Goal: Task Accomplishment & Management: Manage account settings

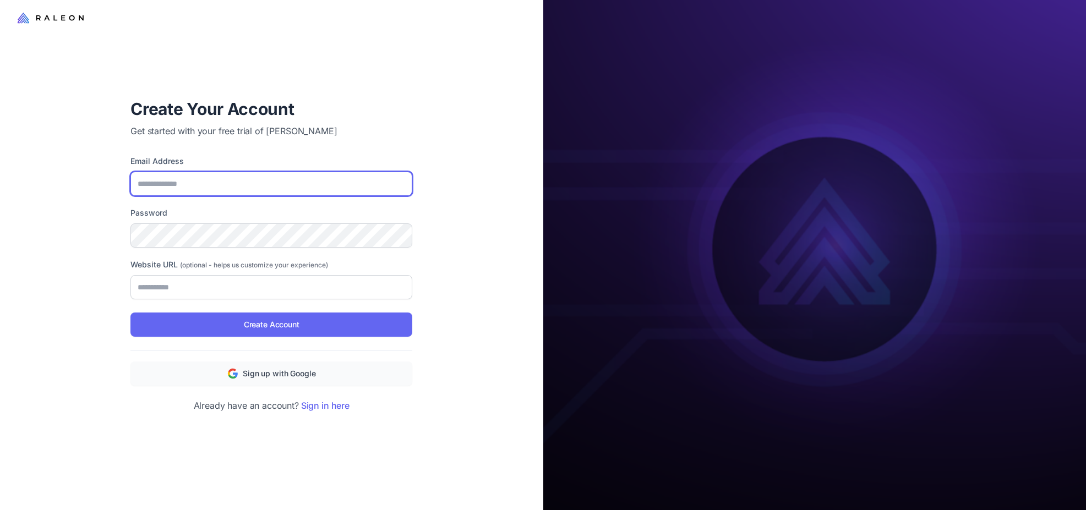
click at [326, 190] on input "Email Address" at bounding box center [271, 184] width 282 height 24
type input "**********"
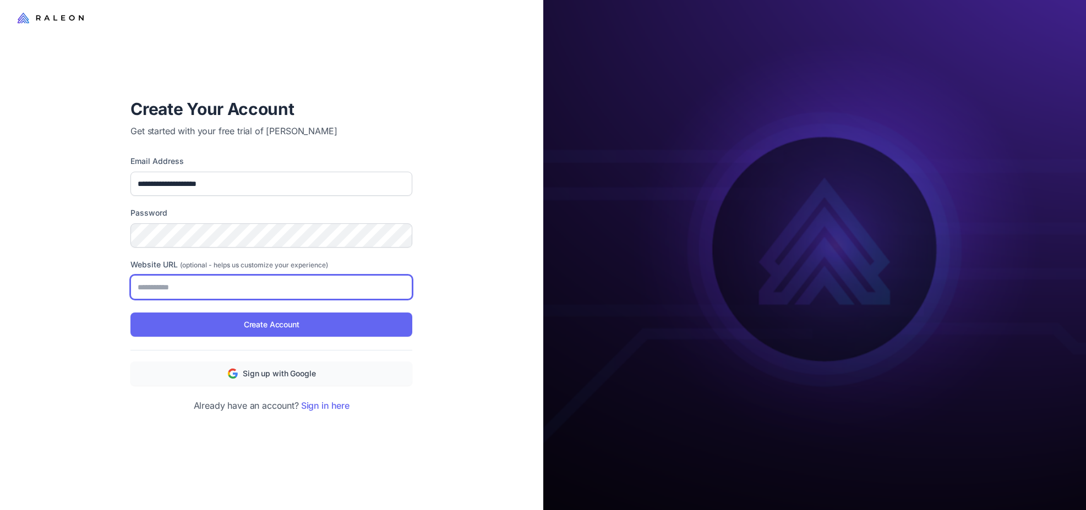
click at [215, 284] on input "Website URL (optional - helps us customize your experience)" at bounding box center [271, 287] width 282 height 24
paste input "**********"
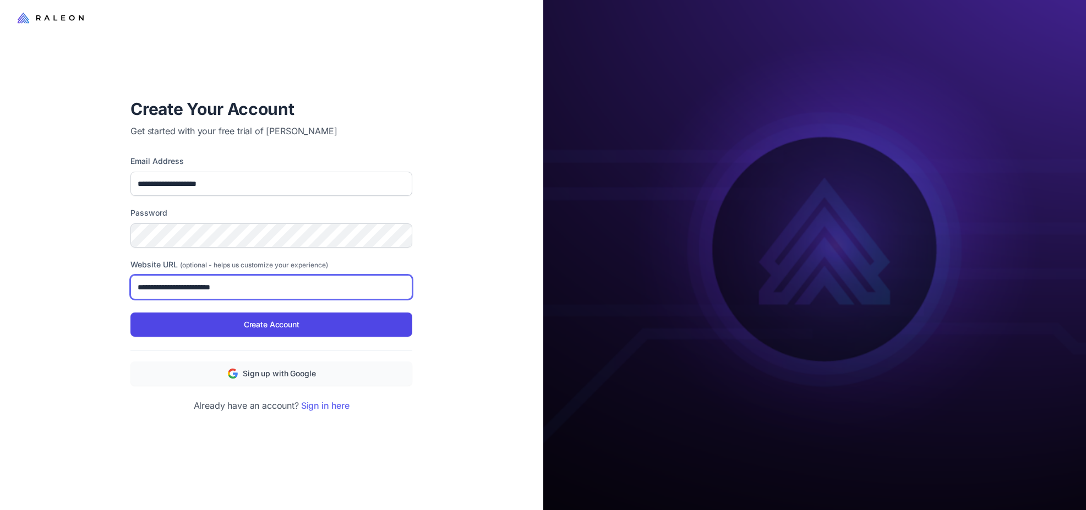
type input "**********"
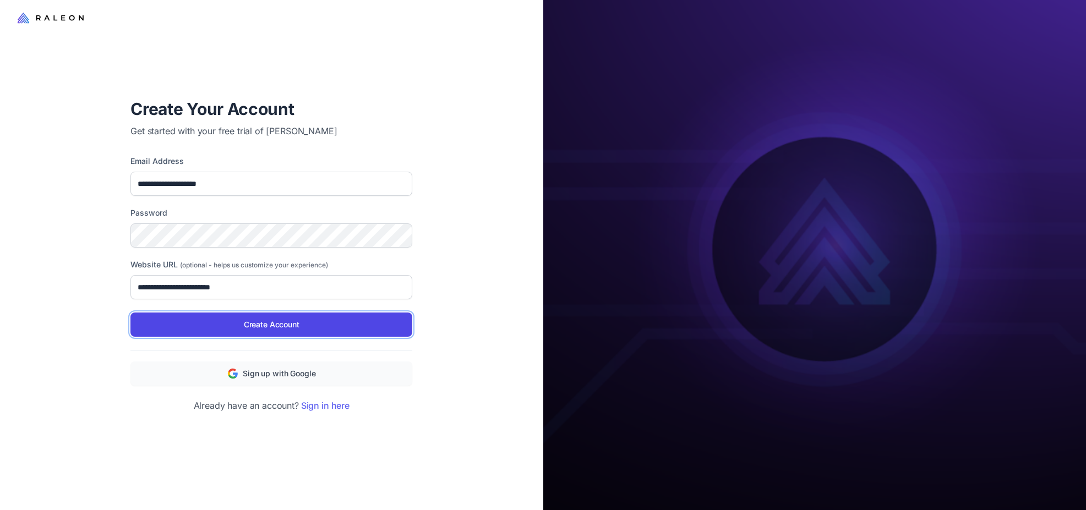
click at [290, 322] on span "Create Account" at bounding box center [272, 325] width 56 height 12
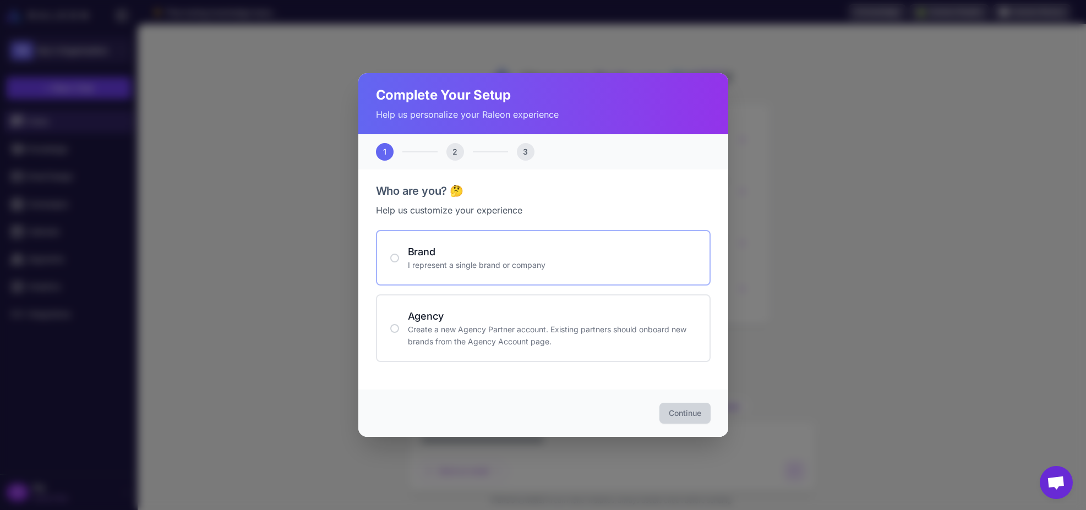
click at [485, 259] on p "I represent a single brand or company" at bounding box center [552, 265] width 288 height 12
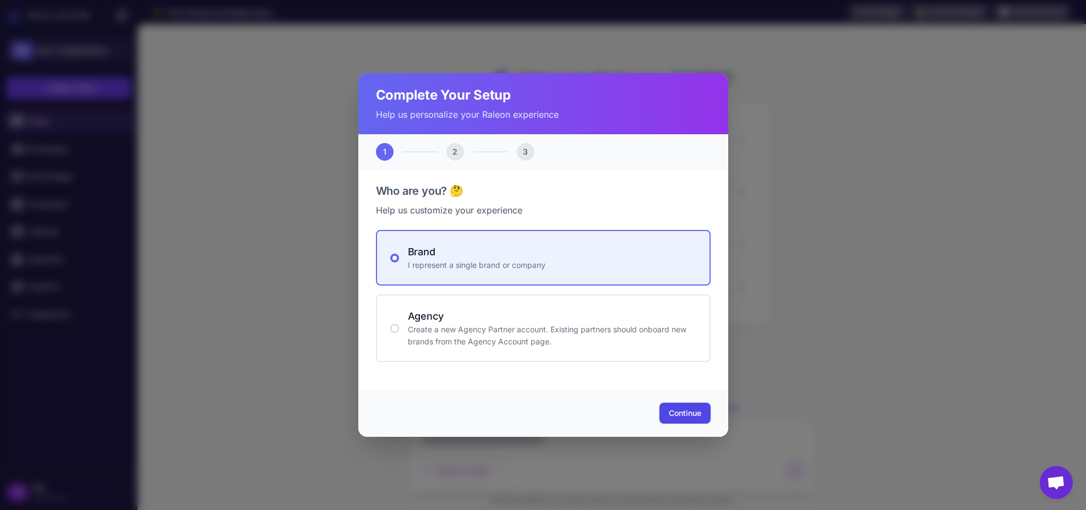
click at [673, 411] on span "Continue" at bounding box center [684, 413] width 32 height 11
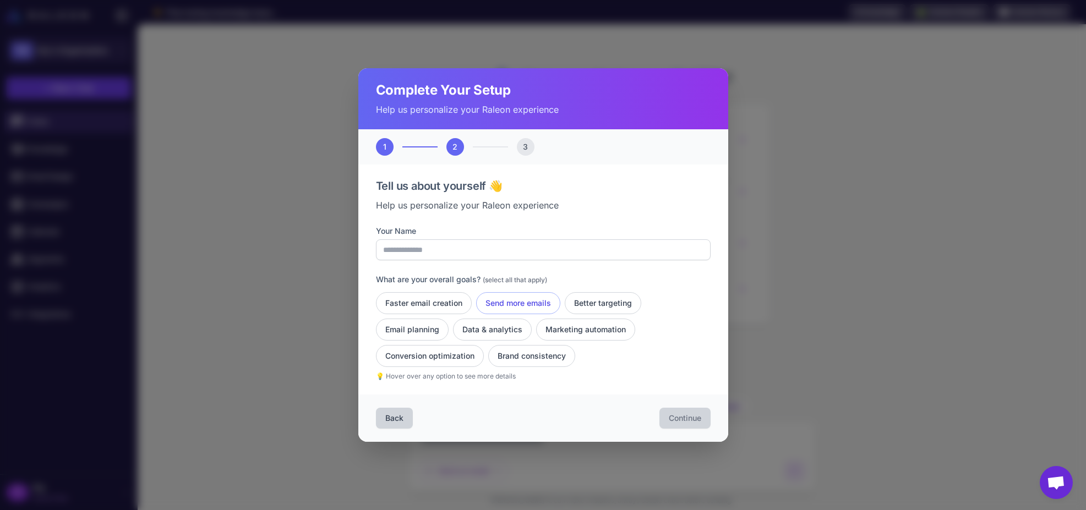
click at [564, 308] on button "Send more emails" at bounding box center [602, 303] width 76 height 22
click at [448, 319] on button "Better targeting" at bounding box center [412, 330] width 73 height 22
click at [484, 345] on button "Marketing automation" at bounding box center [430, 356] width 108 height 22
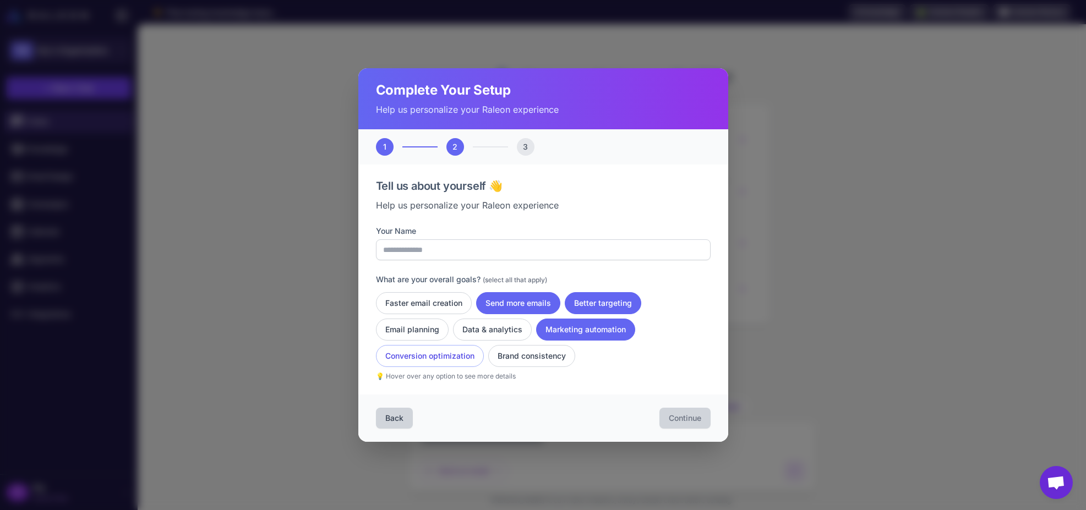
click at [488, 357] on button "Conversion optimization" at bounding box center [531, 356] width 87 height 22
click at [497, 322] on button "Data & analytics" at bounding box center [492, 330] width 79 height 22
click at [498, 251] on input "Your Name" at bounding box center [543, 249] width 335 height 21
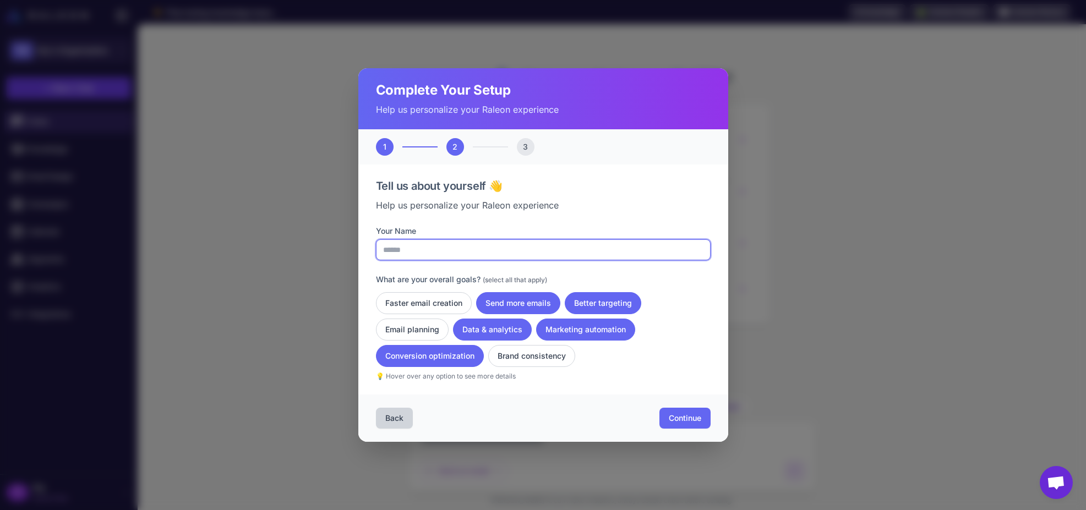
type input "******"
click at [674, 300] on div "Faster email creation Send more emails Better targeting Email planning Data & a…" at bounding box center [543, 329] width 335 height 75
click at [683, 425] on button "Continue" at bounding box center [684, 418] width 51 height 21
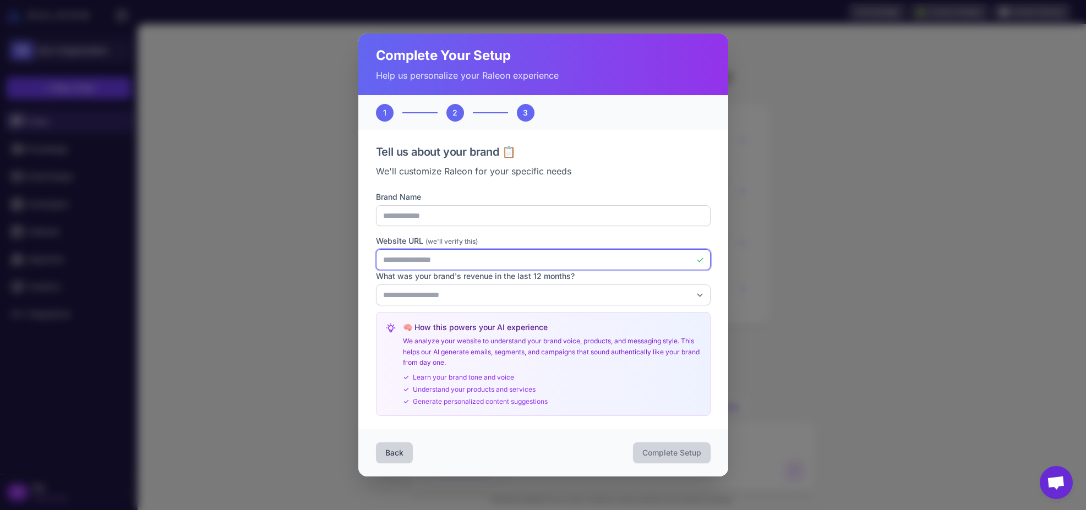
click at [474, 261] on input "**********" at bounding box center [543, 259] width 335 height 21
click at [523, 294] on select "**********" at bounding box center [543, 294] width 335 height 21
click at [479, 295] on select "**********" at bounding box center [543, 294] width 335 height 21
select select "*******"
click at [655, 452] on span "Complete Setup" at bounding box center [671, 452] width 59 height 11
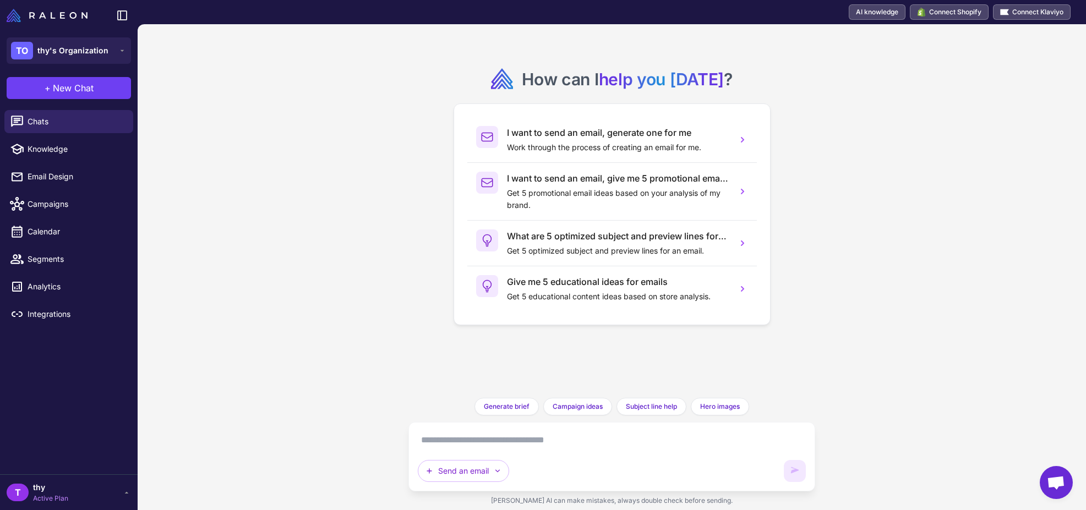
click at [52, 492] on span "thy" at bounding box center [50, 487] width 35 height 12
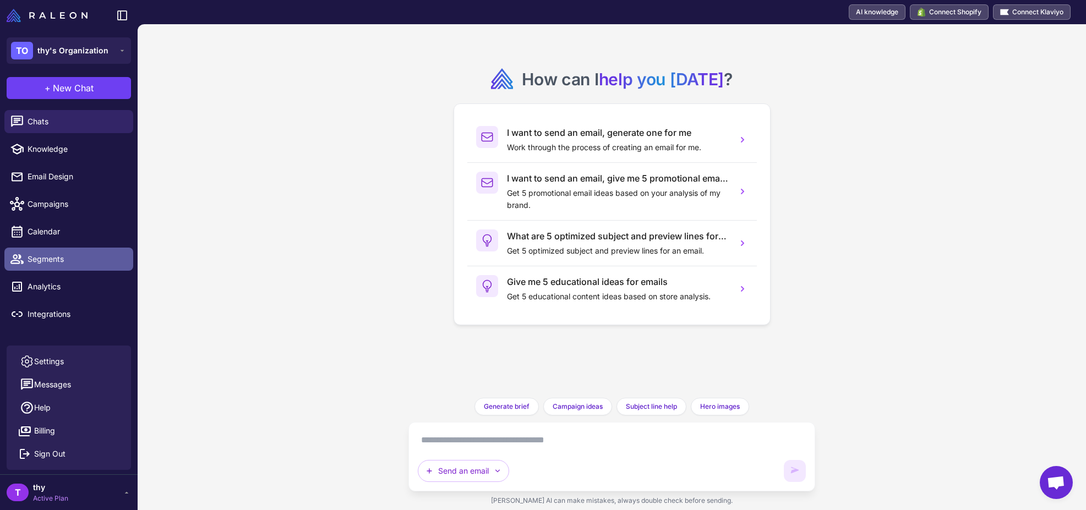
click at [58, 253] on span "Segments" at bounding box center [76, 259] width 97 height 12
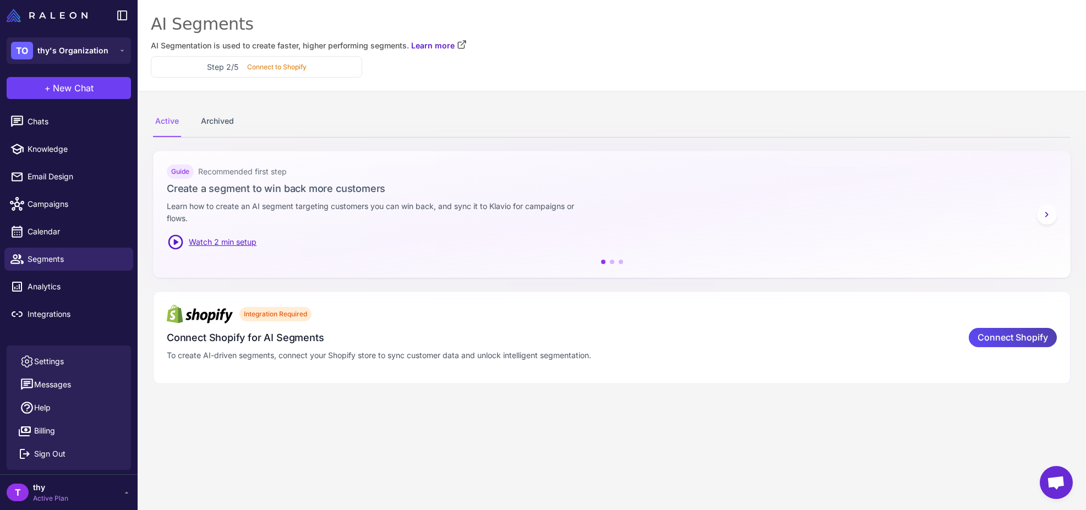
click at [73, 494] on div "T thy Active Plan" at bounding box center [69, 492] width 124 height 22
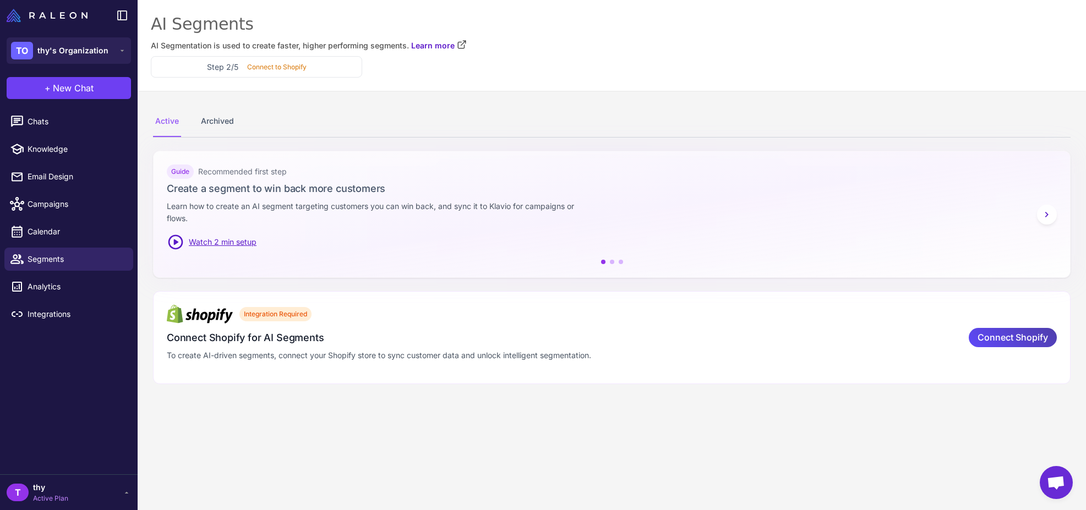
click at [71, 494] on div "T thy Active Plan" at bounding box center [69, 492] width 124 height 22
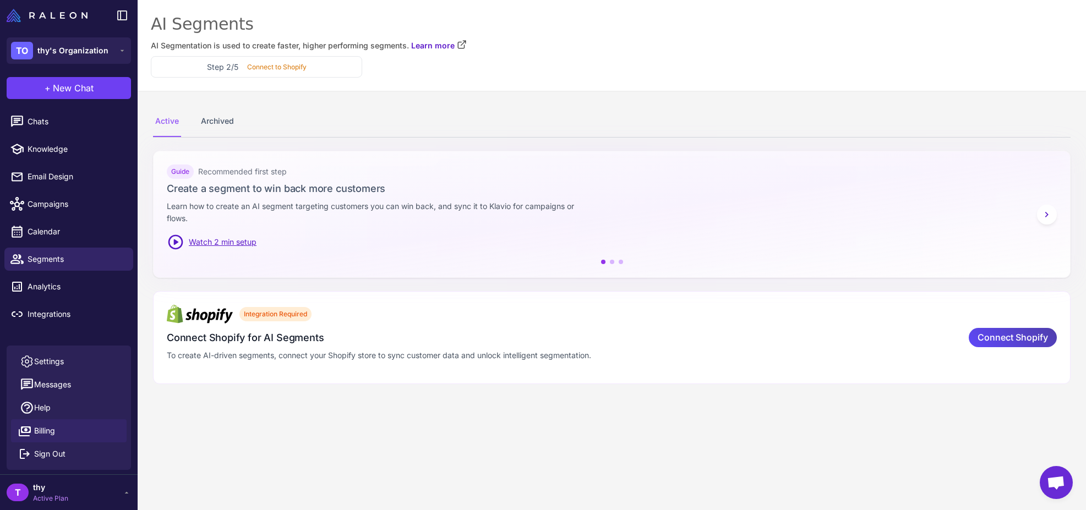
click at [80, 432] on link "Billing" at bounding box center [69, 430] width 116 height 23
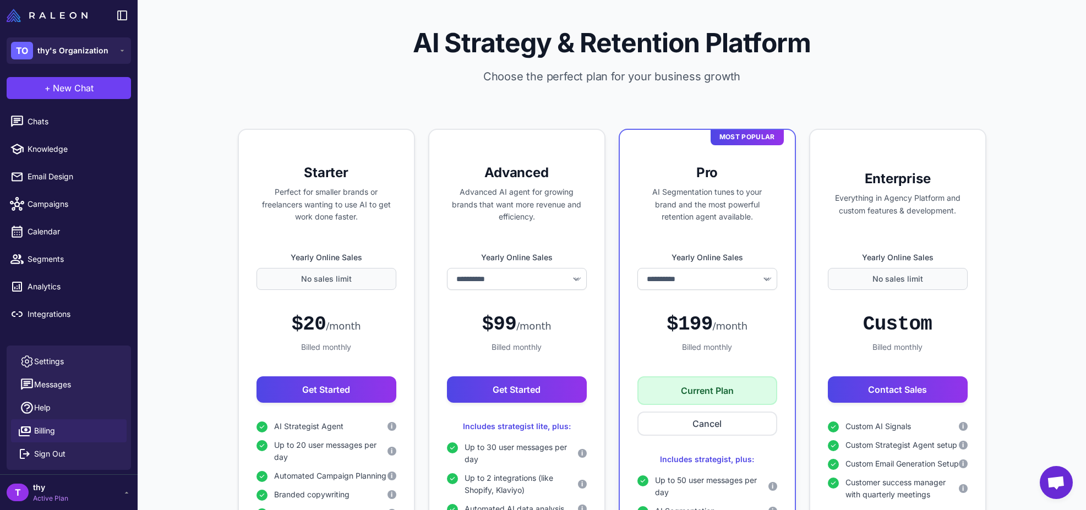
select select
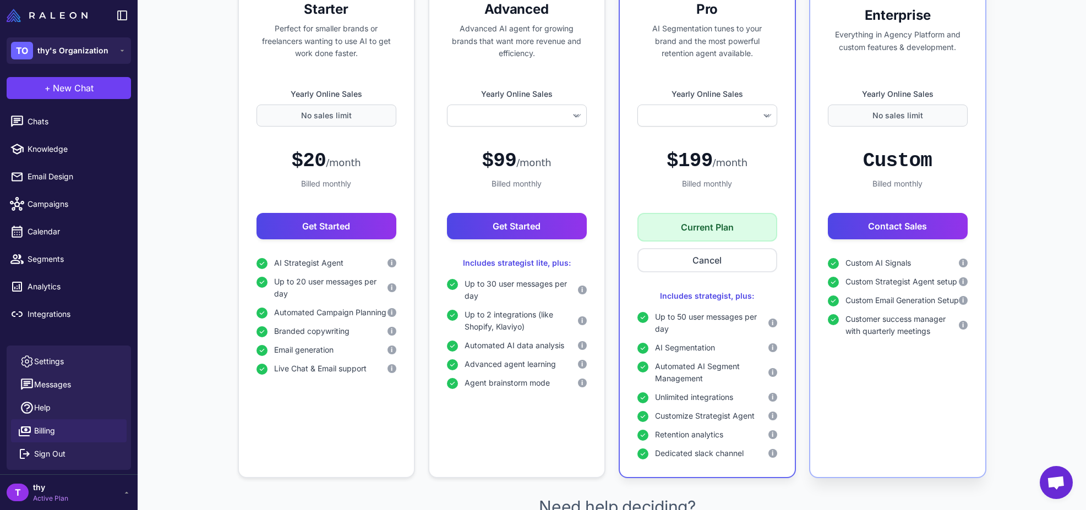
scroll to position [8, 0]
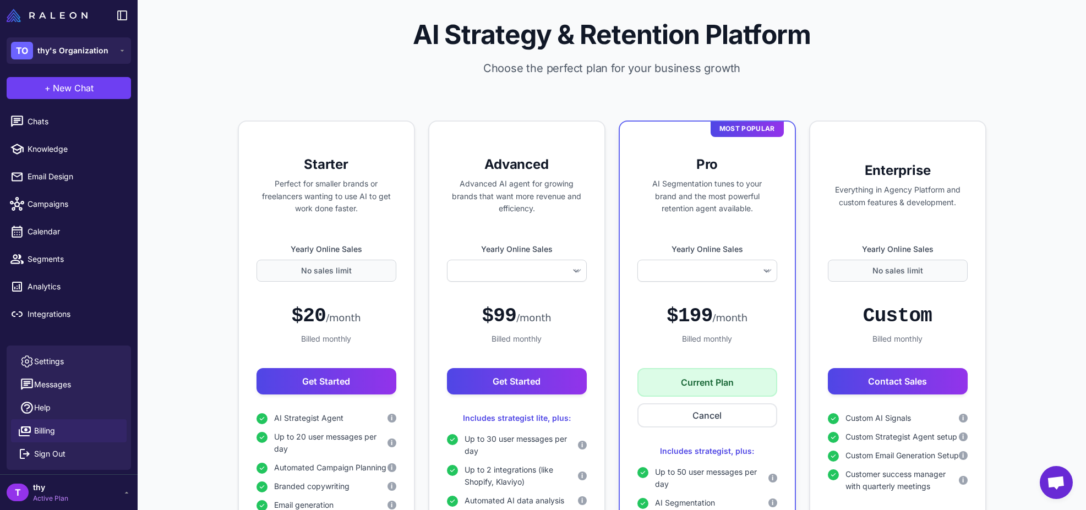
click at [1059, 489] on span "Open chat" at bounding box center [1055, 483] width 18 height 15
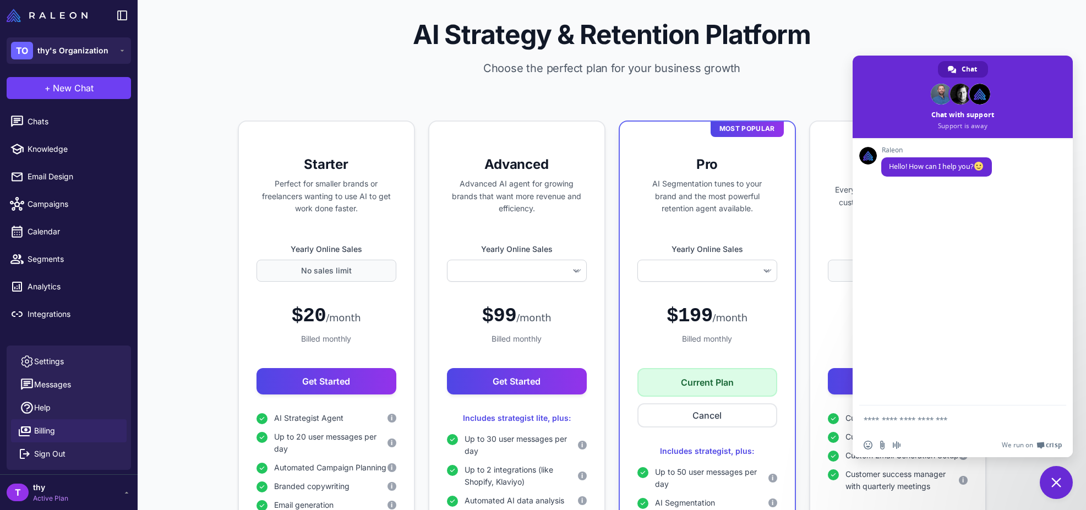
scroll to position [0, 0]
click at [1061, 491] on span "Close chat" at bounding box center [1055, 482] width 33 height 33
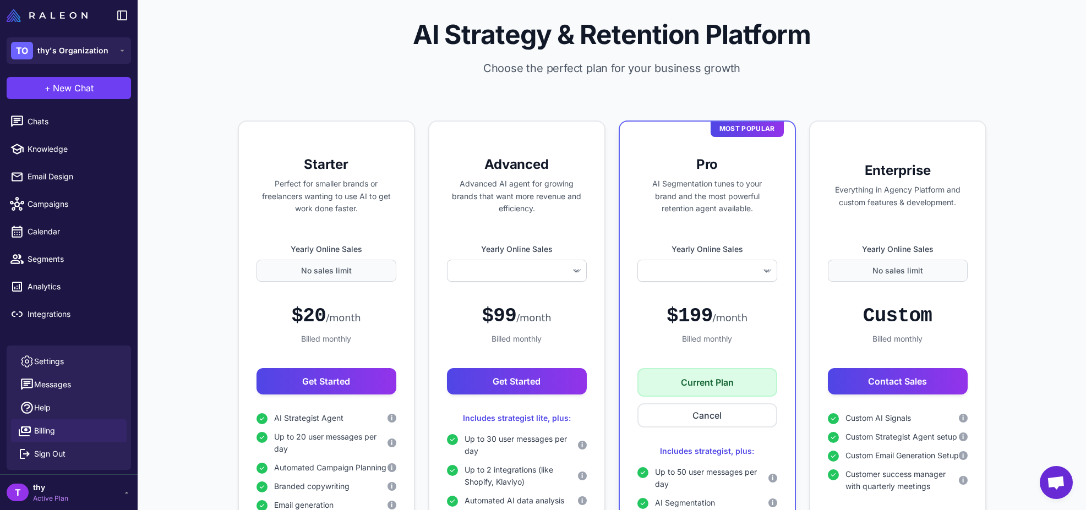
click at [117, 502] on div "T thy Active Plan" at bounding box center [69, 492] width 124 height 22
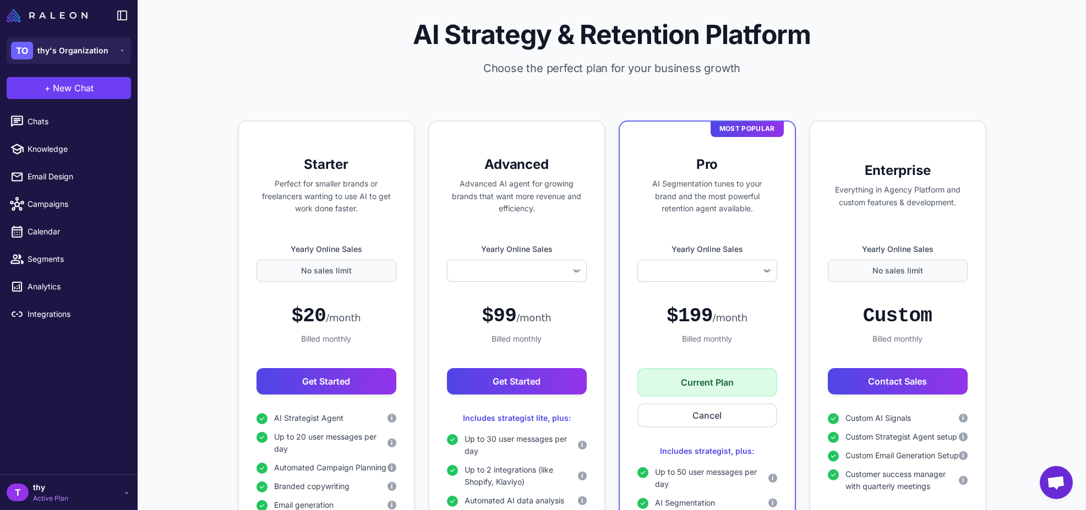
click at [65, 484] on span "thy" at bounding box center [50, 487] width 35 height 12
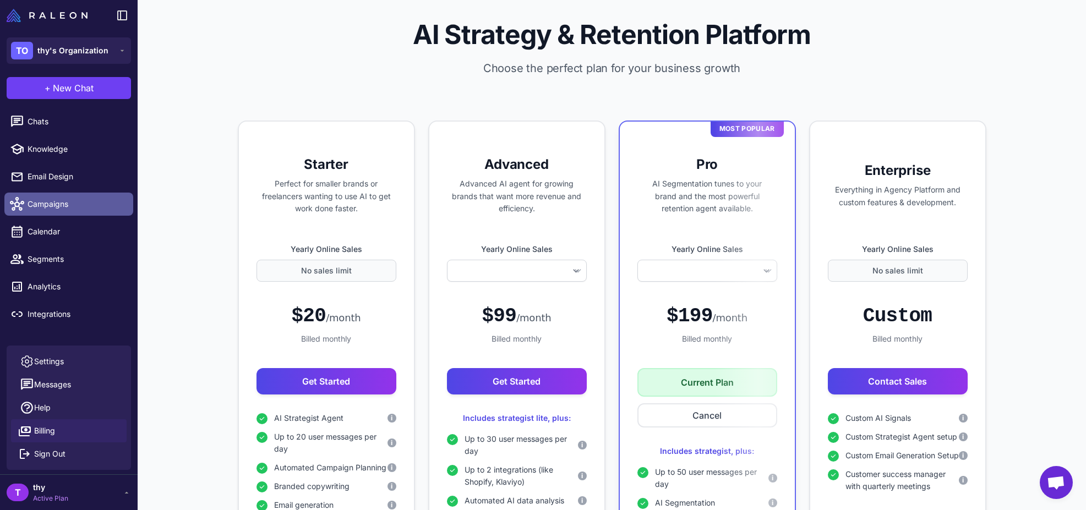
select select
click at [74, 210] on link "Campaigns" at bounding box center [68, 204] width 129 height 23
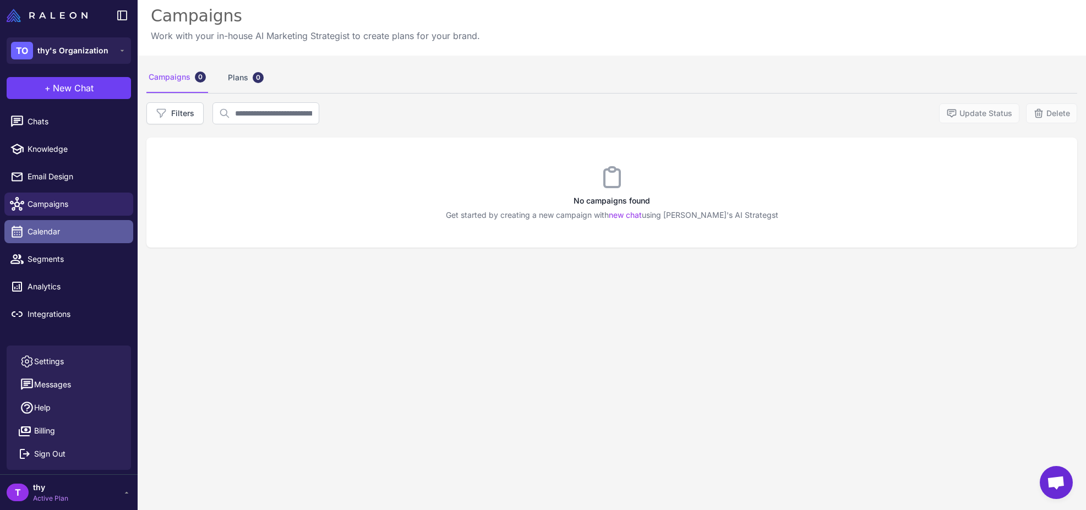
click at [87, 224] on link "Calendar" at bounding box center [68, 231] width 129 height 23
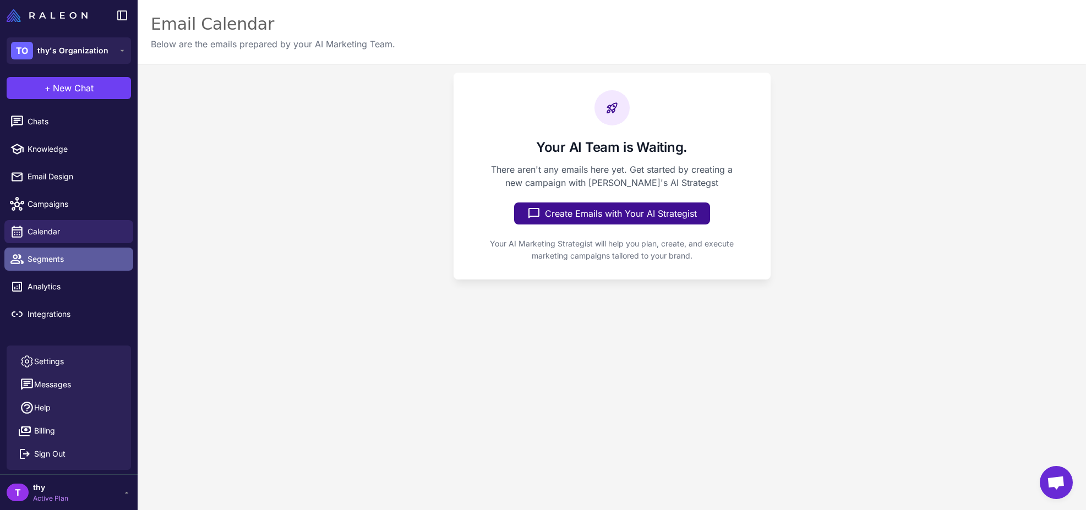
click at [62, 259] on span "Segments" at bounding box center [76, 259] width 97 height 12
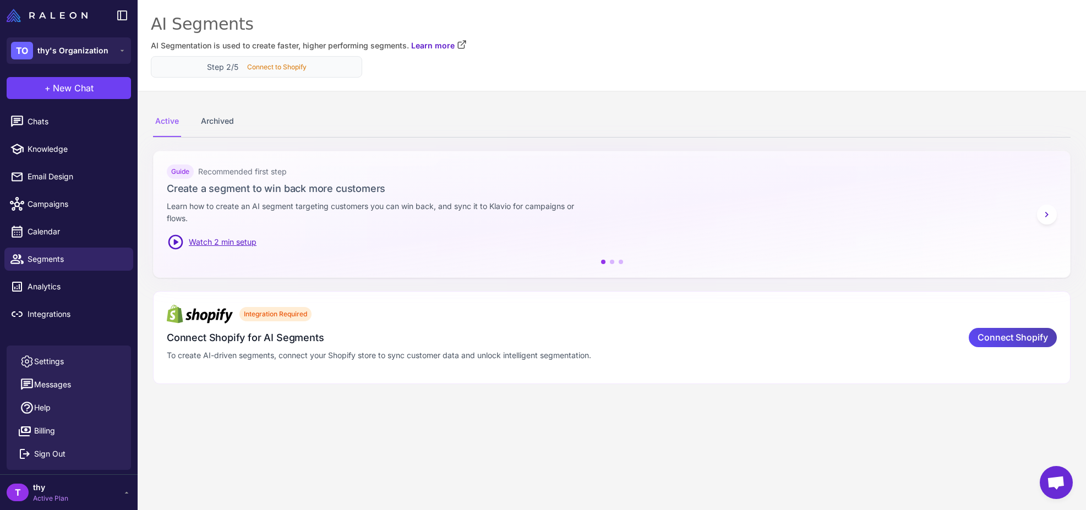
click at [327, 76] on div "Step 2/5 Connect to Shopify" at bounding box center [256, 66] width 211 height 21
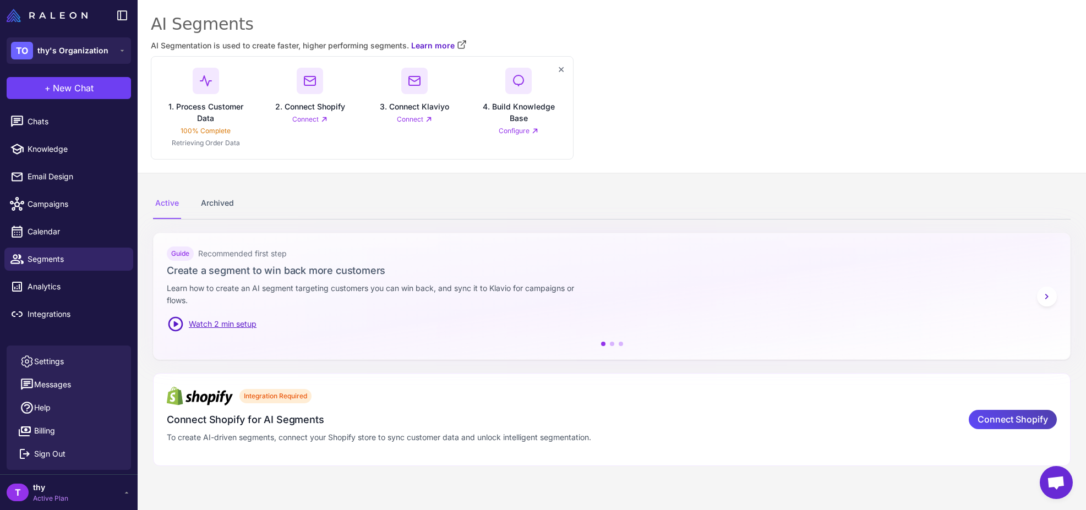
click at [267, 124] on div "1. Process Customer Data 100% Complete Retrieving Order Data" at bounding box center [310, 108] width 87 height 80
click at [209, 131] on p "100% Complete" at bounding box center [205, 131] width 50 height 10
click at [314, 121] on link "Connect" at bounding box center [309, 119] width 35 height 10
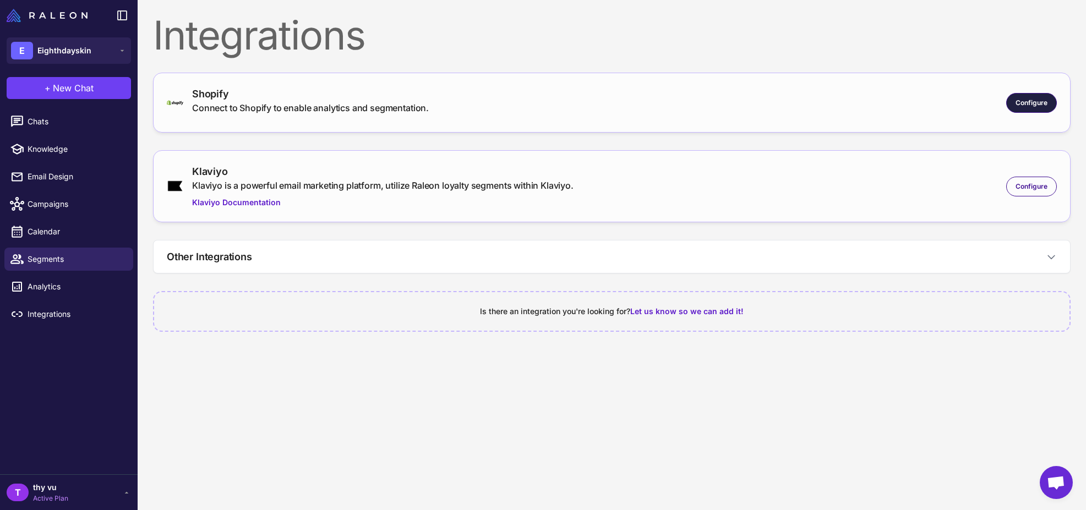
click at [1042, 106] on span "Configure" at bounding box center [1031, 103] width 32 height 10
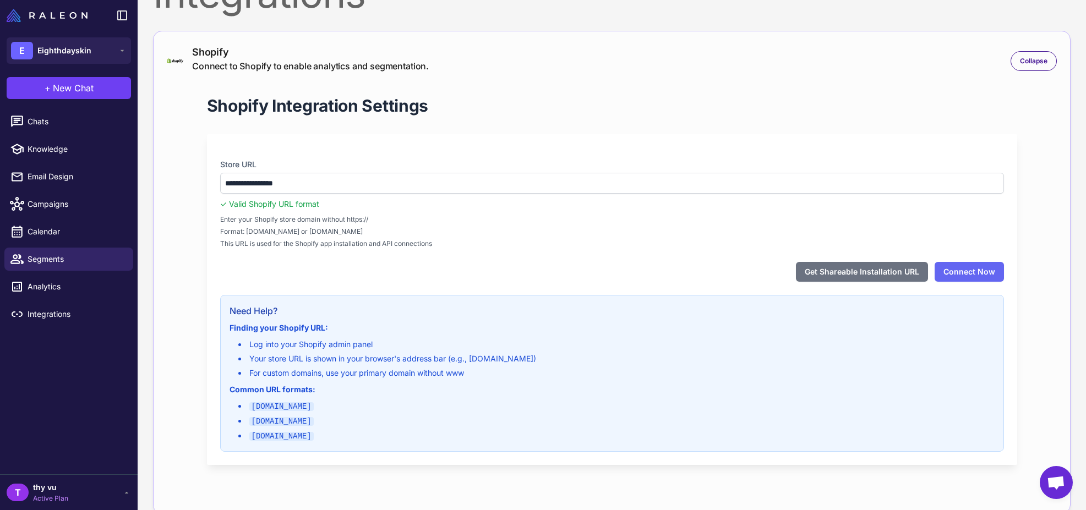
scroll to position [72, 0]
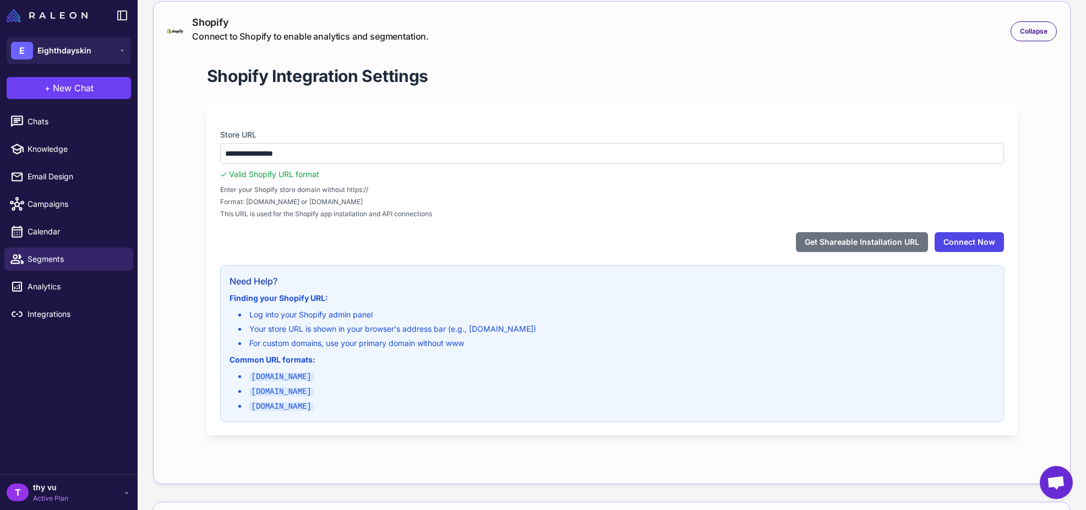
click at [957, 245] on button "Connect Now" at bounding box center [968, 242] width 69 height 20
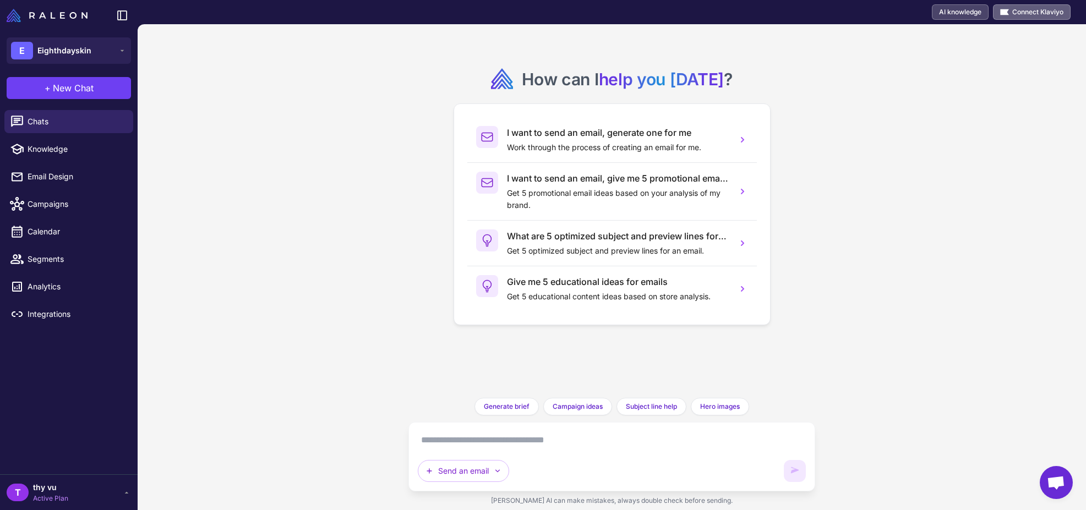
click at [1032, 13] on span "Connect Klaviyo" at bounding box center [1037, 12] width 51 height 10
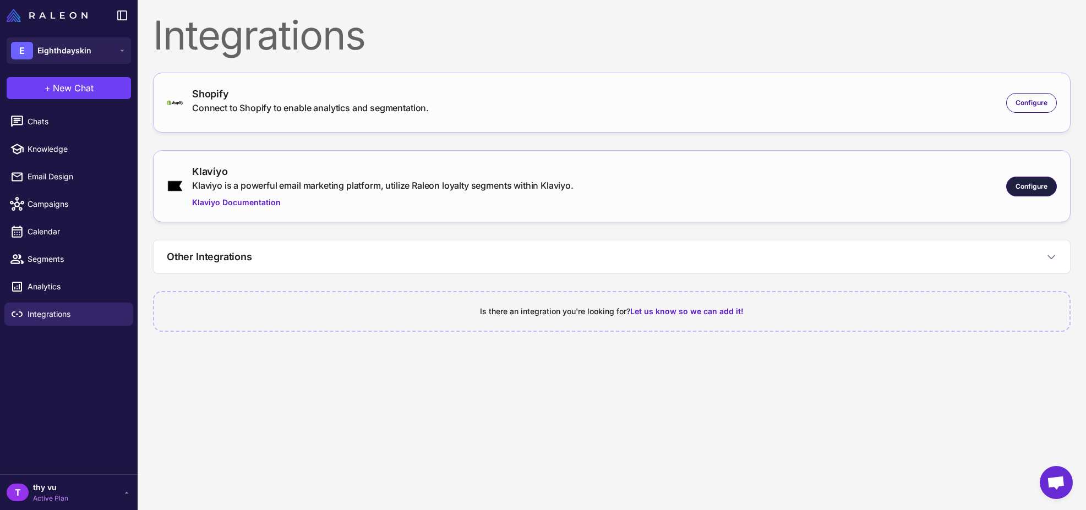
click at [1045, 190] on span "Configure" at bounding box center [1031, 187] width 32 height 10
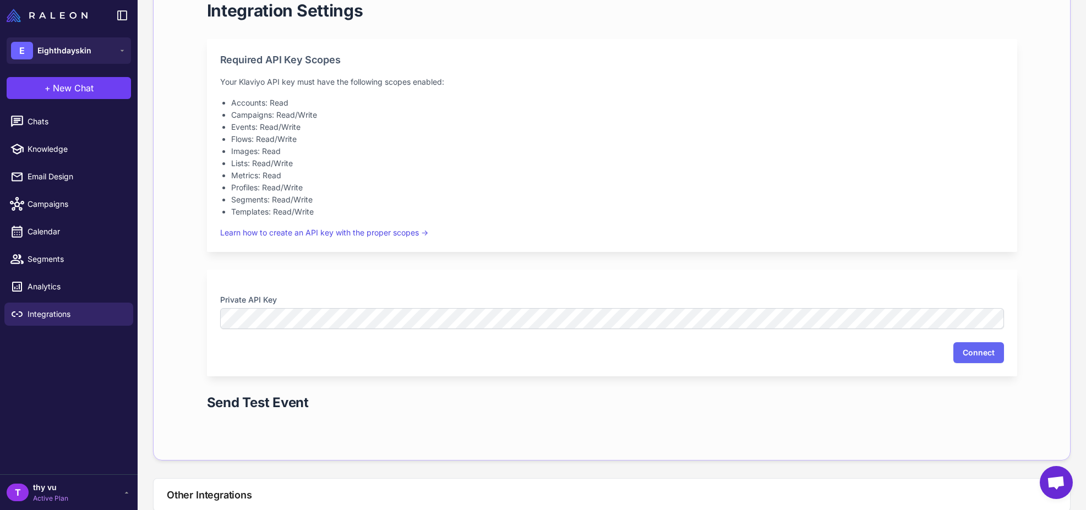
scroll to position [250, 0]
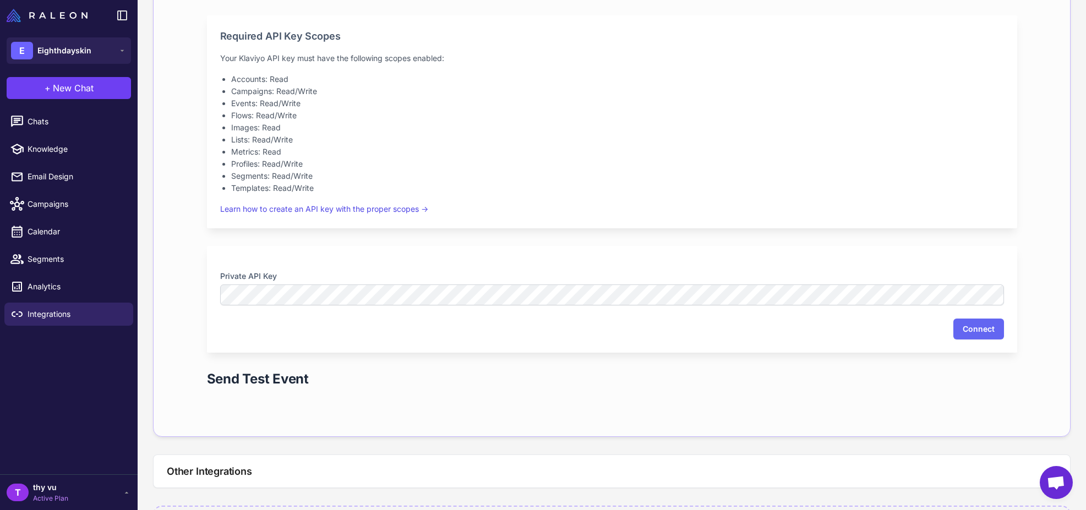
click at [606, 277] on label "Private API Key" at bounding box center [611, 276] width 783 height 12
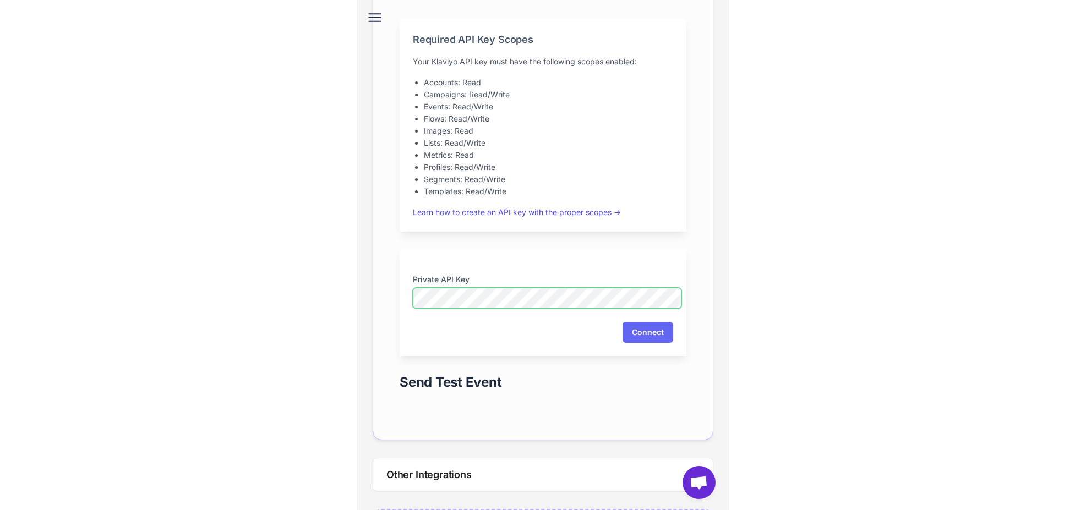
scroll to position [254, 0]
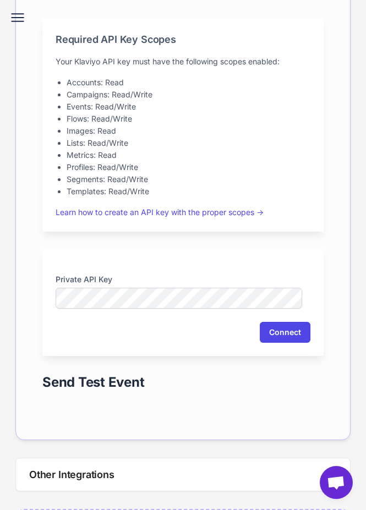
click at [278, 337] on button "Connect" at bounding box center [285, 332] width 51 height 21
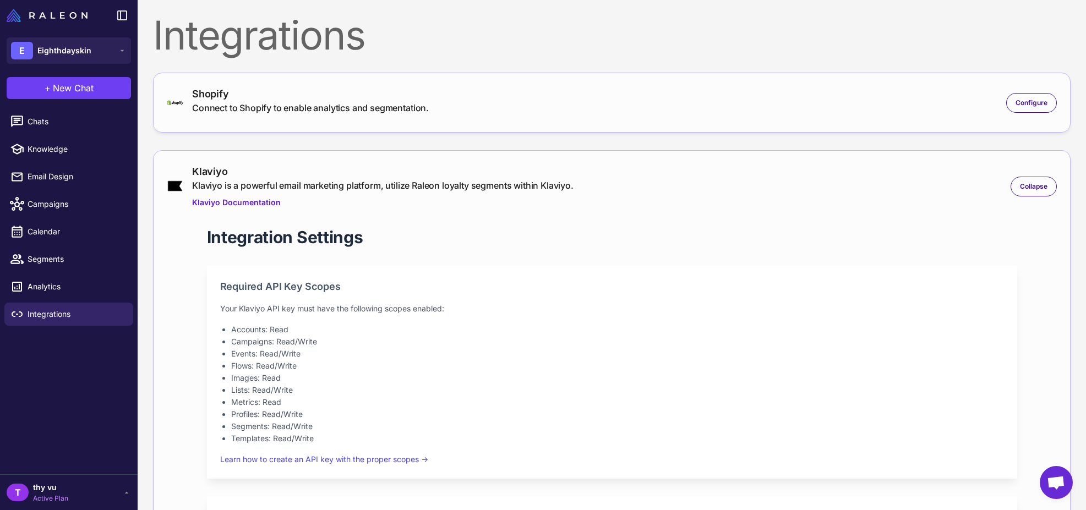
scroll to position [273, 0]
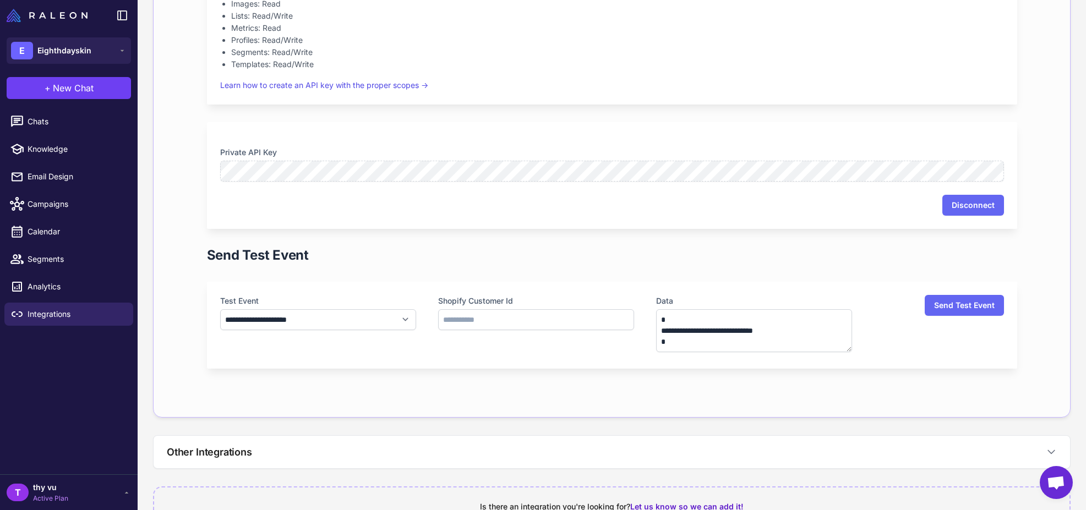
click at [738, 240] on div "**********" at bounding box center [611, 118] width 845 height 569
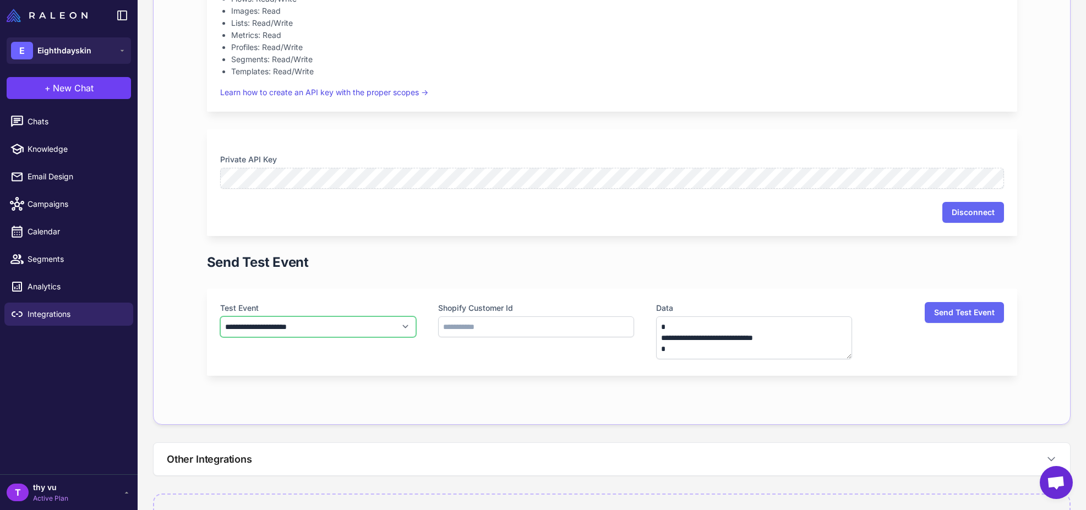
click at [385, 323] on select "**********" at bounding box center [318, 326] width 196 height 21
click at [319, 331] on select "**********" at bounding box center [318, 326] width 196 height 21
click at [504, 325] on input "text" at bounding box center [536, 326] width 196 height 21
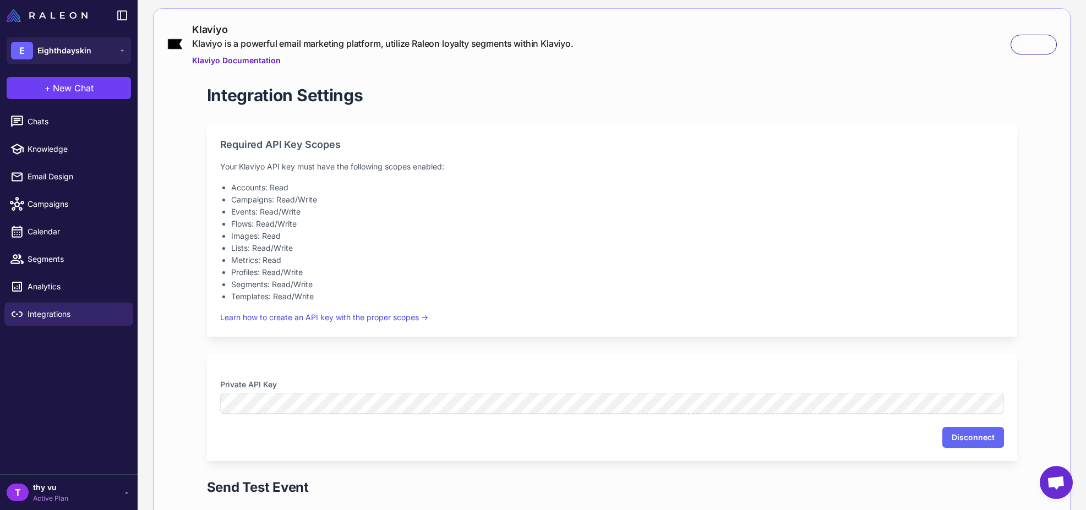
scroll to position [0, 0]
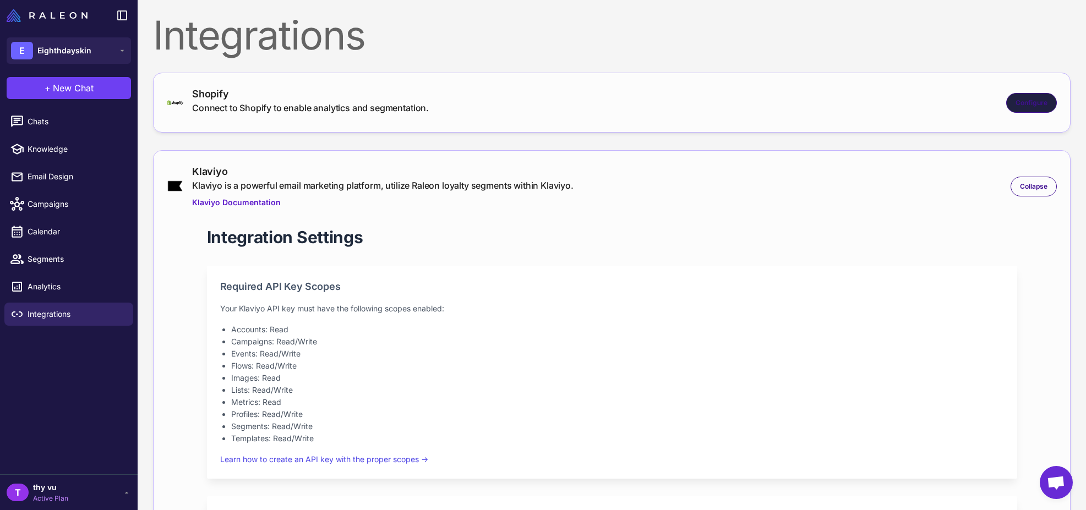
click at [1018, 110] on div "Configure" at bounding box center [1031, 103] width 51 height 20
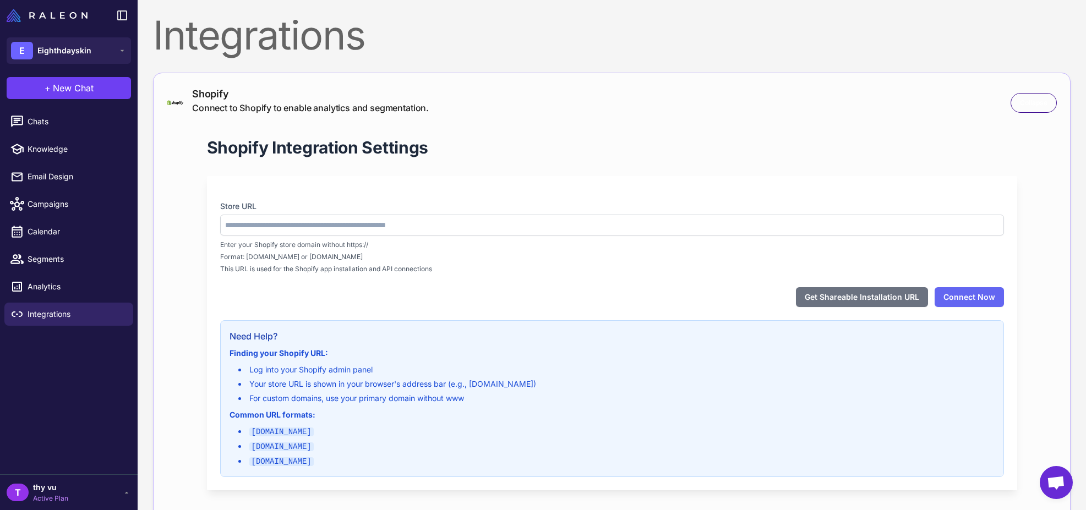
type input "**********"
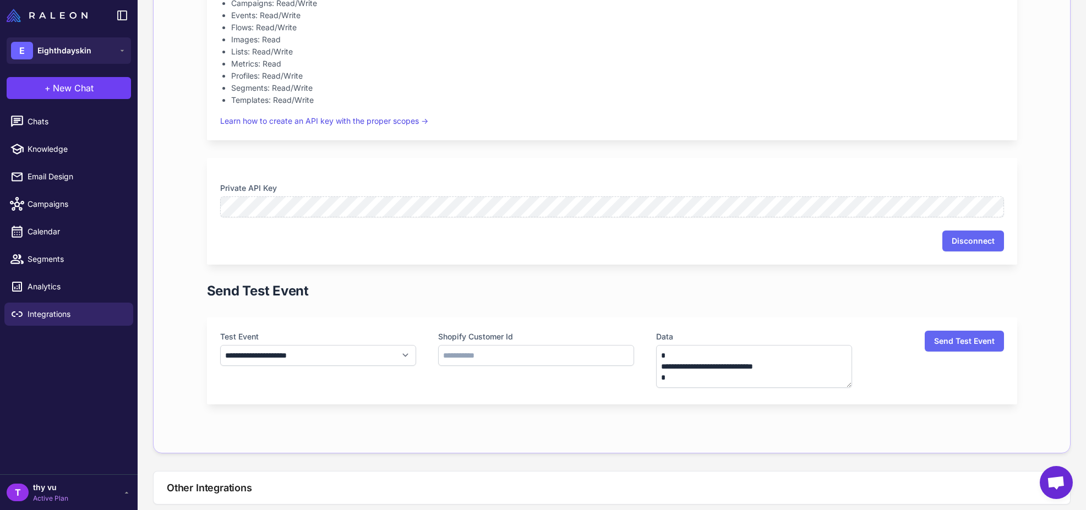
scroll to position [872, 0]
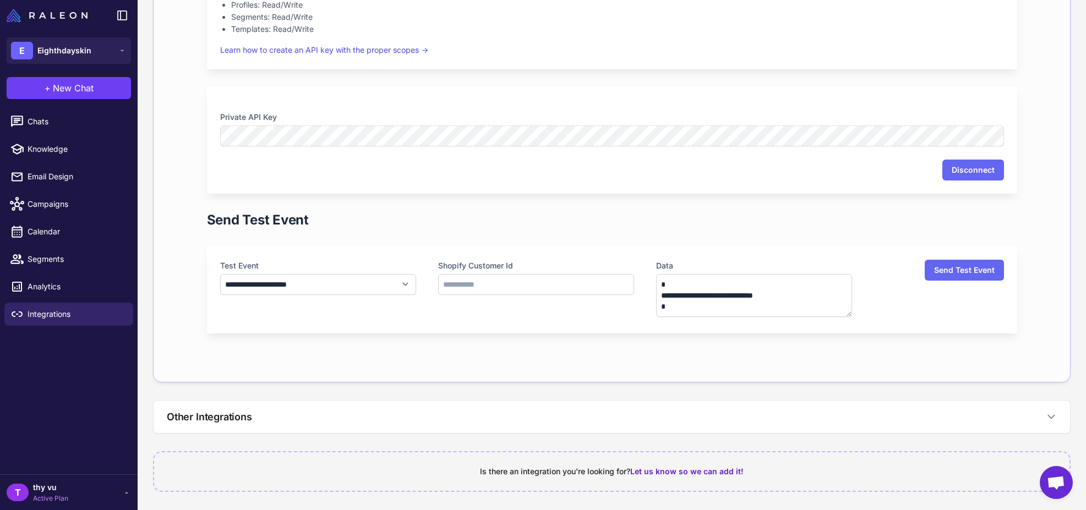
click at [725, 216] on div "Send Test Event" at bounding box center [612, 220] width 810 height 18
click at [556, 278] on input "text" at bounding box center [536, 284] width 196 height 21
paste input "**********"
type input "**********"
click at [971, 273] on button "Send Test Event" at bounding box center [963, 270] width 79 height 21
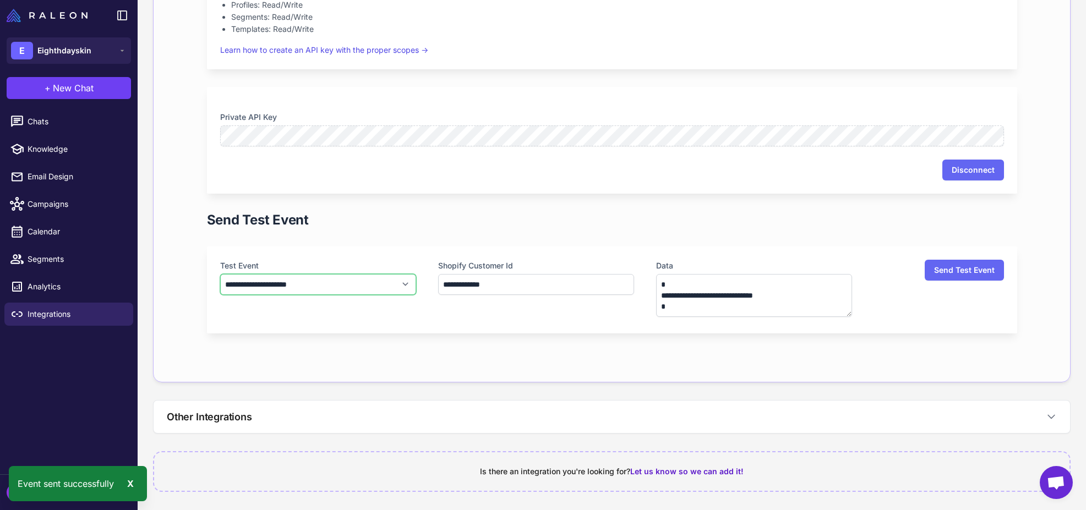
click at [362, 282] on select "**********" at bounding box center [318, 284] width 196 height 21
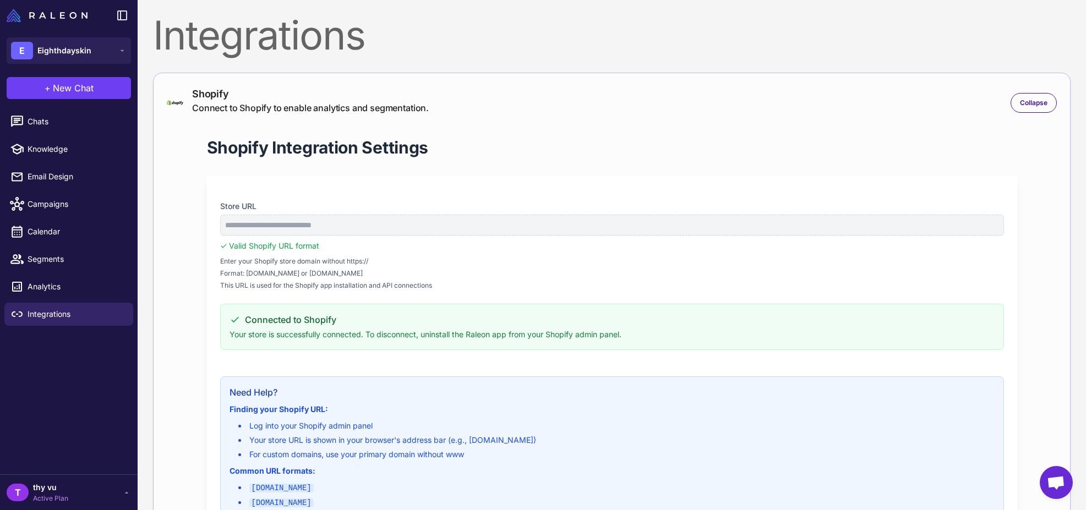
scroll to position [231, 0]
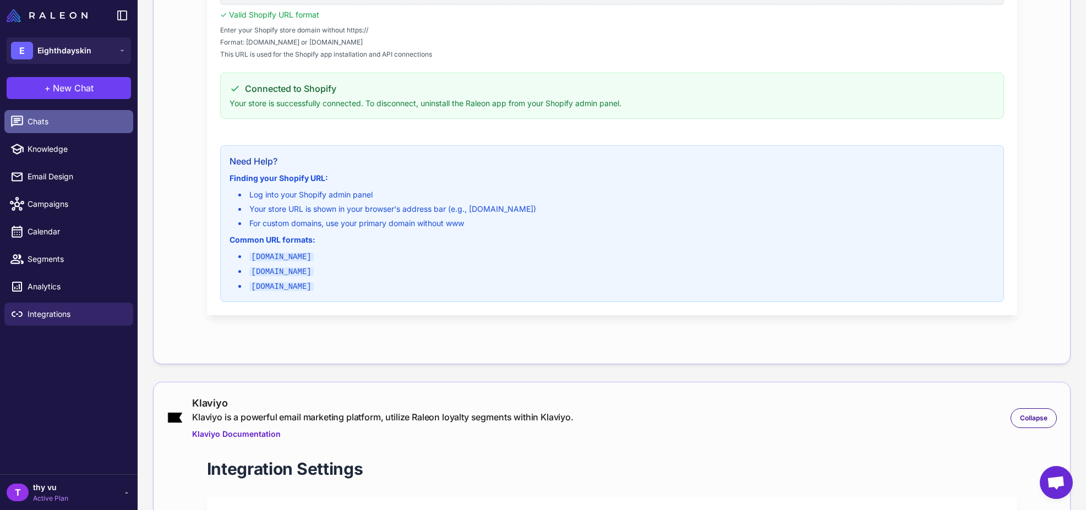
click at [76, 113] on link "Chats" at bounding box center [68, 121] width 129 height 23
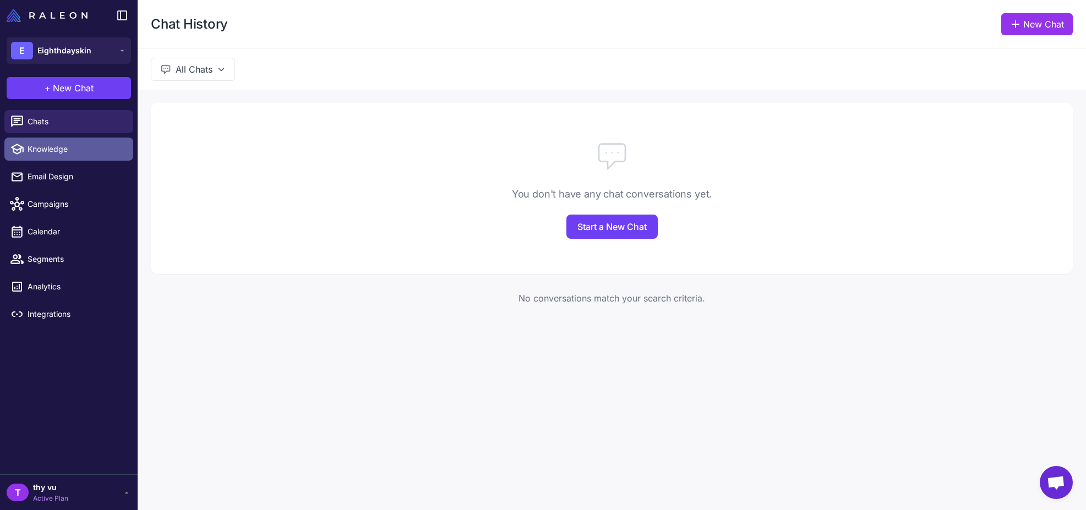
click at [70, 149] on span "Knowledge" at bounding box center [76, 149] width 97 height 12
select select
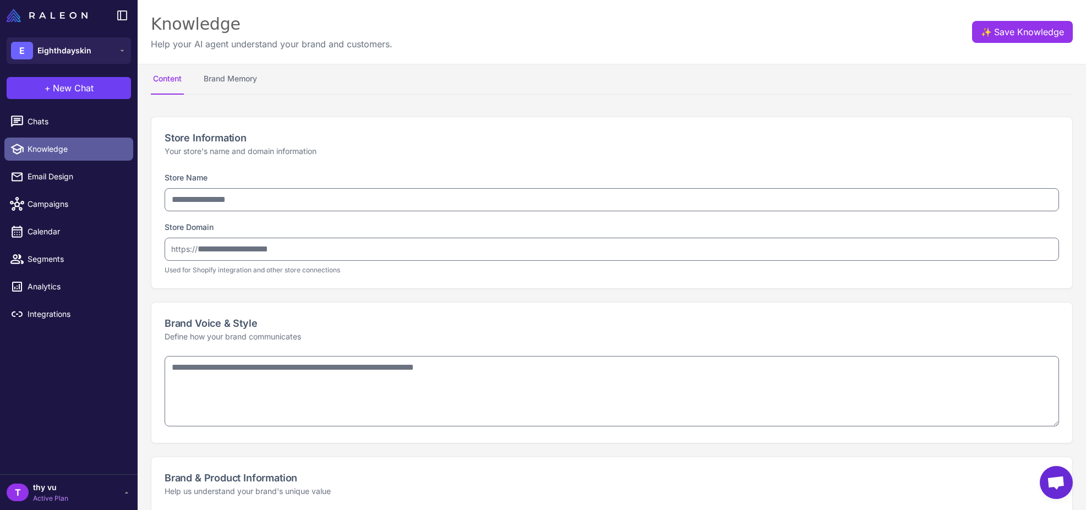
type input "**********"
type textarea "**********"
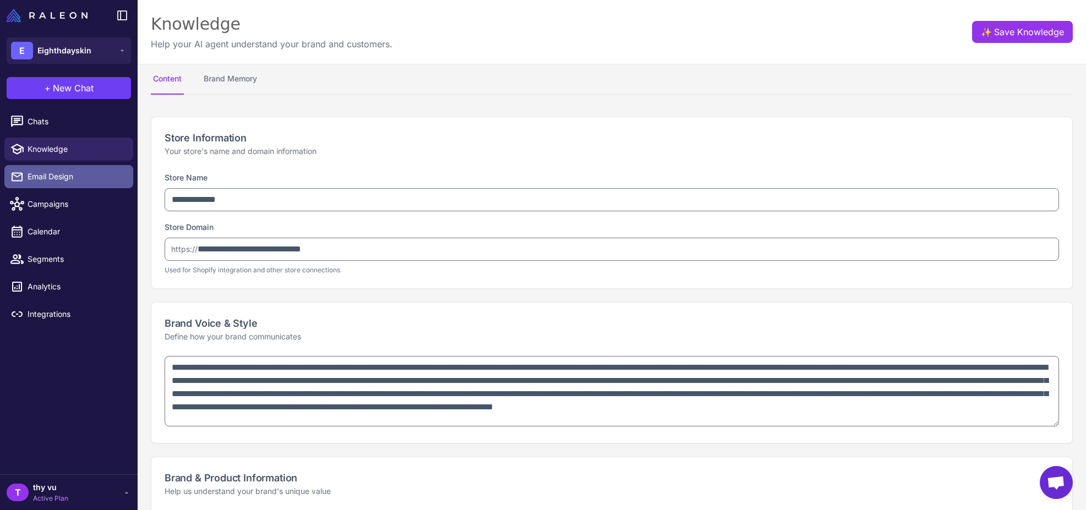
type textarea "**********"
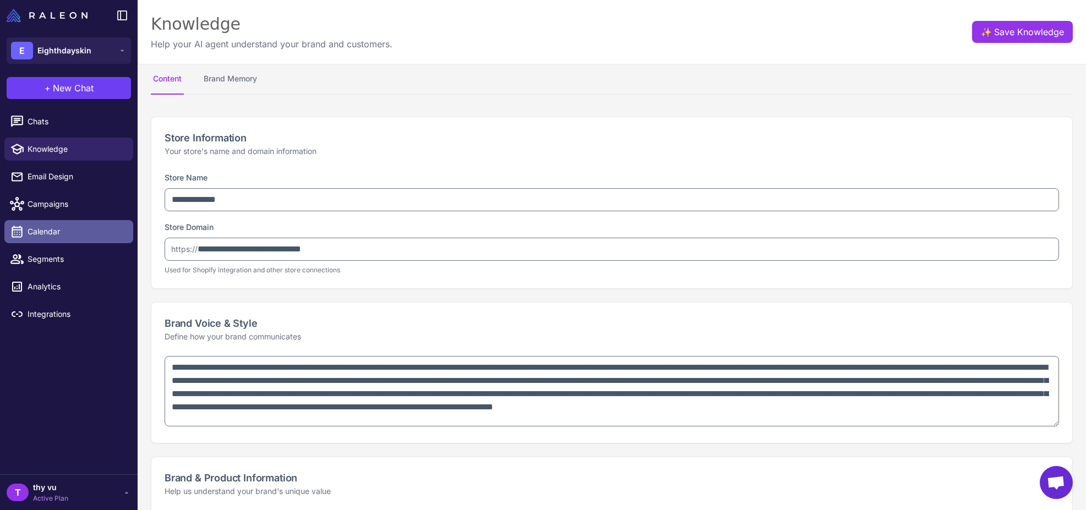
type textarea "**********"
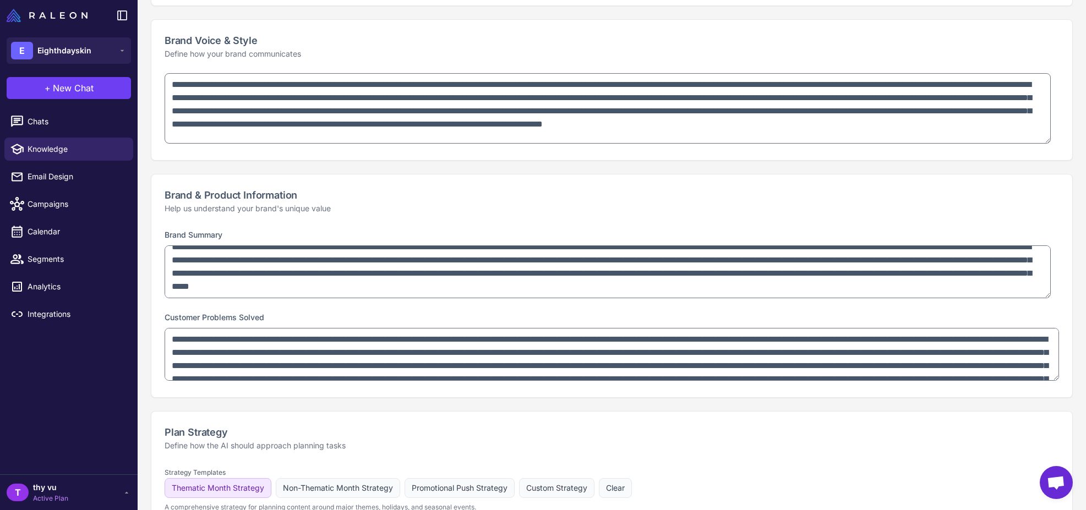
scroll to position [420, 0]
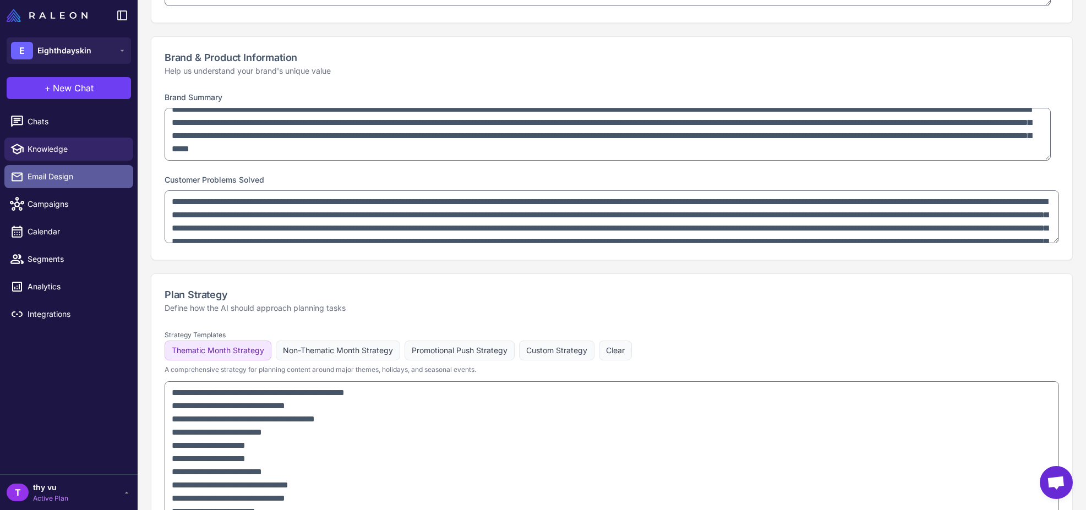
click at [61, 179] on span "Email Design" at bounding box center [76, 177] width 97 height 12
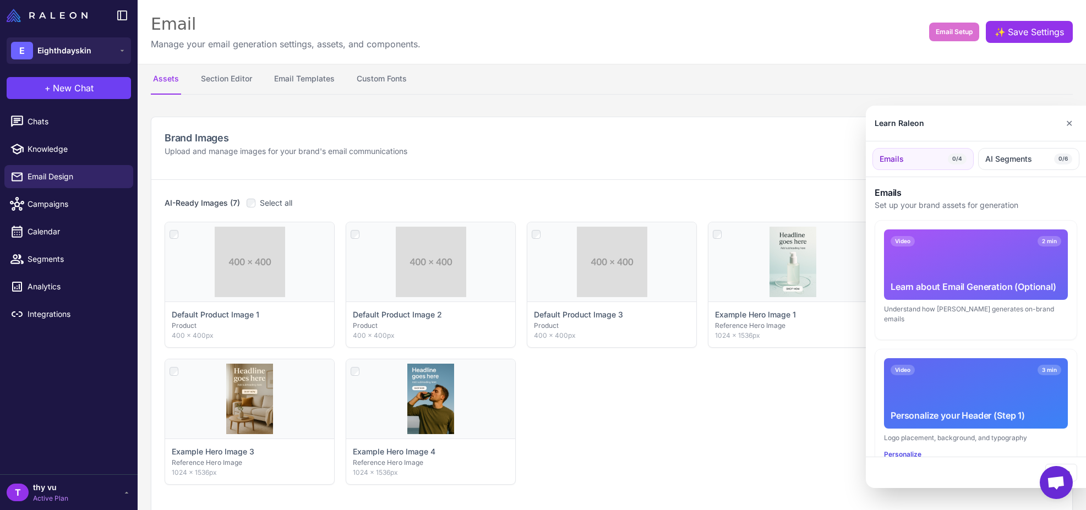
click at [68, 216] on div at bounding box center [543, 255] width 1086 height 510
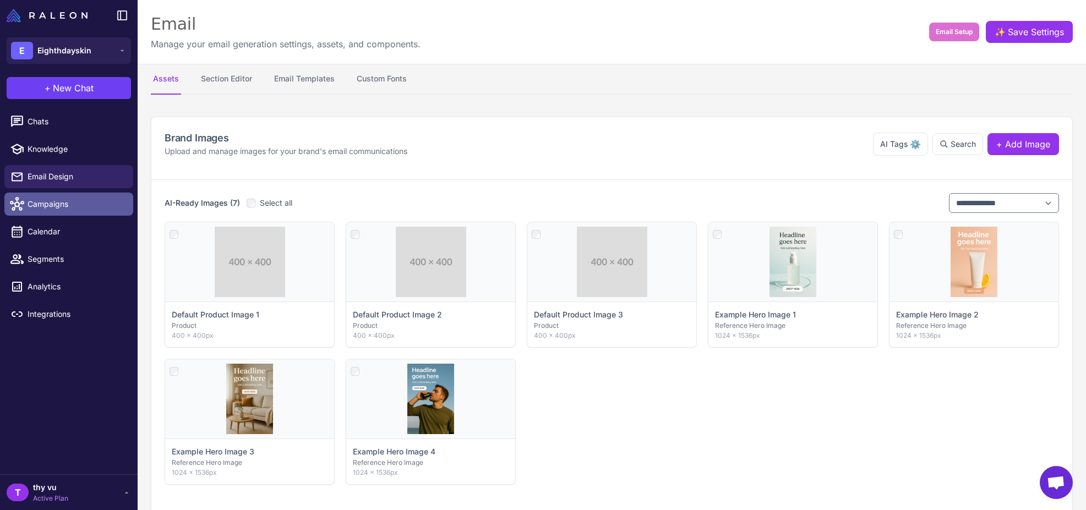
click at [66, 204] on span "Campaigns" at bounding box center [76, 204] width 97 height 12
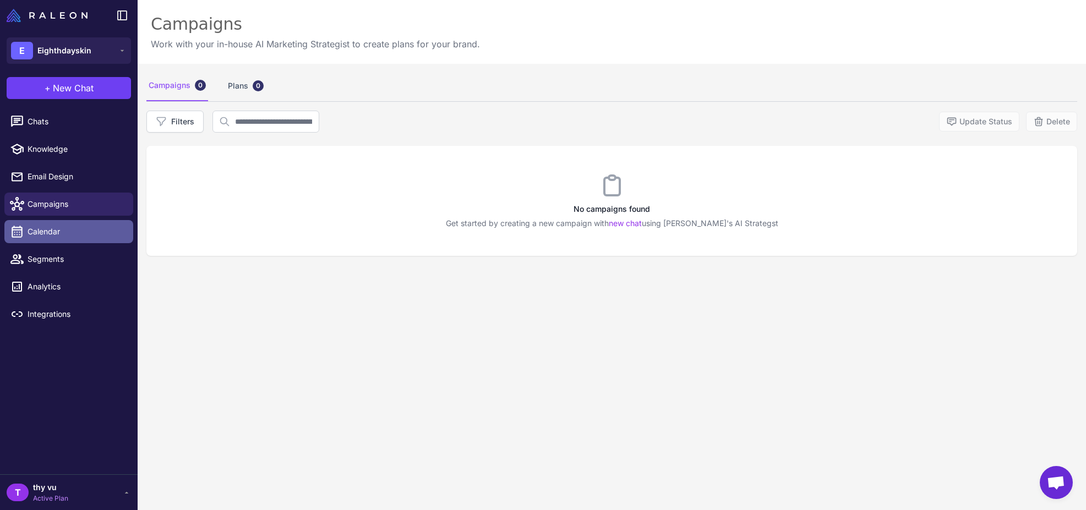
click at [61, 233] on span "Calendar" at bounding box center [76, 232] width 97 height 12
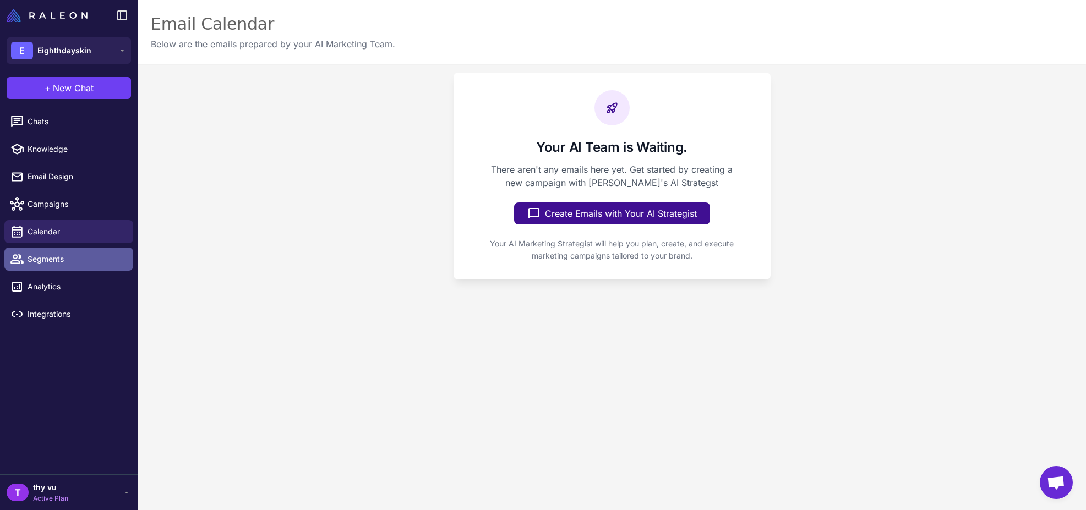
click at [61, 265] on span "Segments" at bounding box center [76, 259] width 97 height 12
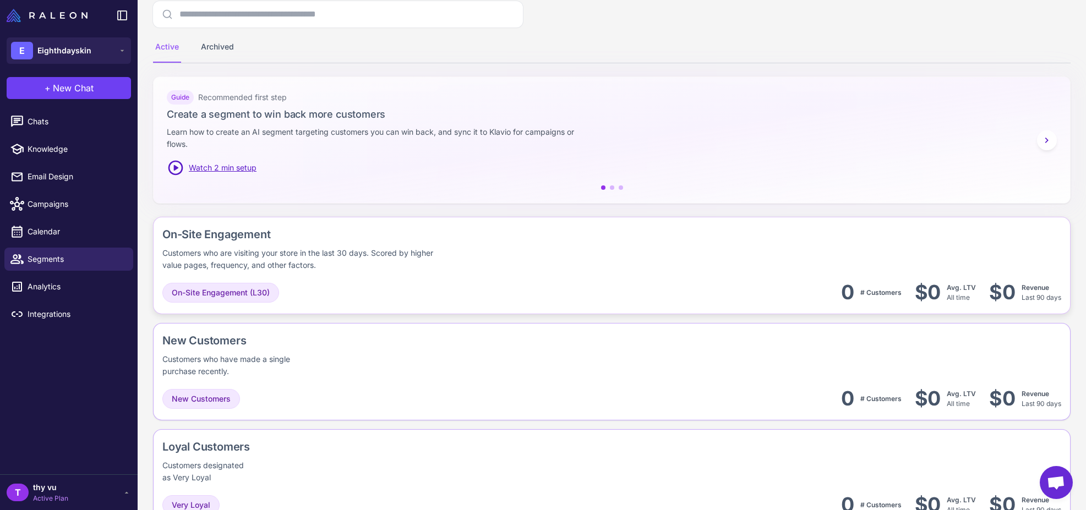
scroll to position [144, 0]
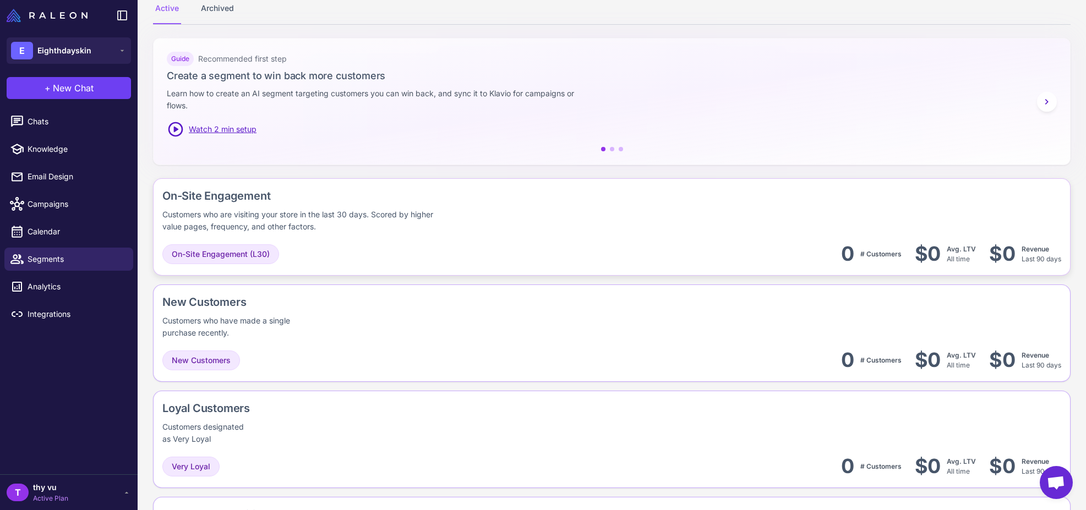
click at [319, 221] on div "Customers who are visiting your store in the last 30 days. Scored by higher val…" at bounding box center [304, 221] width 284 height 24
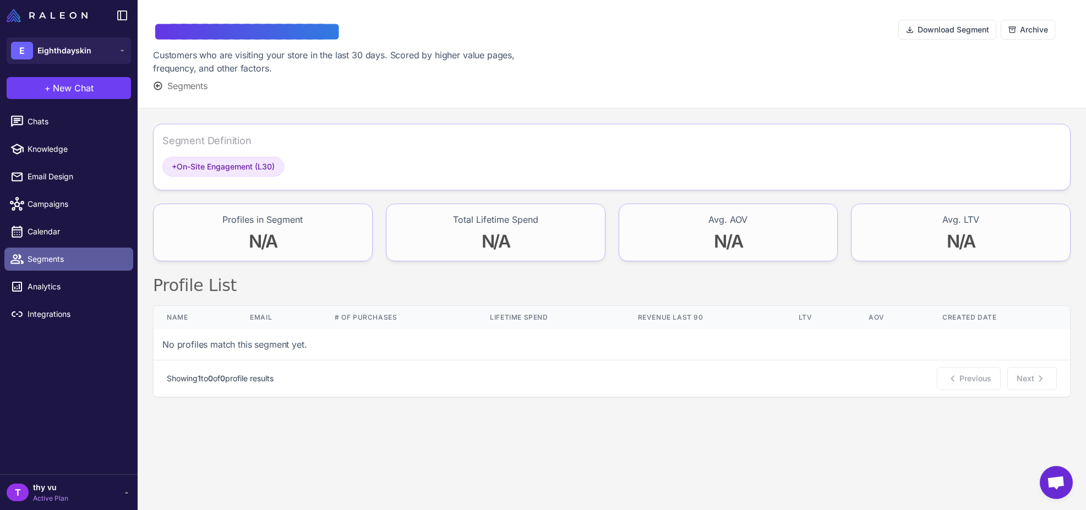
click at [50, 263] on span "Segments" at bounding box center [76, 259] width 97 height 12
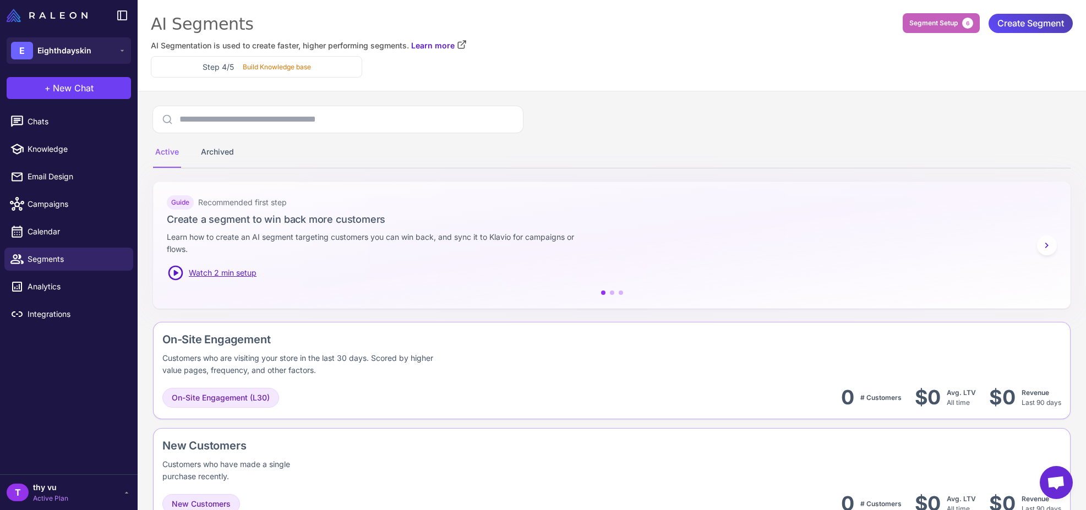
click at [921, 23] on span "Segment Setup" at bounding box center [933, 23] width 48 height 10
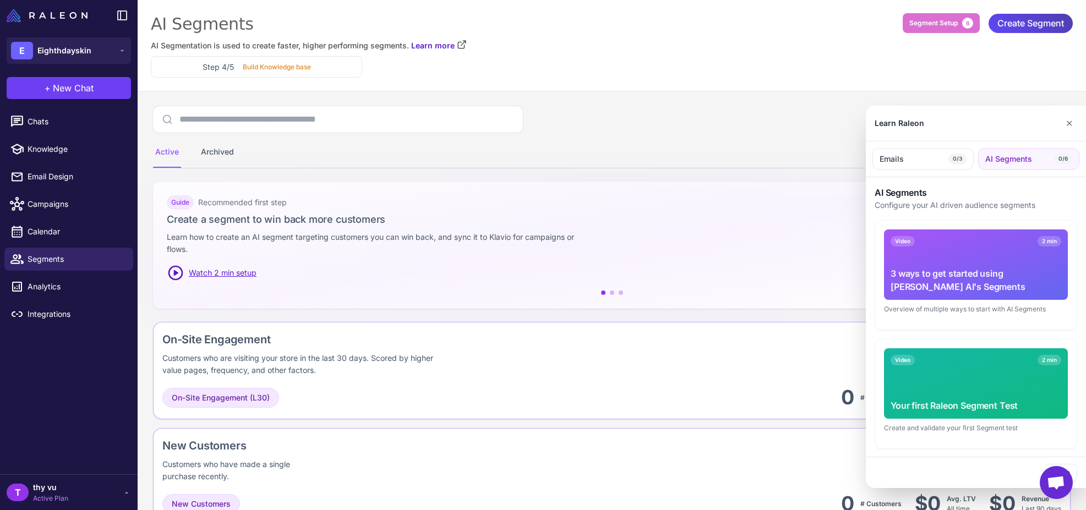
click at [1073, 124] on button "✕" at bounding box center [1069, 123] width 16 height 22
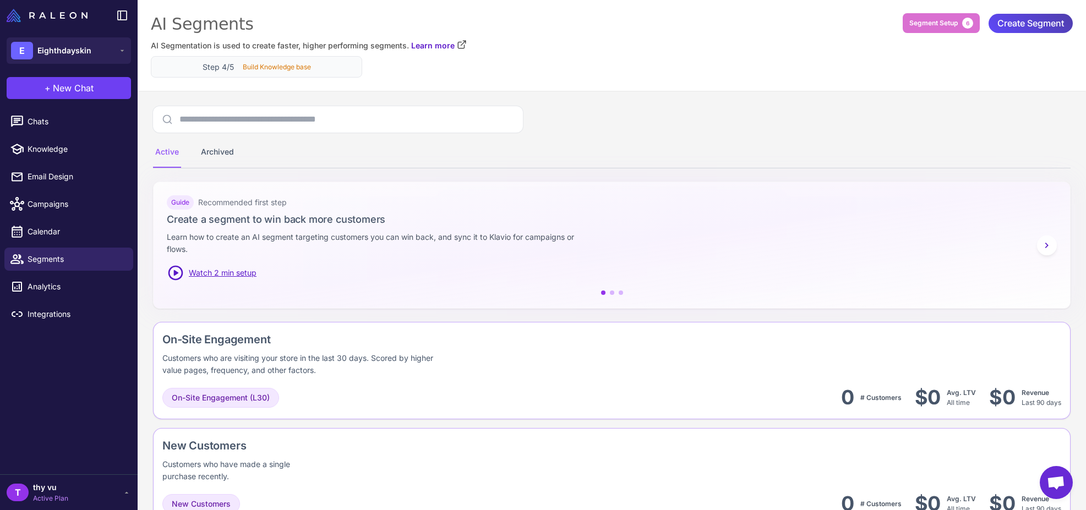
click at [260, 69] on p "Build Knowledge base" at bounding box center [277, 67] width 68 height 10
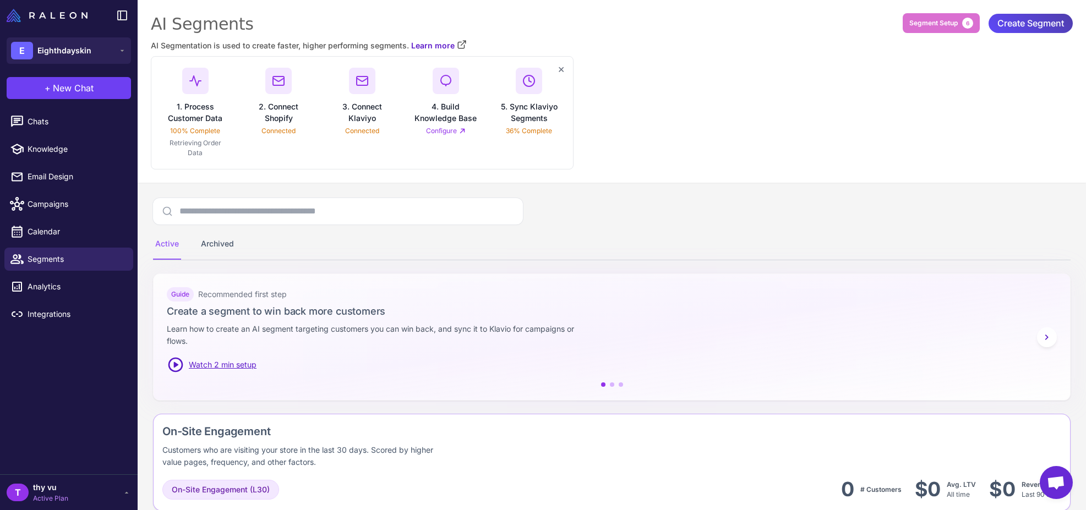
click at [539, 130] on p "36% Complete" at bounding box center [529, 131] width 46 height 10
click at [529, 81] on polyline at bounding box center [530, 80] width 2 height 4
click at [440, 131] on link "Configure" at bounding box center [446, 131] width 40 height 10
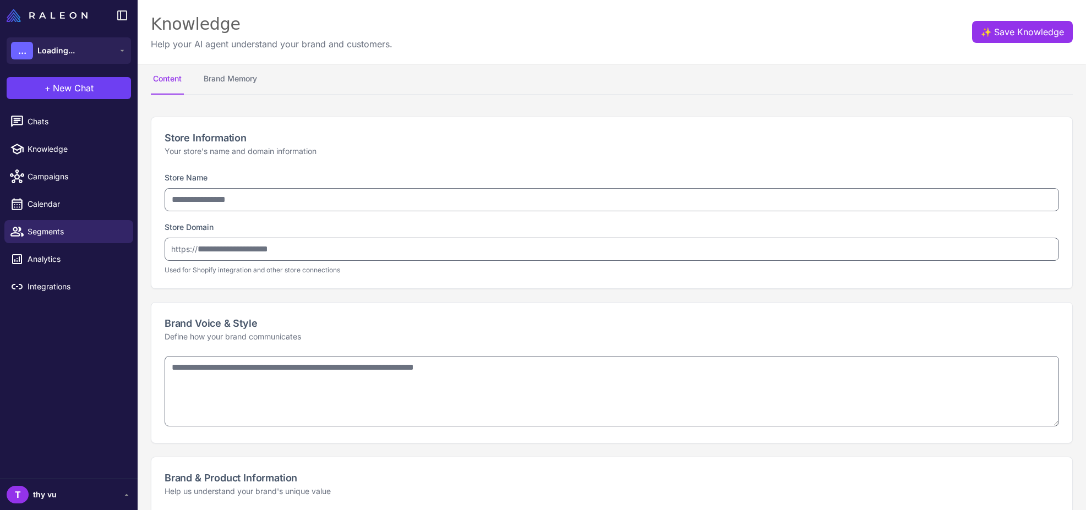
select select
type input "**********"
type textarea "**********"
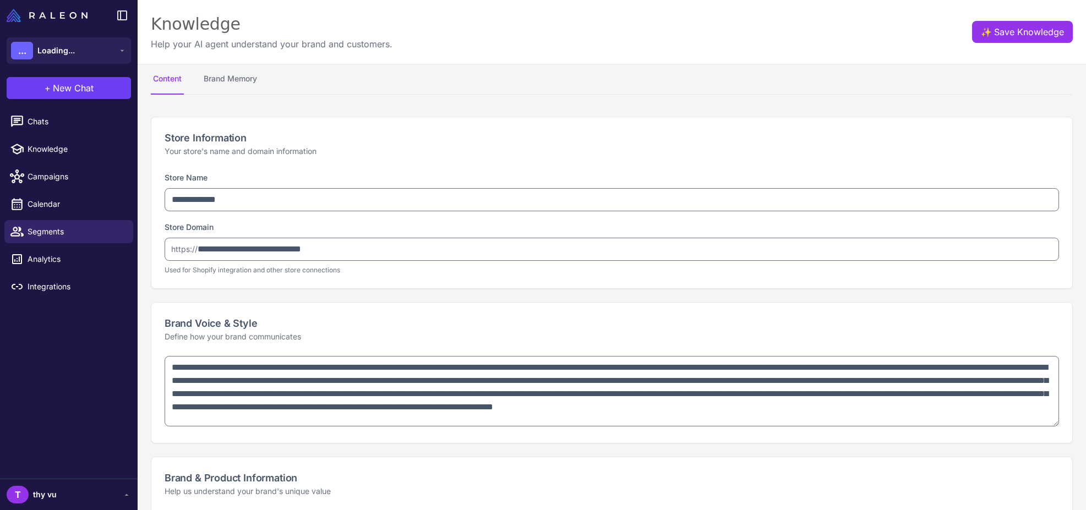
type textarea "**********"
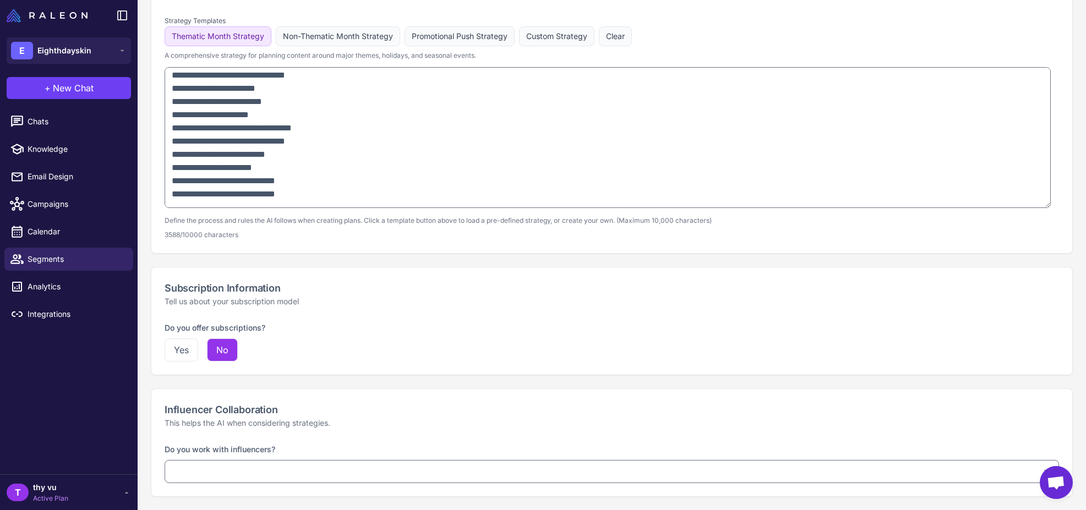
scroll to position [222, 0]
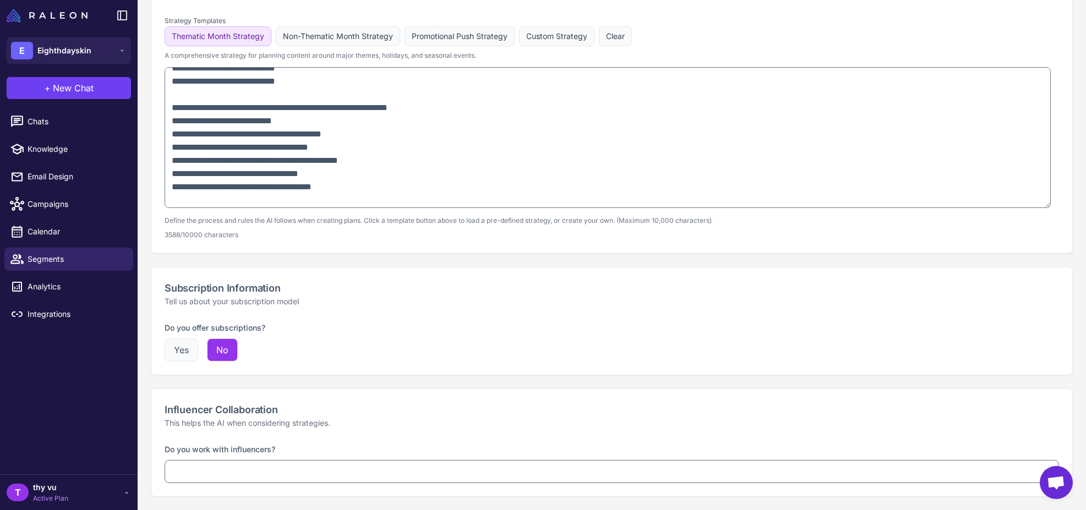
click at [192, 349] on button "Yes" at bounding box center [182, 349] width 34 height 23
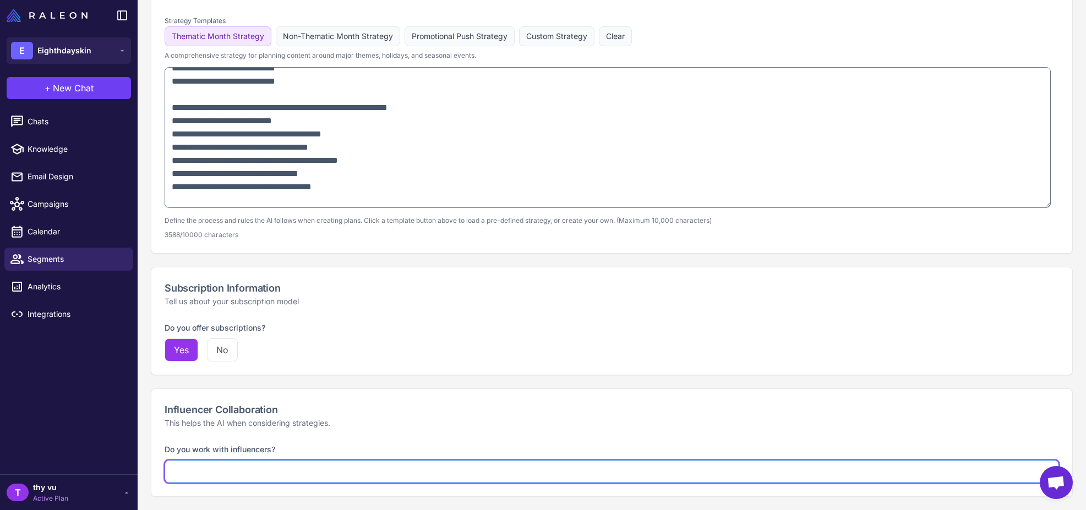
click at [328, 474] on select "**********" at bounding box center [612, 471] width 894 height 23
select select "***"
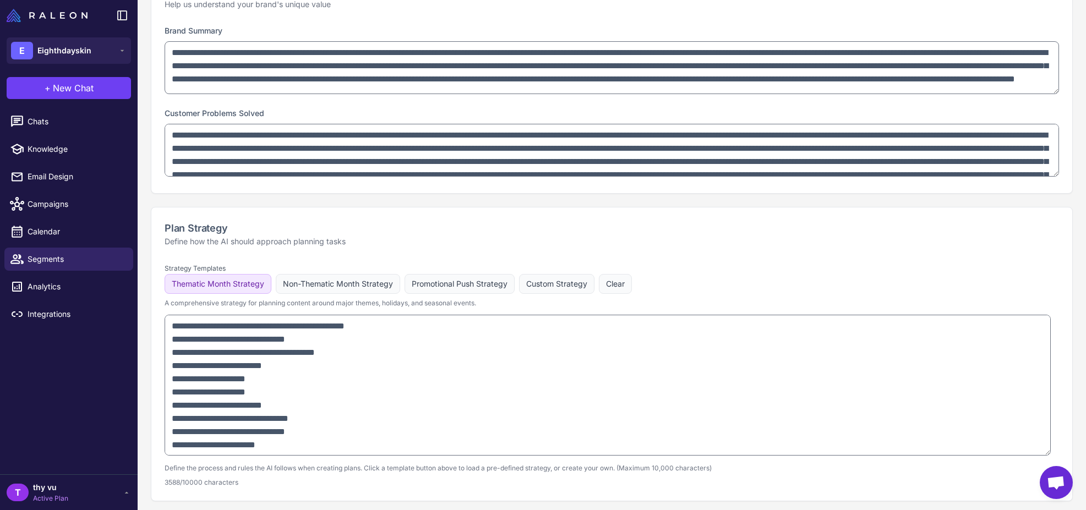
scroll to position [0, 0]
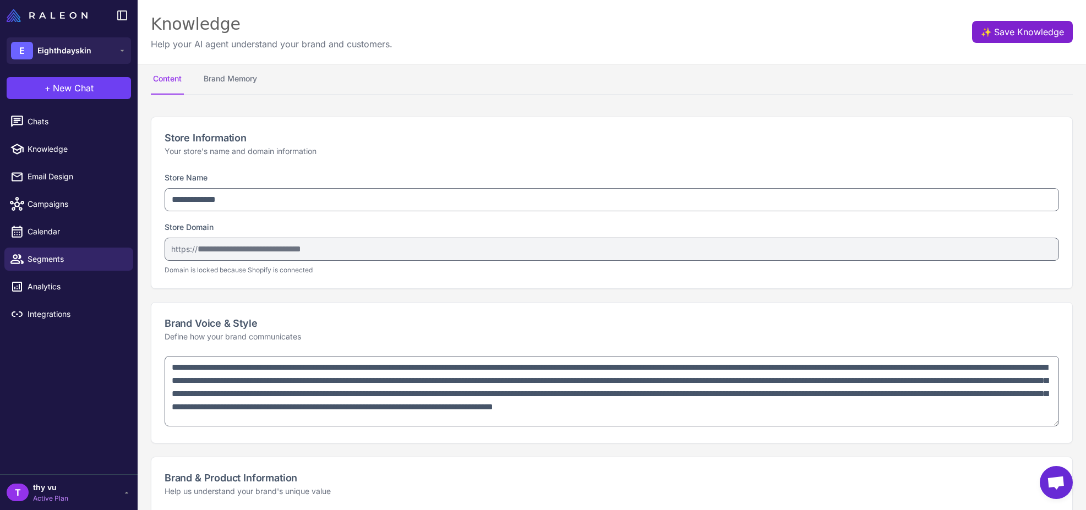
click at [985, 34] on button "✨ Save Knowledge" at bounding box center [1022, 32] width 101 height 22
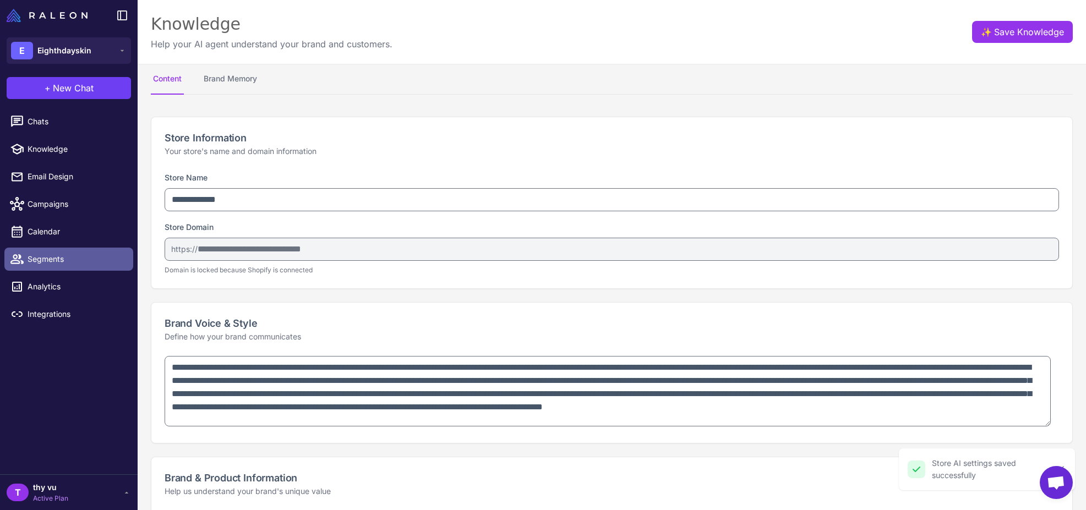
click at [71, 263] on span "Segments" at bounding box center [76, 259] width 97 height 12
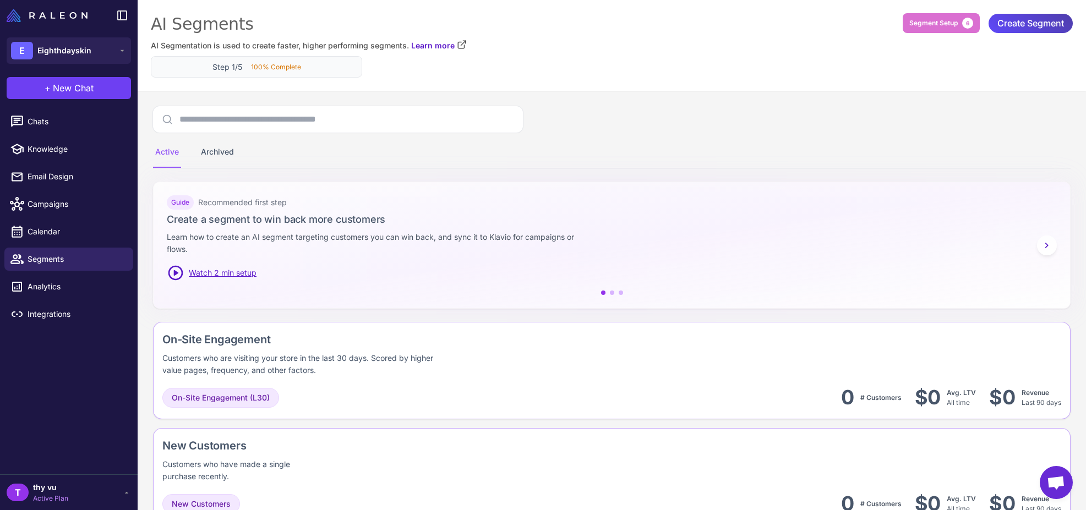
click at [279, 65] on p "100% Complete" at bounding box center [276, 67] width 50 height 10
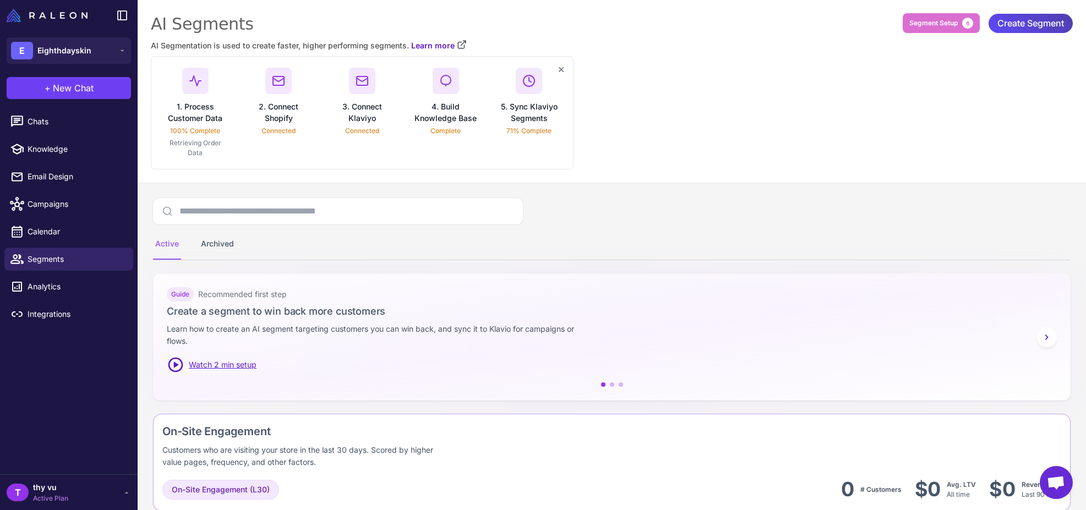
click at [658, 134] on div "× 1. Process Customer Data 100% Complete Retrieving Order Data 2. Connect Shopi…" at bounding box center [612, 112] width 922 height 113
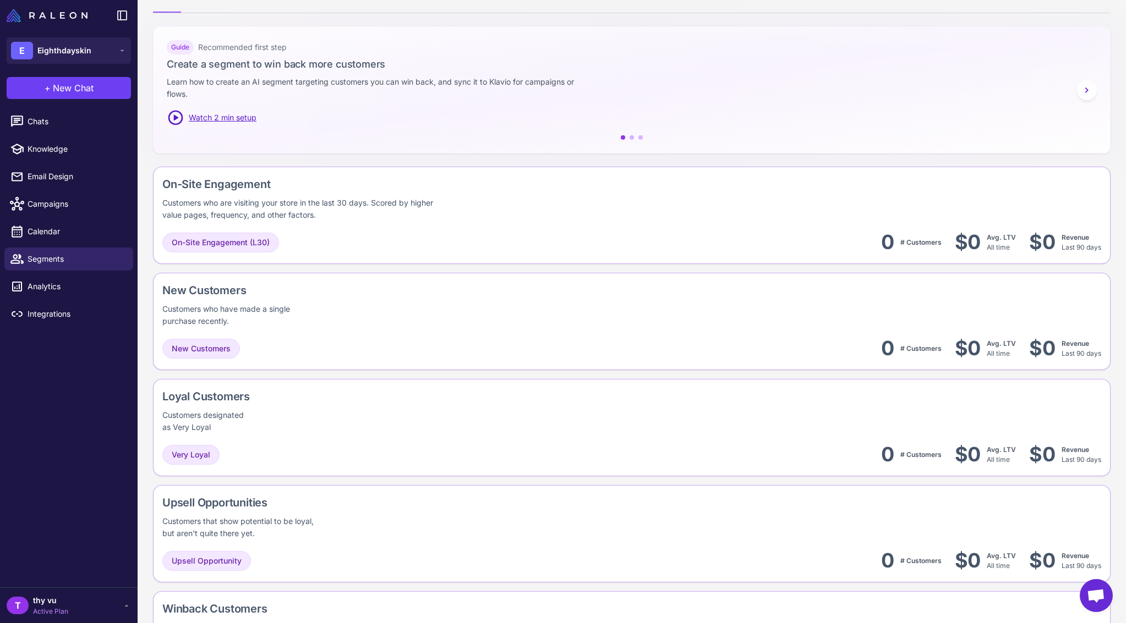
scroll to position [216, 0]
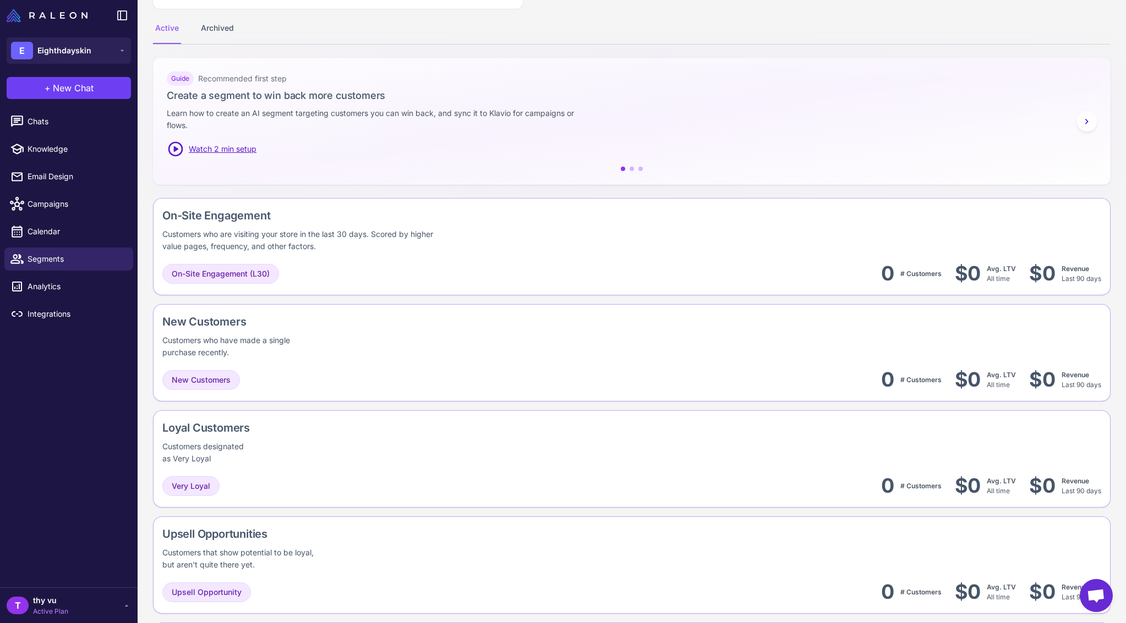
click at [175, 152] on icon at bounding box center [176, 149] width 18 height 18
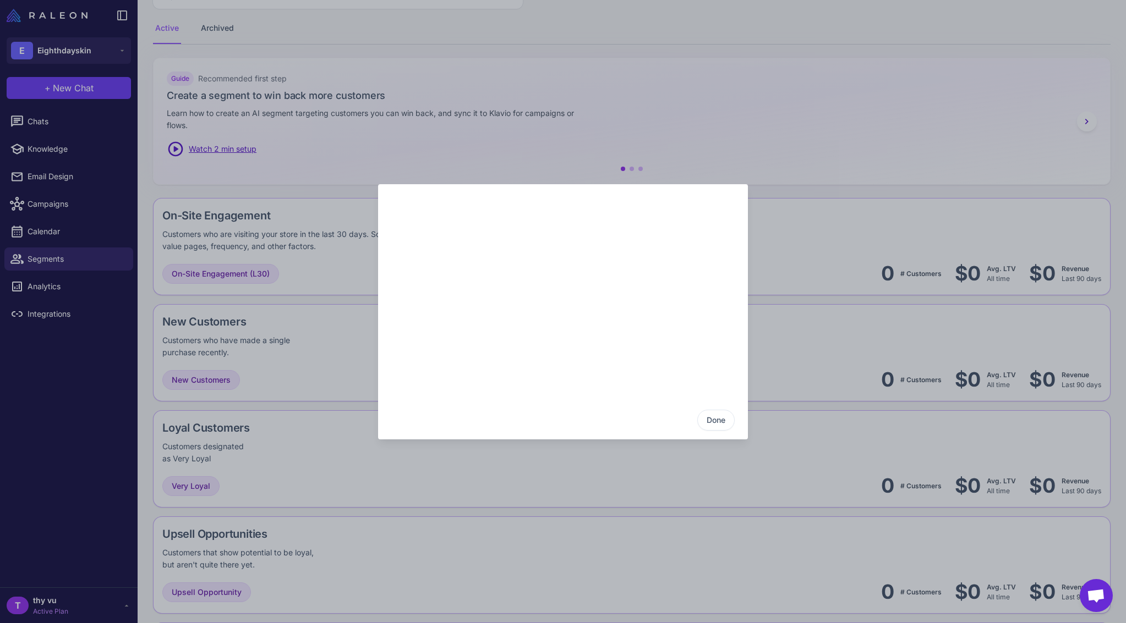
click at [783, 142] on div "Done" at bounding box center [563, 312] width 1126 height 606
drag, startPoint x: 777, startPoint y: 163, endPoint x: 780, endPoint y: 180, distance: 17.3
click at [777, 163] on div "Done" at bounding box center [563, 312] width 1126 height 606
drag, startPoint x: 712, startPoint y: 418, endPoint x: 703, endPoint y: 388, distance: 30.8
click at [713, 418] on button "Done" at bounding box center [715, 420] width 37 height 21
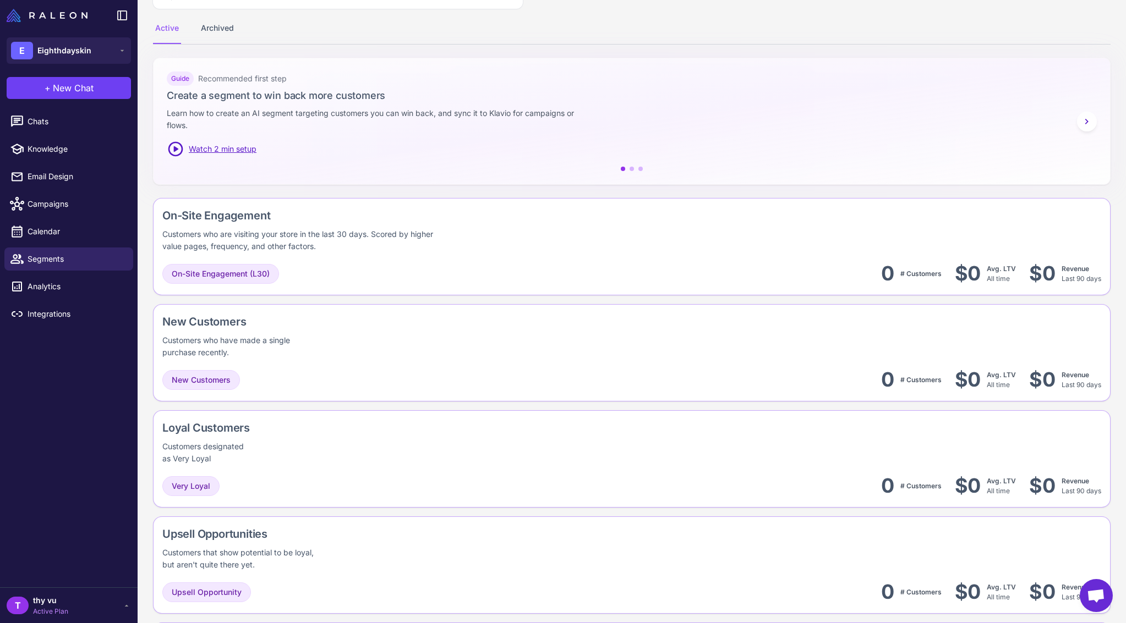
scroll to position [0, 0]
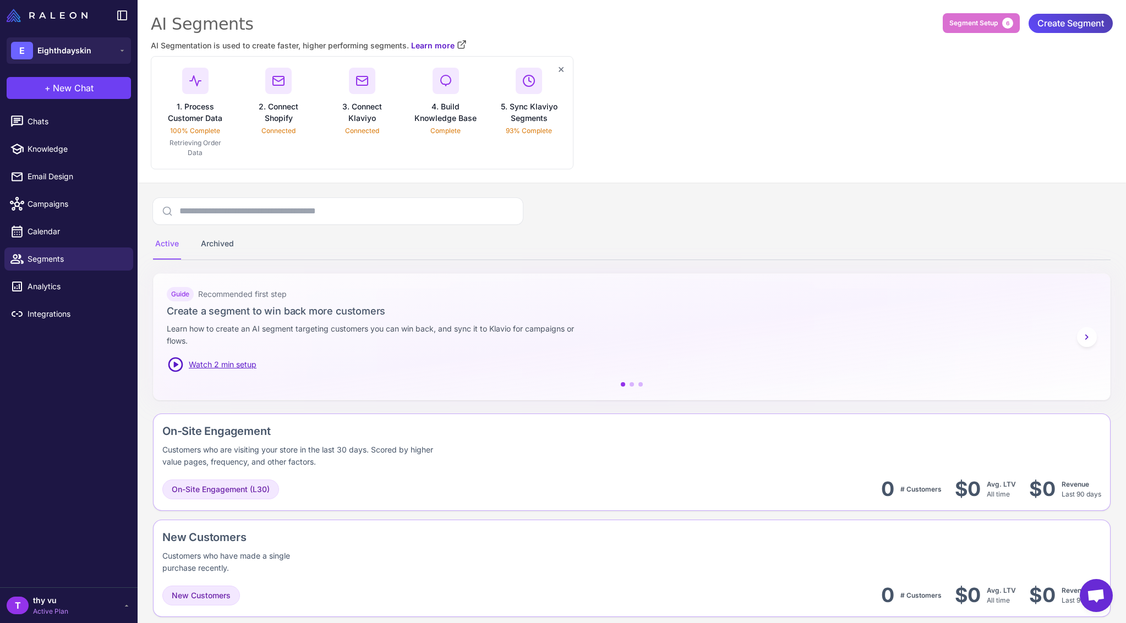
click at [667, 177] on div "AI Segments AI Segmentation is used to create faster, higher performing segment…" at bounding box center [632, 91] width 988 height 183
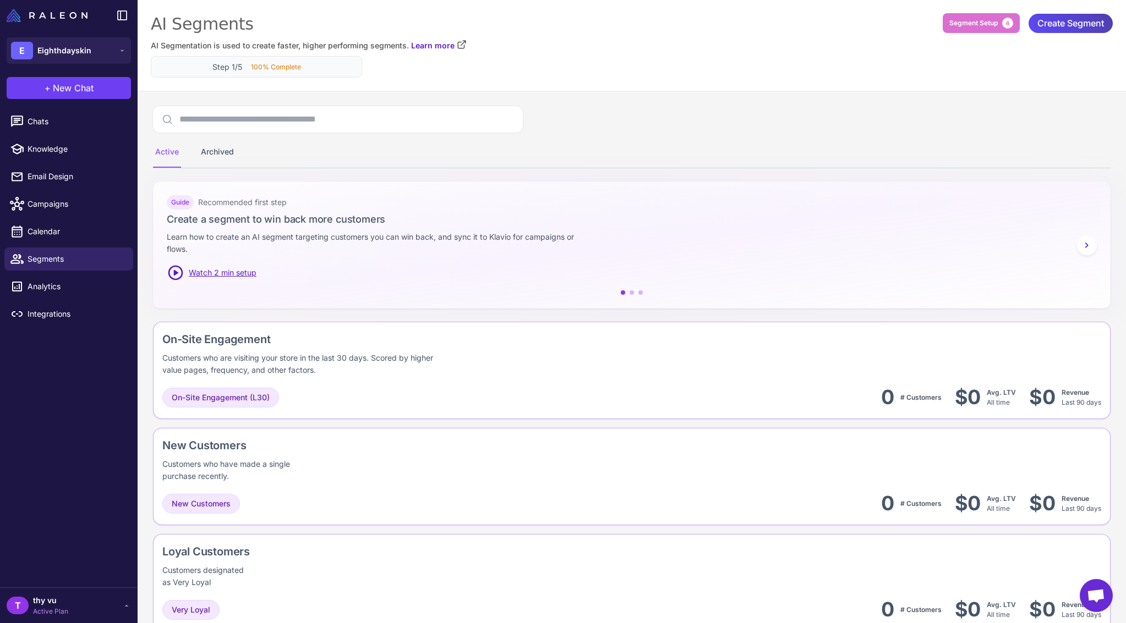
click at [307, 69] on div "Step 1/5 100% Complete" at bounding box center [256, 67] width 193 height 12
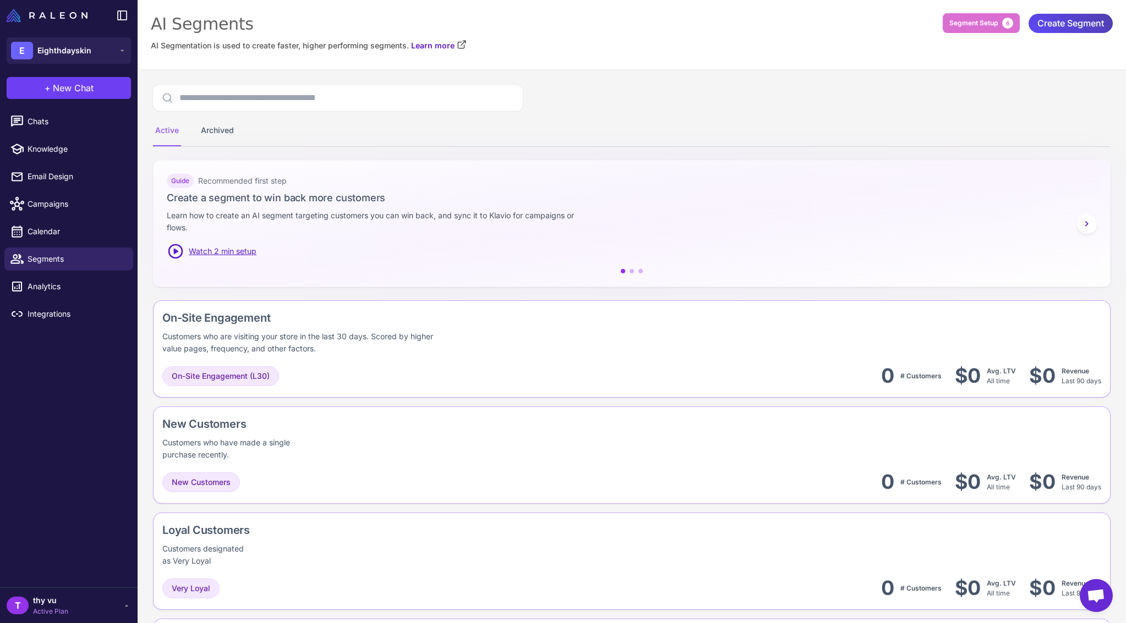
click at [281, 64] on div "AI Segments AI Segmentation is used to create faster, higher performing segment…" at bounding box center [632, 34] width 988 height 69
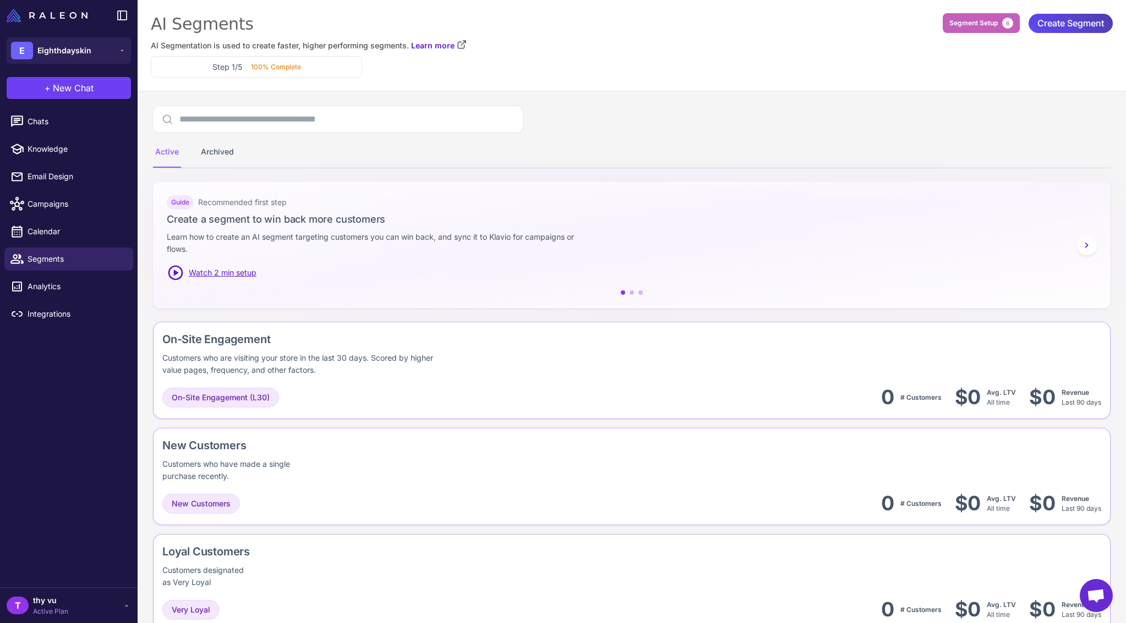
click at [963, 18] on span "Segment Setup" at bounding box center [973, 23] width 48 height 10
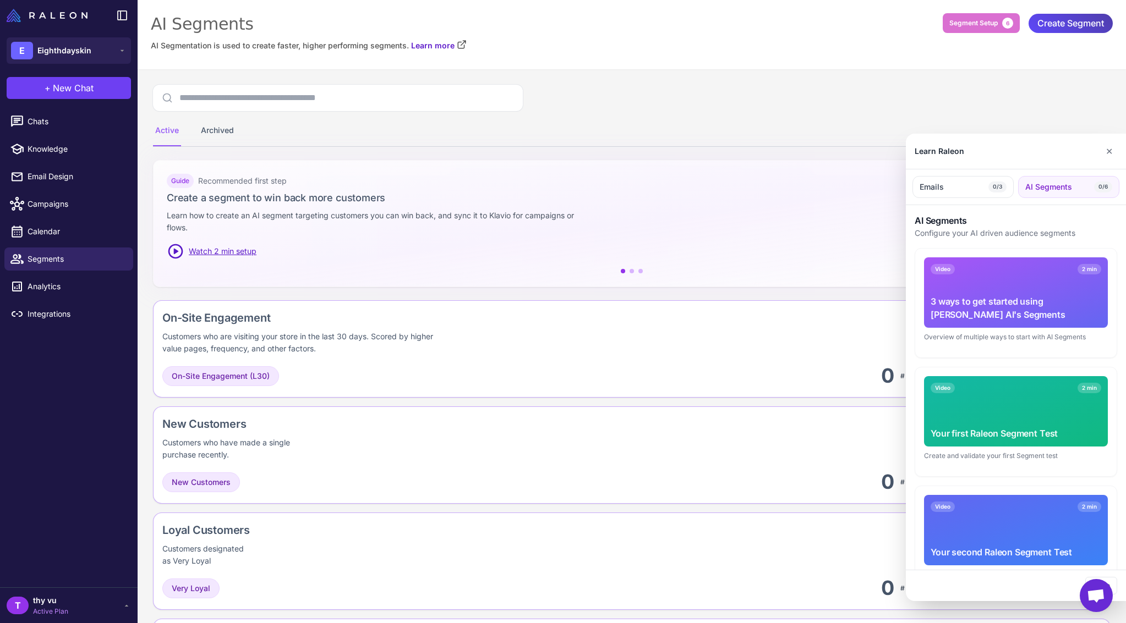
click at [676, 102] on div at bounding box center [563, 311] width 1126 height 623
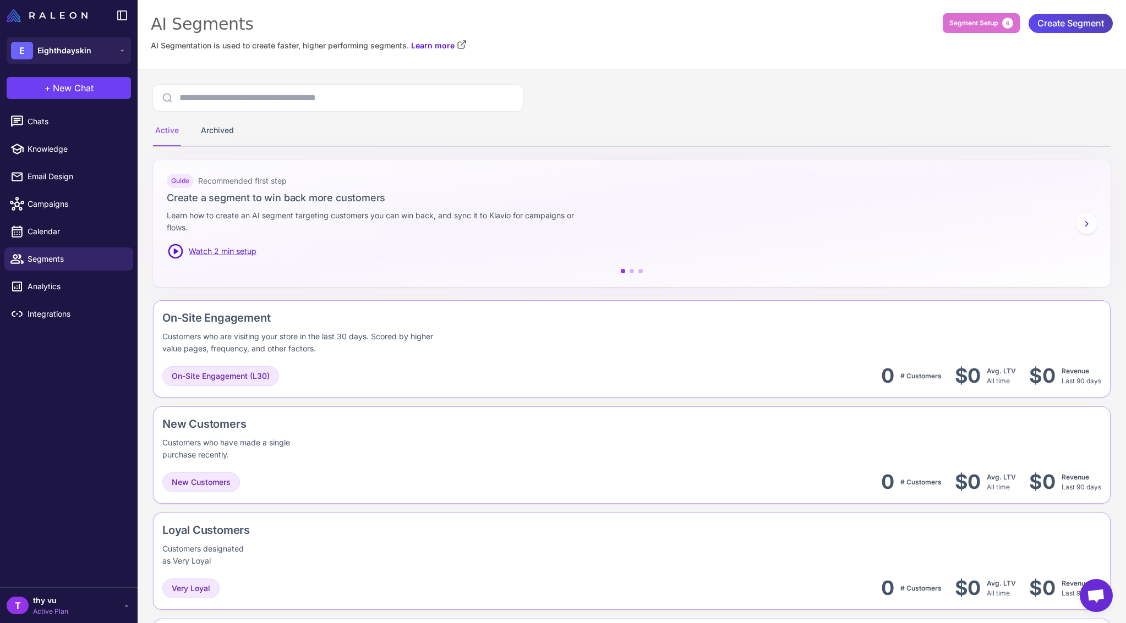
click at [930, 56] on div "AI Segments AI Segmentation is used to create faster, higher performing segment…" at bounding box center [632, 34] width 988 height 69
click at [962, 30] on button "Segment Setup 6" at bounding box center [980, 23] width 77 height 20
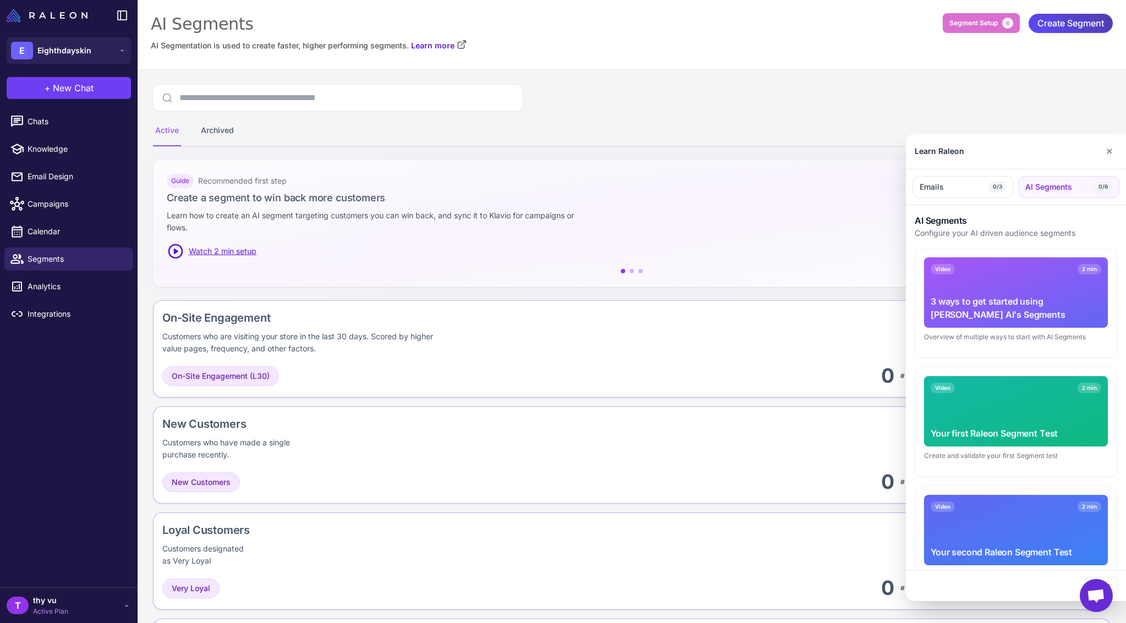
click at [1040, 76] on div at bounding box center [563, 311] width 1126 height 623
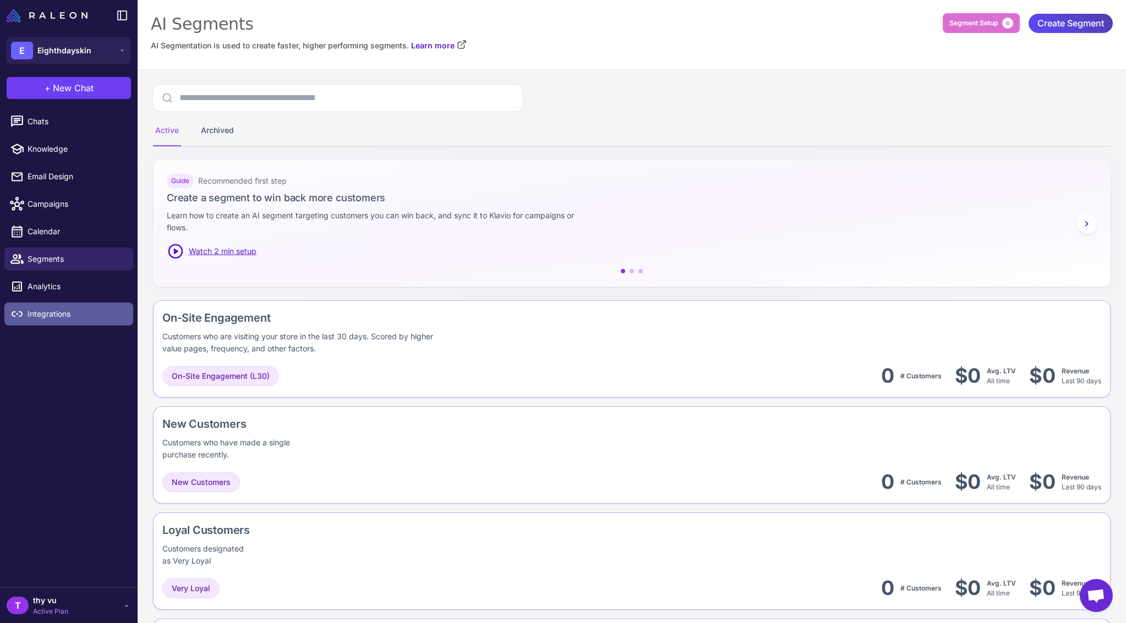
click at [80, 319] on span "Integrations" at bounding box center [76, 314] width 97 height 12
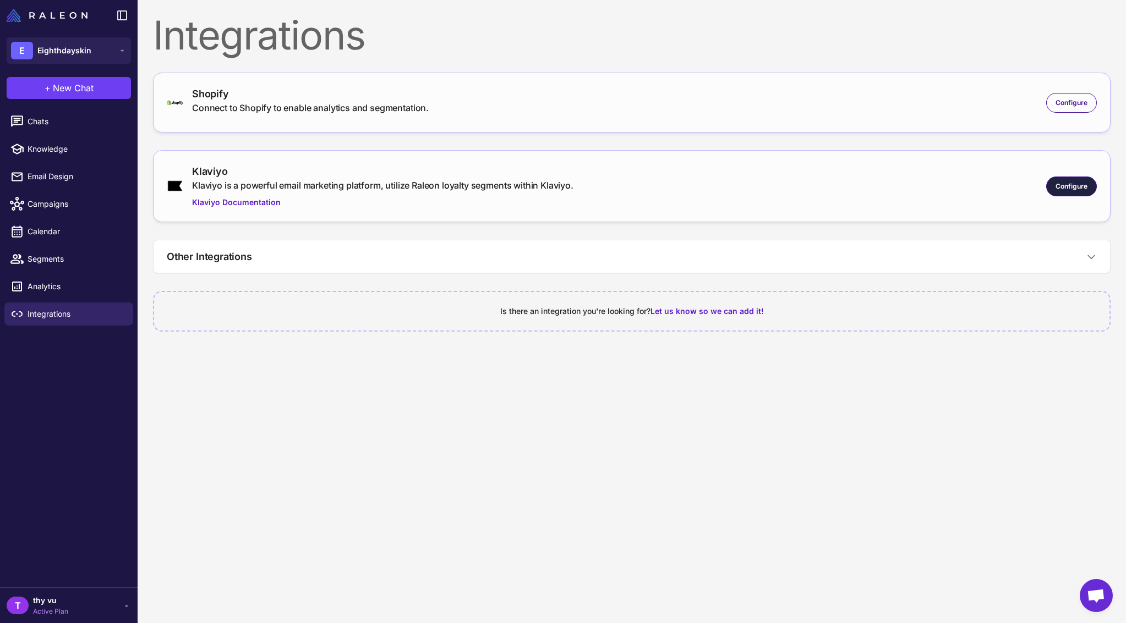
click at [1057, 192] on div "Configure" at bounding box center [1071, 187] width 51 height 20
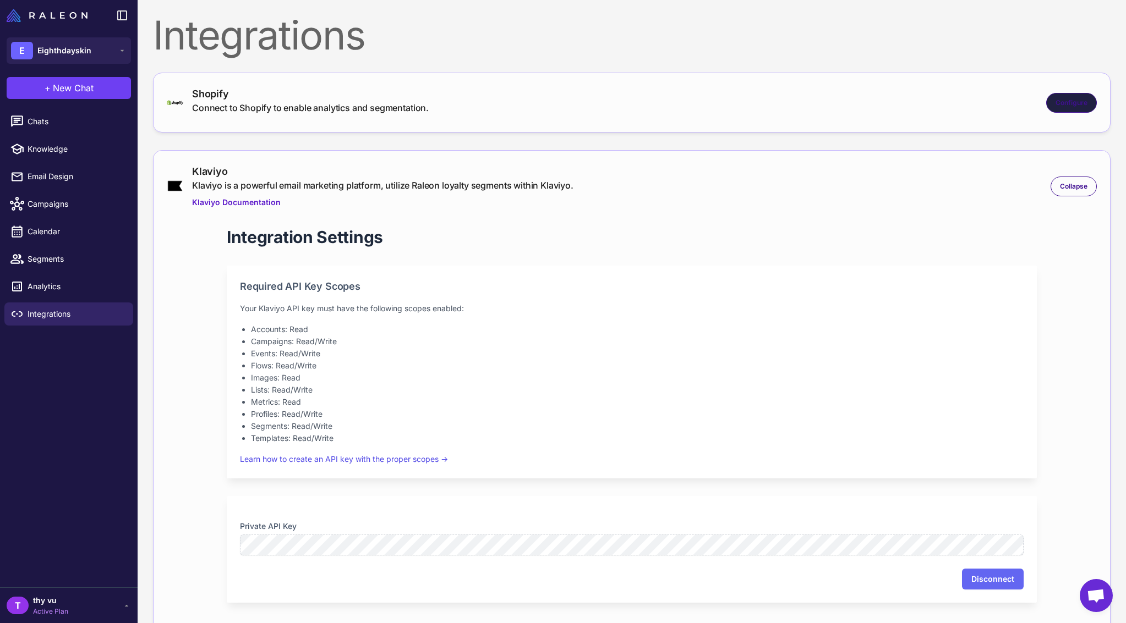
click at [1067, 106] on span "Configure" at bounding box center [1071, 103] width 32 height 10
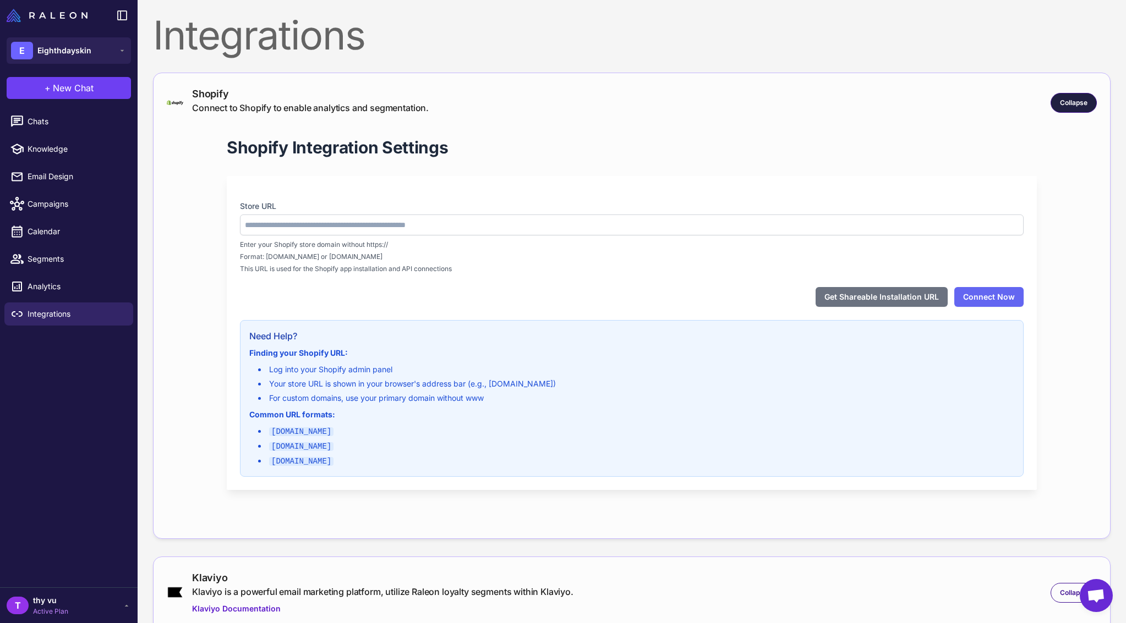
type input "**********"
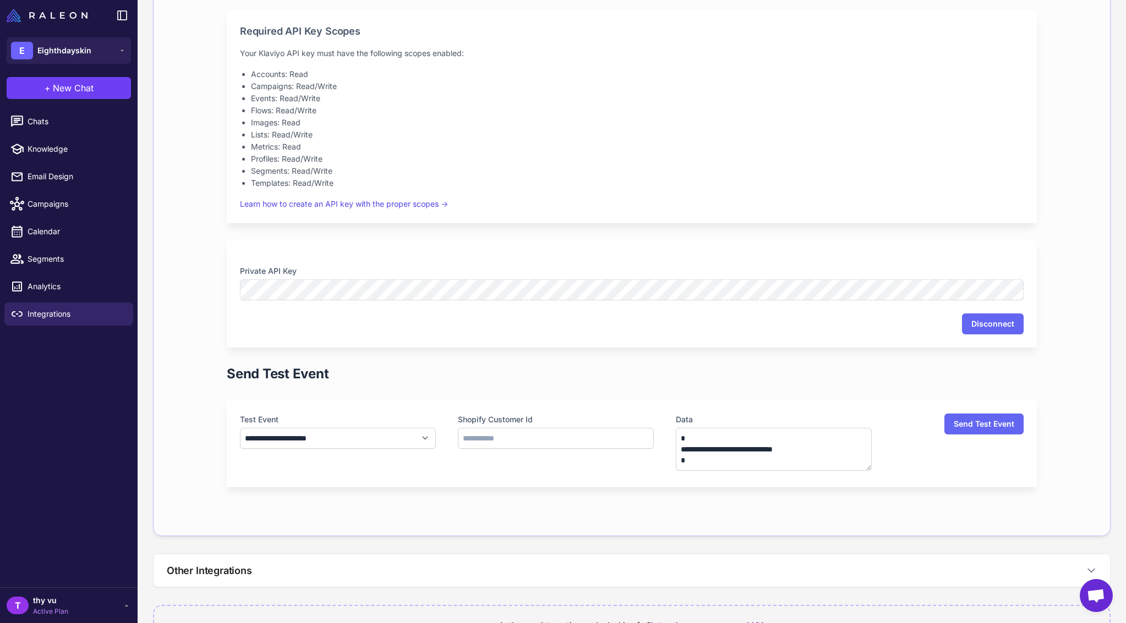
scroll to position [759, 0]
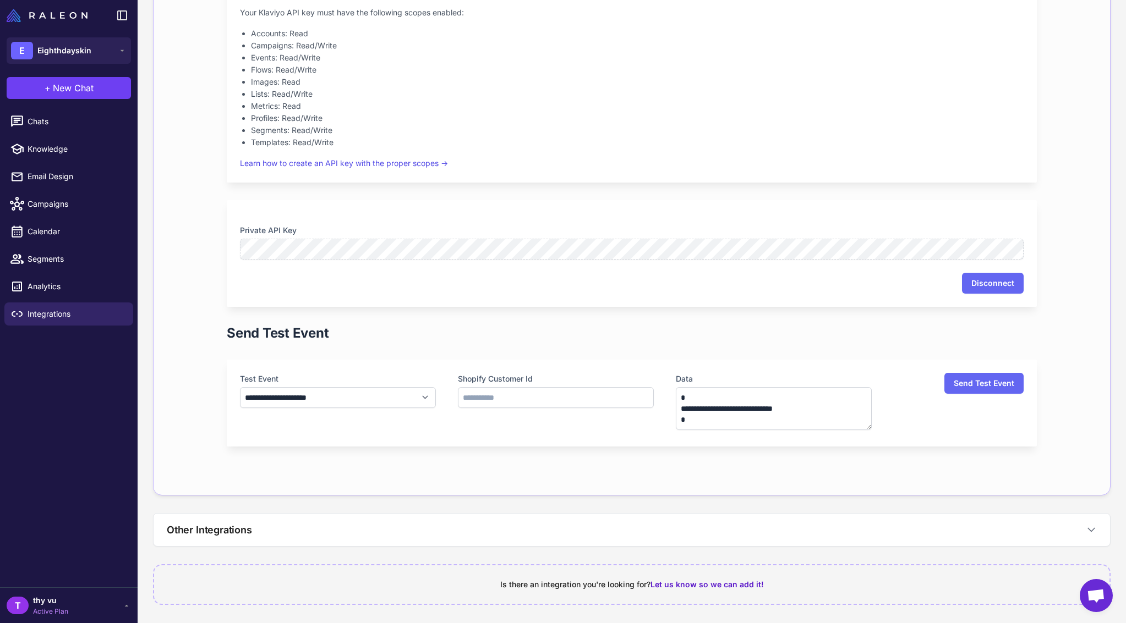
click at [1094, 597] on span "Open chat" at bounding box center [1096, 596] width 18 height 15
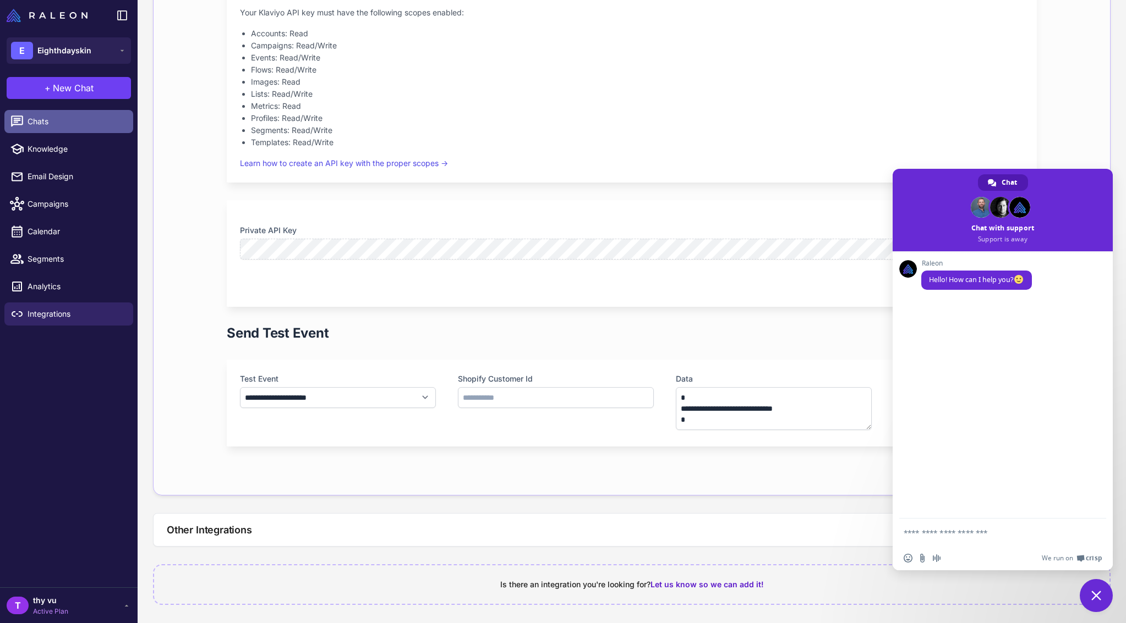
click at [77, 118] on span "Chats" at bounding box center [76, 122] width 97 height 12
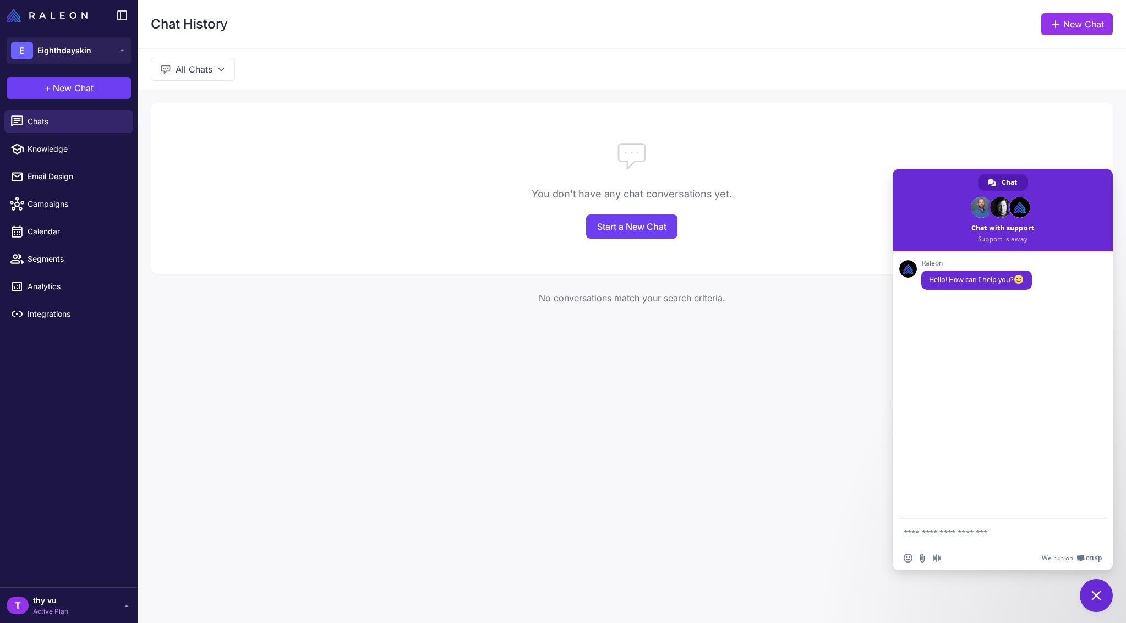
click at [61, 167] on link "Email Design" at bounding box center [68, 176] width 129 height 23
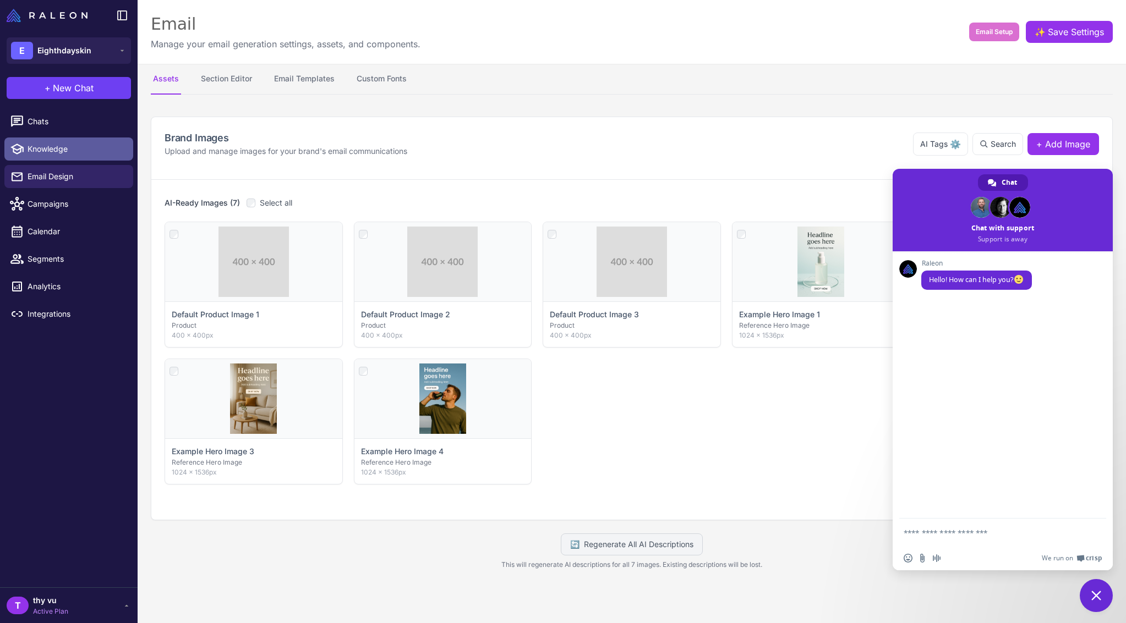
click at [62, 152] on span "Knowledge" at bounding box center [76, 149] width 97 height 12
select select
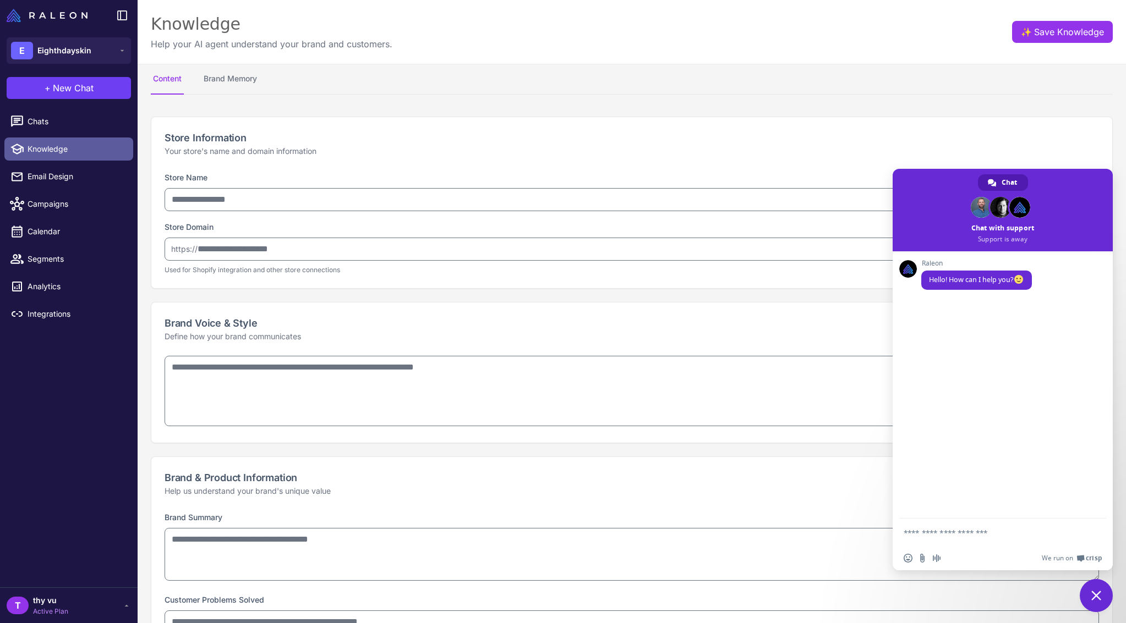
type input "**********"
type textarea "**********"
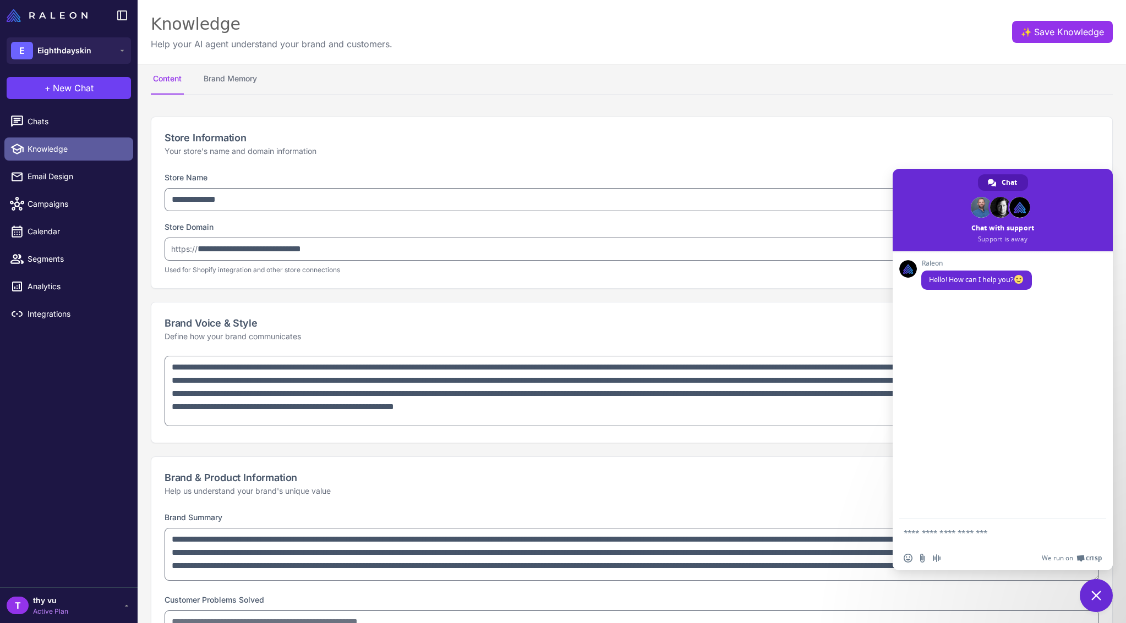
type textarea "**********"
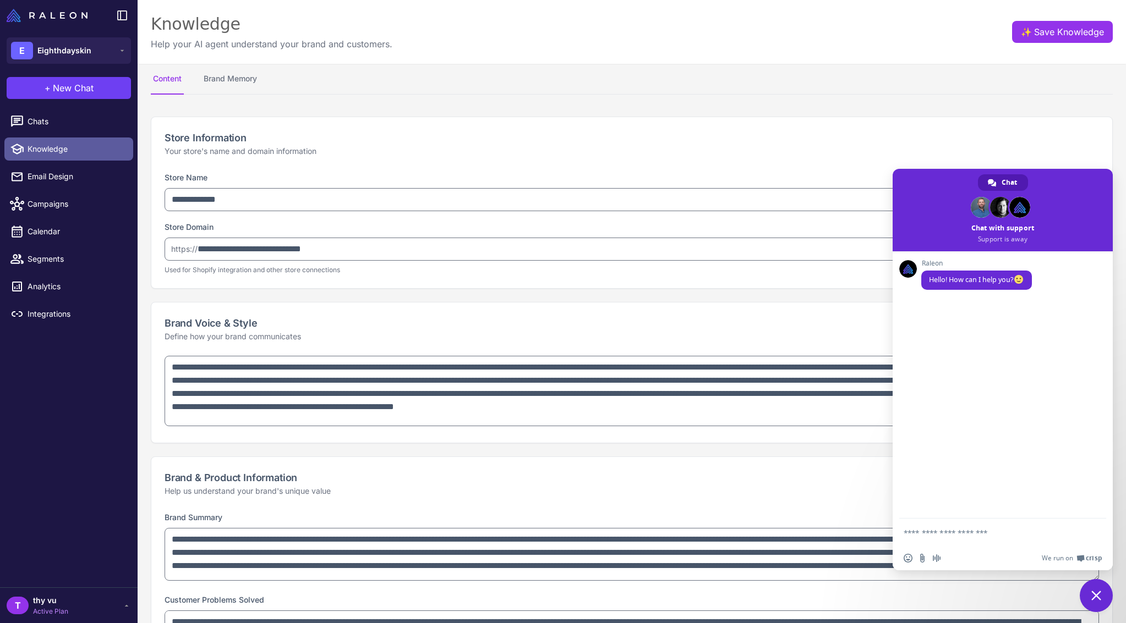
select select "***"
type textarea "**********"
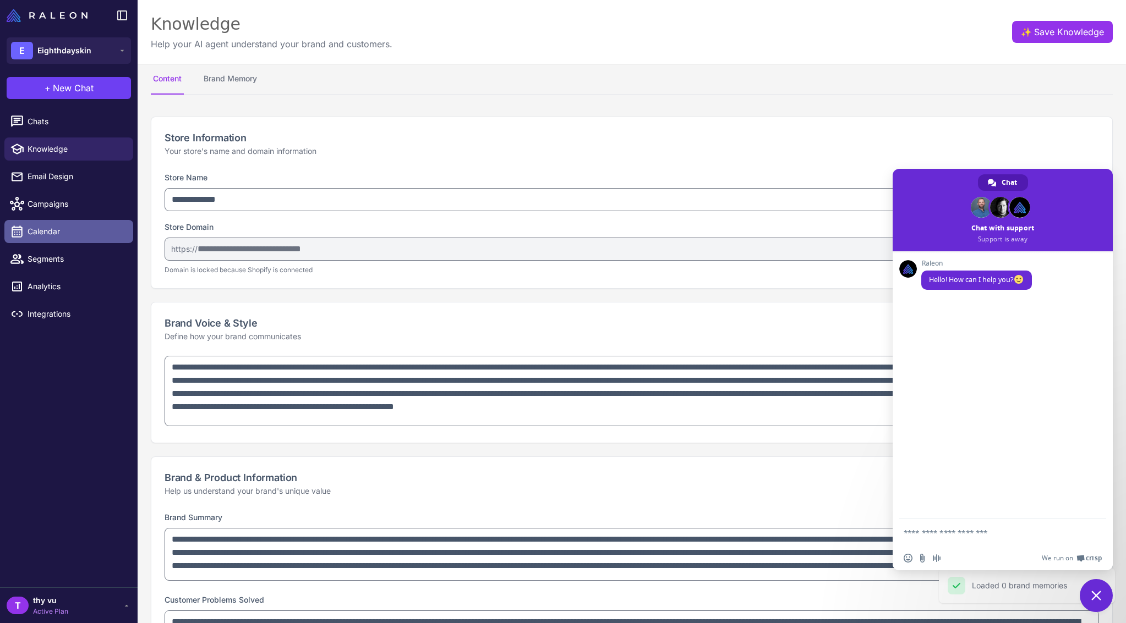
click at [64, 222] on link "Calendar" at bounding box center [68, 231] width 129 height 23
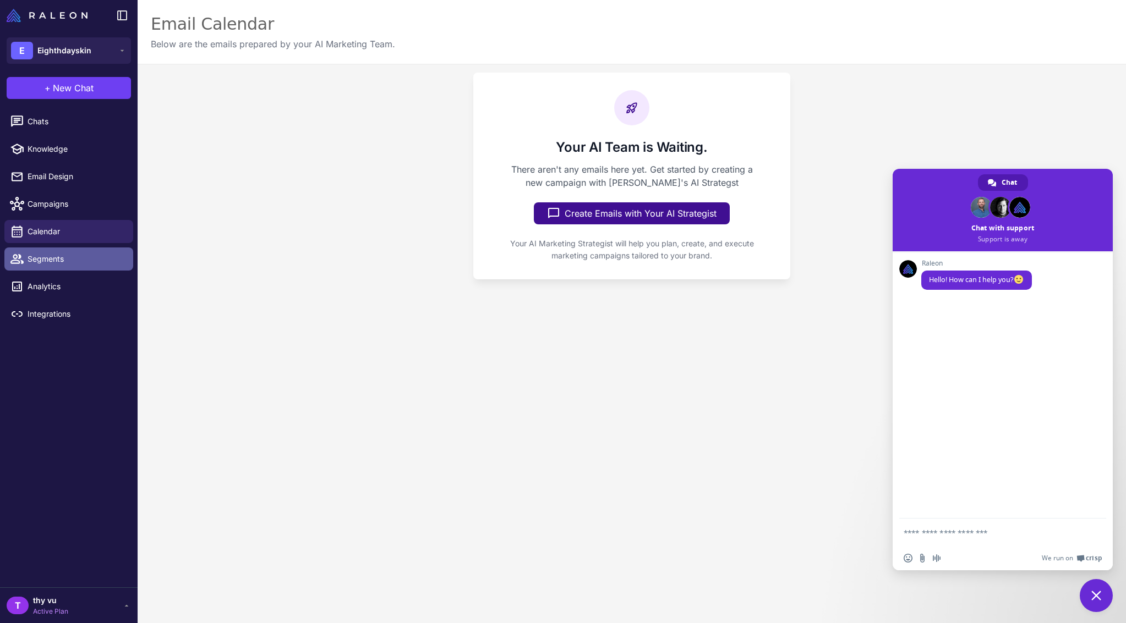
click at [62, 259] on span "Segments" at bounding box center [76, 259] width 97 height 12
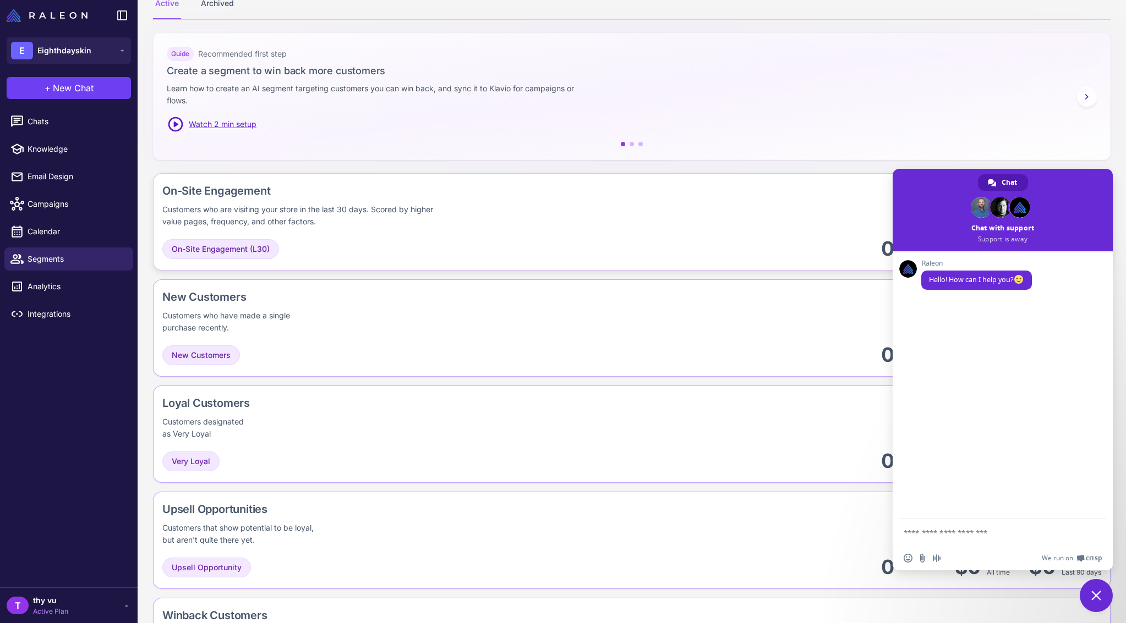
scroll to position [127, 0]
click at [1089, 596] on span "Close chat" at bounding box center [1095, 595] width 33 height 33
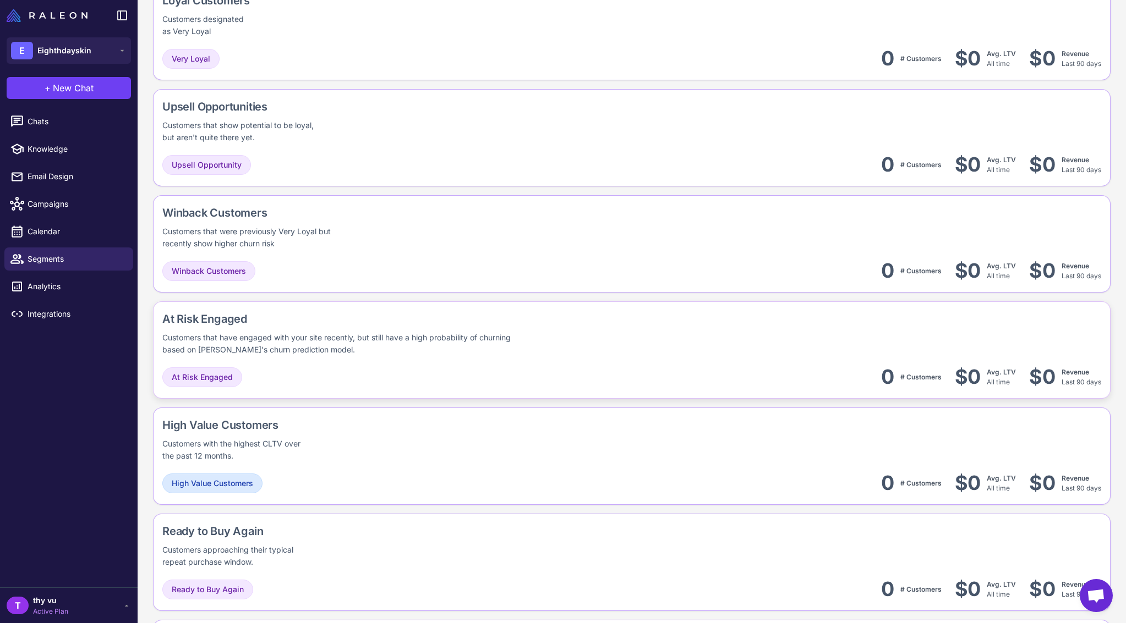
scroll to position [746, 0]
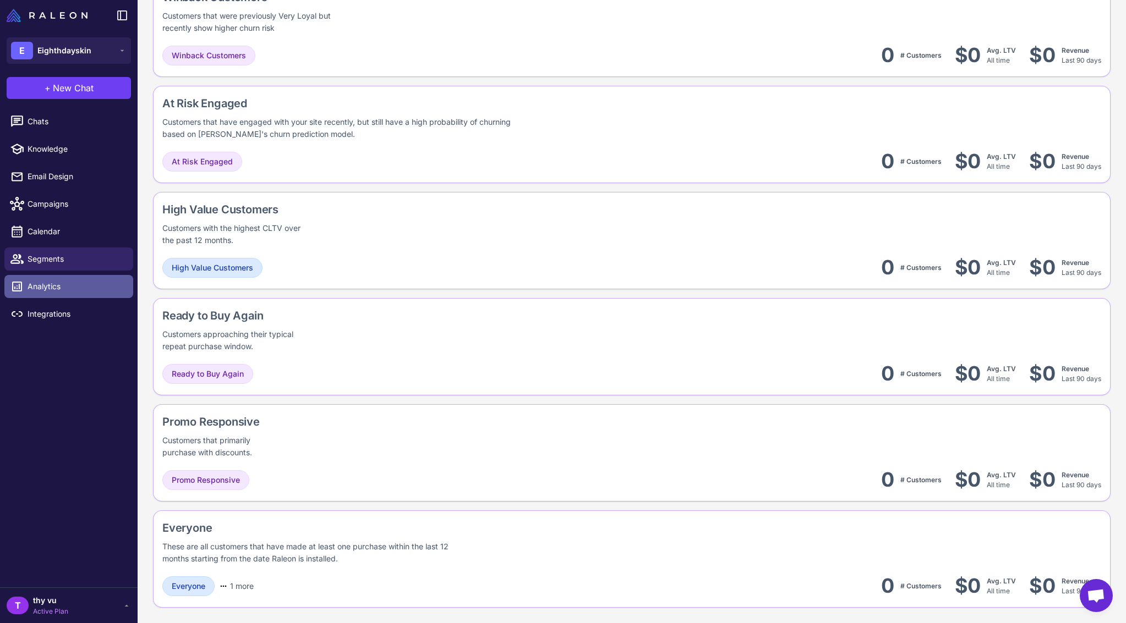
click at [53, 278] on link "Analytics" at bounding box center [68, 286] width 129 height 23
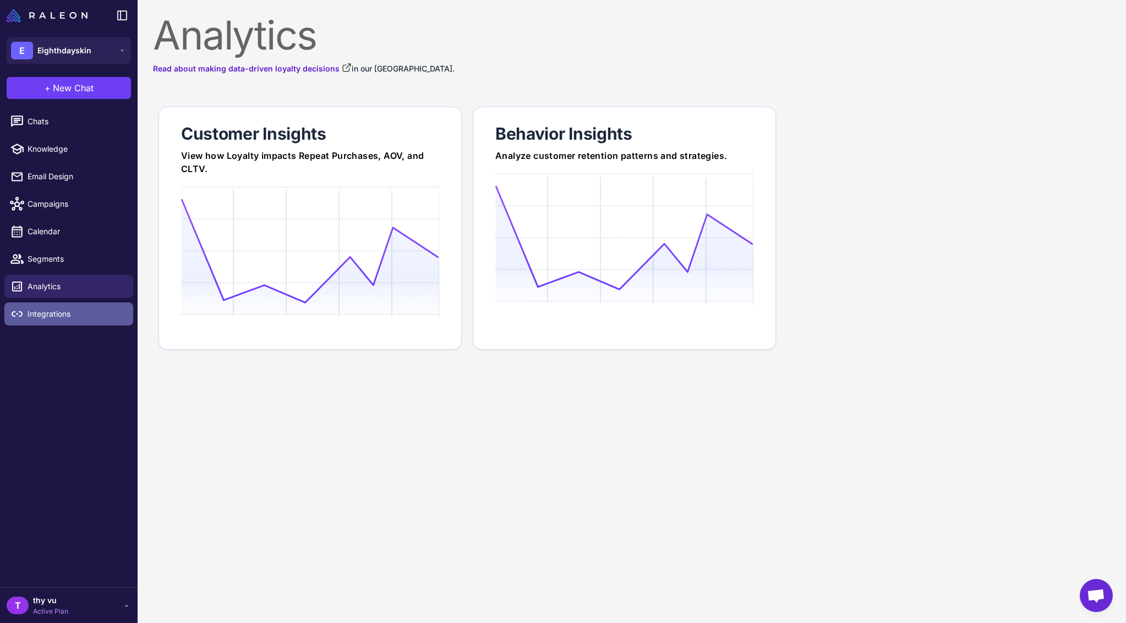
click at [53, 313] on span "Integrations" at bounding box center [76, 314] width 97 height 12
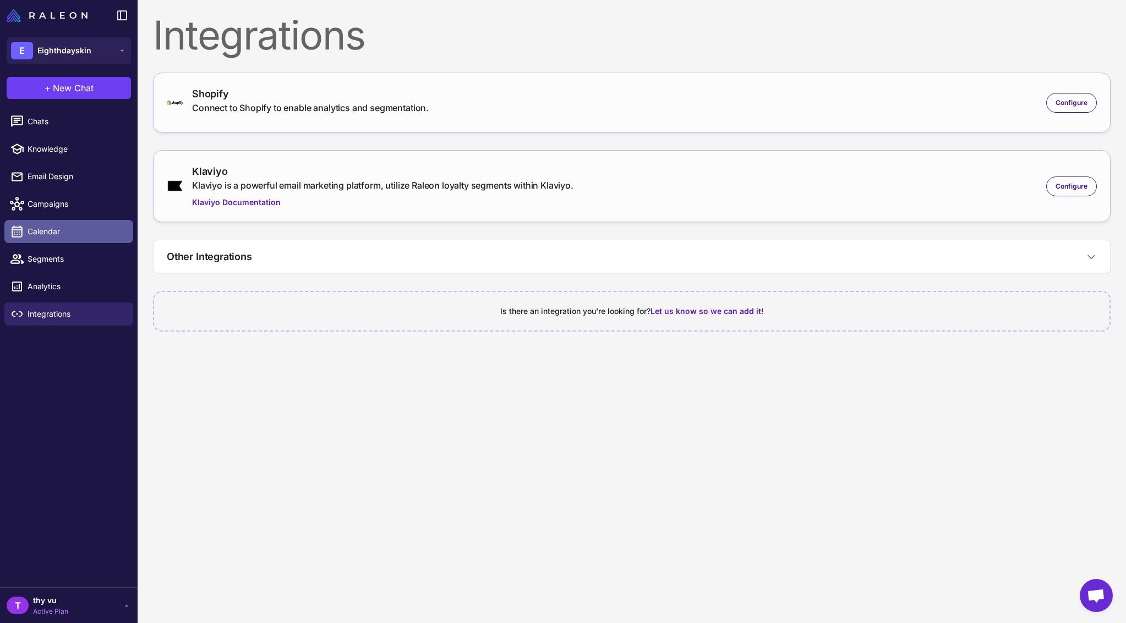
click at [63, 222] on link "Calendar" at bounding box center [68, 231] width 129 height 23
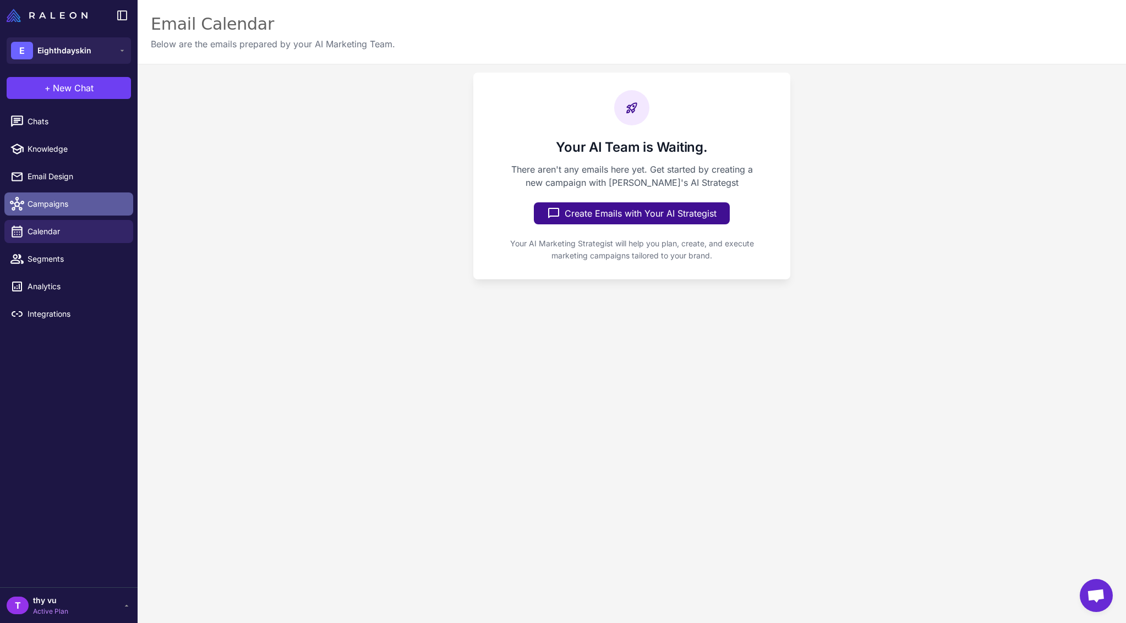
click at [67, 198] on span "Campaigns" at bounding box center [76, 204] width 97 height 12
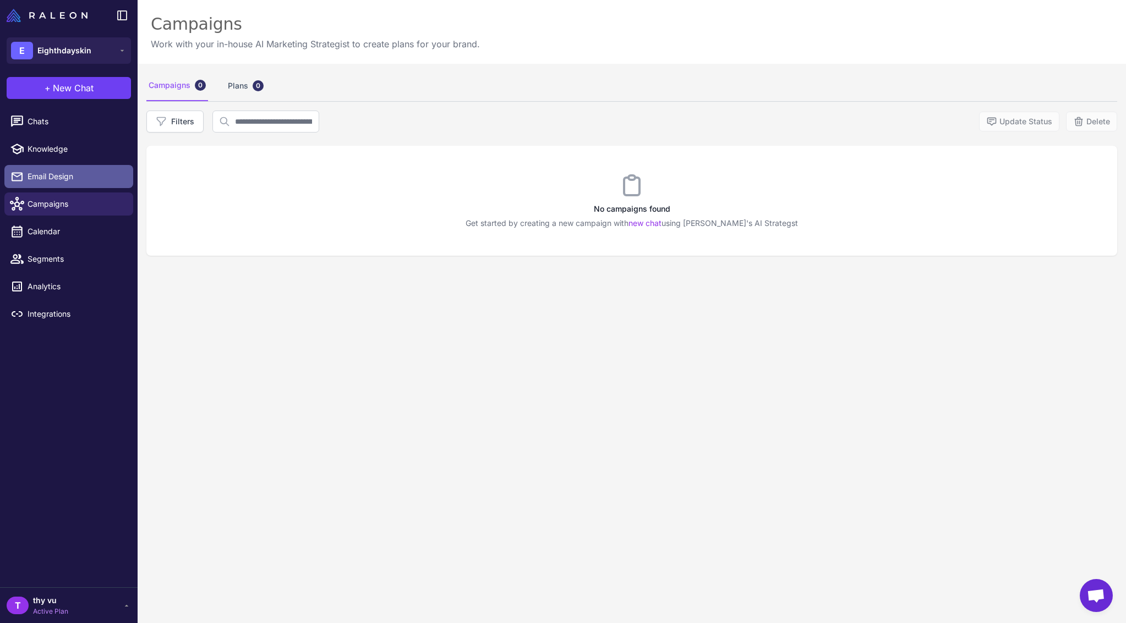
click at [79, 166] on link "Email Design" at bounding box center [68, 176] width 129 height 23
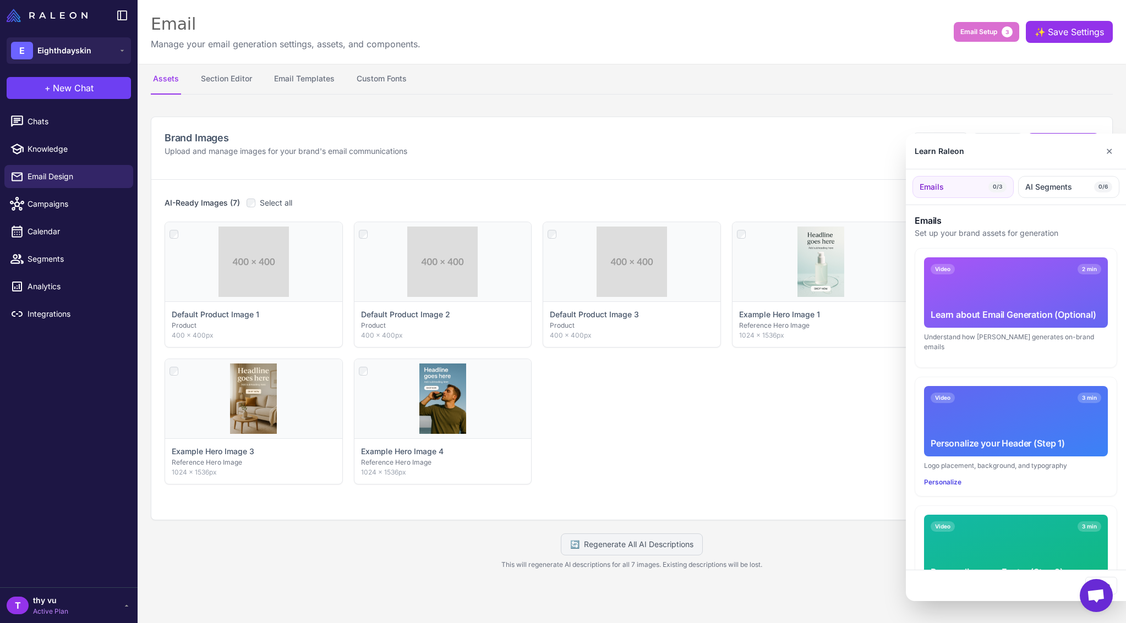
click at [72, 151] on div at bounding box center [563, 311] width 1126 height 623
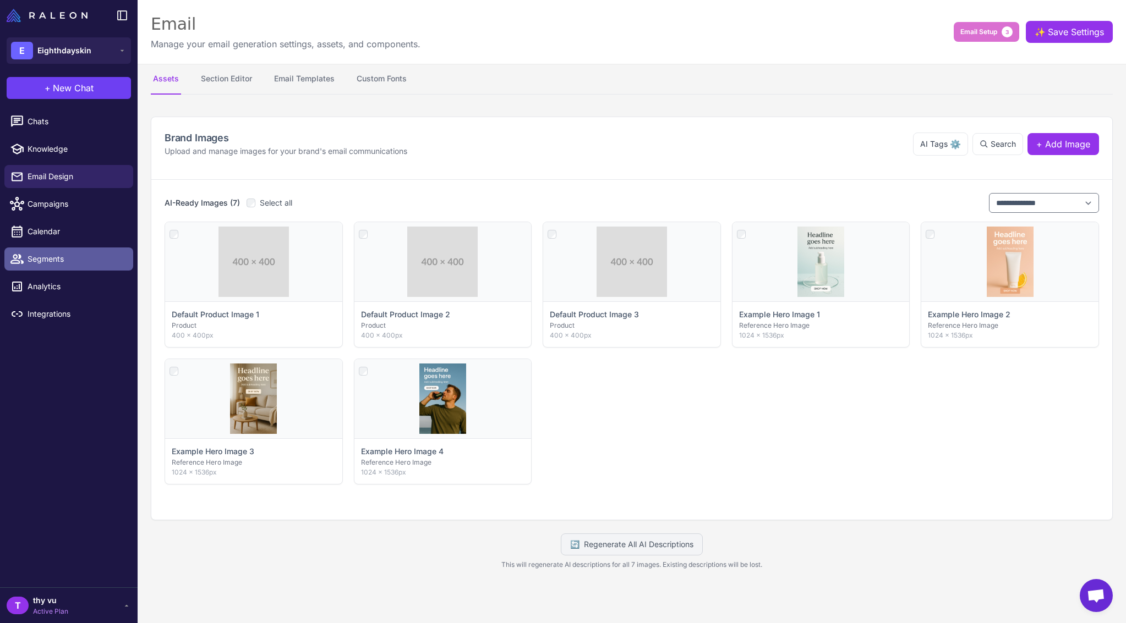
click at [59, 251] on link "Segments" at bounding box center [68, 259] width 129 height 23
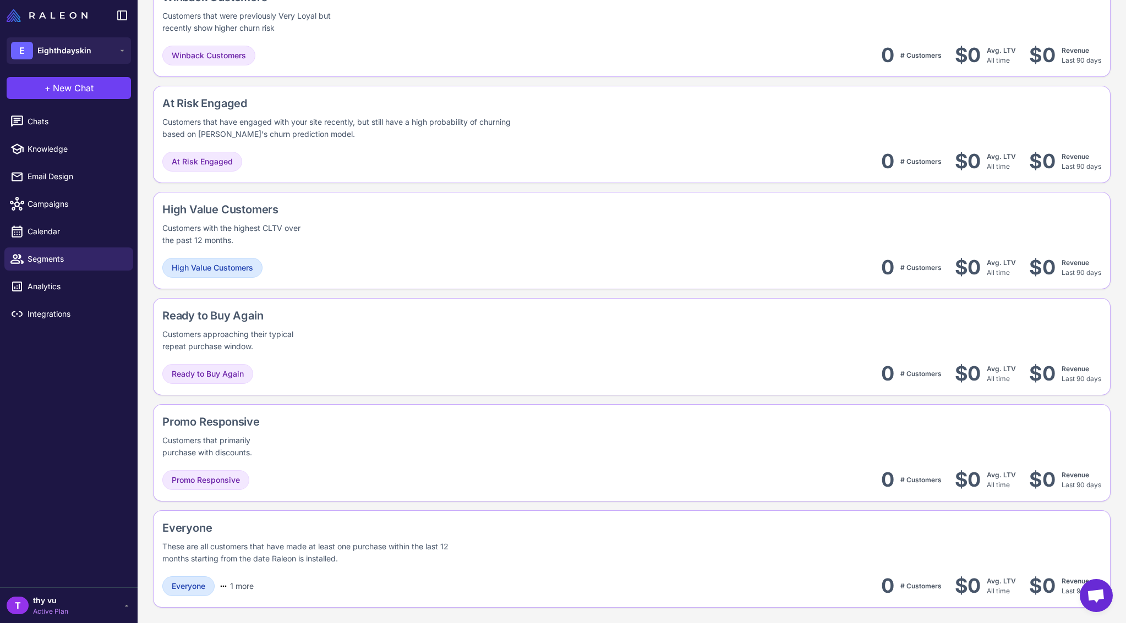
scroll to position [746, 0]
click at [1105, 595] on span "Open chat" at bounding box center [1095, 595] width 33 height 33
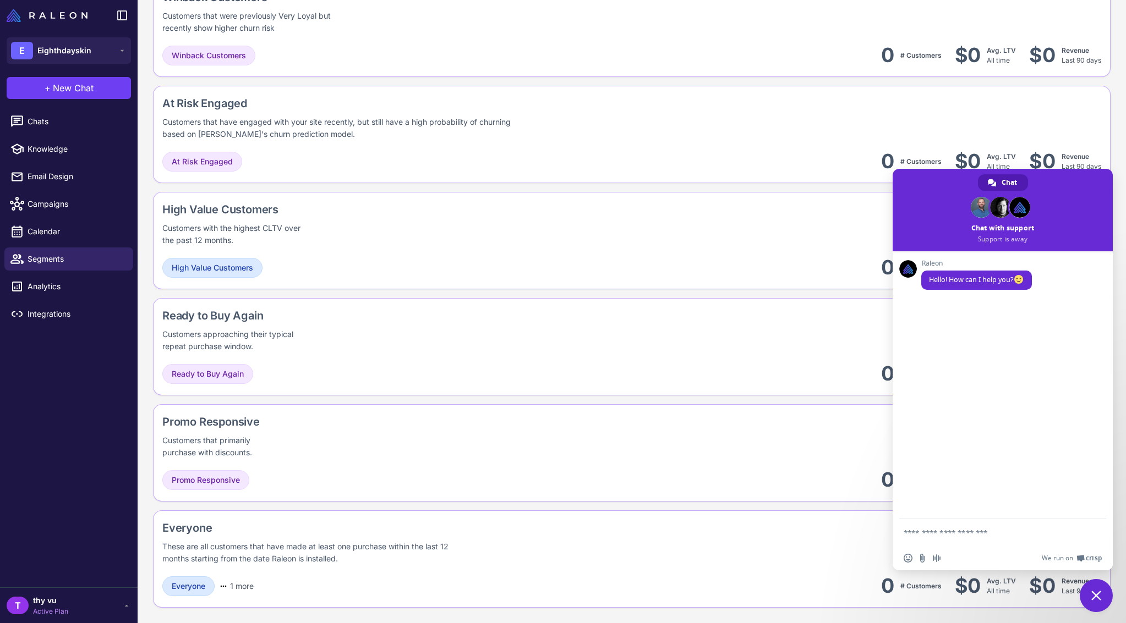
click at [1106, 596] on span "Close chat" at bounding box center [1095, 595] width 33 height 33
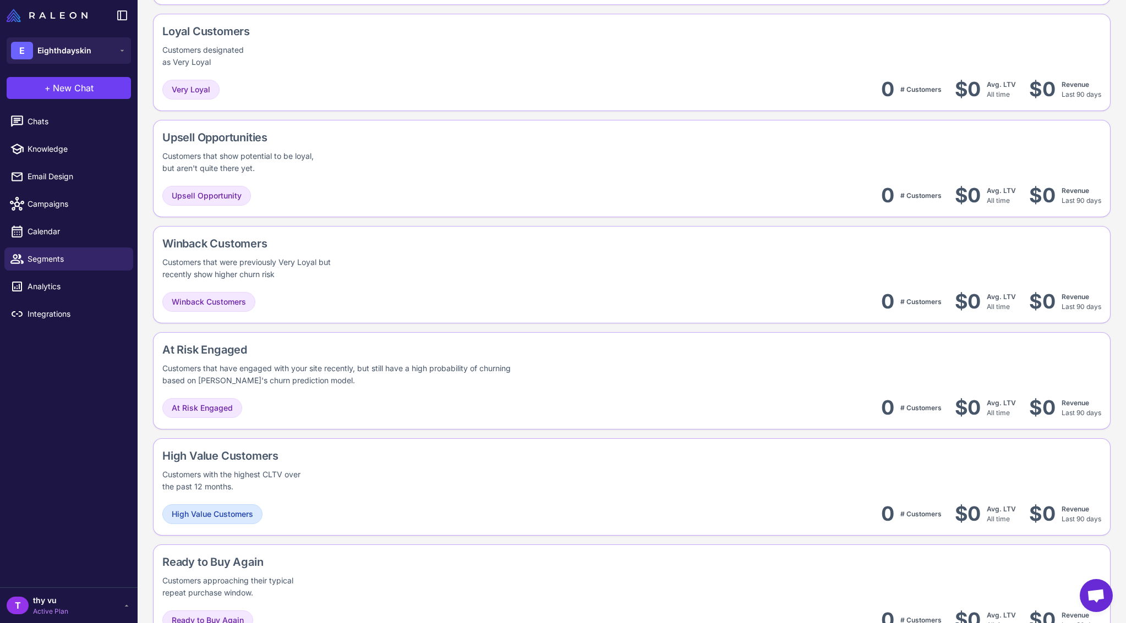
scroll to position [0, 0]
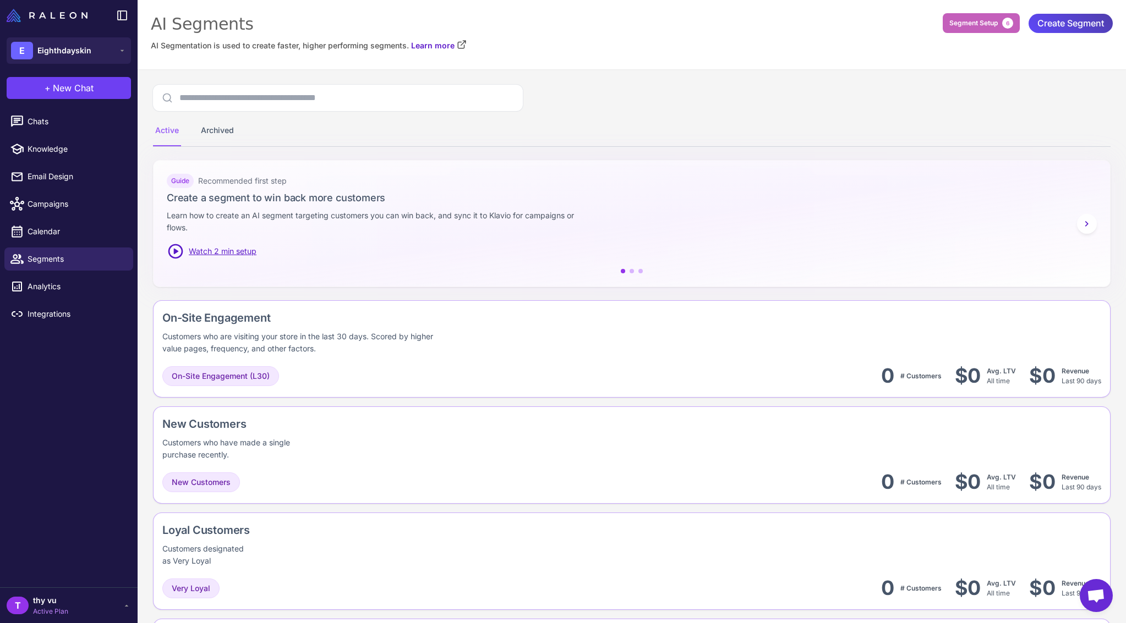
click at [945, 31] on button "Segment Setup 6" at bounding box center [980, 23] width 77 height 20
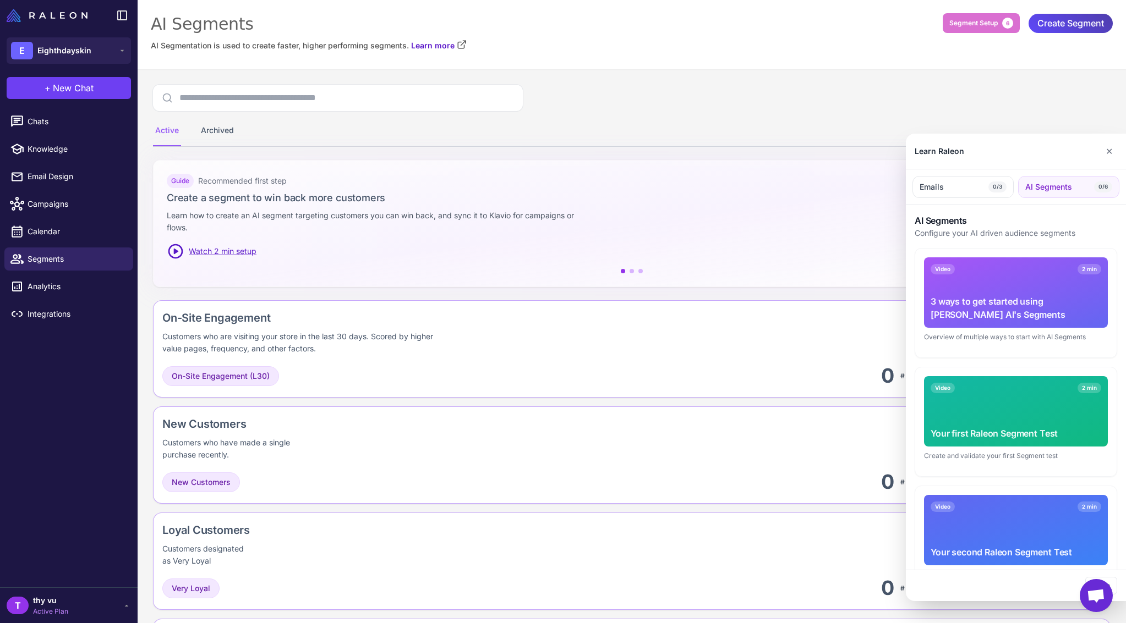
click at [1025, 313] on div "3 ways to get started using Raleon AI's Segments" at bounding box center [1015, 308] width 171 height 26
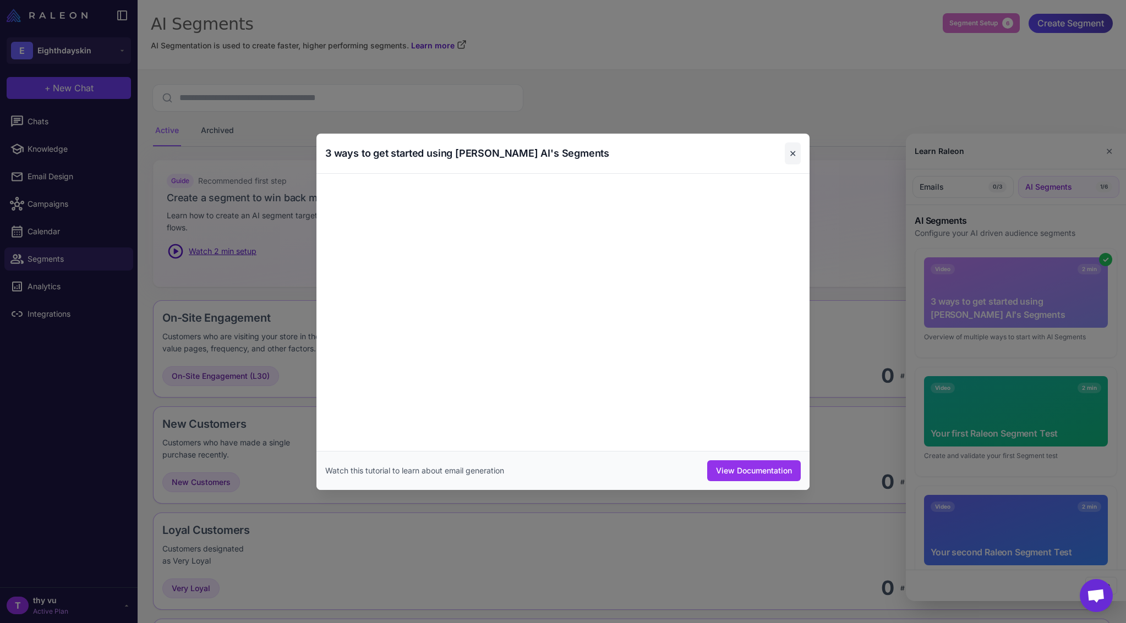
click at [794, 156] on button "✕" at bounding box center [793, 153] width 16 height 22
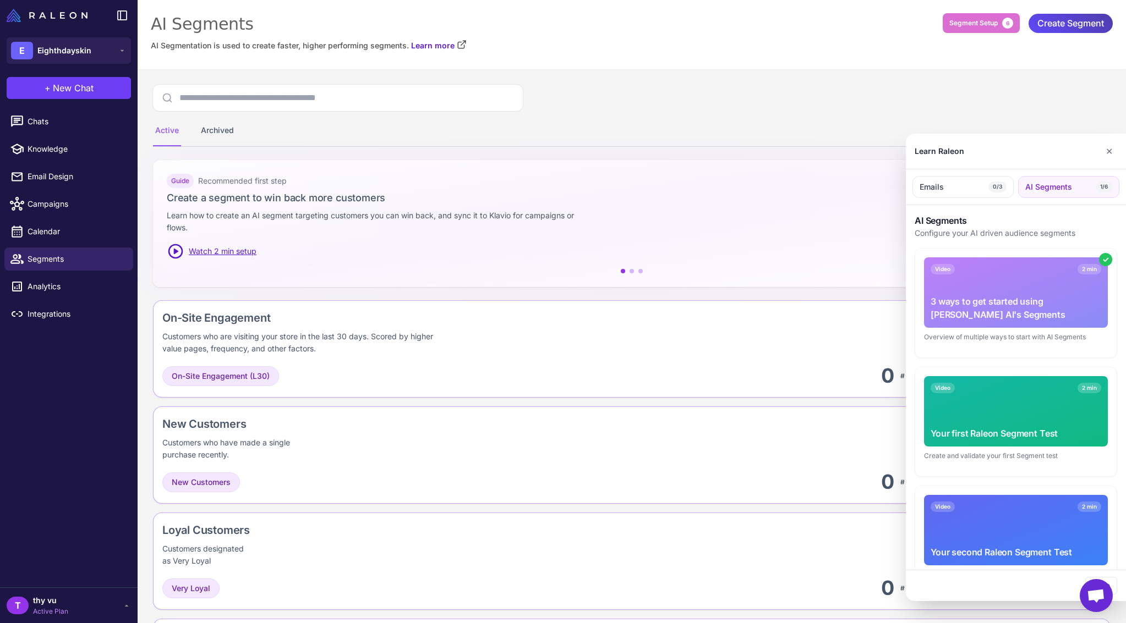
click at [345, 361] on div at bounding box center [563, 311] width 1126 height 623
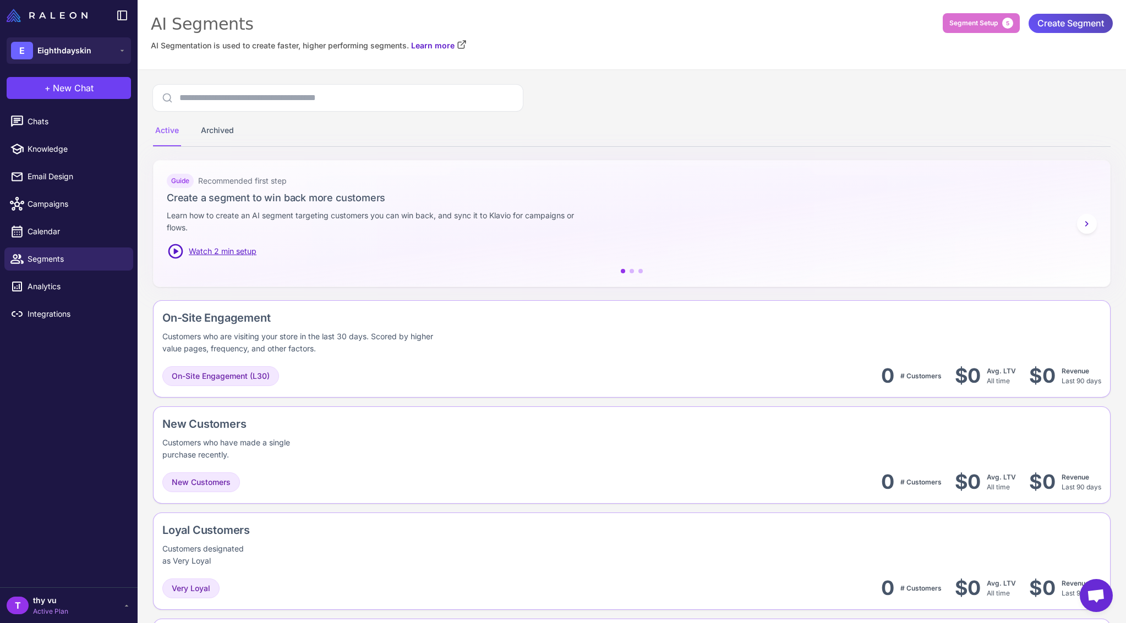
click at [1062, 27] on span "Create Segment" at bounding box center [1070, 23] width 67 height 19
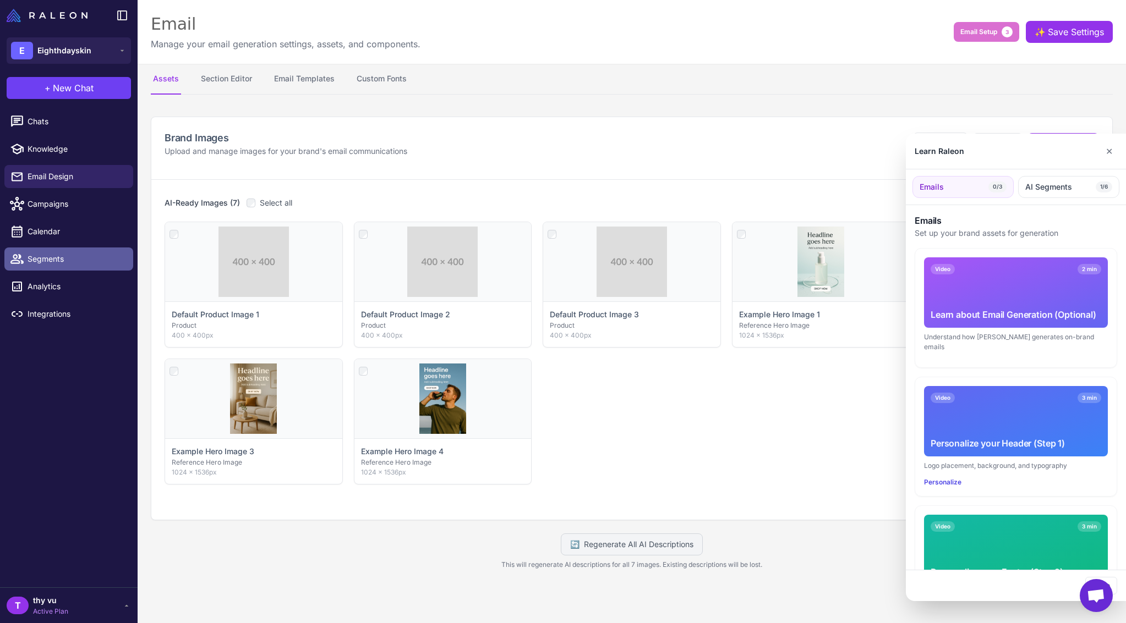
drag, startPoint x: 49, startPoint y: 240, endPoint x: 50, endPoint y: 250, distance: 10.0
click at [49, 241] on div at bounding box center [563, 311] width 1126 height 623
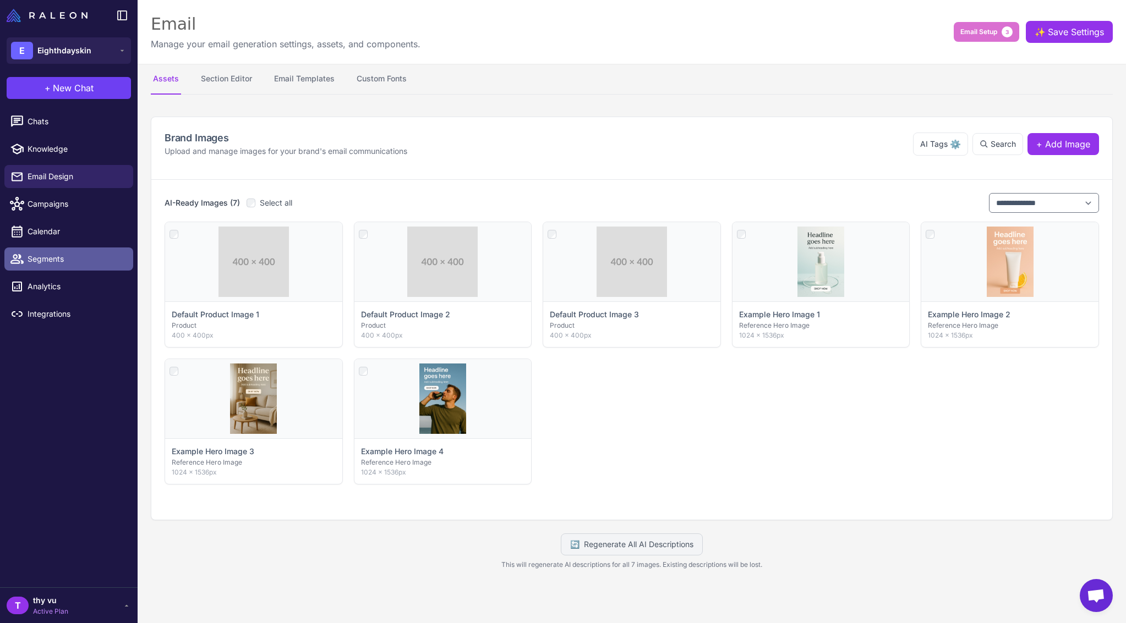
click at [51, 270] on link "Segments" at bounding box center [68, 259] width 129 height 23
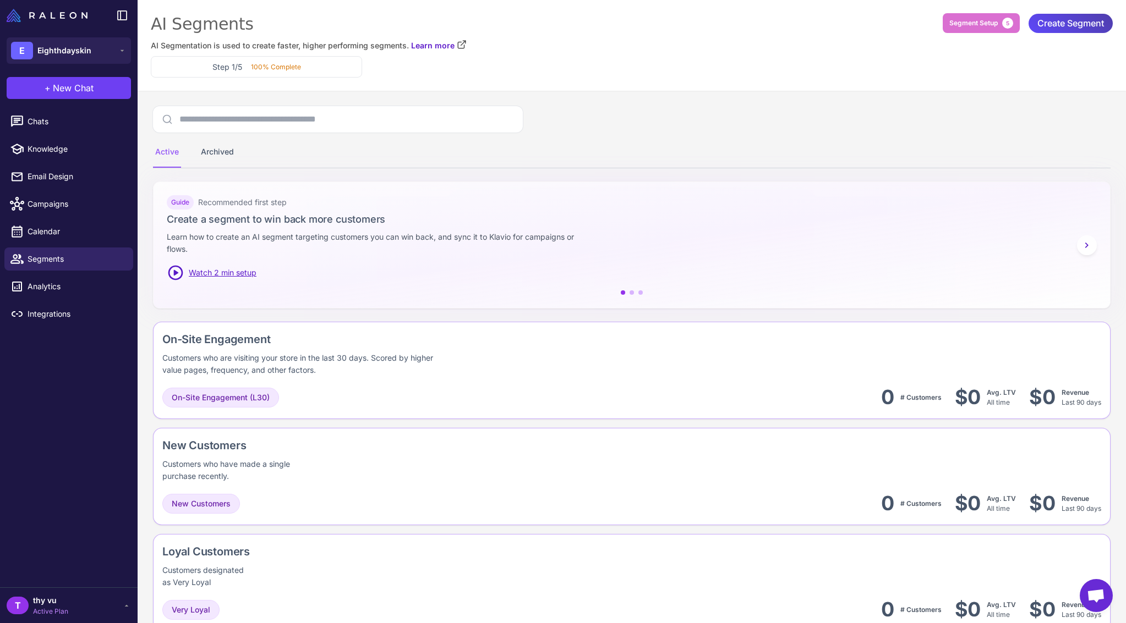
click at [1089, 599] on span "Open chat" at bounding box center [1096, 596] width 18 height 15
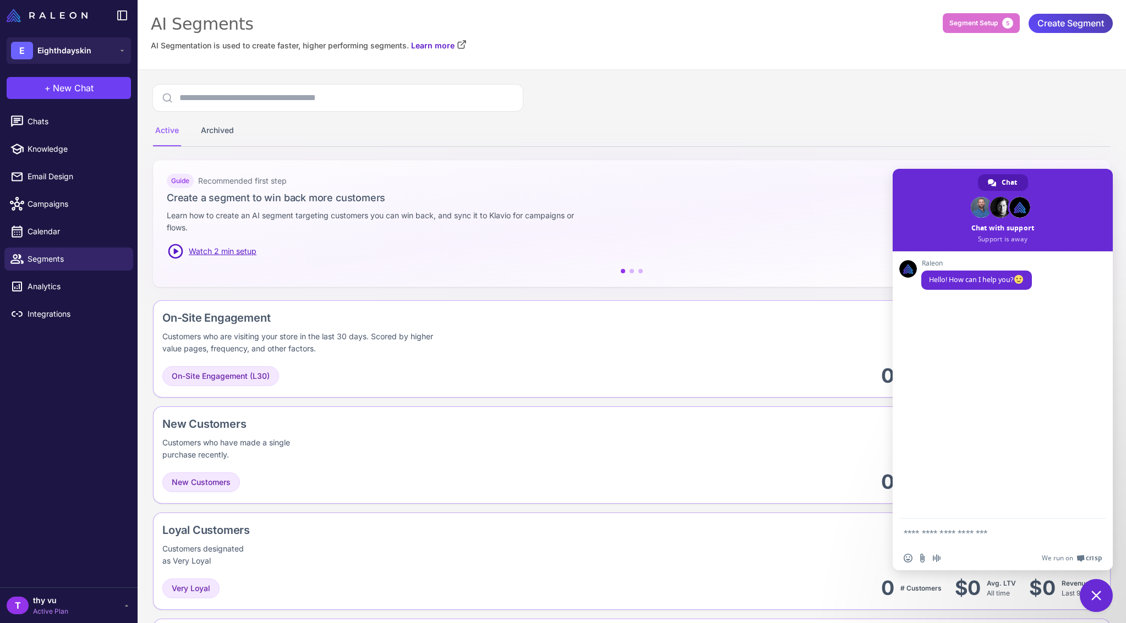
click at [1018, 531] on textarea "Compose your message..." at bounding box center [991, 533] width 176 height 28
type textarea "**********"
click at [1090, 519] on span "Send" at bounding box center [1093, 523] width 8 height 8
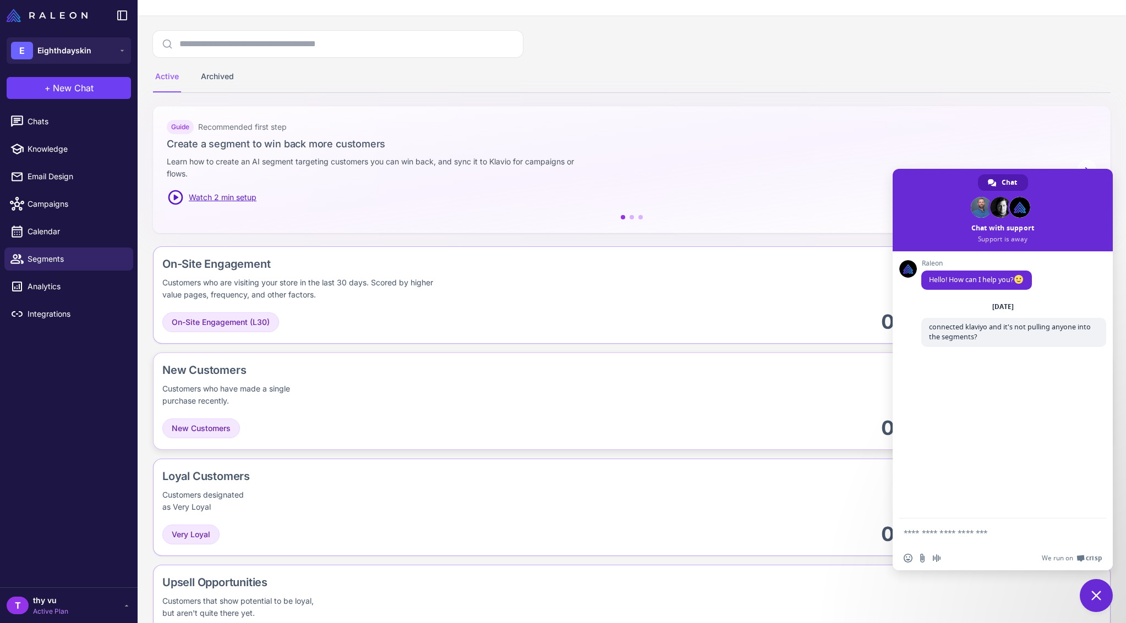
scroll to position [190, 0]
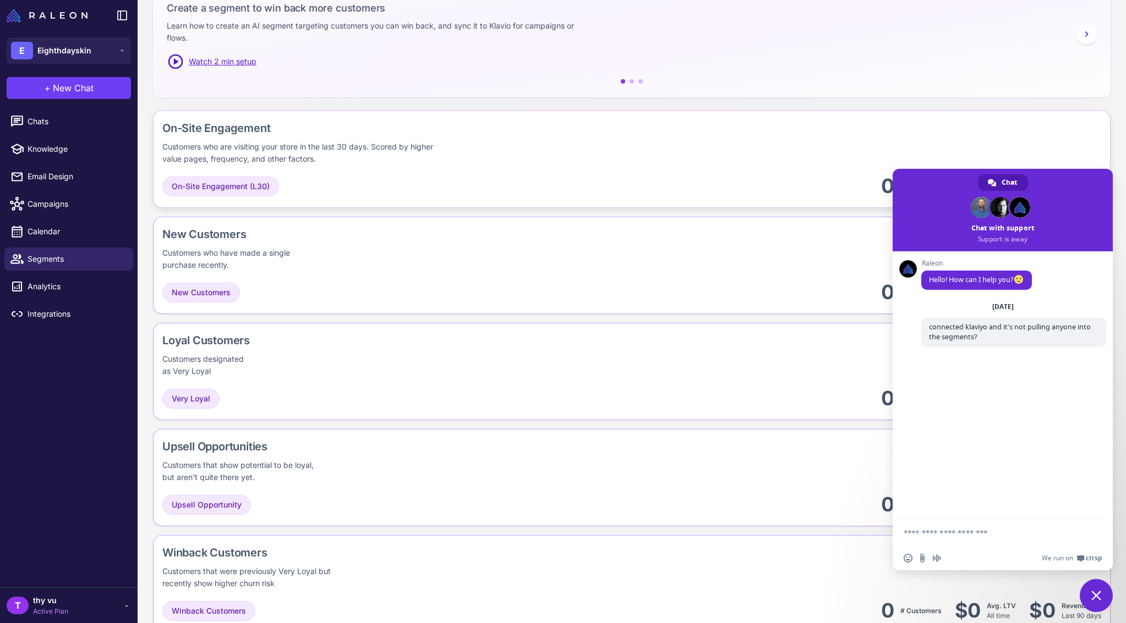
click at [628, 217] on div "On-Site Engagement Customers who are visiting your store in the last 30 days. S…" at bounding box center [631, 265] width 957 height 97
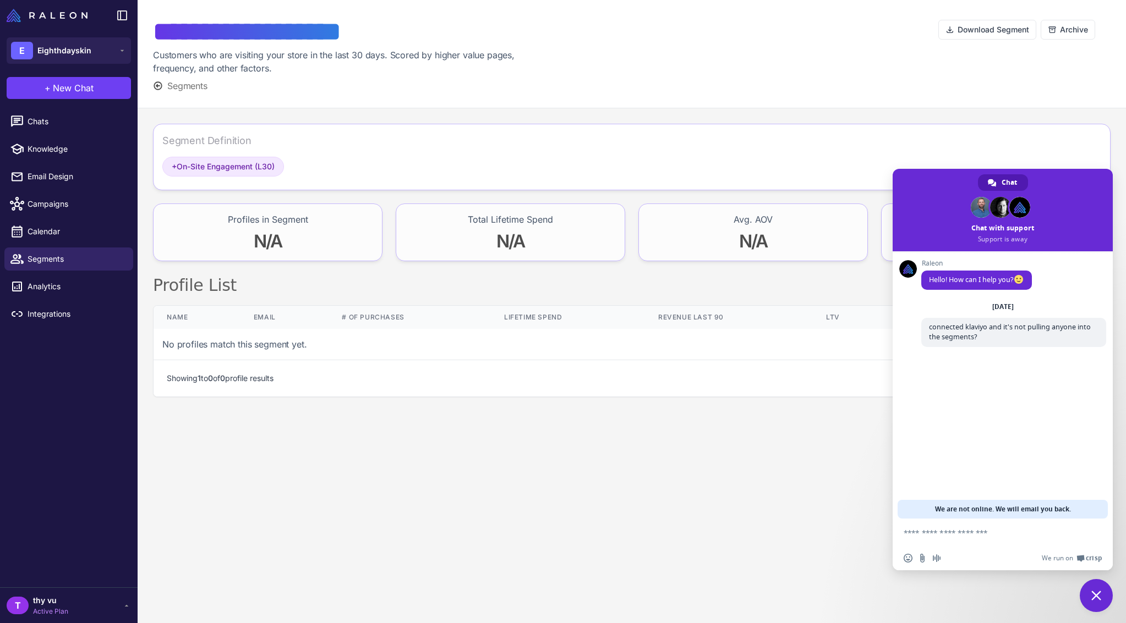
click at [399, 338] on div "No profiles match this segment yet." at bounding box center [632, 344] width 956 height 31
click at [1044, 189] on span at bounding box center [1002, 210] width 220 height 83
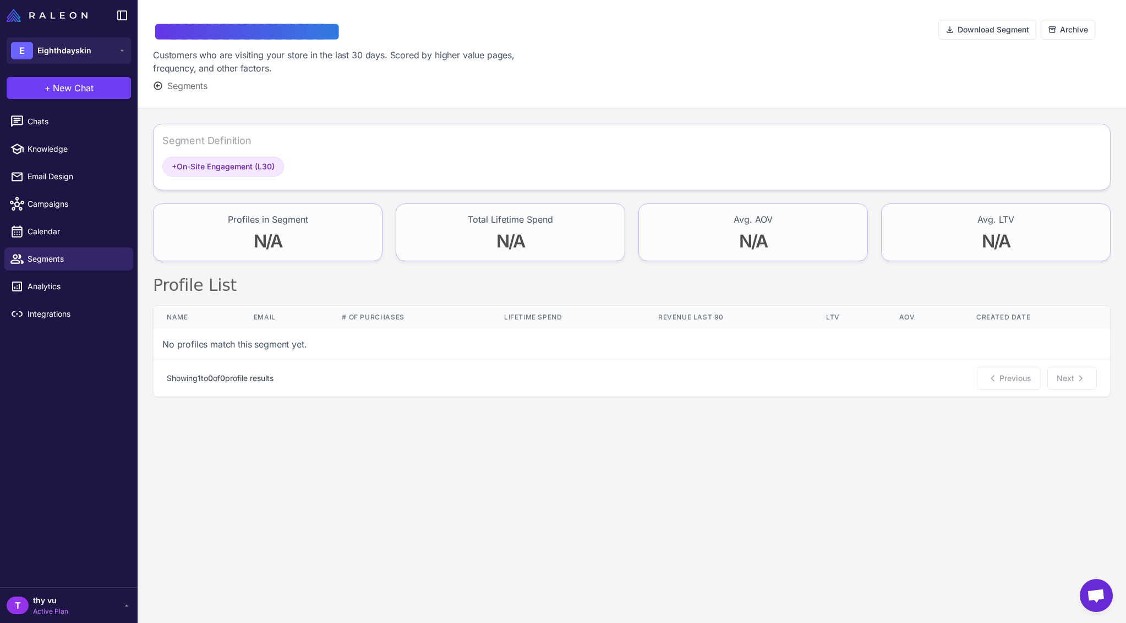
click at [459, 189] on div "Segment Definition + On-Site Engagement (L30)" at bounding box center [631, 157] width 957 height 67
click at [256, 173] on div "+ On-Site Engagement (L30)" at bounding box center [223, 167] width 122 height 20
click at [264, 167] on span "+ On-Site Engagement (L30)" at bounding box center [223, 167] width 103 height 12
click at [1100, 607] on span "Open chat" at bounding box center [1095, 595] width 33 height 33
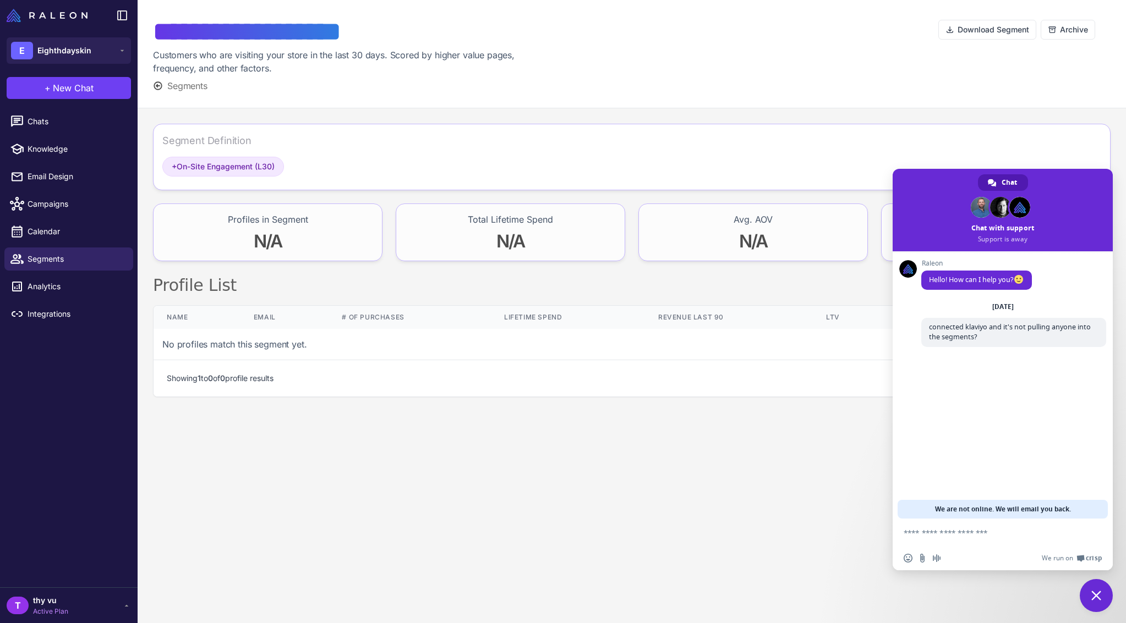
click at [993, 535] on textarea "Compose your message..." at bounding box center [991, 533] width 176 height 28
click at [613, 457] on content "**********" at bounding box center [632, 311] width 988 height 623
click at [969, 534] on textarea "Compose your message..." at bounding box center [991, 533] width 176 height 28
click at [994, 188] on link "Chat" at bounding box center [1003, 182] width 50 height 17
click at [47, 290] on span "Analytics" at bounding box center [76, 287] width 97 height 12
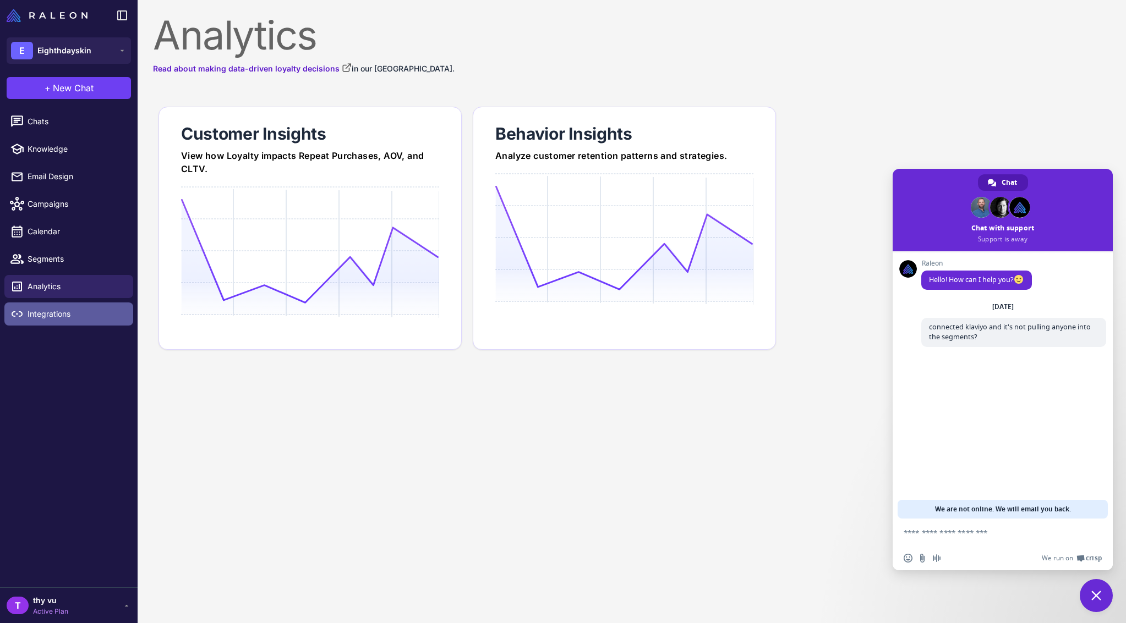
click at [52, 307] on link "Integrations" at bounding box center [68, 314] width 129 height 23
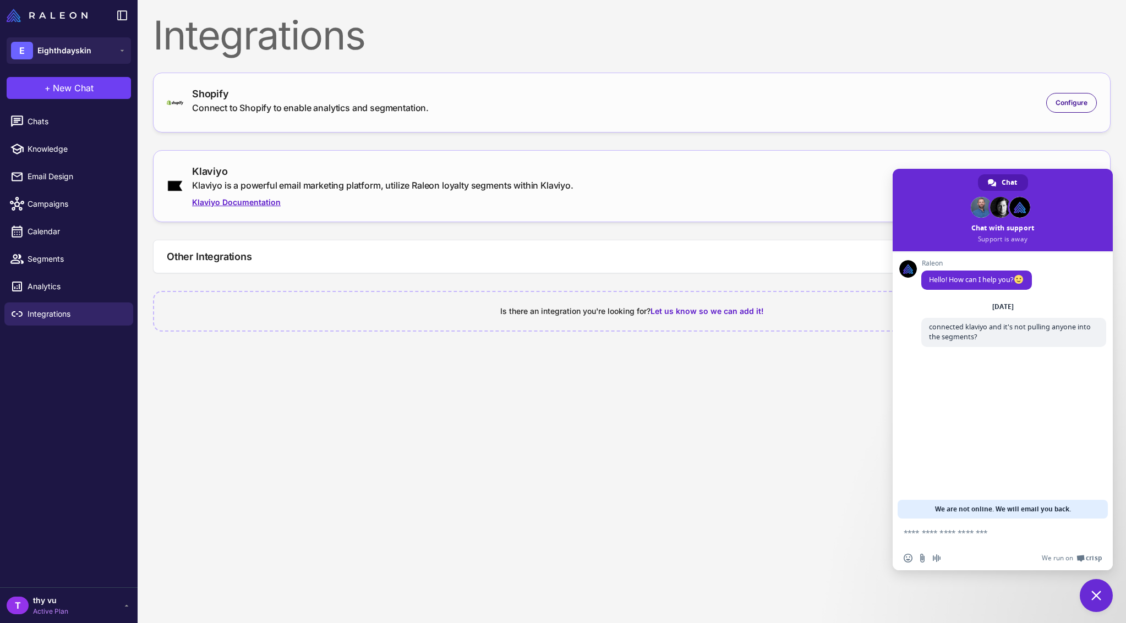
click at [264, 201] on link "Klaviyo Documentation" at bounding box center [382, 202] width 381 height 12
drag, startPoint x: 712, startPoint y: 181, endPoint x: 741, endPoint y: 182, distance: 28.6
click at [741, 182] on div "Klaviyo Klaviyo is a powerful email marketing platform, utilize Raleon loyalty …" at bounding box center [632, 186] width 930 height 45
click at [1100, 600] on span "Close chat" at bounding box center [1095, 595] width 33 height 33
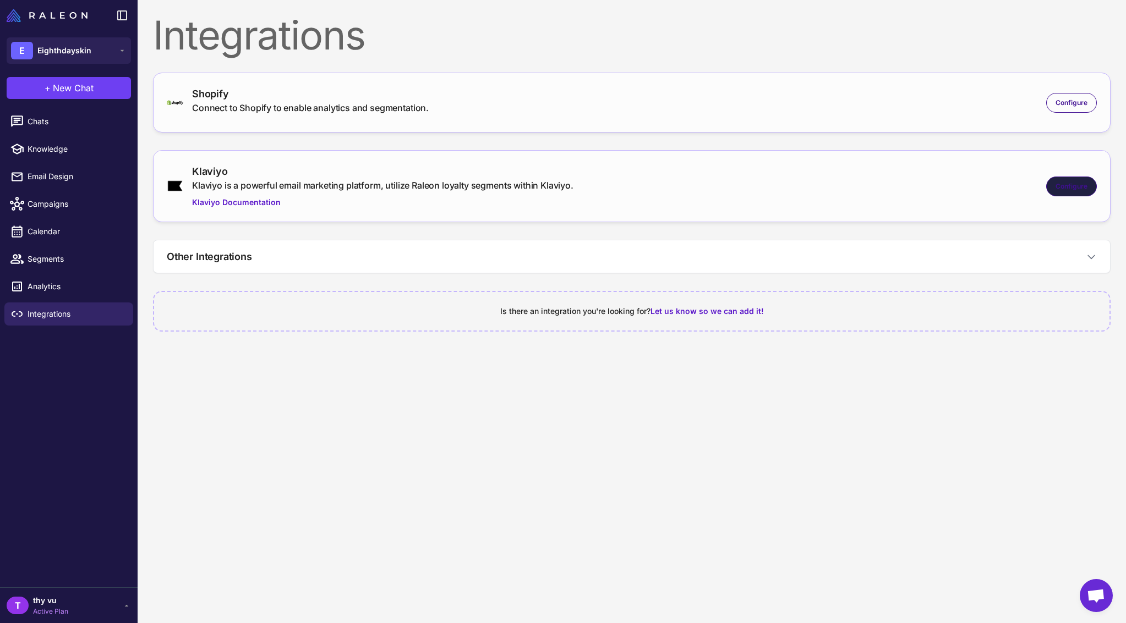
click at [1070, 175] on div "Klaviyo Klaviyo is a powerful email marketing platform, utilize Raleon loyalty …" at bounding box center [632, 186] width 930 height 45
click at [1066, 191] on div "Configure" at bounding box center [1071, 187] width 51 height 20
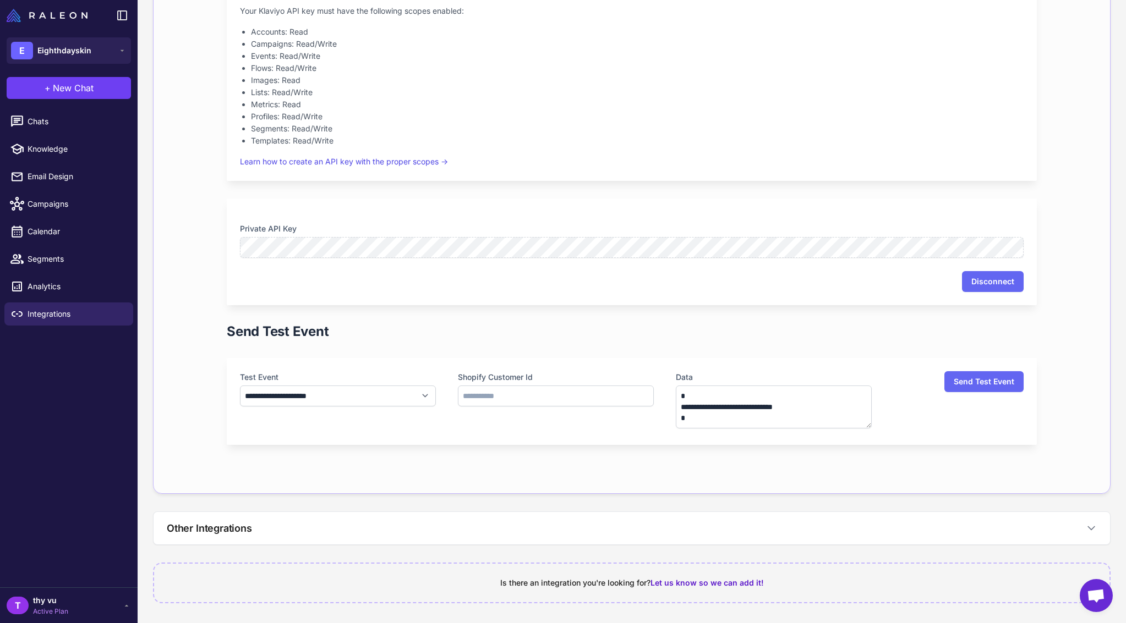
scroll to position [133, 0]
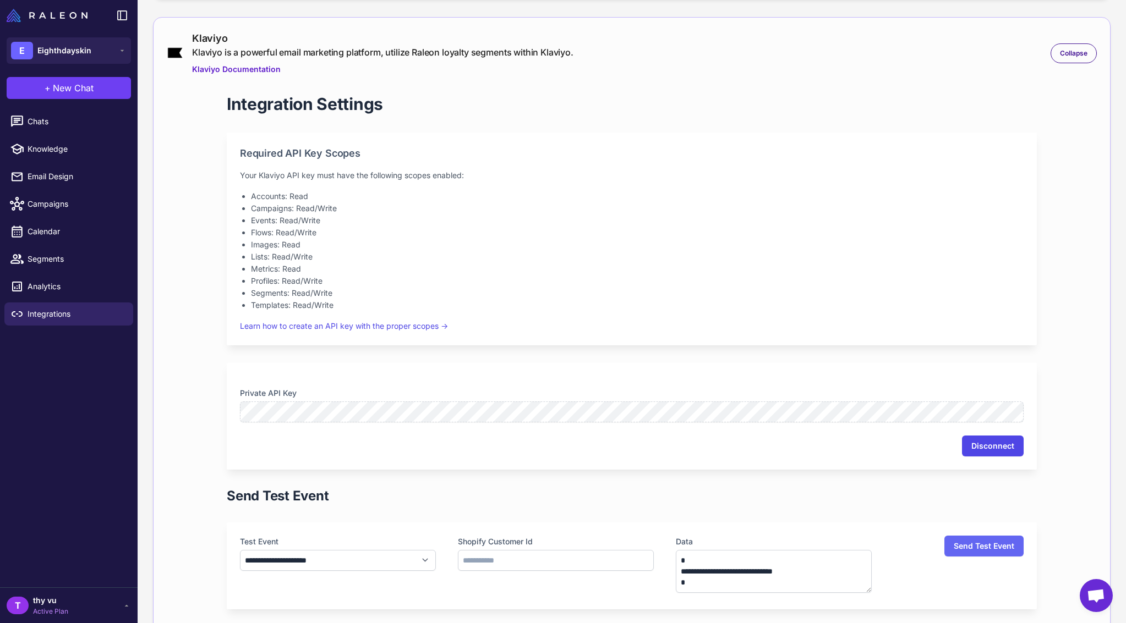
click at [981, 450] on button "Disconnect" at bounding box center [993, 446] width 62 height 21
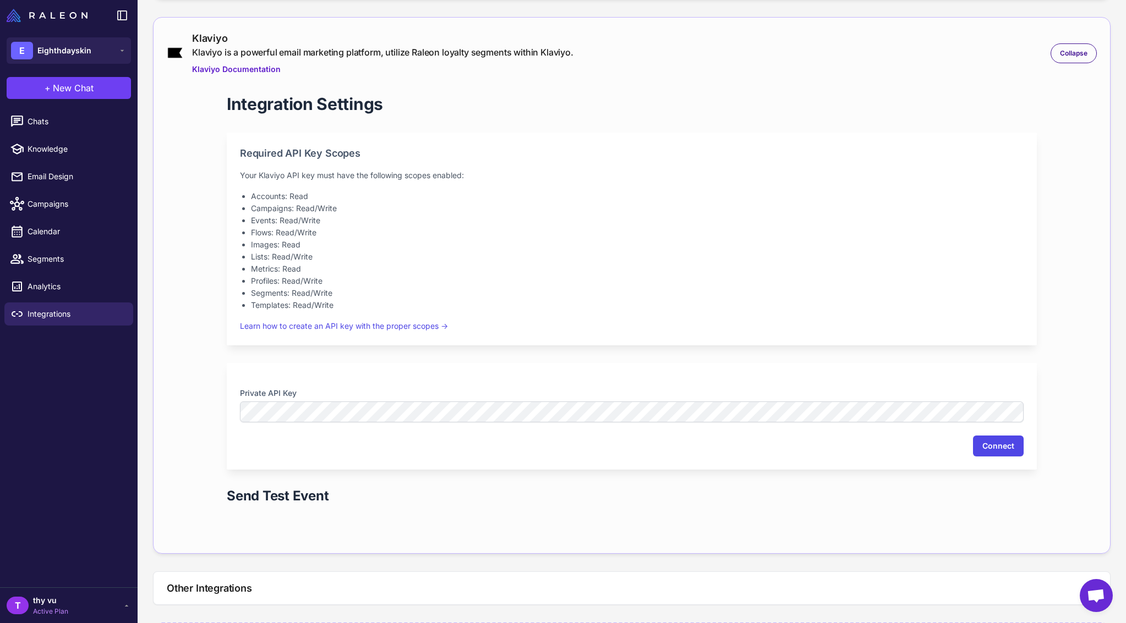
click at [973, 445] on button "Connect" at bounding box center [998, 446] width 51 height 21
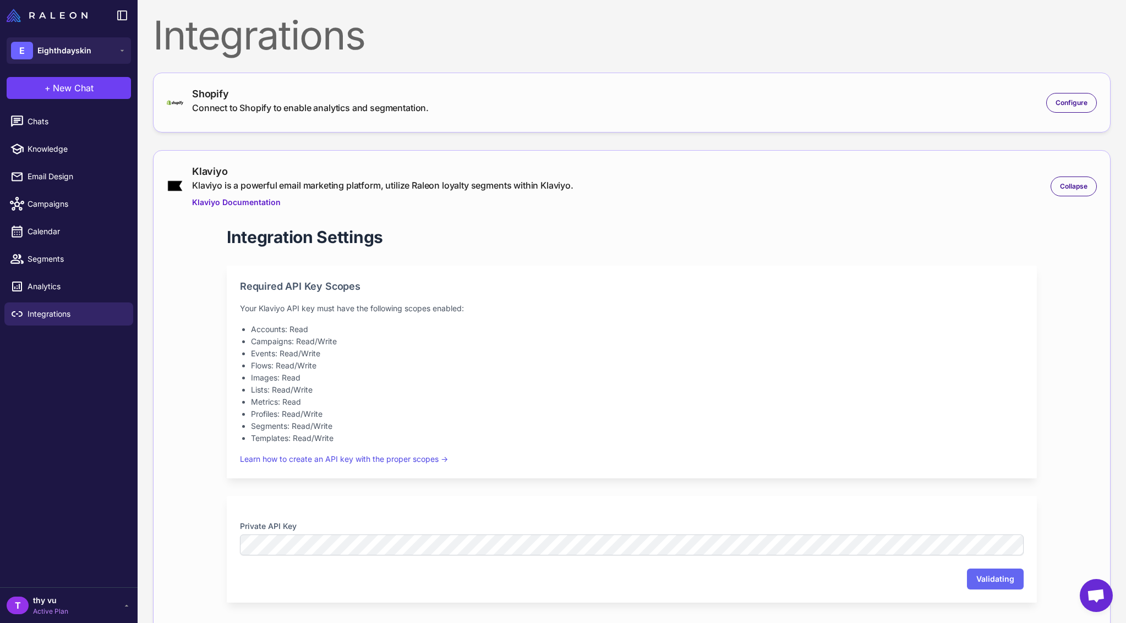
scroll to position [34, 0]
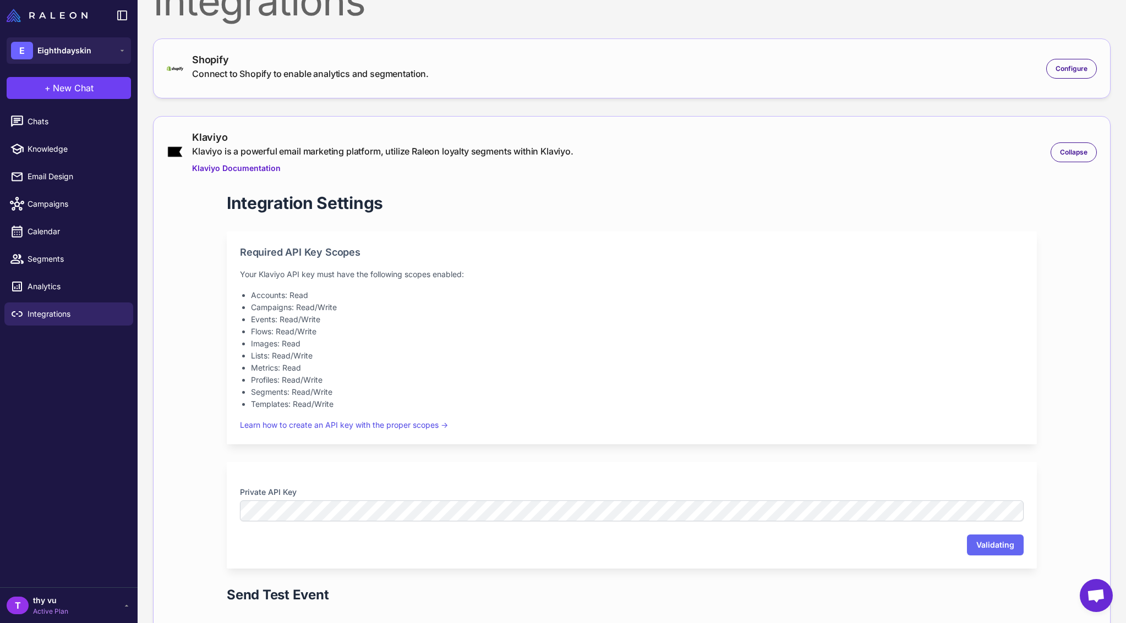
click at [1103, 581] on span "Open chat" at bounding box center [1095, 595] width 33 height 33
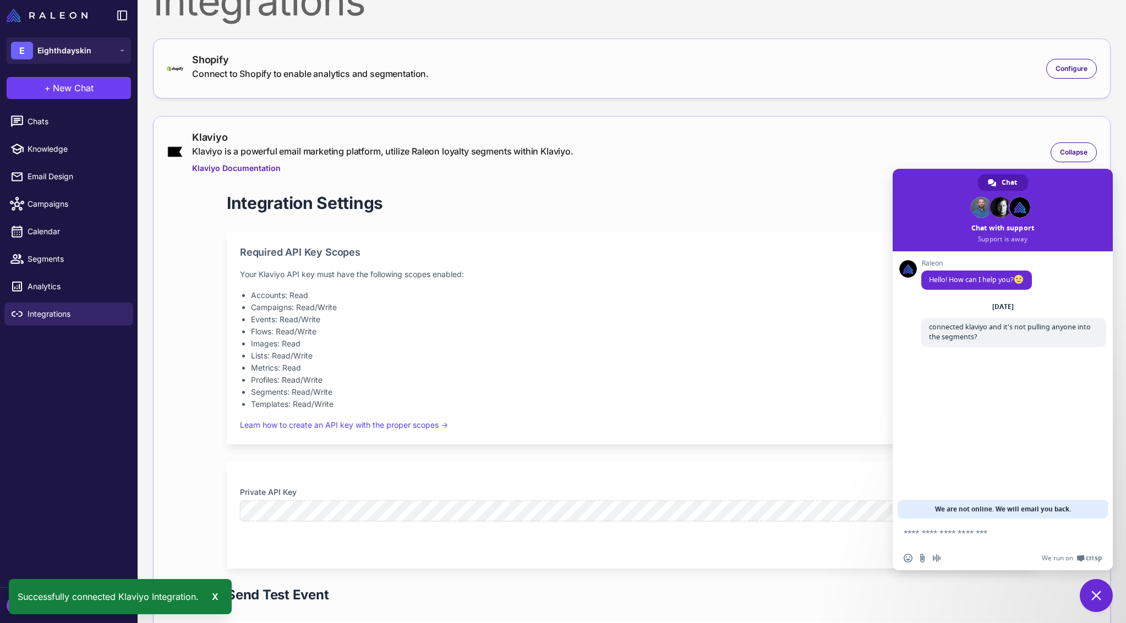
click at [1108, 602] on span "Close chat" at bounding box center [1095, 595] width 33 height 33
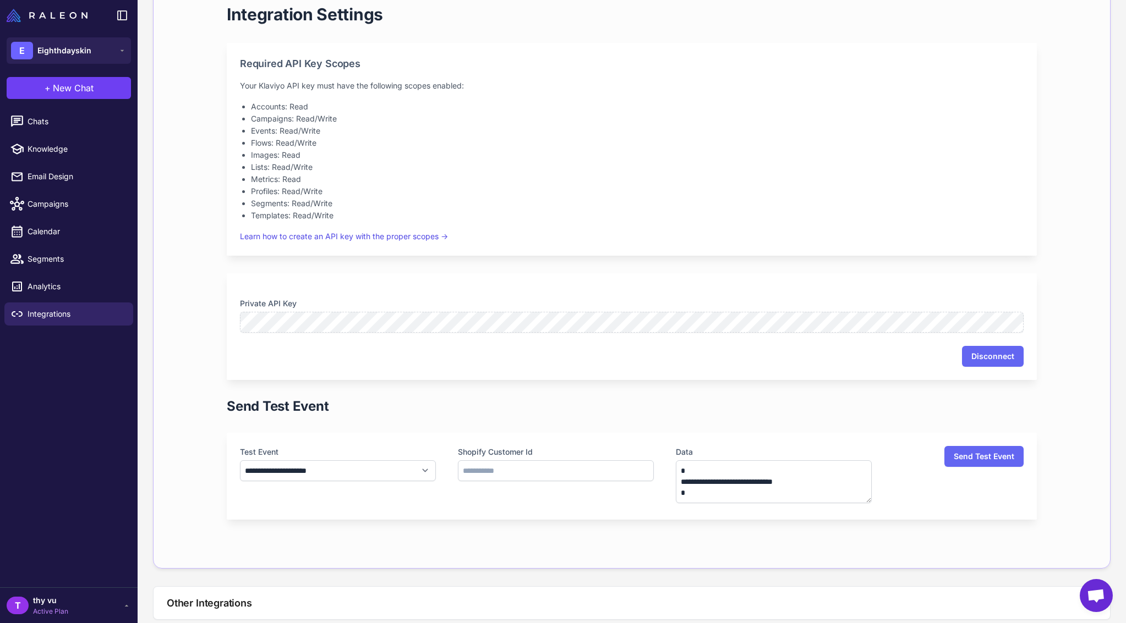
scroll to position [298, 0]
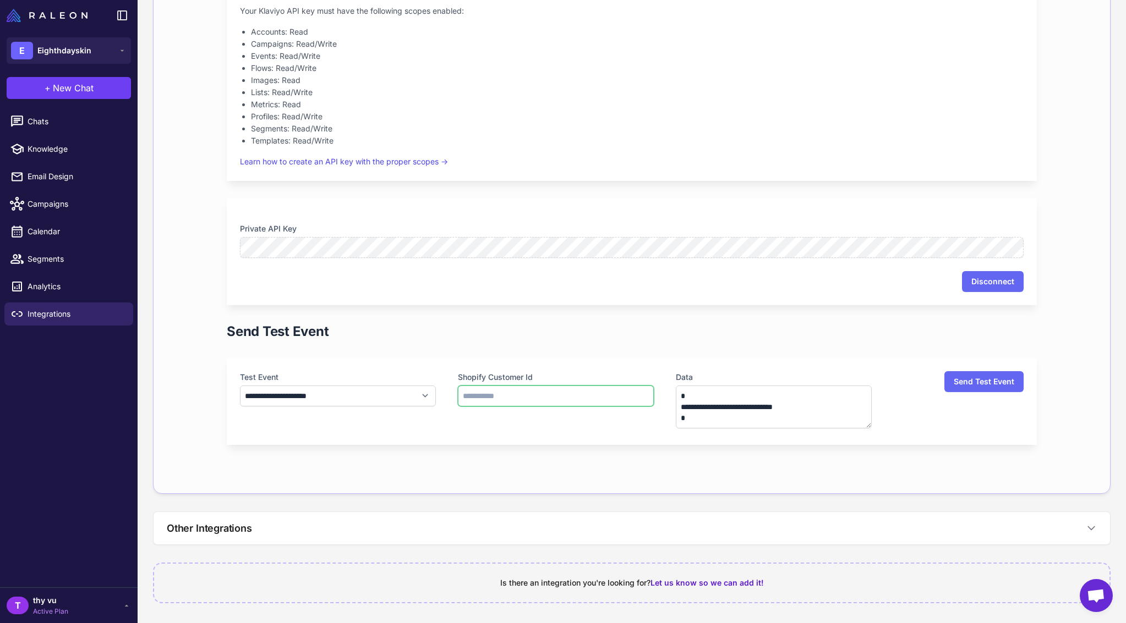
click at [533, 394] on input "text" at bounding box center [556, 396] width 196 height 21
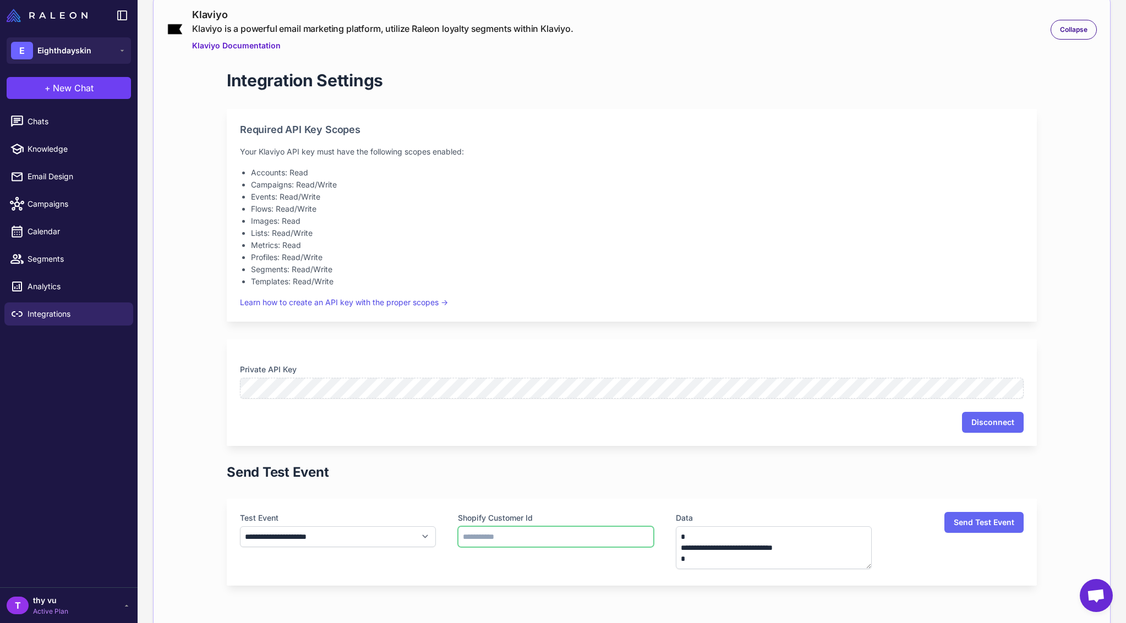
scroll to position [38, 0]
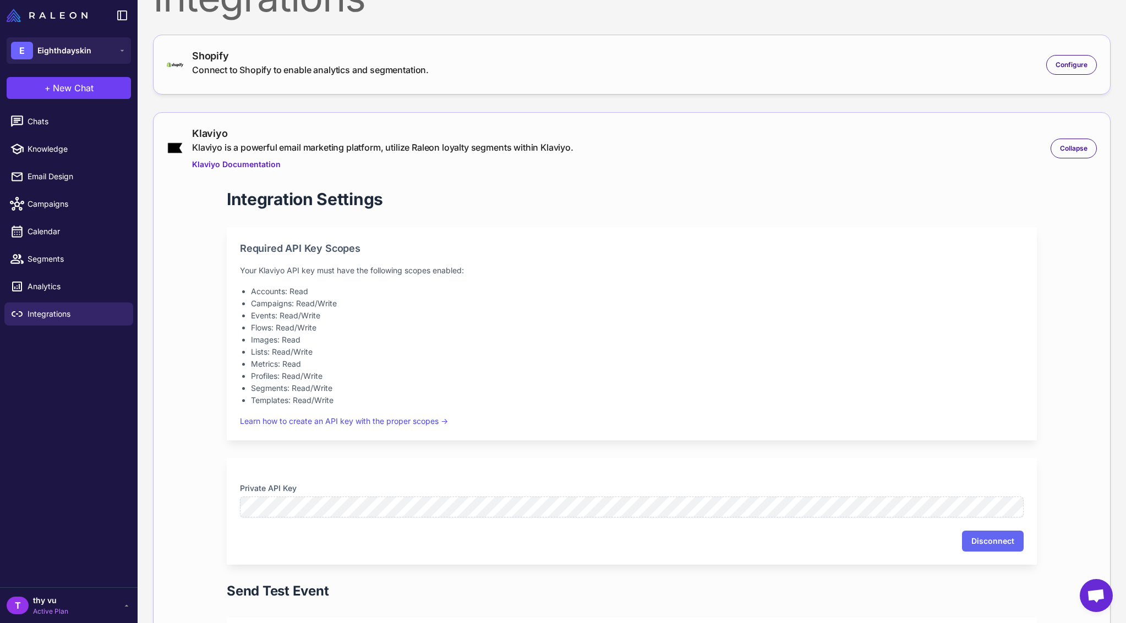
click at [333, 77] on div "Shopify Connect to Shopify to enable analytics and segmentation." at bounding box center [310, 64] width 237 height 32
drag, startPoint x: 1073, startPoint y: 54, endPoint x: 1070, endPoint y: 59, distance: 6.0
click at [1071, 57] on div "Shopify Connect to Shopify to enable analytics and segmentation. Configure" at bounding box center [632, 64] width 930 height 32
click at [1066, 65] on span "Configure" at bounding box center [1071, 65] width 32 height 10
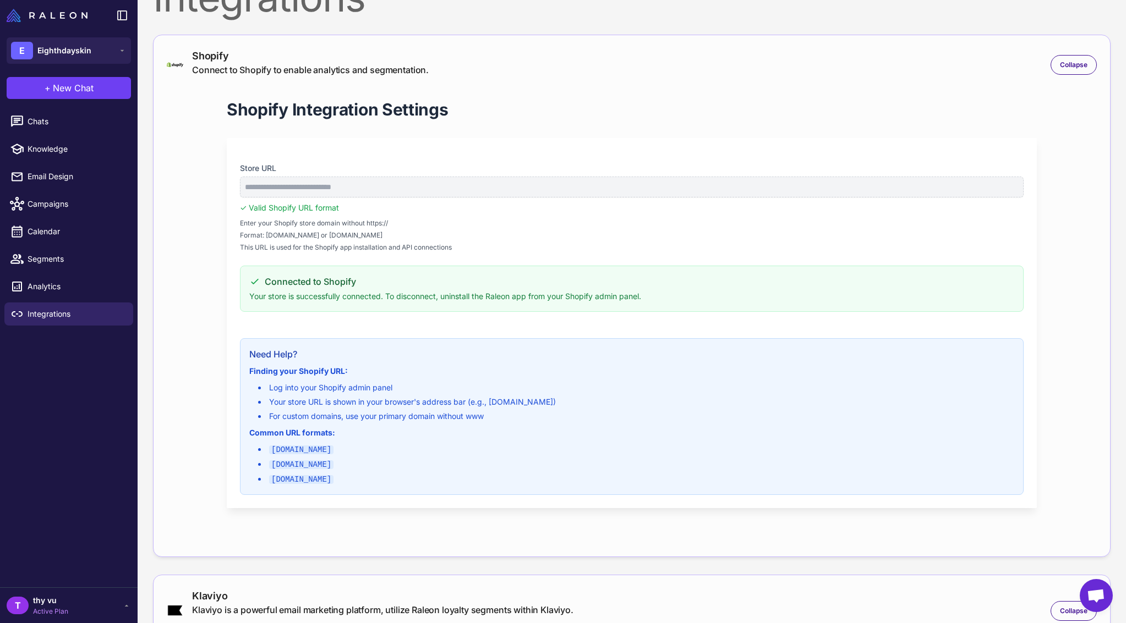
click at [172, 229] on div "**********" at bounding box center [632, 312] width 930 height 463
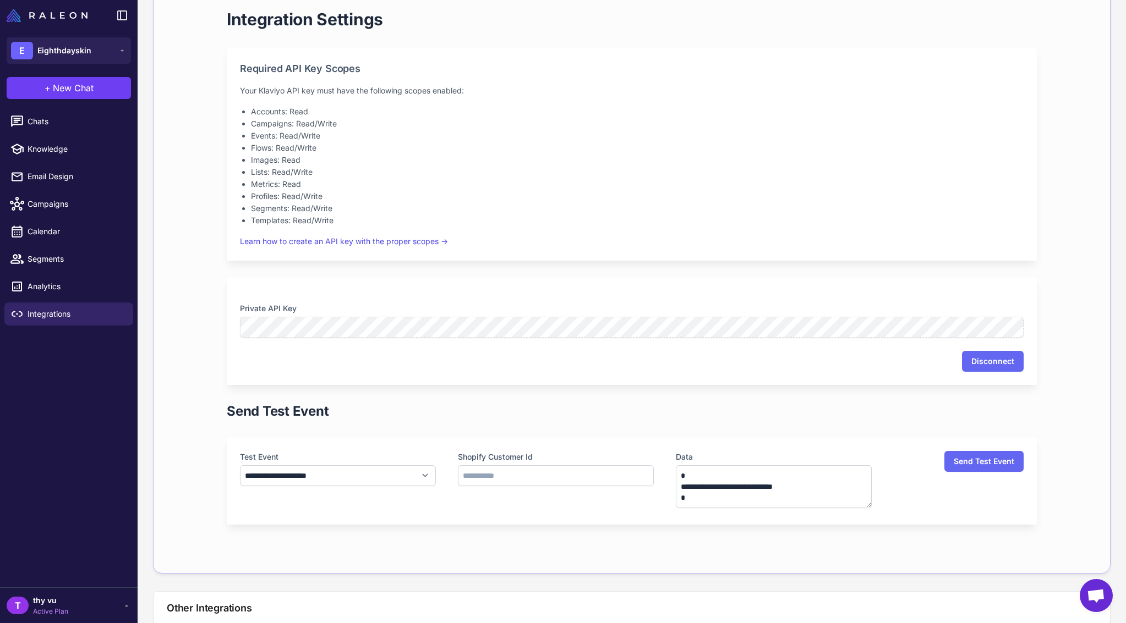
scroll to position [759, 0]
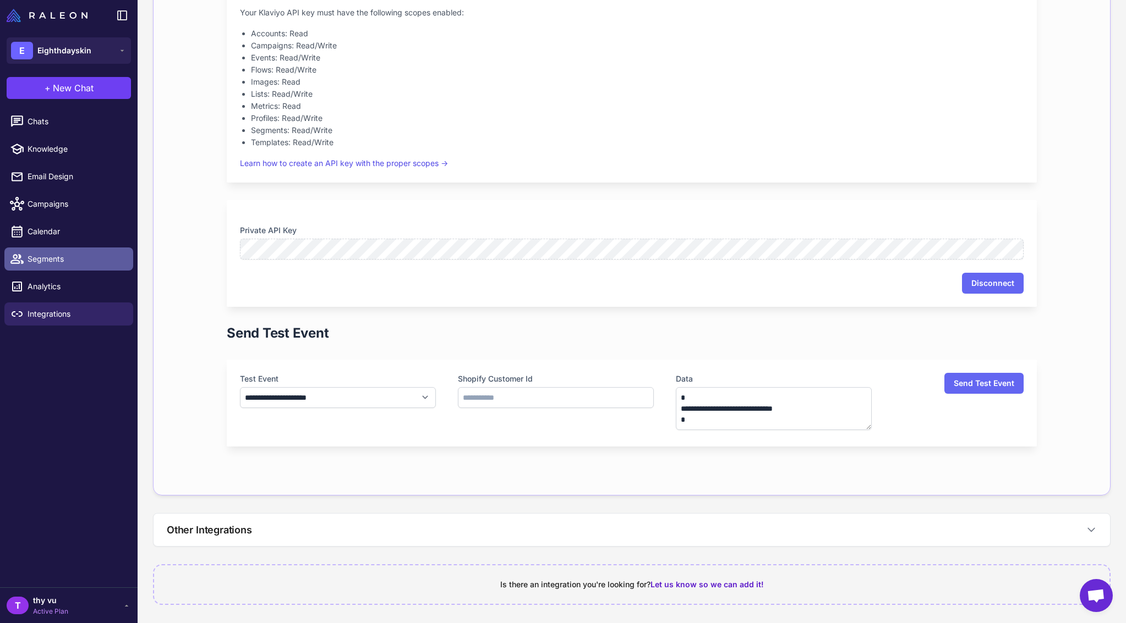
click at [52, 255] on span "Segments" at bounding box center [76, 259] width 97 height 12
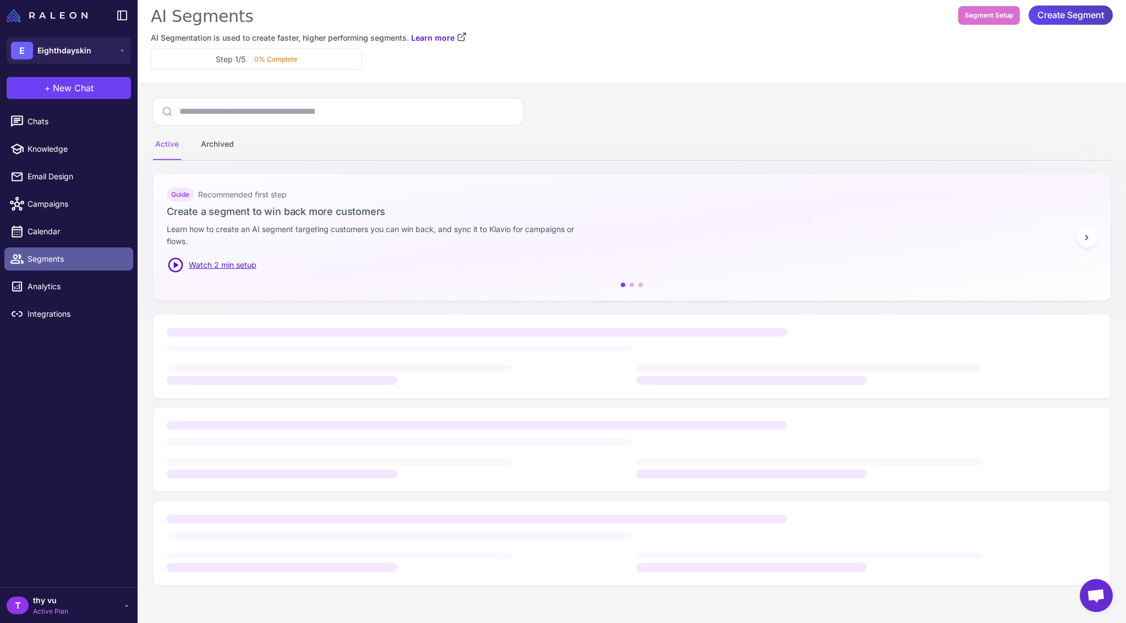
scroll to position [8, 0]
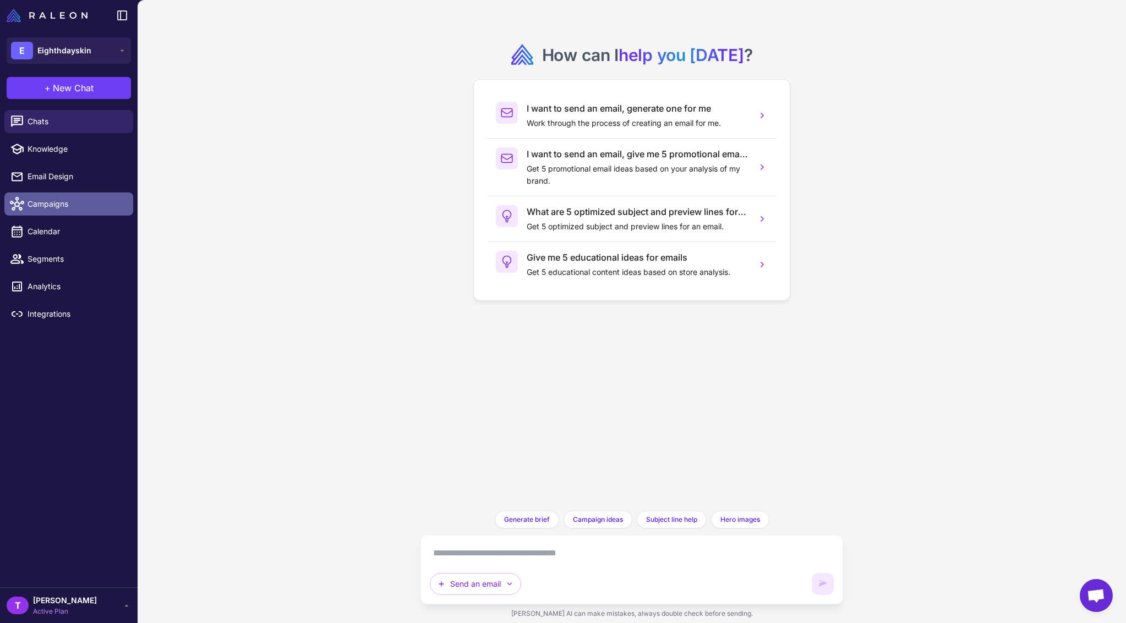
click at [48, 202] on span "Campaigns" at bounding box center [76, 204] width 97 height 12
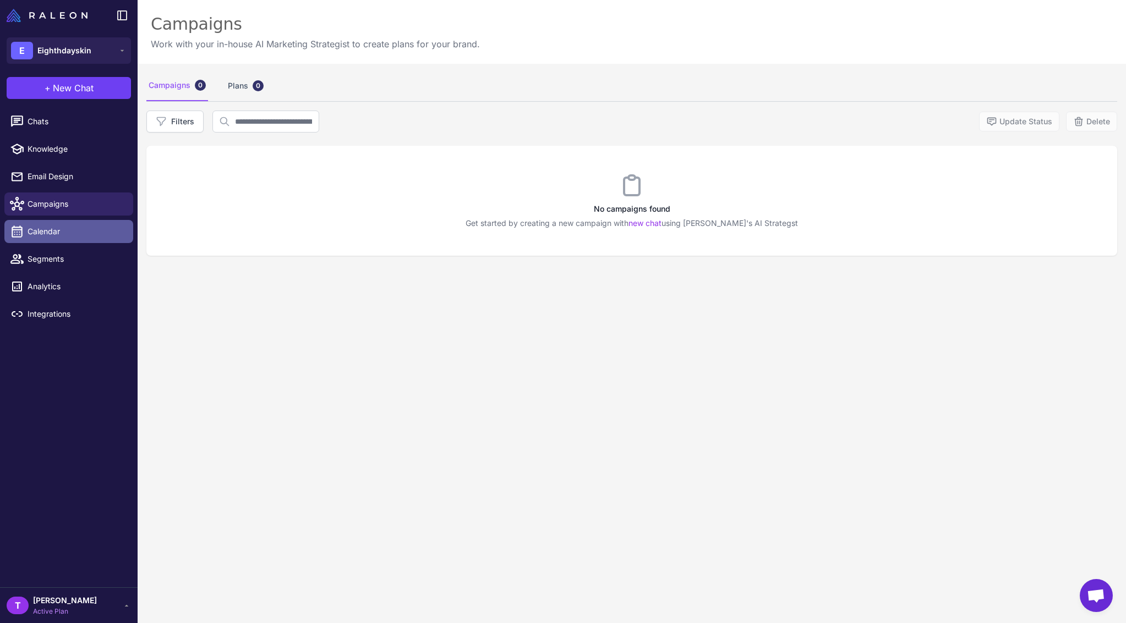
click at [36, 233] on span "Calendar" at bounding box center [76, 232] width 97 height 12
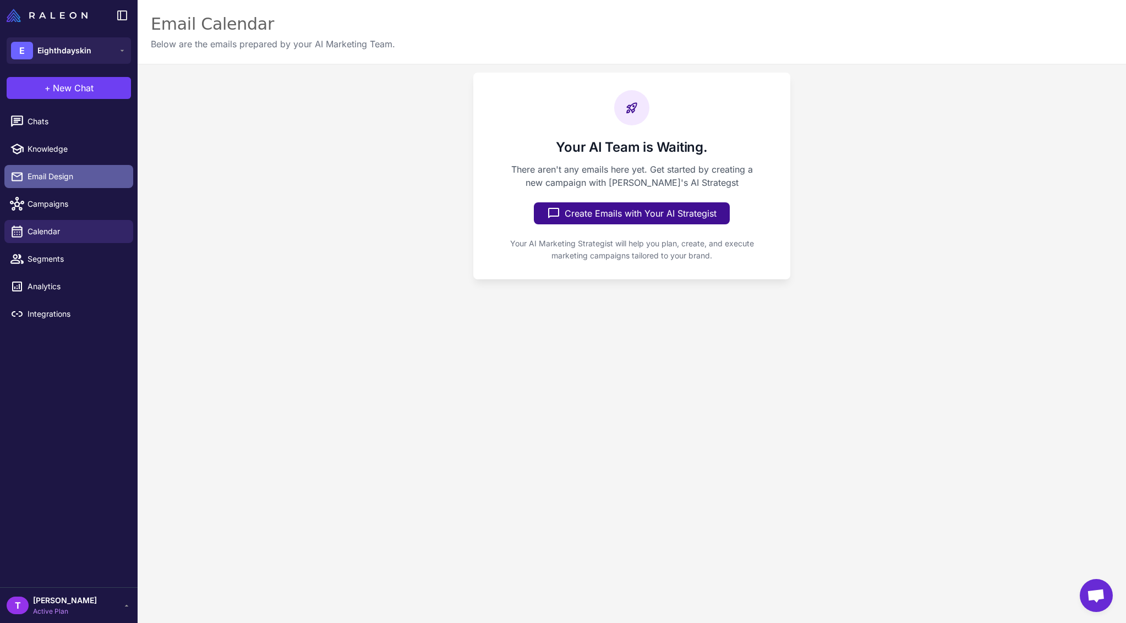
click at [58, 183] on link "Email Design" at bounding box center [68, 176] width 129 height 23
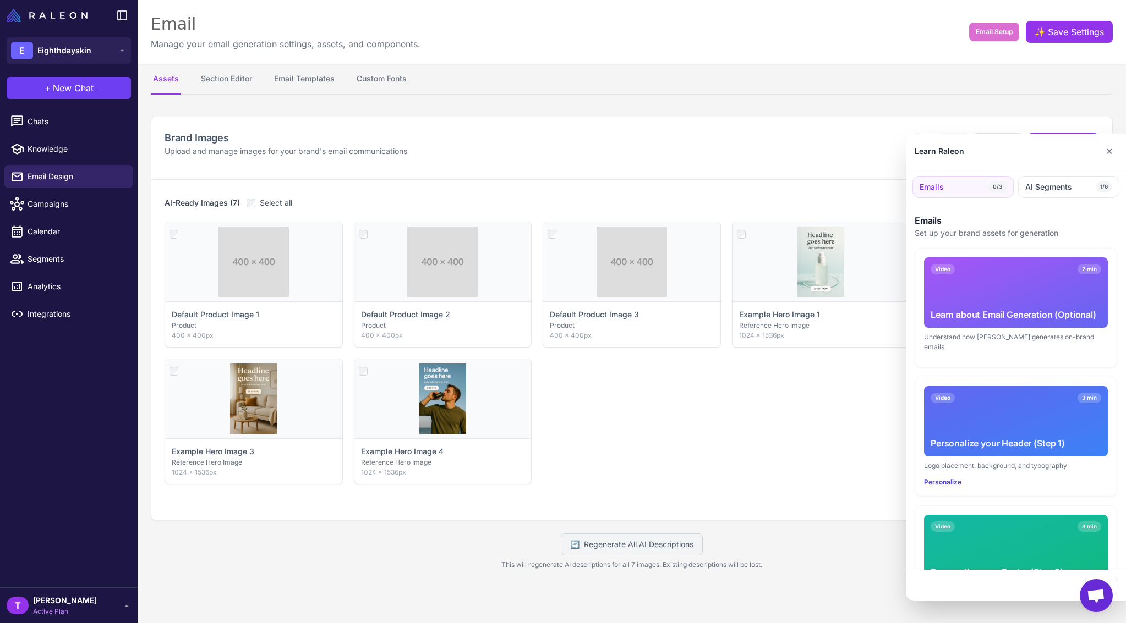
click at [57, 244] on div at bounding box center [563, 311] width 1126 height 623
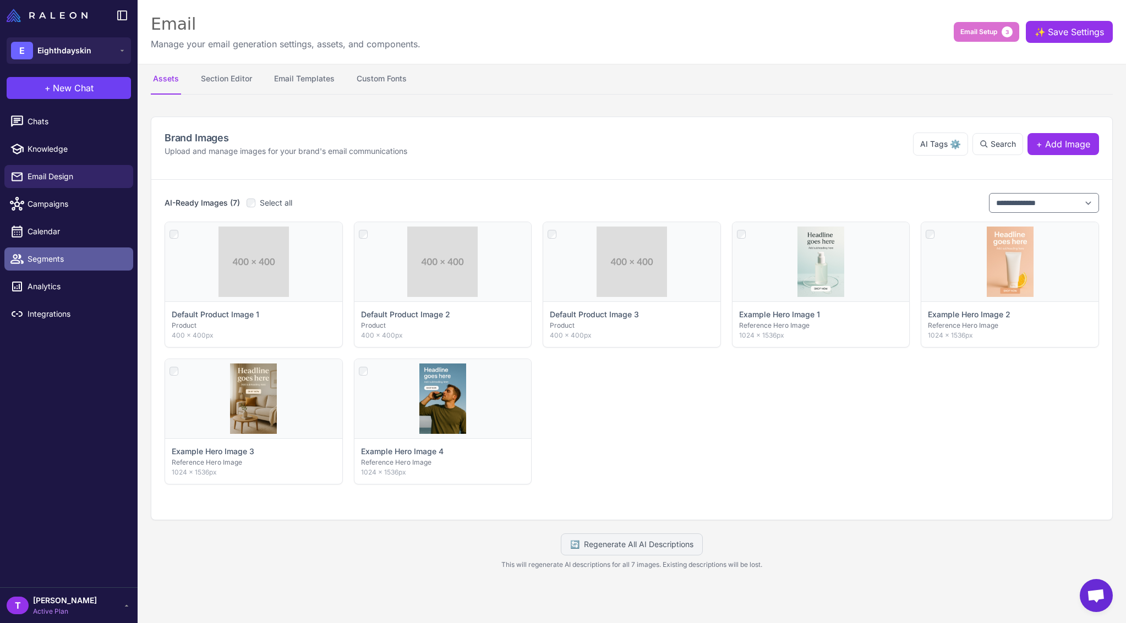
click at [48, 262] on span "Segments" at bounding box center [76, 259] width 97 height 12
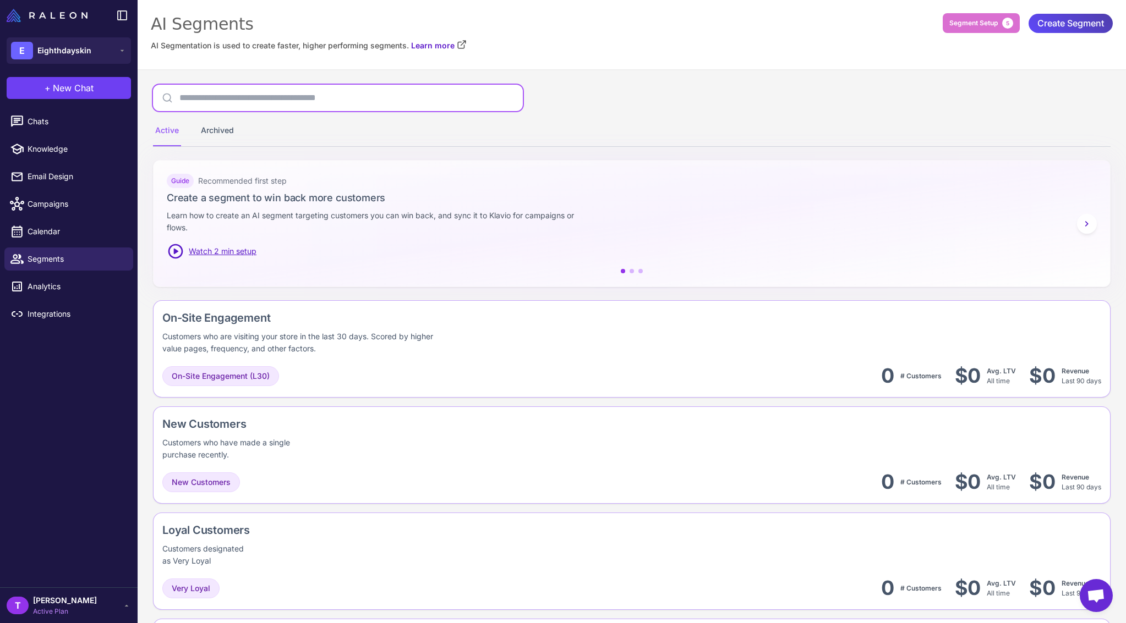
click at [354, 103] on input "text" at bounding box center [338, 98] width 370 height 26
click at [207, 135] on div "Archived" at bounding box center [217, 131] width 37 height 31
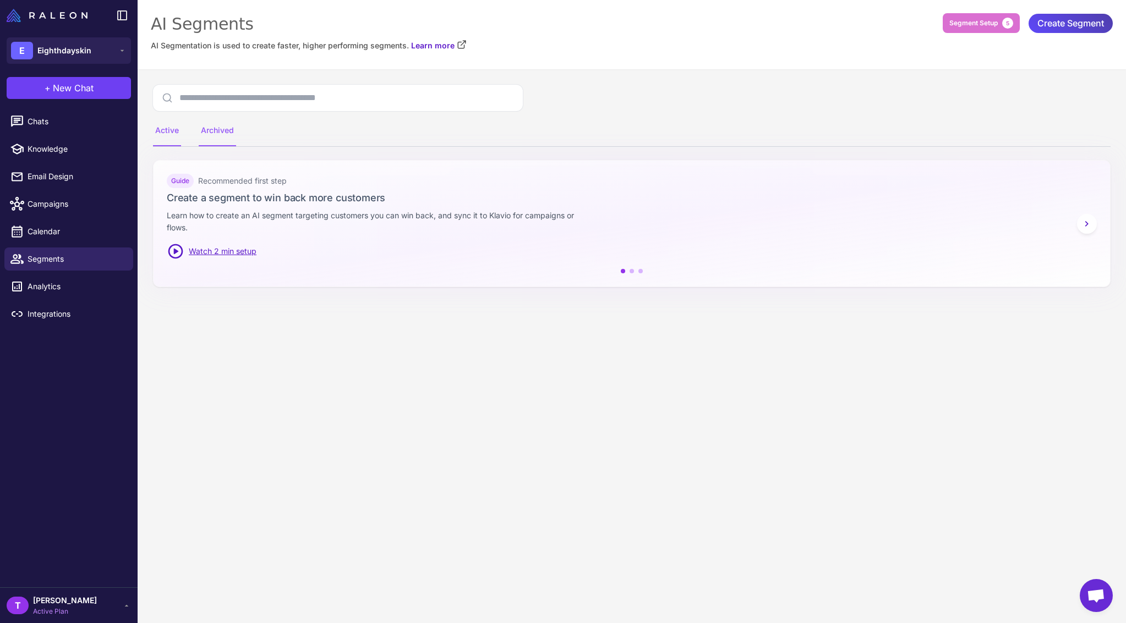
click at [167, 133] on div "Active" at bounding box center [167, 131] width 28 height 31
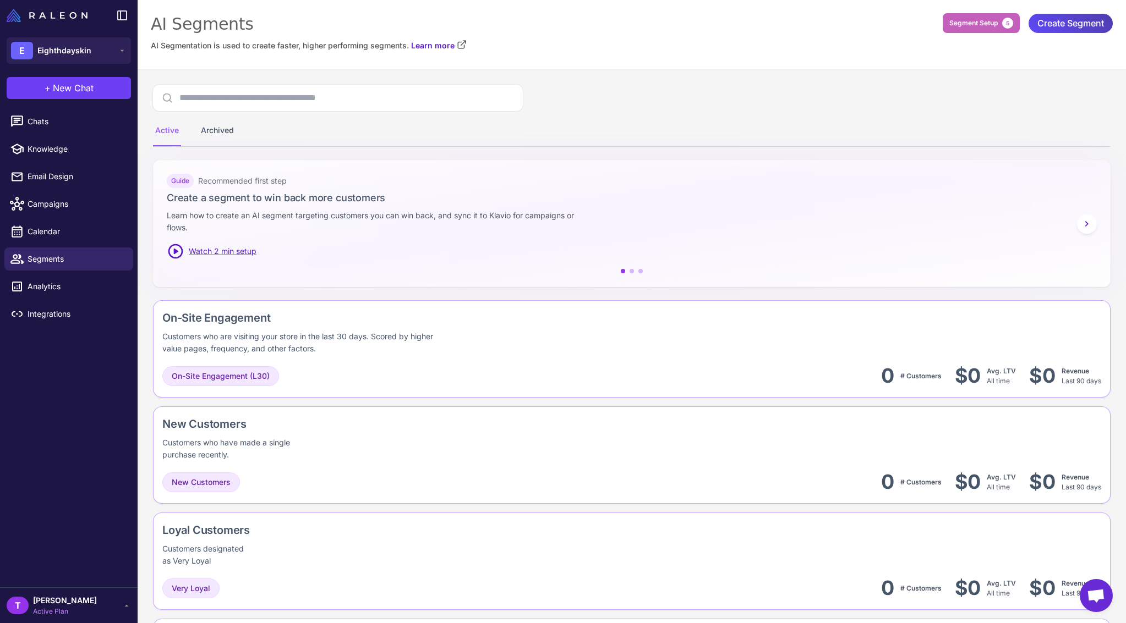
click at [971, 23] on span "Segment Setup" at bounding box center [973, 23] width 48 height 10
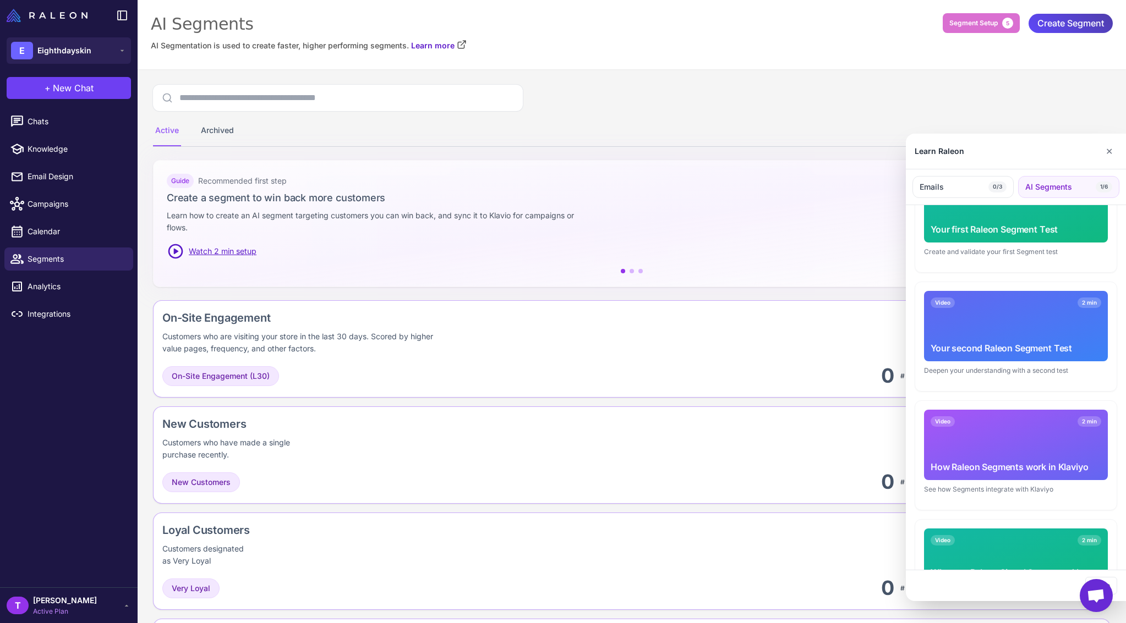
scroll to position [409, 0]
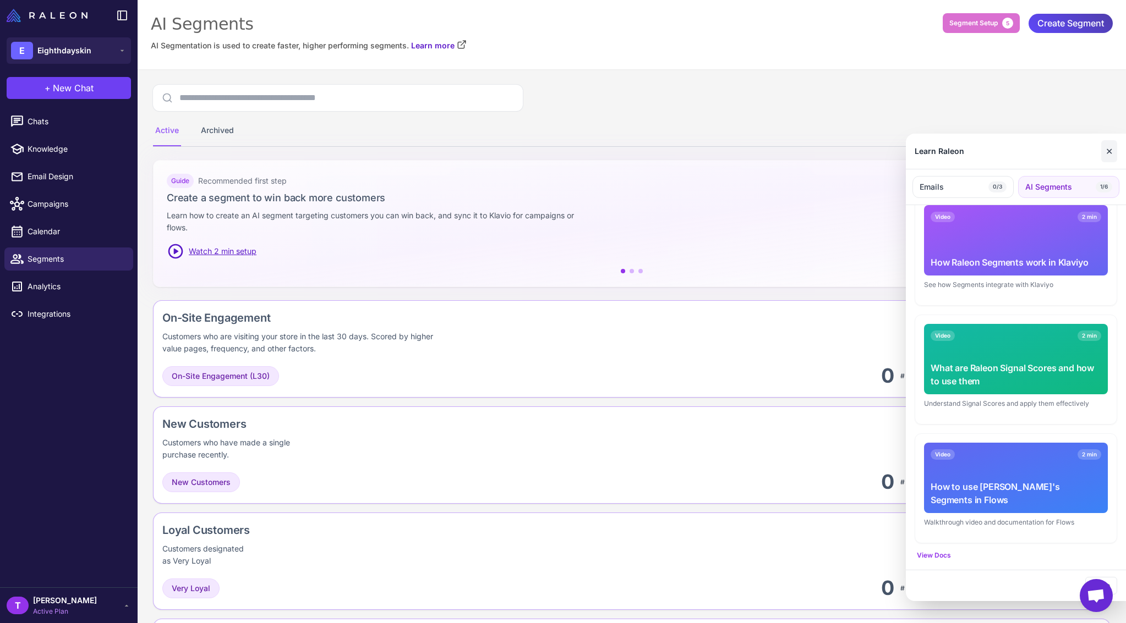
click at [1111, 146] on button "✕" at bounding box center [1109, 151] width 16 height 22
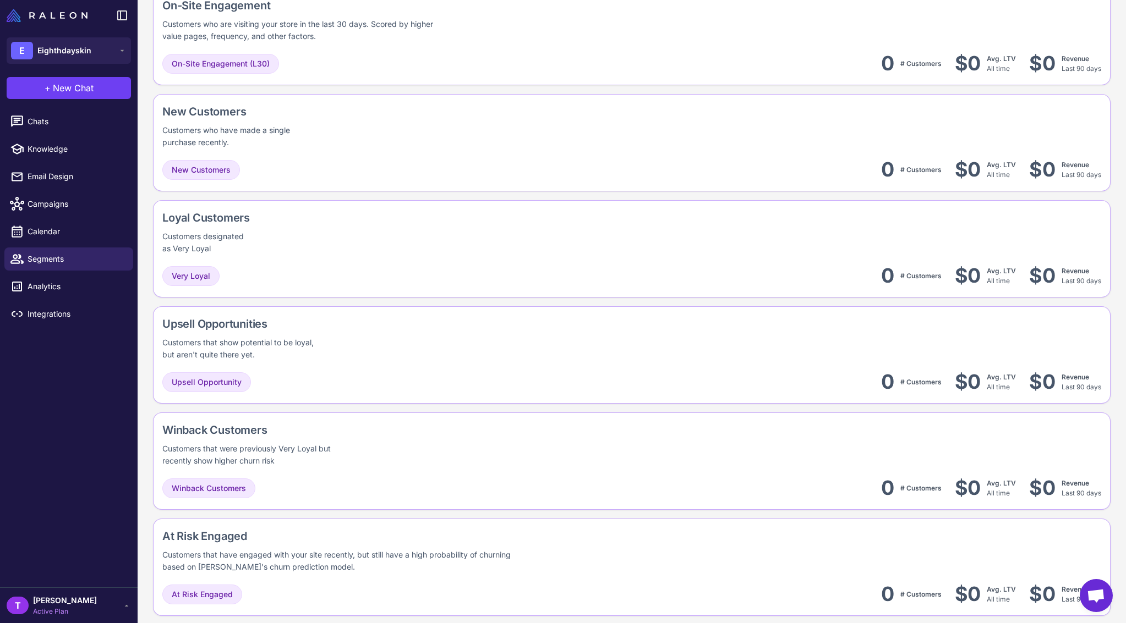
scroll to position [0, 0]
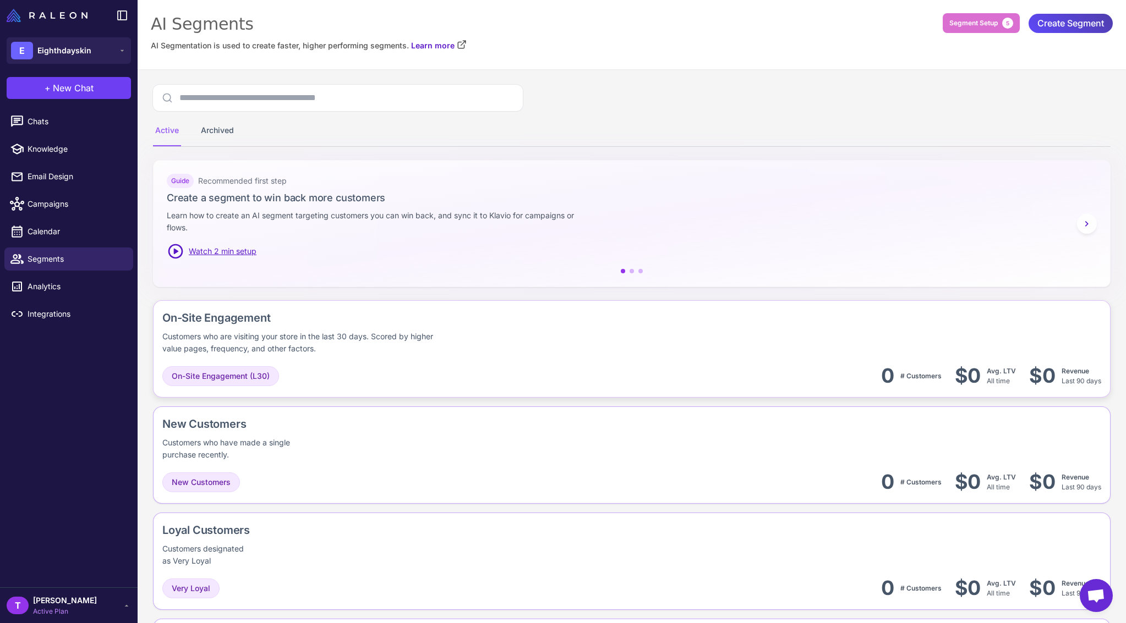
click at [502, 407] on div "On-Site Engagement Customers who are visiting your store in the last 30 days. S…" at bounding box center [631, 455] width 957 height 97
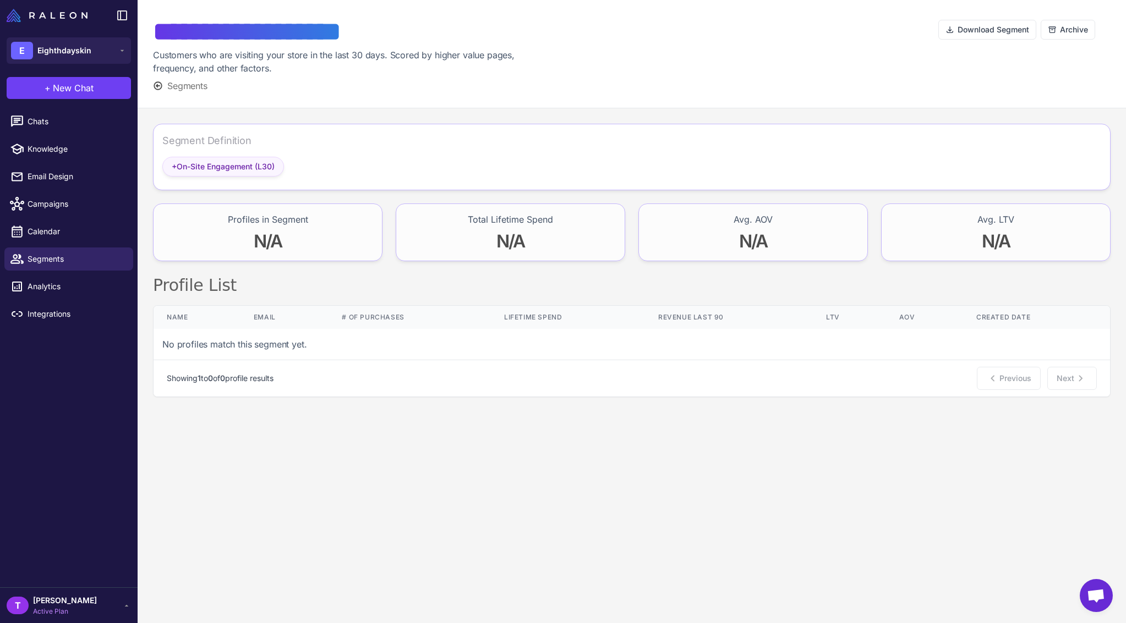
click at [223, 166] on span "+ On-Site Engagement (L30)" at bounding box center [223, 167] width 103 height 12
click at [235, 165] on span "+ On-Site Engagement (L30)" at bounding box center [223, 167] width 103 height 12
click at [190, 90] on span "Segments" at bounding box center [187, 85] width 40 height 13
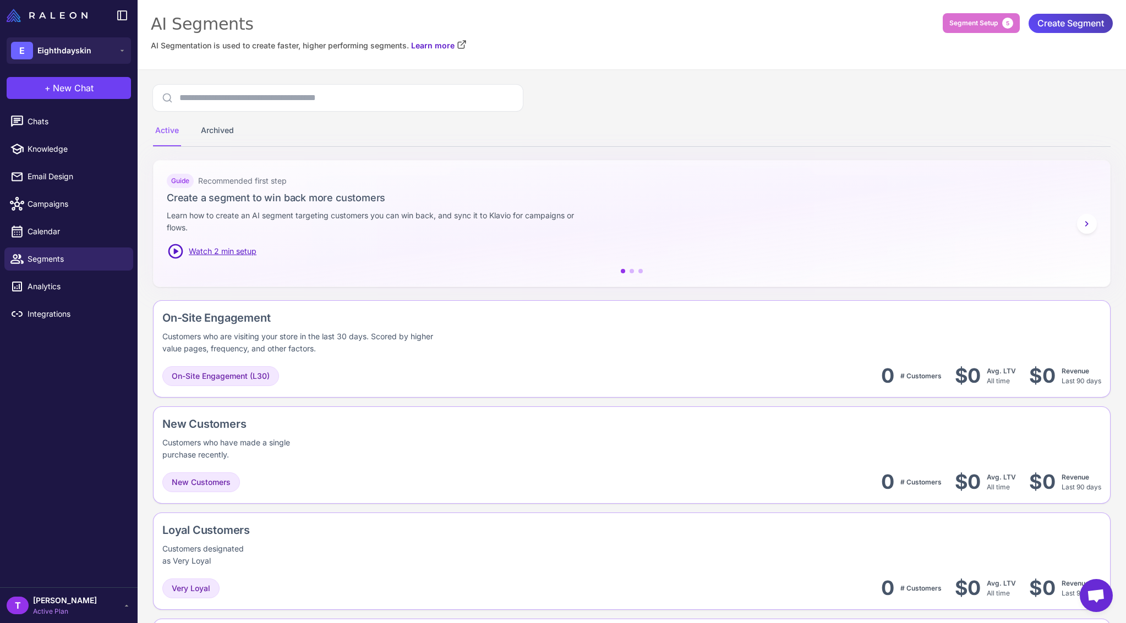
click at [616, 95] on div "Active Archived" at bounding box center [631, 116] width 957 height 62
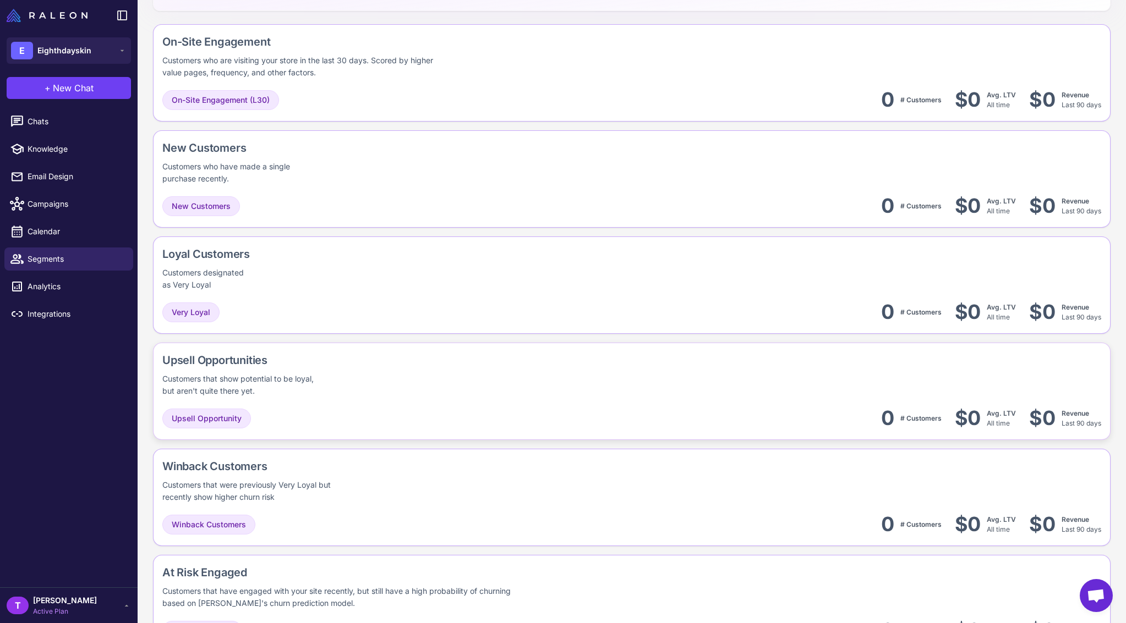
scroll to position [436, 0]
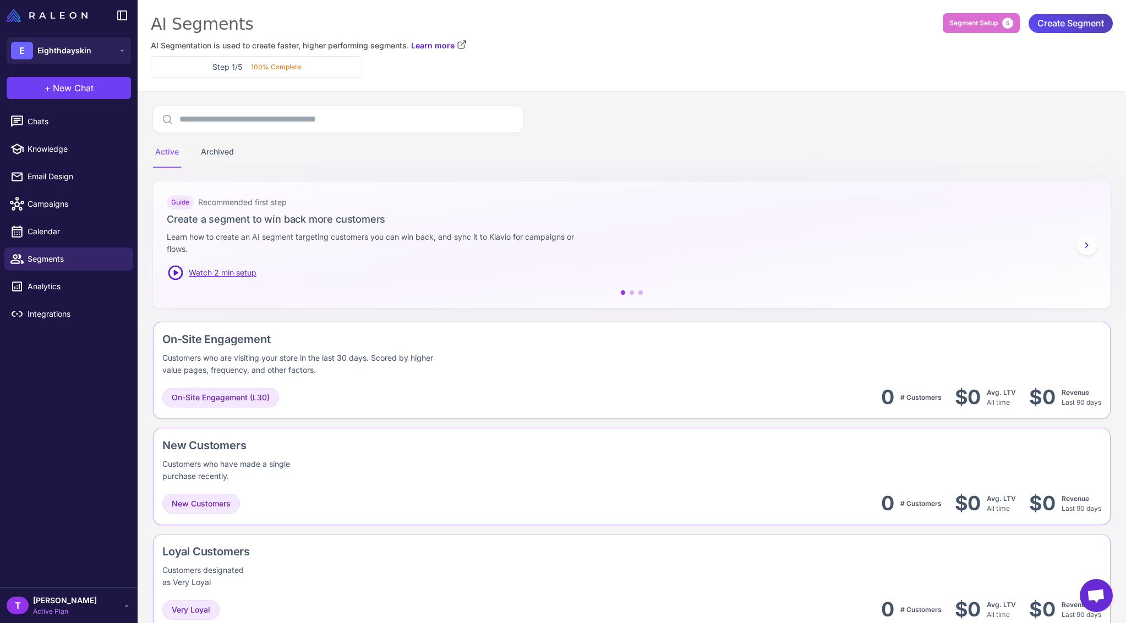
scroll to position [32, 0]
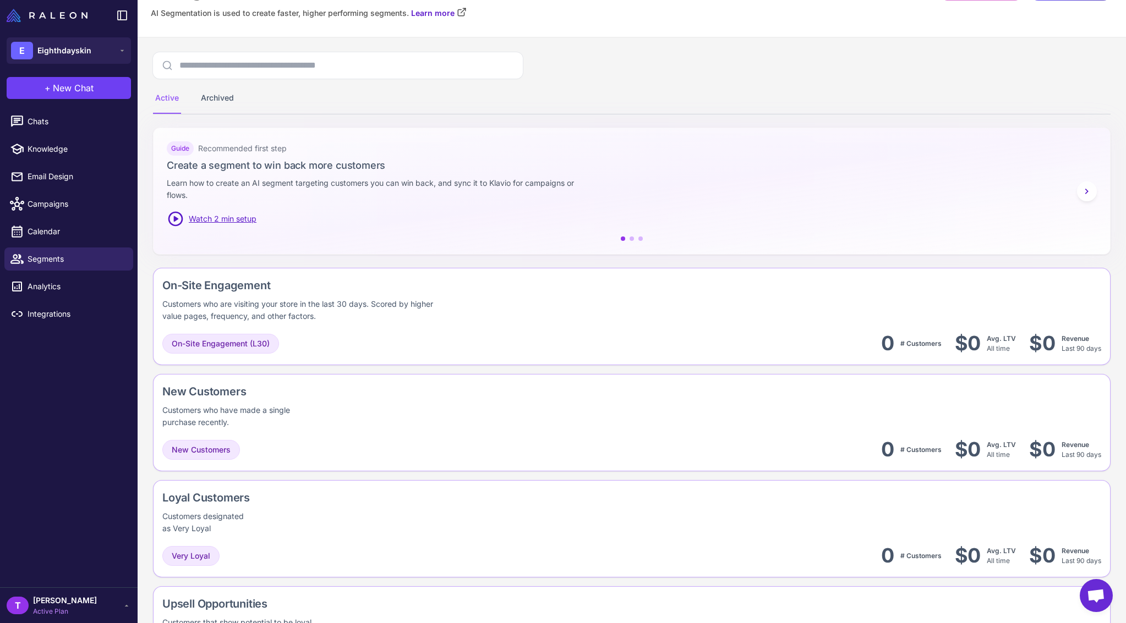
click at [1088, 589] on span "Open chat" at bounding box center [1096, 596] width 18 height 15
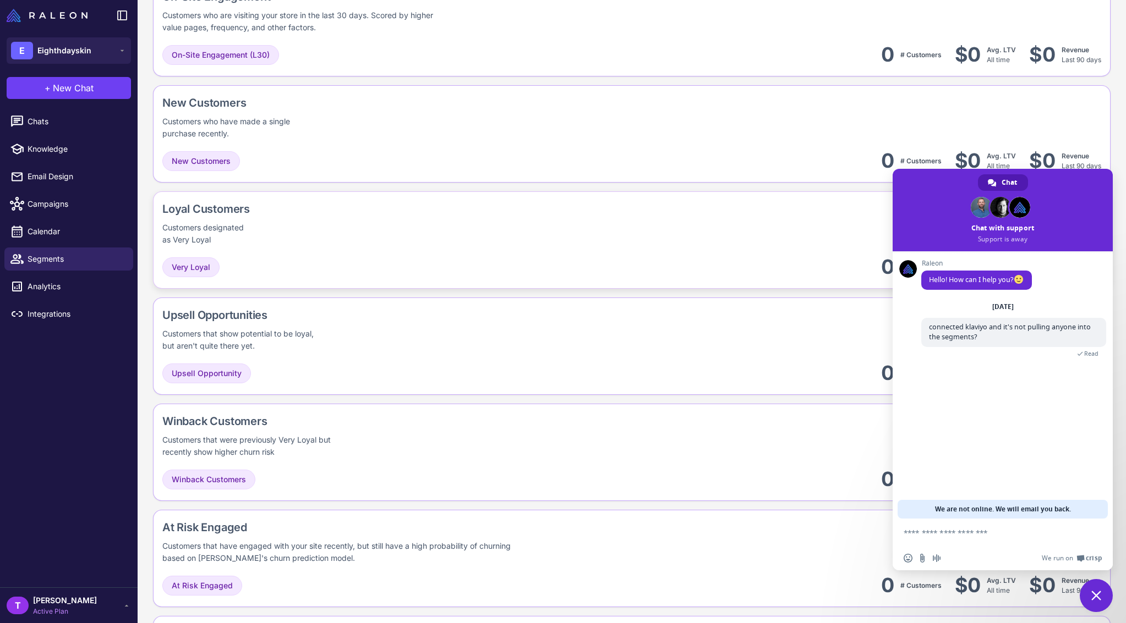
scroll to position [369, 0]
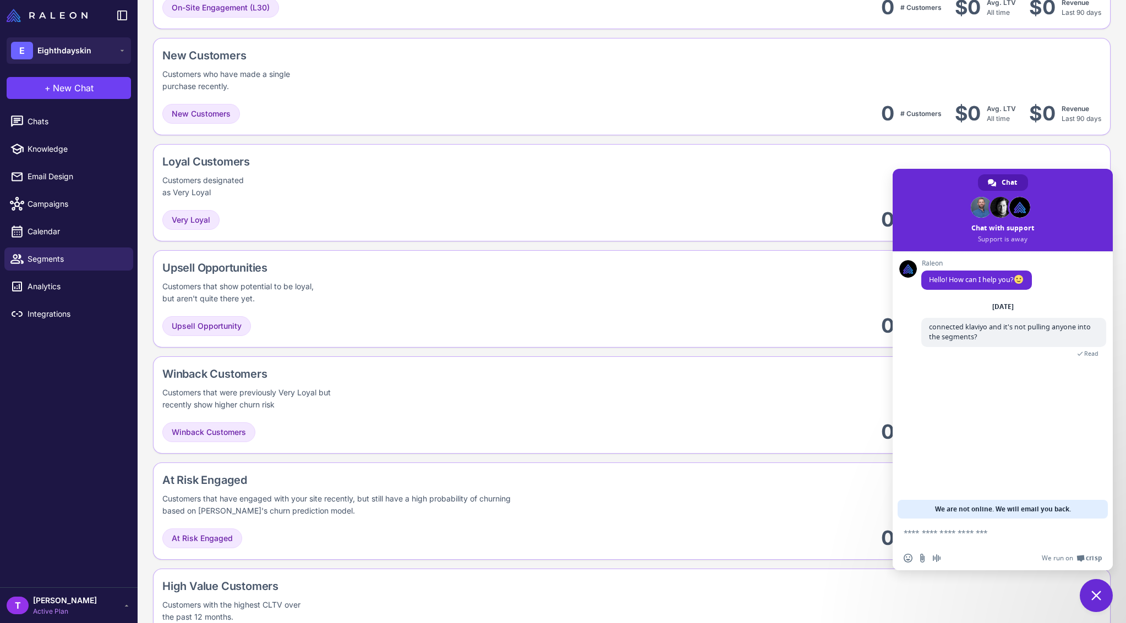
click at [1082, 355] on span "Read" at bounding box center [1013, 352] width 185 height 10
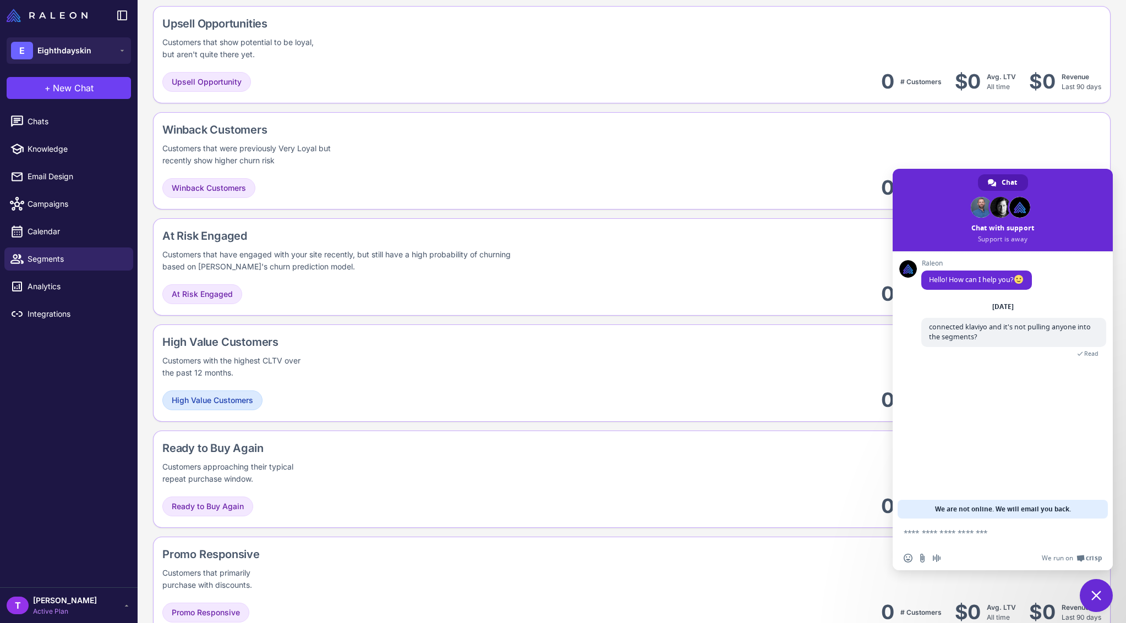
scroll to position [627, 0]
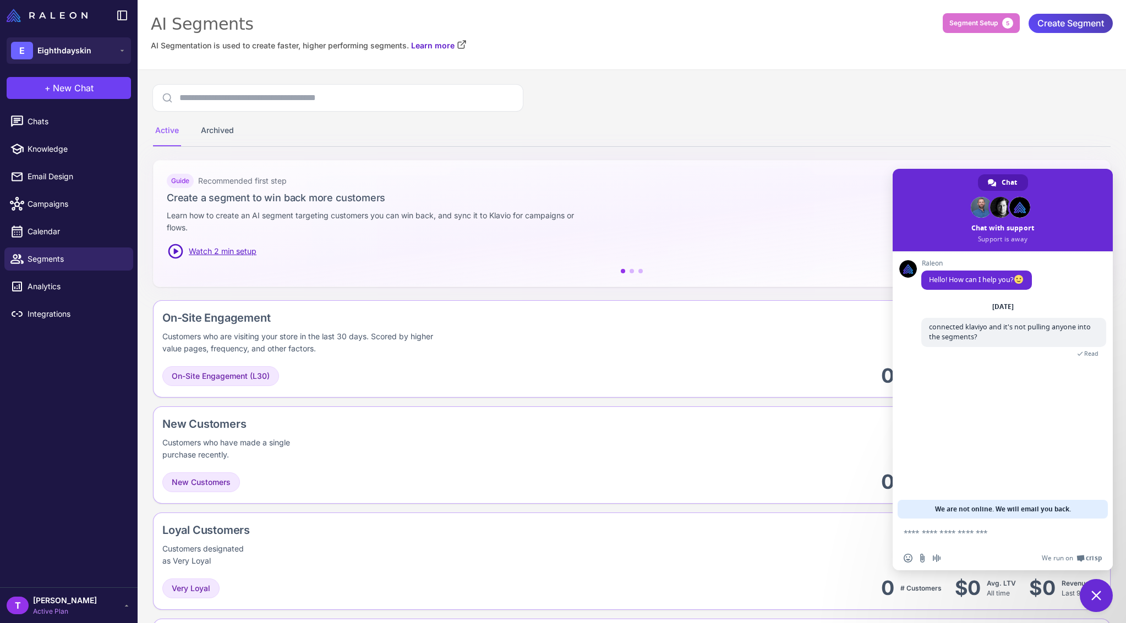
click at [700, 209] on div "Guide Recommended first step Create a segment to win back more customers Learn …" at bounding box center [632, 217] width 930 height 86
click at [45, 281] on span "Analytics" at bounding box center [76, 287] width 97 height 12
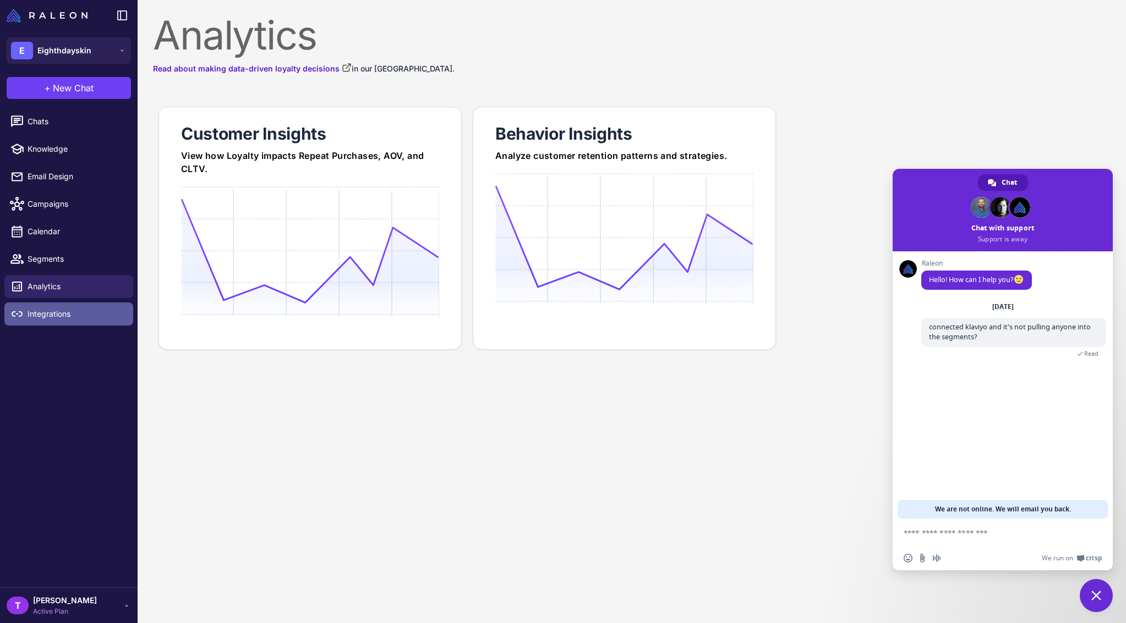
click at [57, 308] on span "Integrations" at bounding box center [76, 314] width 97 height 12
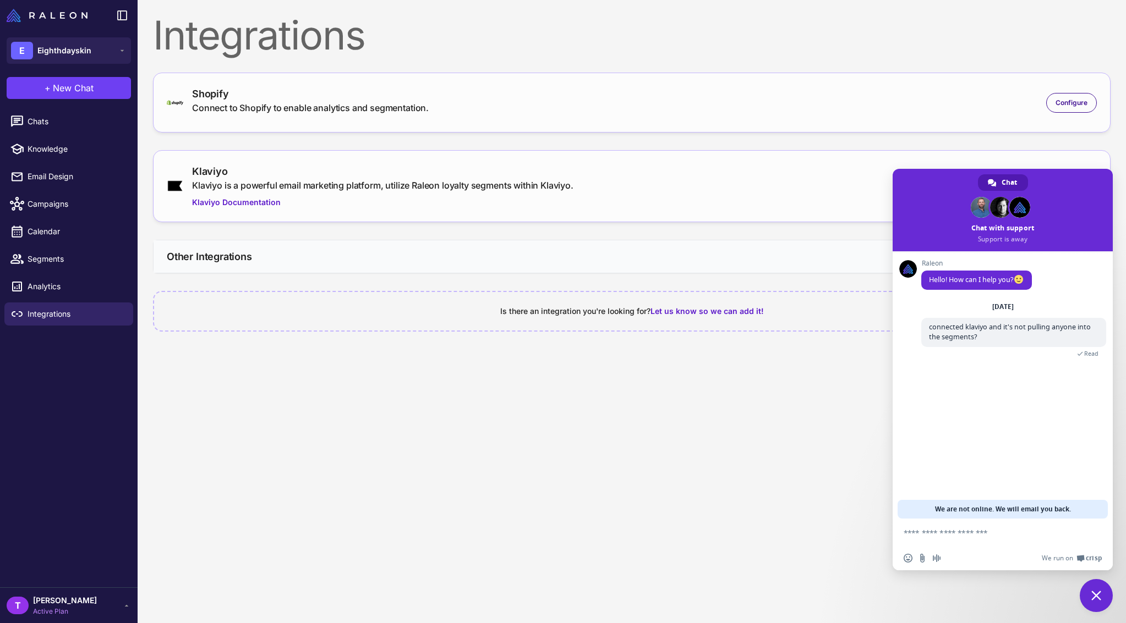
click at [351, 255] on button "Other Integrations" at bounding box center [632, 256] width 956 height 32
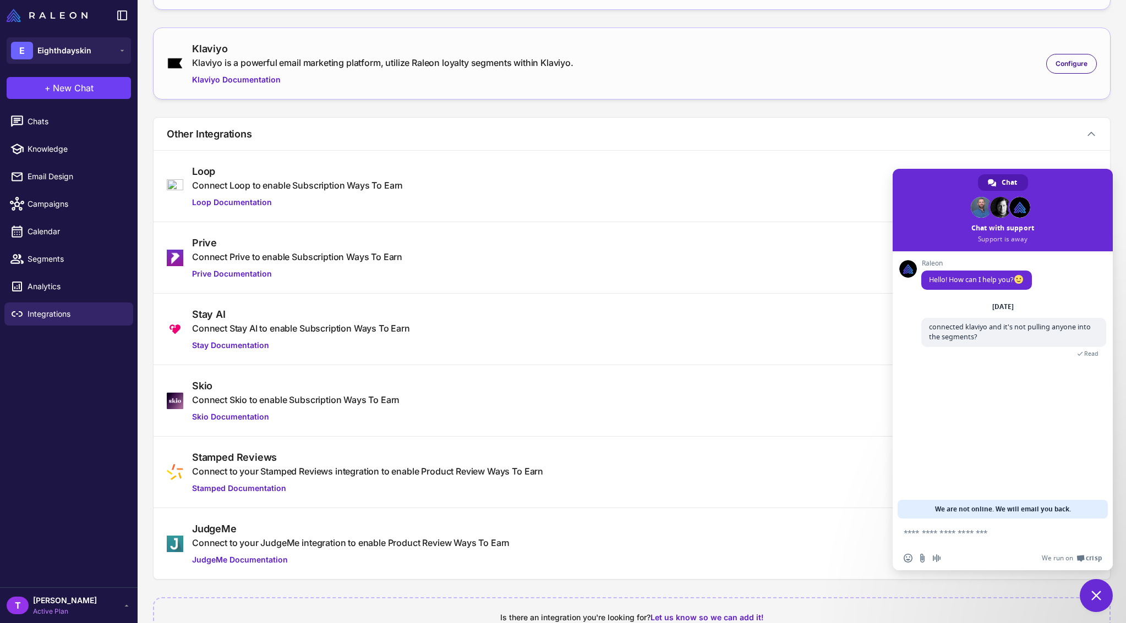
scroll to position [157, 0]
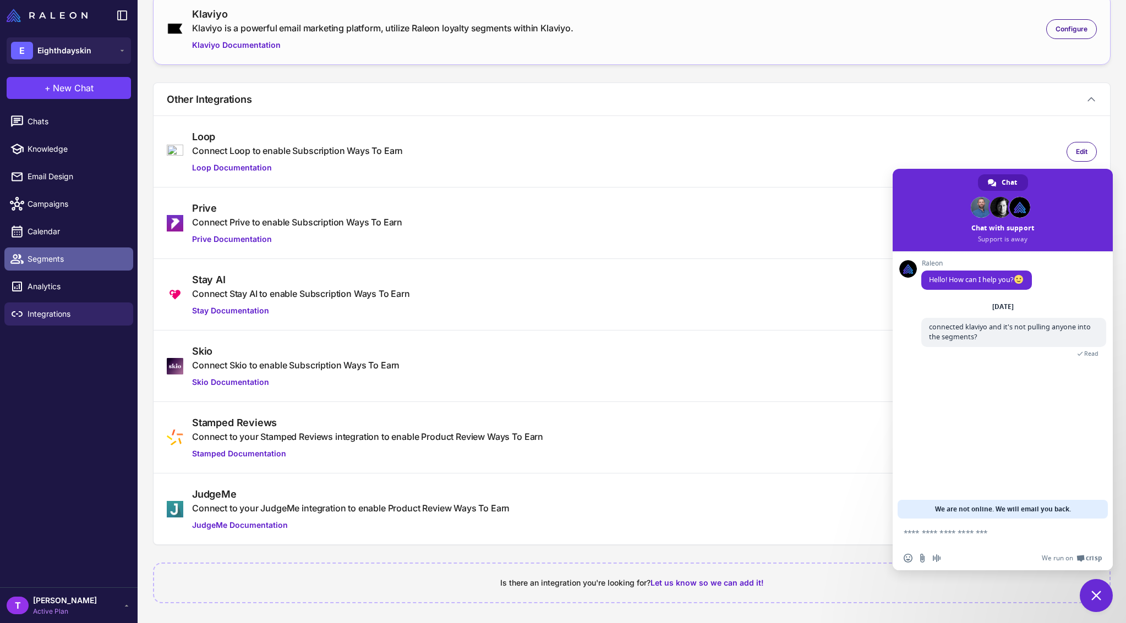
click at [56, 255] on span "Segments" at bounding box center [76, 259] width 97 height 12
click at [54, 266] on link "Segments" at bounding box center [68, 259] width 129 height 23
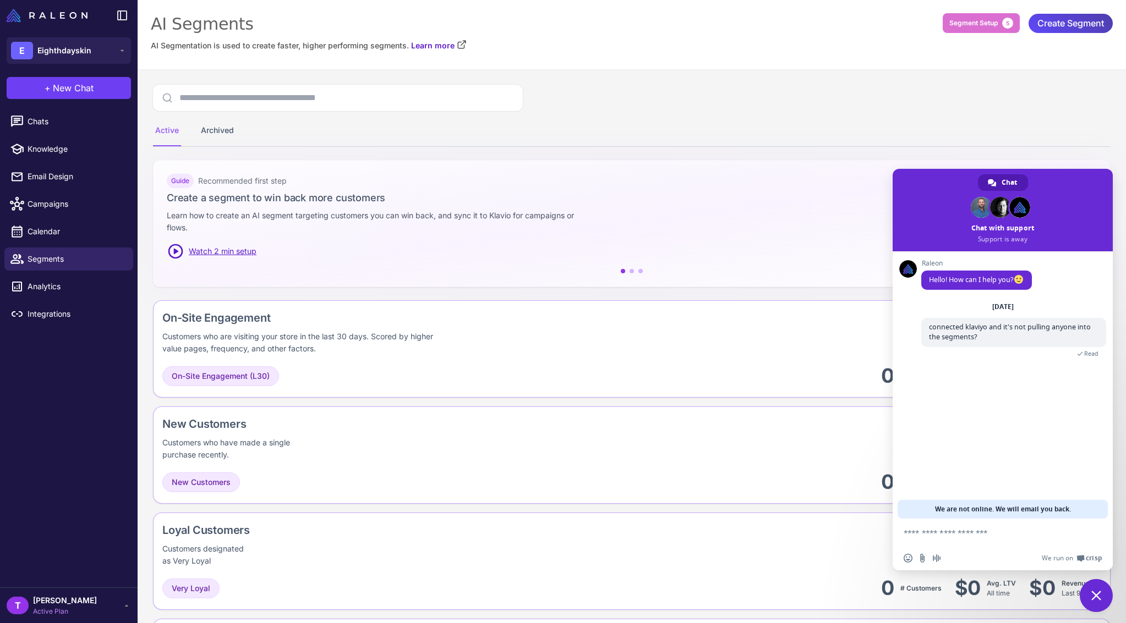
drag, startPoint x: 645, startPoint y: 122, endPoint x: 753, endPoint y: 116, distance: 108.6
click at [646, 122] on div "Active Archived" at bounding box center [631, 131] width 957 height 31
click at [949, 24] on span "Segment Setup" at bounding box center [973, 23] width 48 height 10
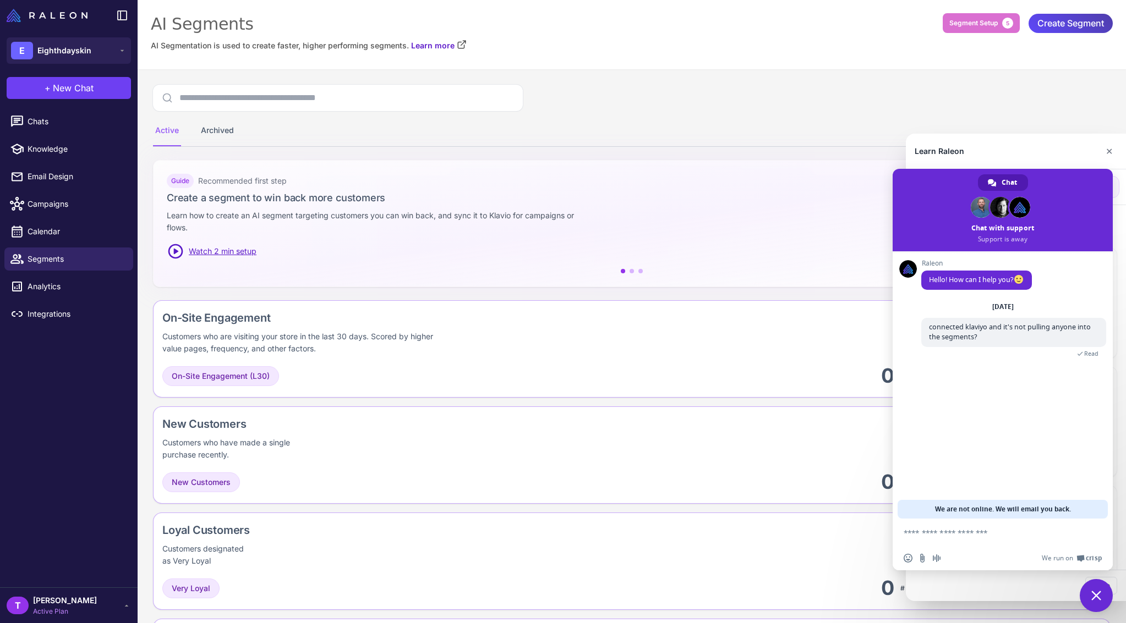
click at [1100, 600] on span "Close chat" at bounding box center [1096, 596] width 10 height 10
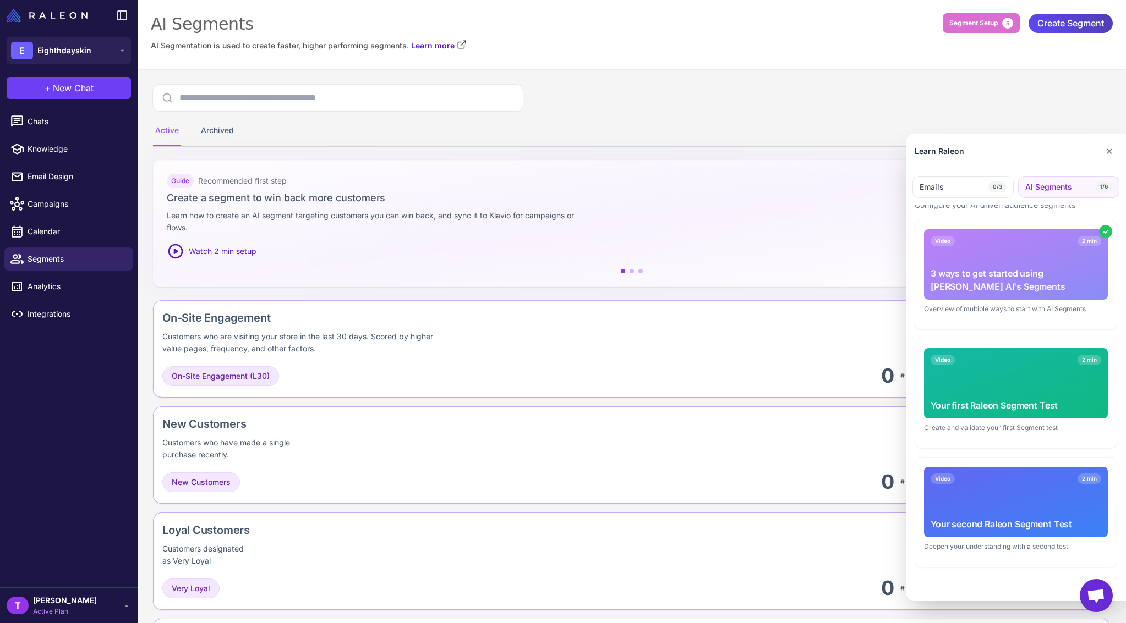
scroll to position [158, 0]
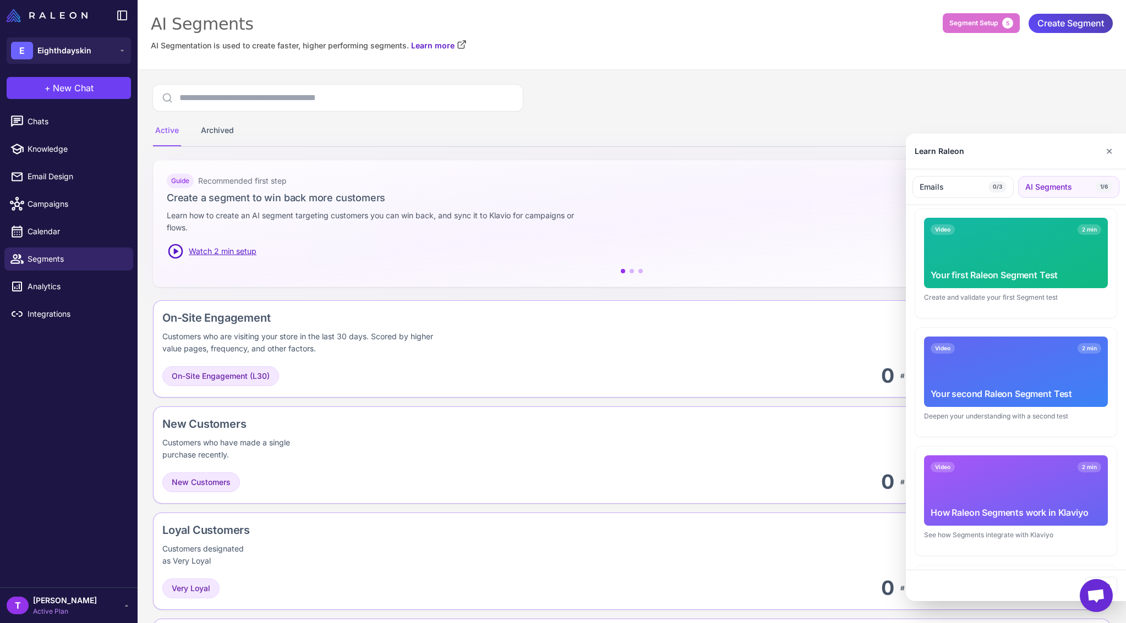
click at [1045, 278] on div "Your first Raleon Segment Test" at bounding box center [1015, 274] width 171 height 13
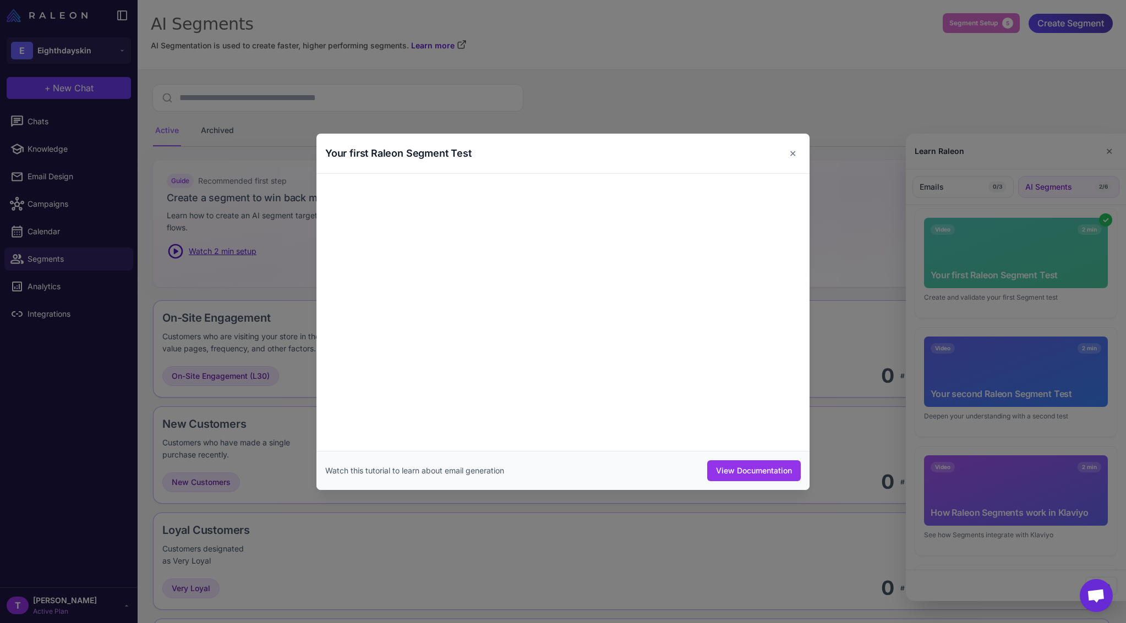
click at [1105, 147] on div at bounding box center [563, 311] width 1126 height 623
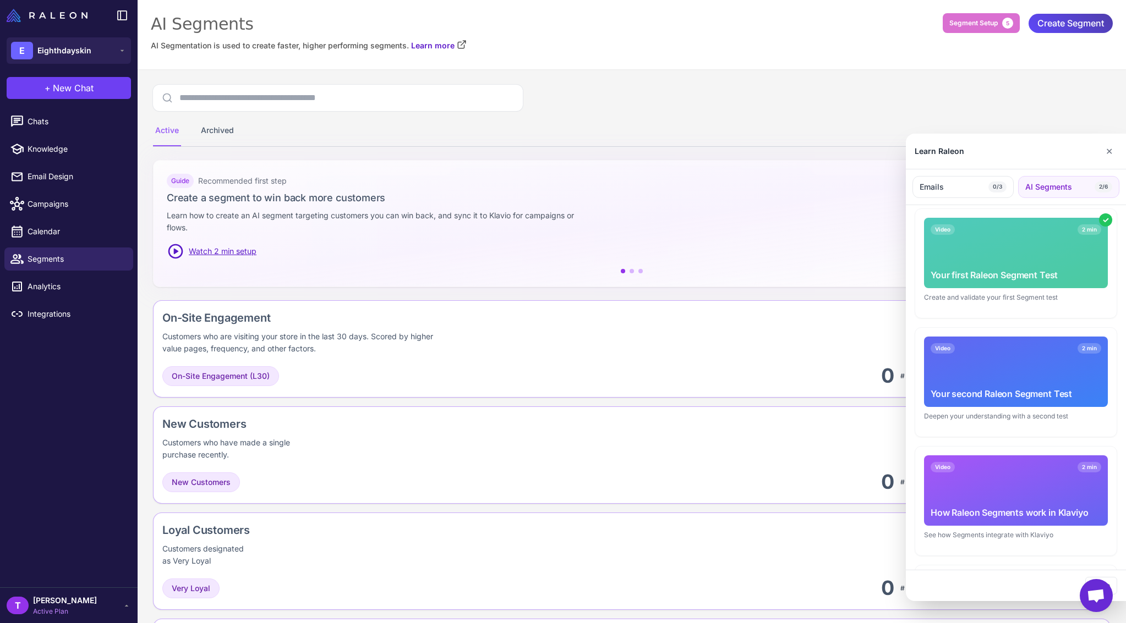
click at [1010, 387] on div "Video 2 min Your second Raleon Segment Test" at bounding box center [1016, 372] width 184 height 70
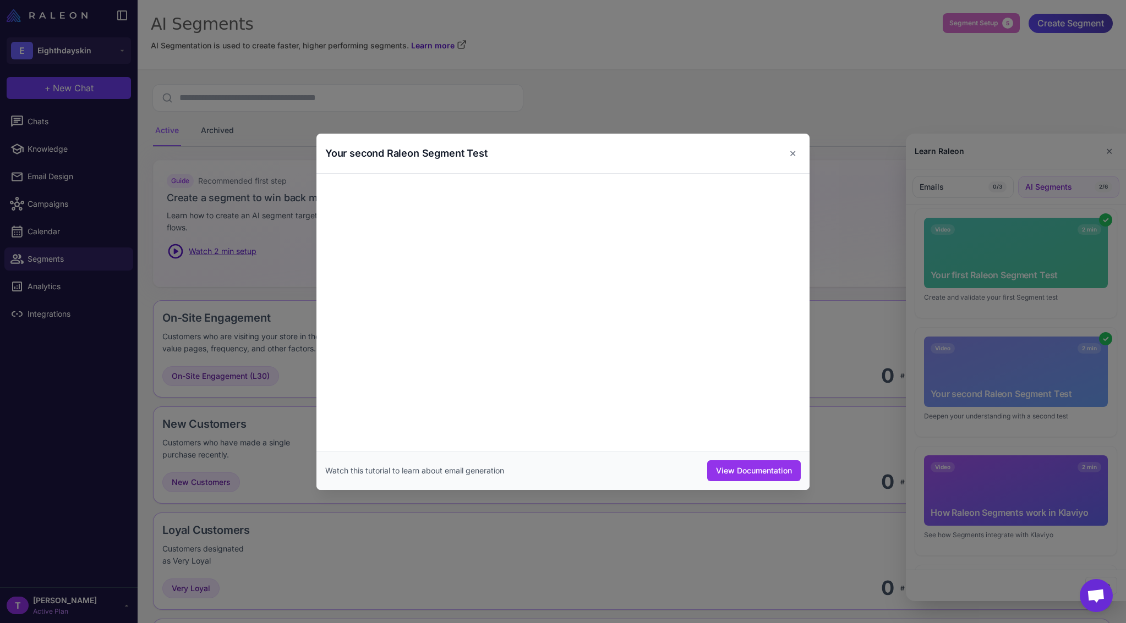
click at [1000, 268] on div at bounding box center [563, 311] width 1126 height 623
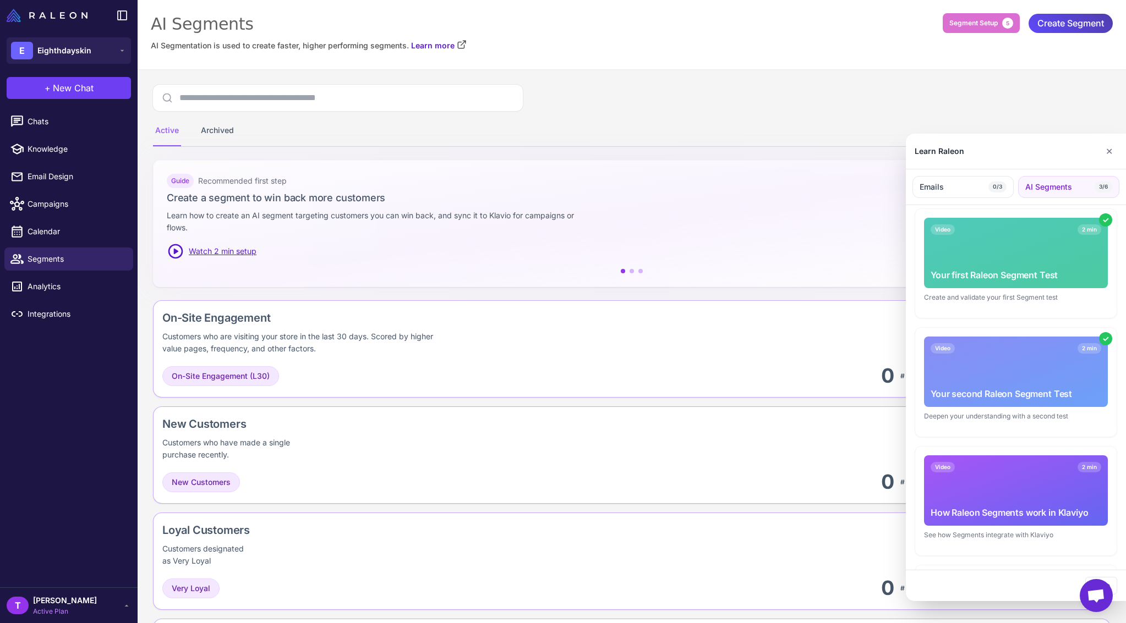
click at [985, 259] on div "Video 2 min Your first Raleon Segment Test" at bounding box center [1016, 253] width 184 height 70
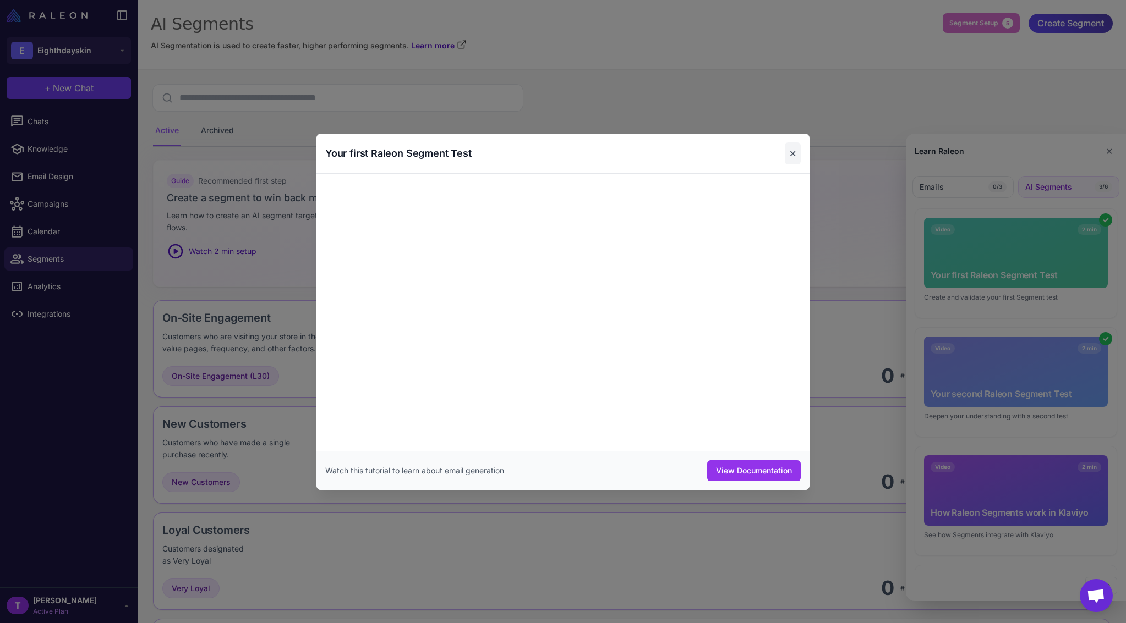
click at [796, 152] on button "✕" at bounding box center [793, 153] width 16 height 22
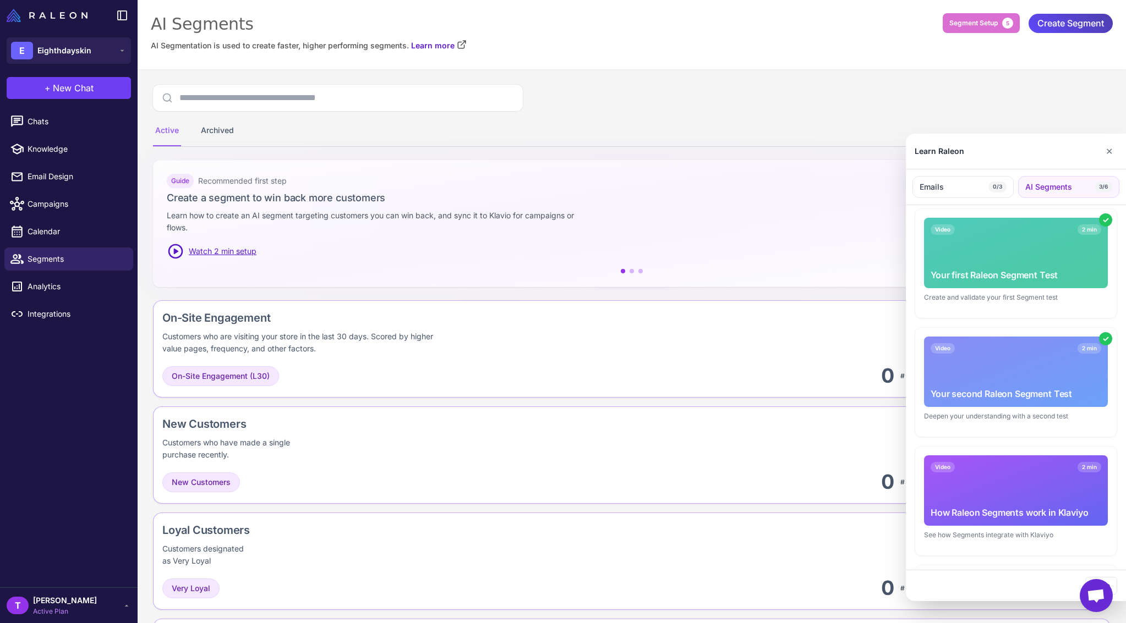
click at [797, 363] on div at bounding box center [563, 311] width 1126 height 623
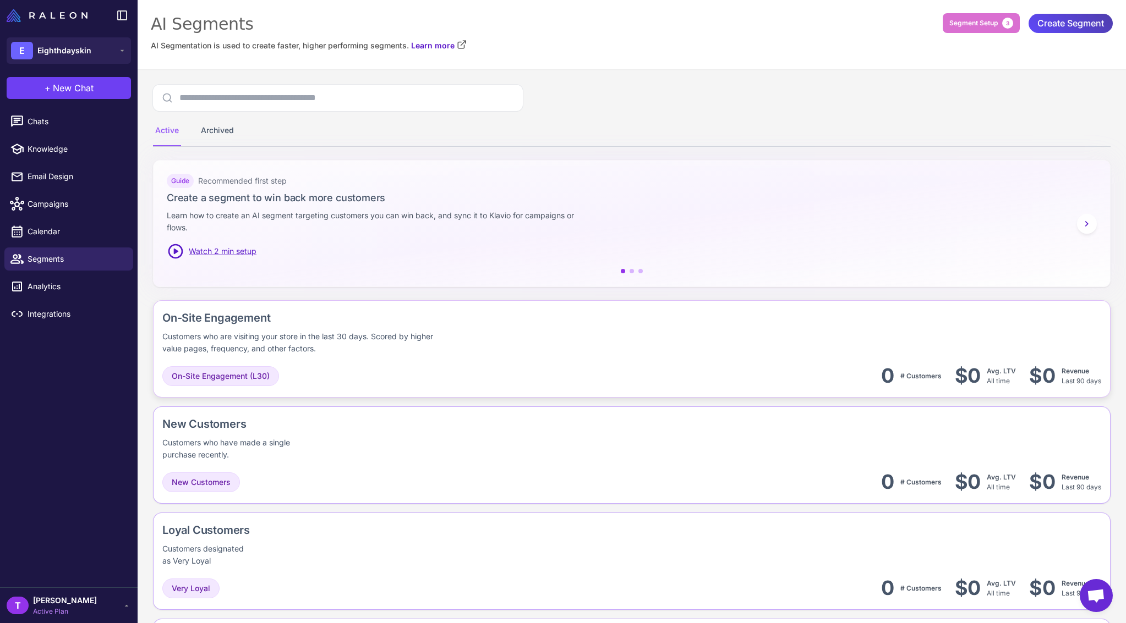
click at [853, 335] on div "On-Site Engagement Customers who are visiting your store in the last 30 days. S…" at bounding box center [631, 332] width 939 height 45
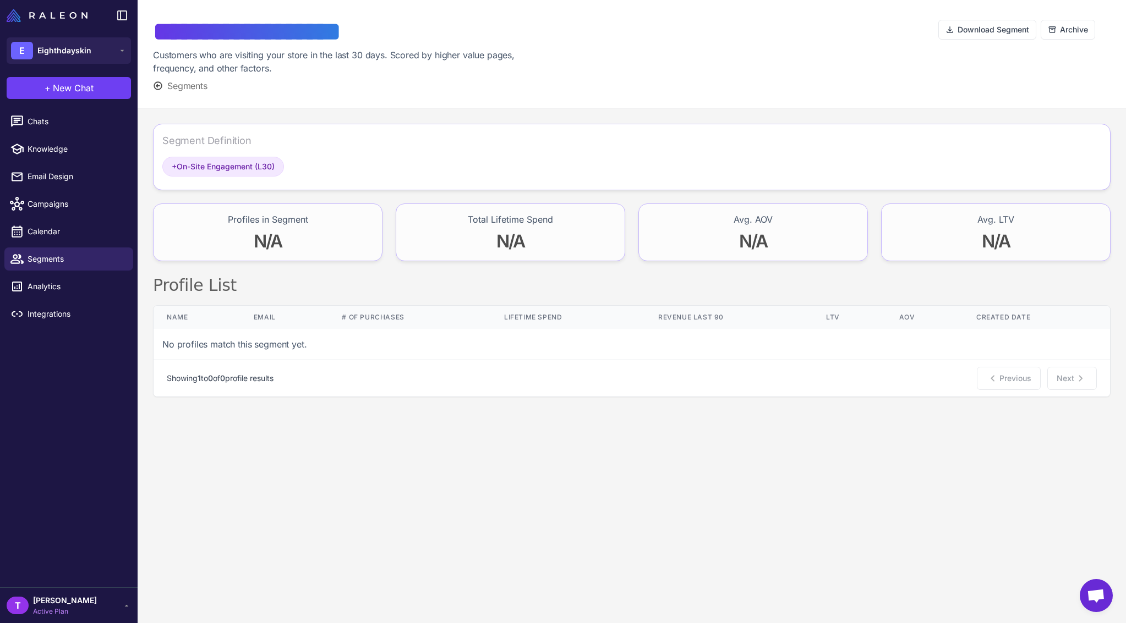
click at [1005, 61] on div "Download Segment Archive" at bounding box center [1024, 53] width 172 height 77
click at [241, 174] on div "+ On-Site Engagement (L30)" at bounding box center [223, 167] width 122 height 20
click at [195, 90] on span "Segments" at bounding box center [187, 85] width 40 height 13
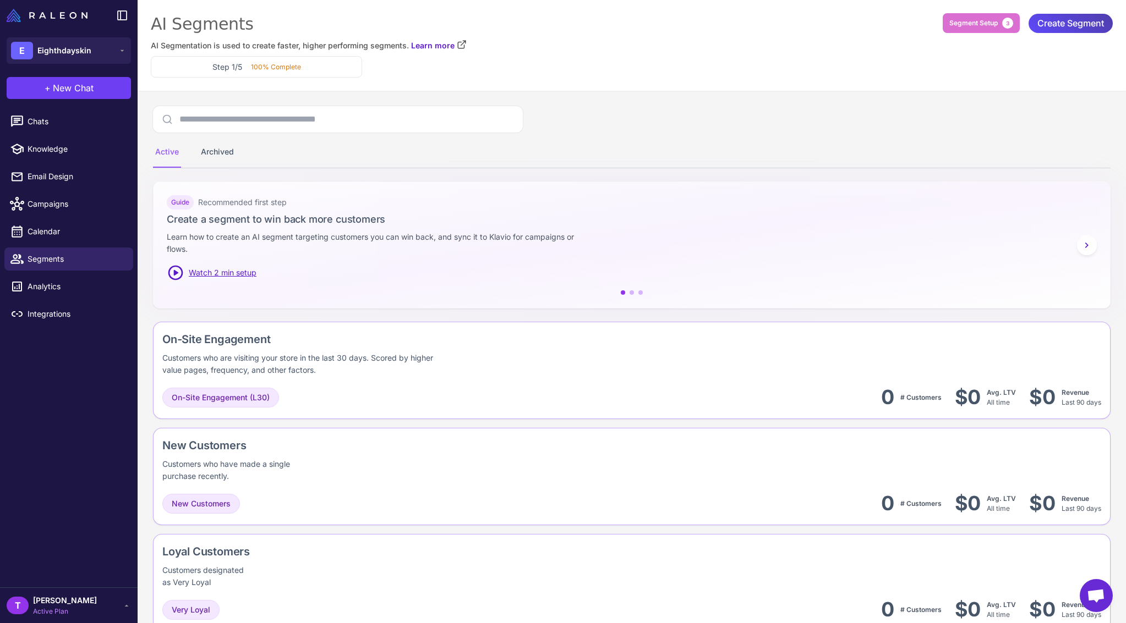
click at [1085, 600] on span "Open chat" at bounding box center [1095, 595] width 33 height 33
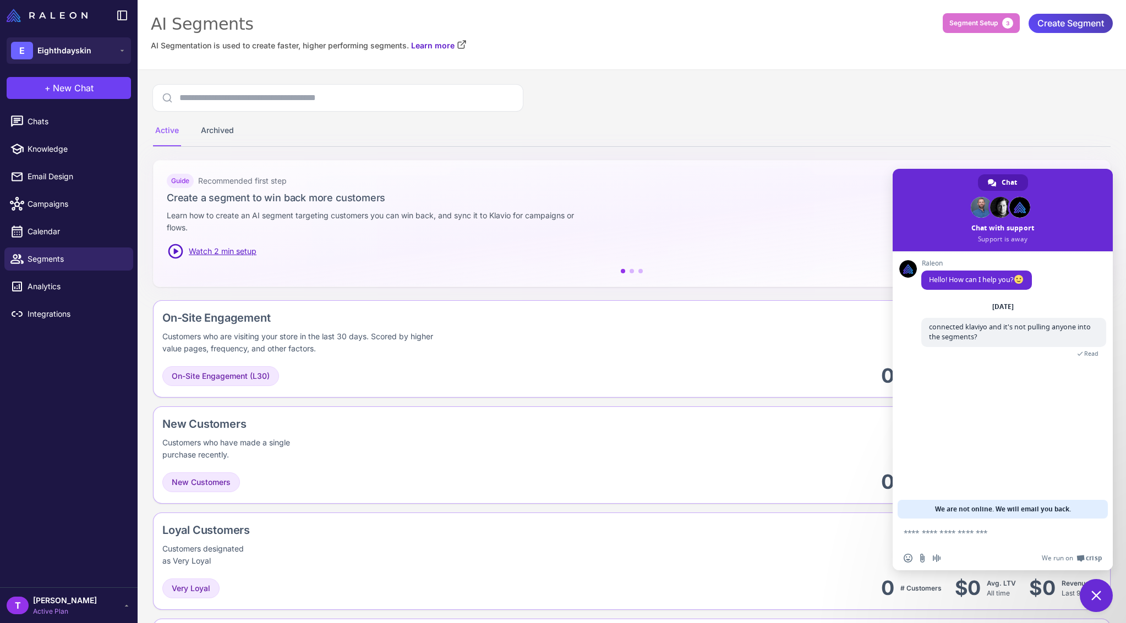
click at [1093, 599] on span "Close chat" at bounding box center [1096, 596] width 10 height 10
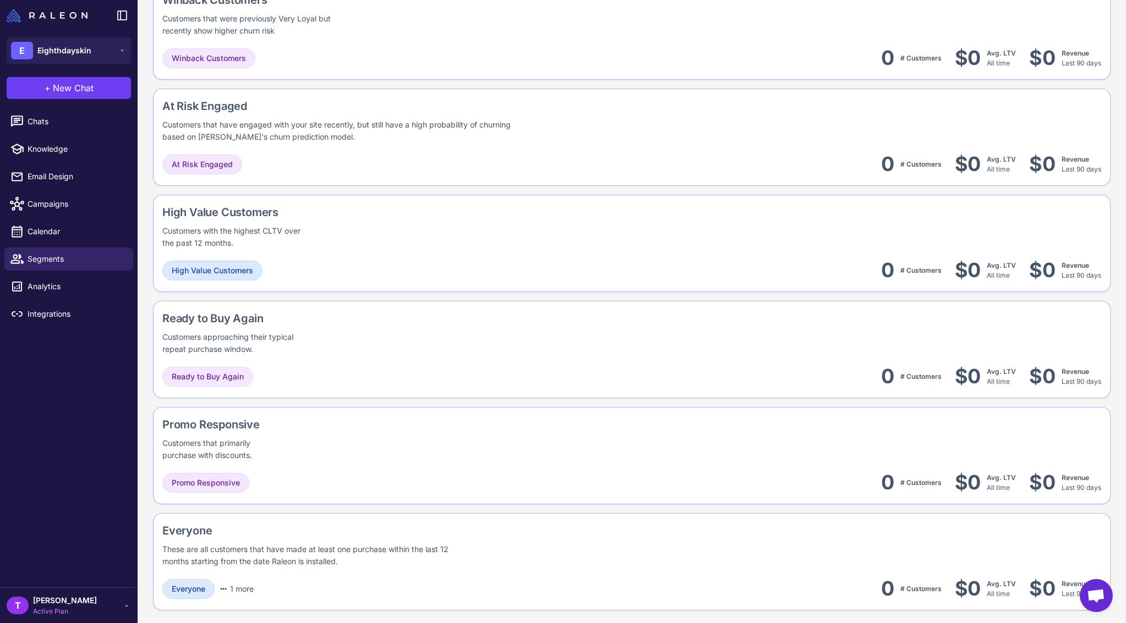
scroll to position [746, 0]
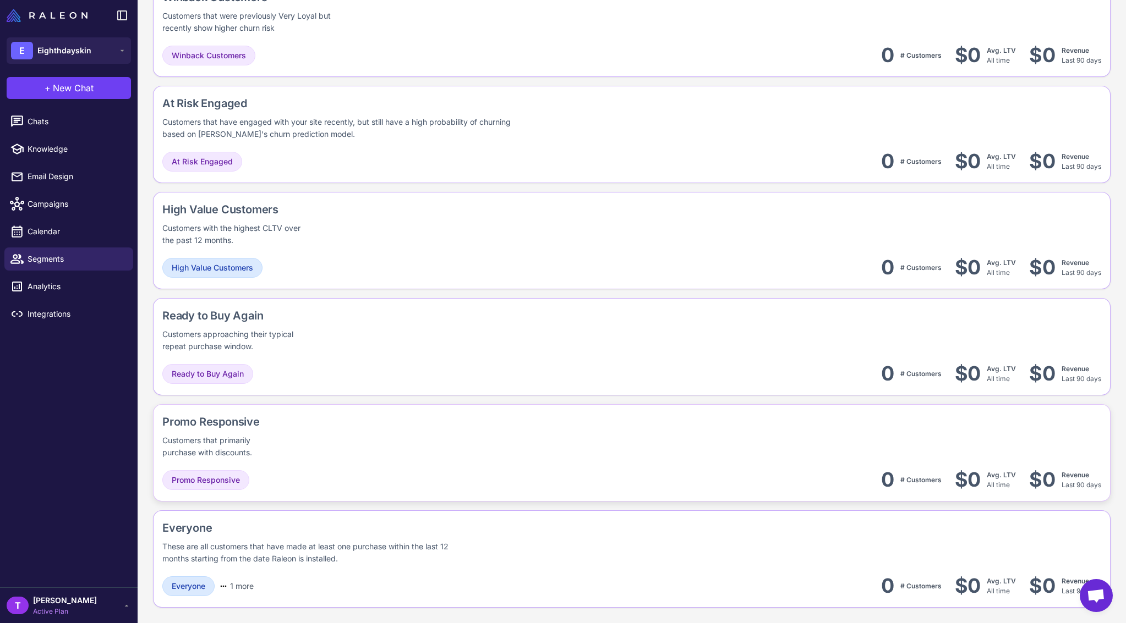
click at [692, 470] on div "Promo Responsive 0 # Customers $0 Avg. LTV All time $0 Revenue Last 90 days" at bounding box center [631, 480] width 939 height 25
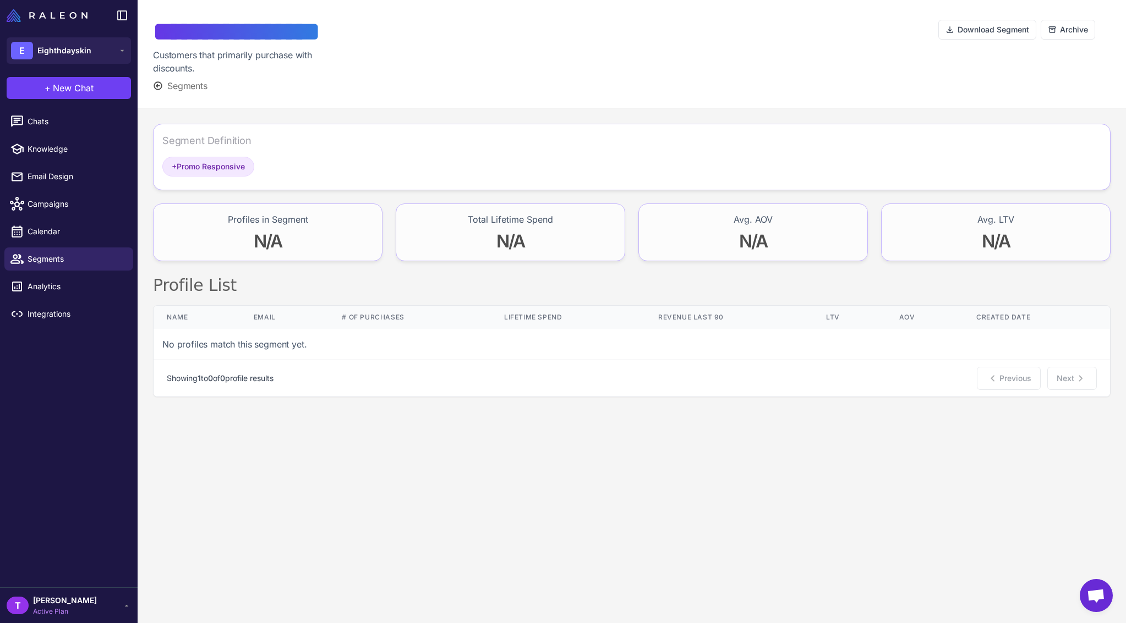
click at [963, 391] on nav "Showing 1 to 0 of 0 profile results Previous Next" at bounding box center [632, 378] width 956 height 37
click at [192, 90] on span "Segments" at bounding box center [187, 85] width 40 height 13
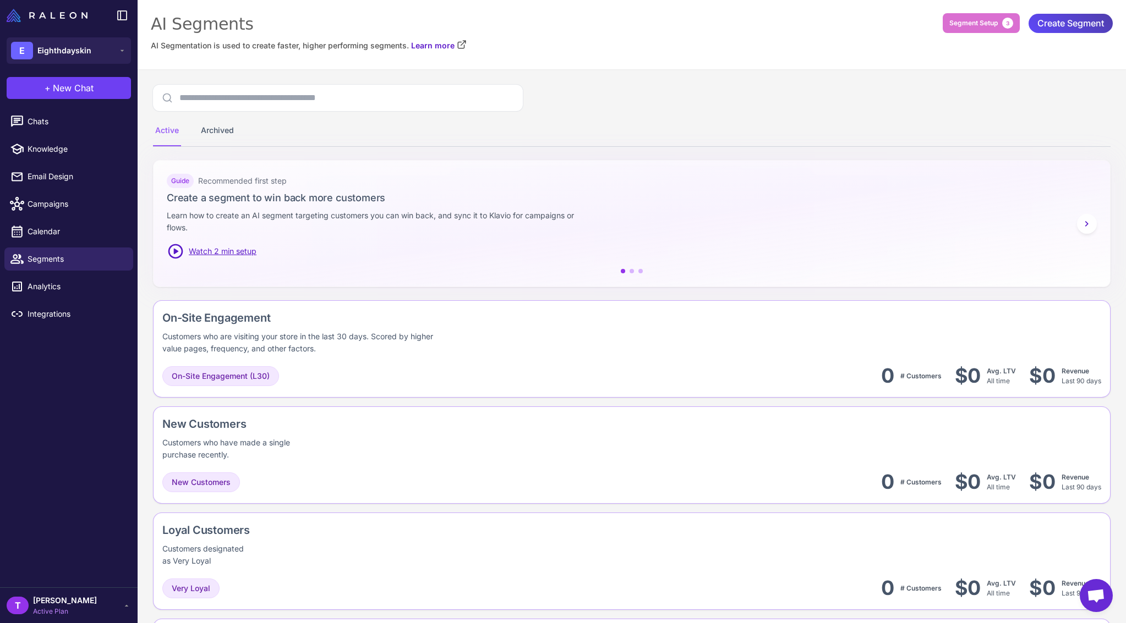
click at [1098, 605] on span "Open chat" at bounding box center [1095, 595] width 33 height 33
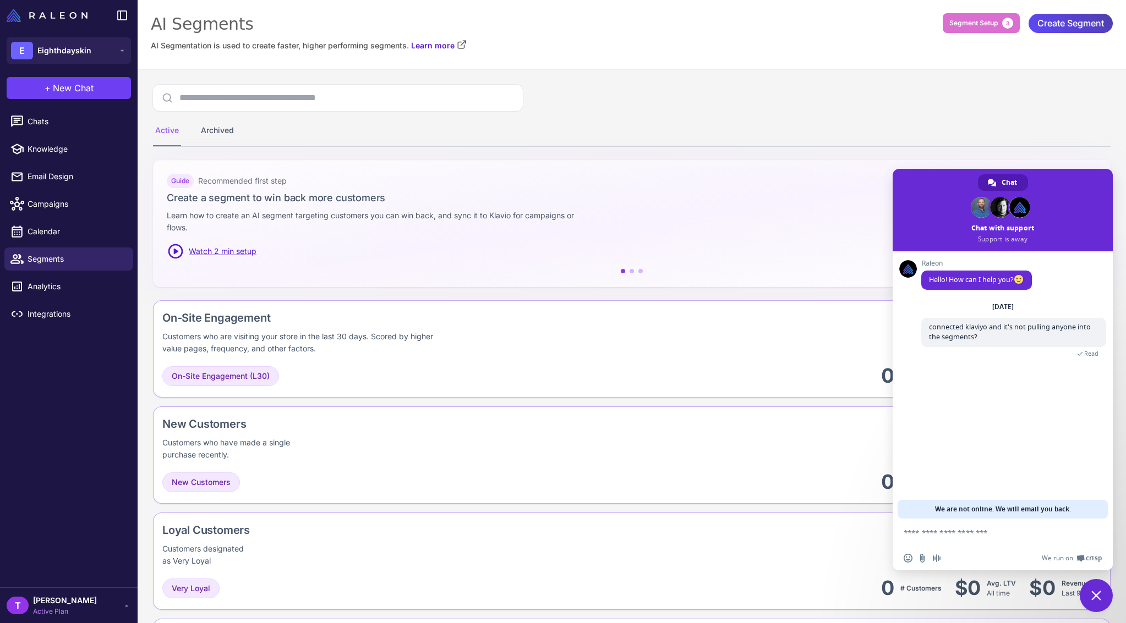
click at [1095, 596] on span "Close chat" at bounding box center [1096, 596] width 10 height 10
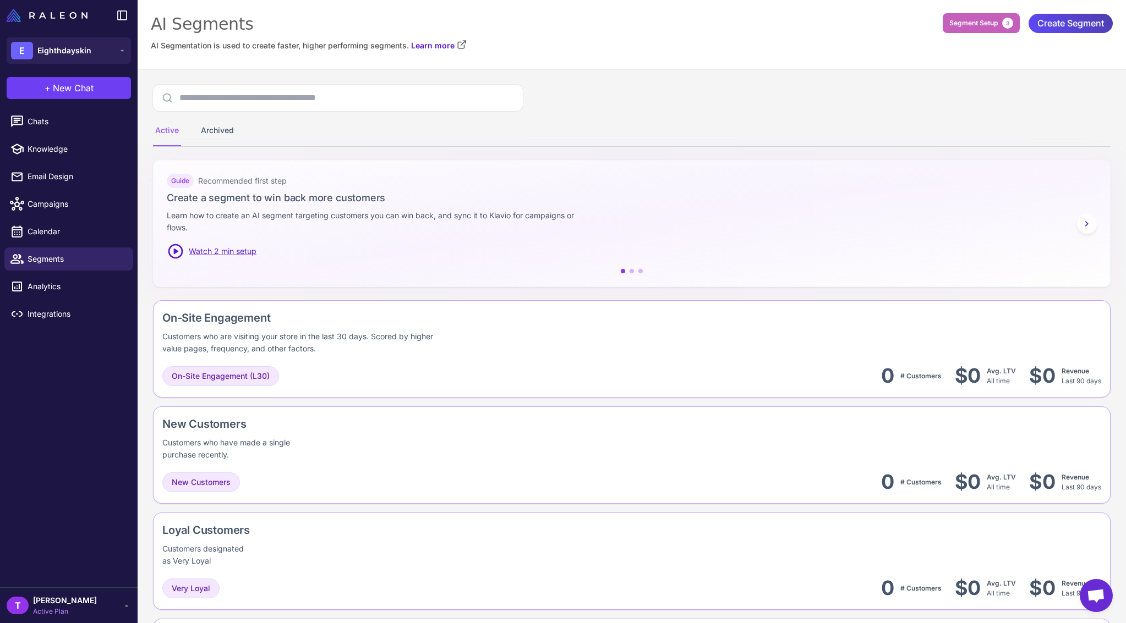
click at [971, 23] on span "Segment Setup" at bounding box center [973, 23] width 48 height 10
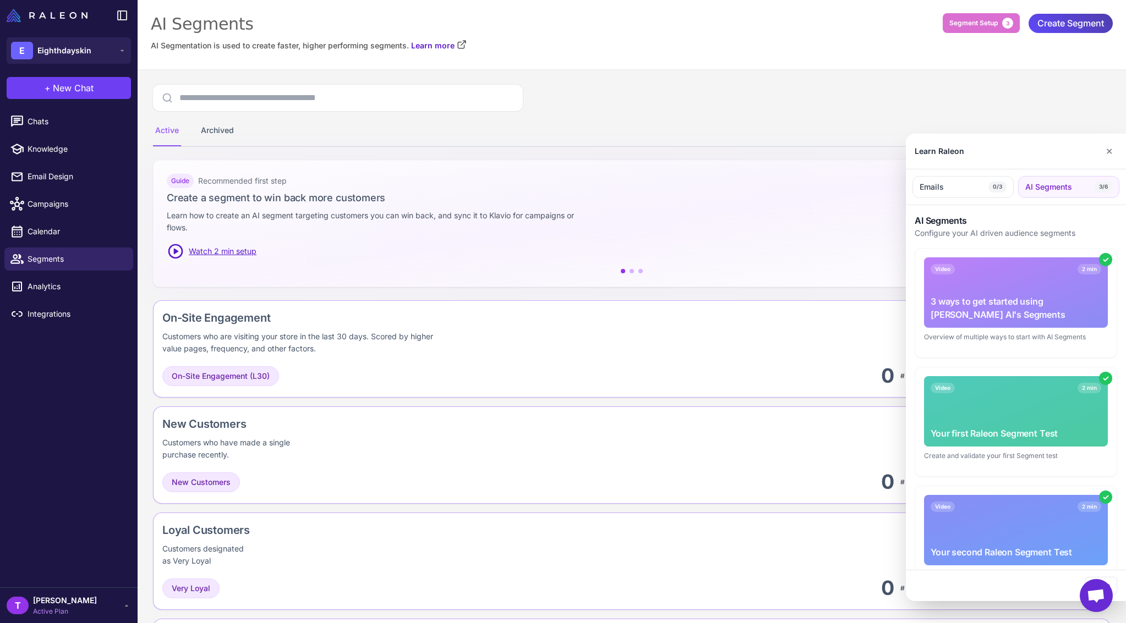
click at [1012, 415] on div "Video 2 min Your first Raleon Segment Test" at bounding box center [1016, 411] width 184 height 70
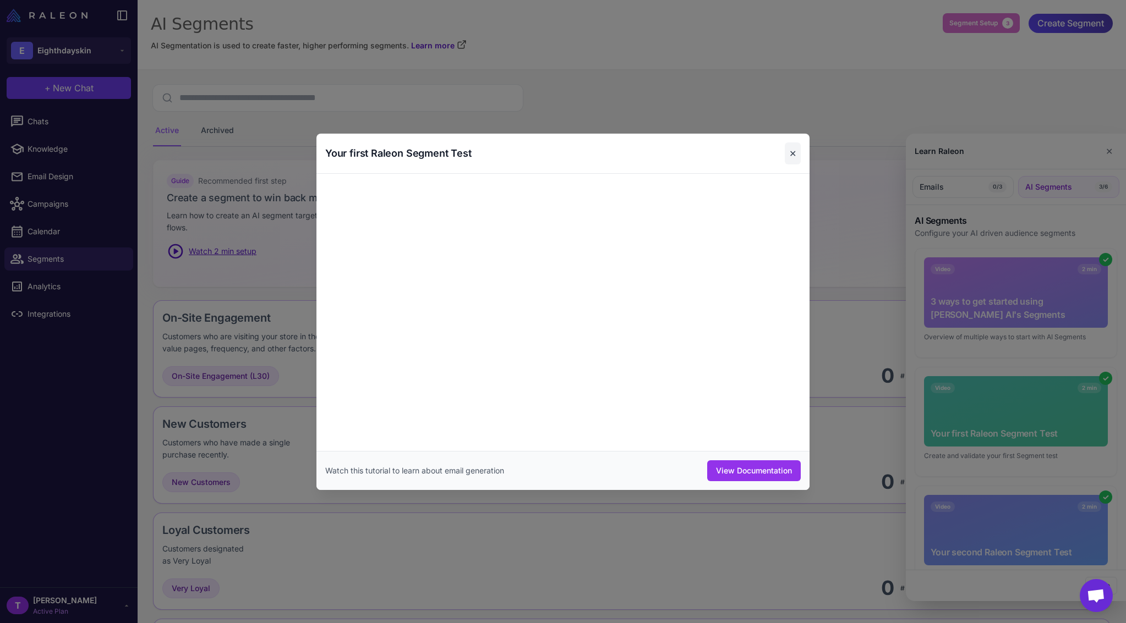
click at [795, 158] on button "✕" at bounding box center [793, 153] width 16 height 22
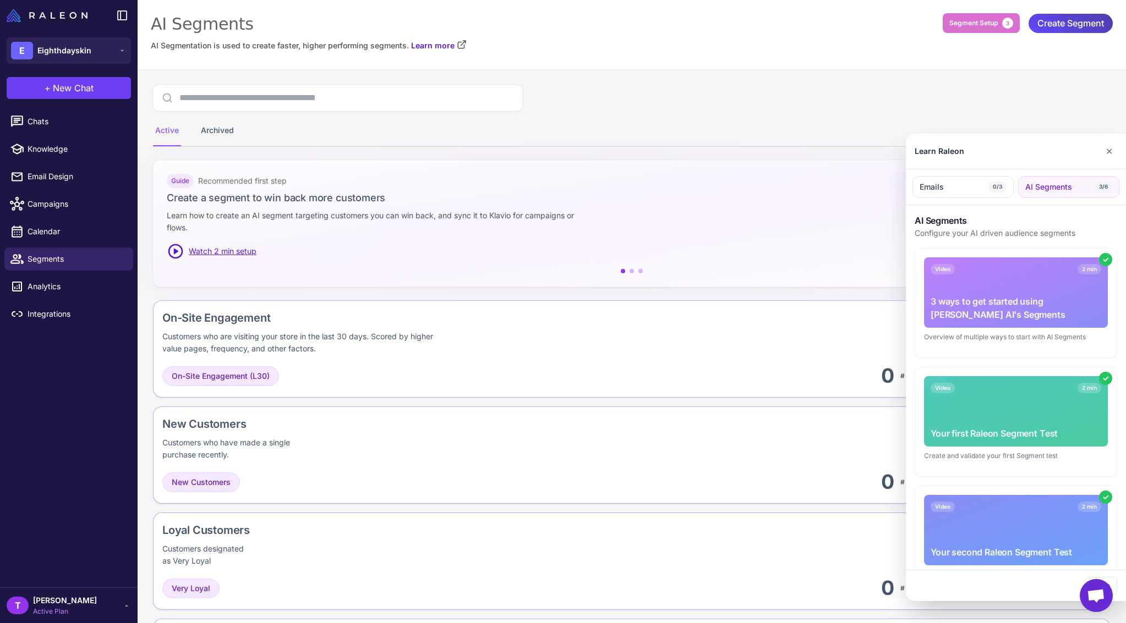
click at [1024, 271] on div "Video 2 min" at bounding box center [1015, 269] width 171 height 10
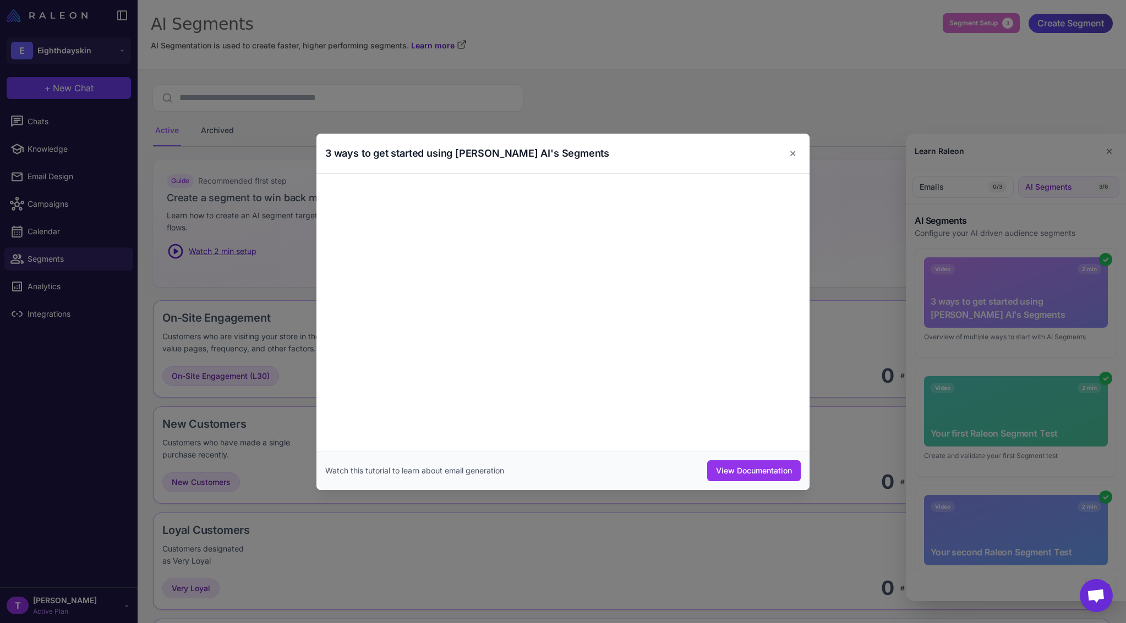
click at [864, 305] on div at bounding box center [563, 311] width 1126 height 623
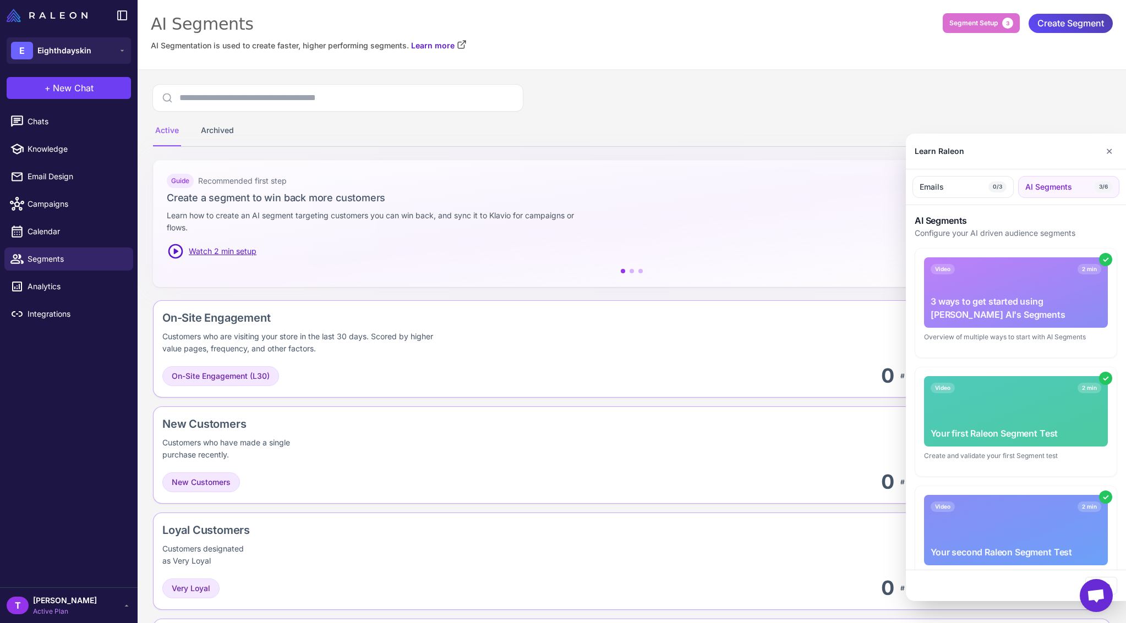
click at [1070, 187] on span "AI Segments" at bounding box center [1048, 187] width 47 height 12
click at [1112, 155] on button "✕" at bounding box center [1109, 151] width 16 height 22
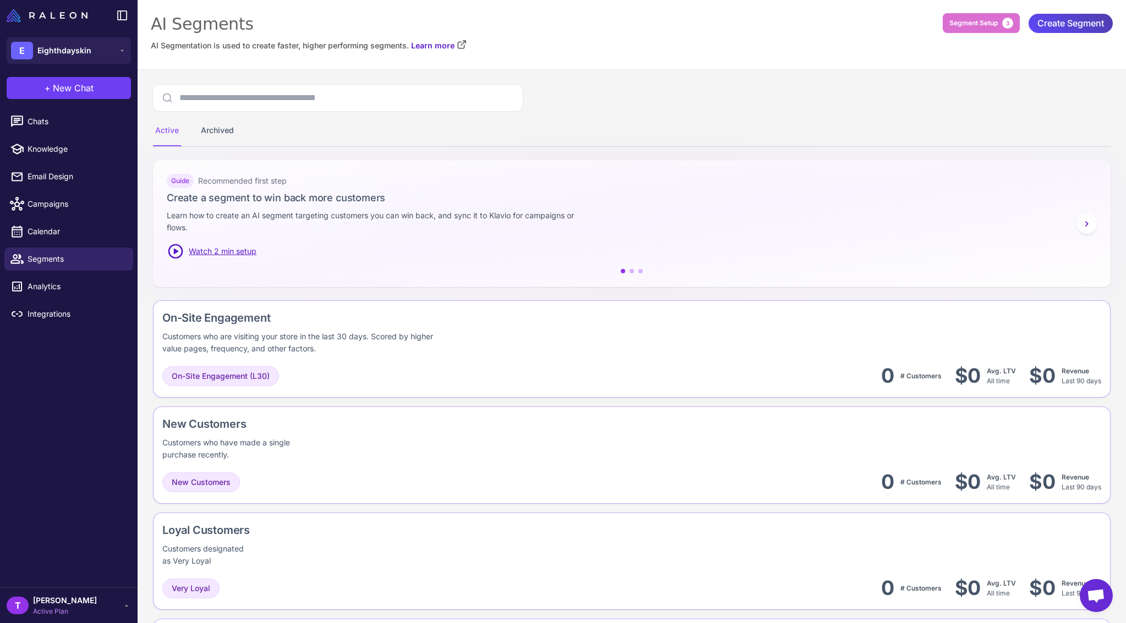
click at [1100, 594] on span "Open chat" at bounding box center [1096, 596] width 18 height 15
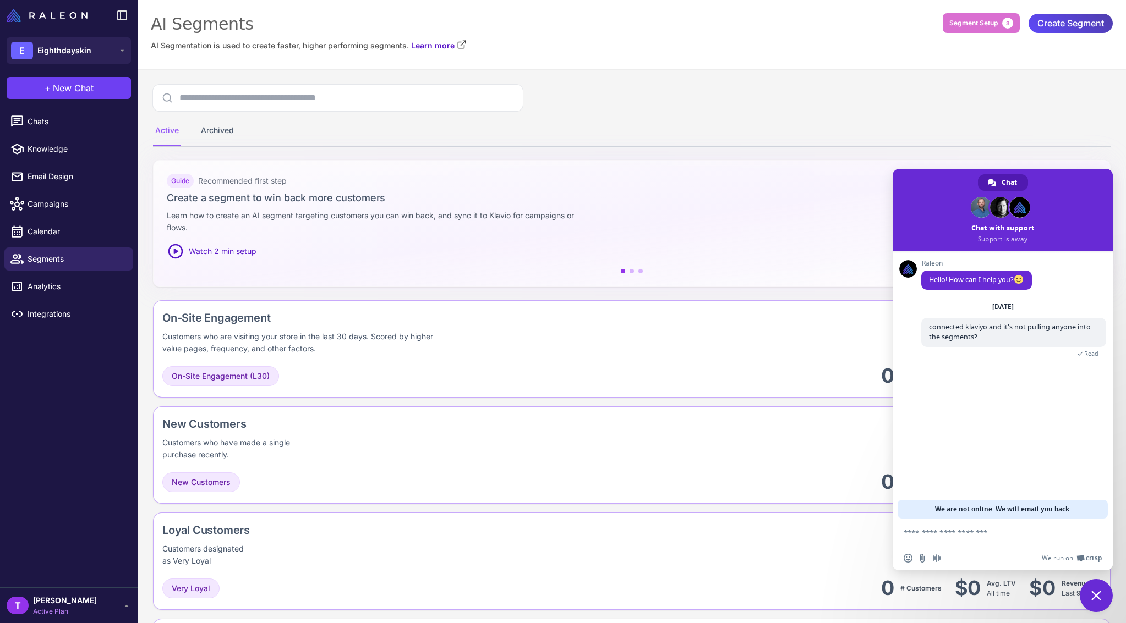
click at [86, 606] on div "T tony Active Plan" at bounding box center [69, 606] width 124 height 22
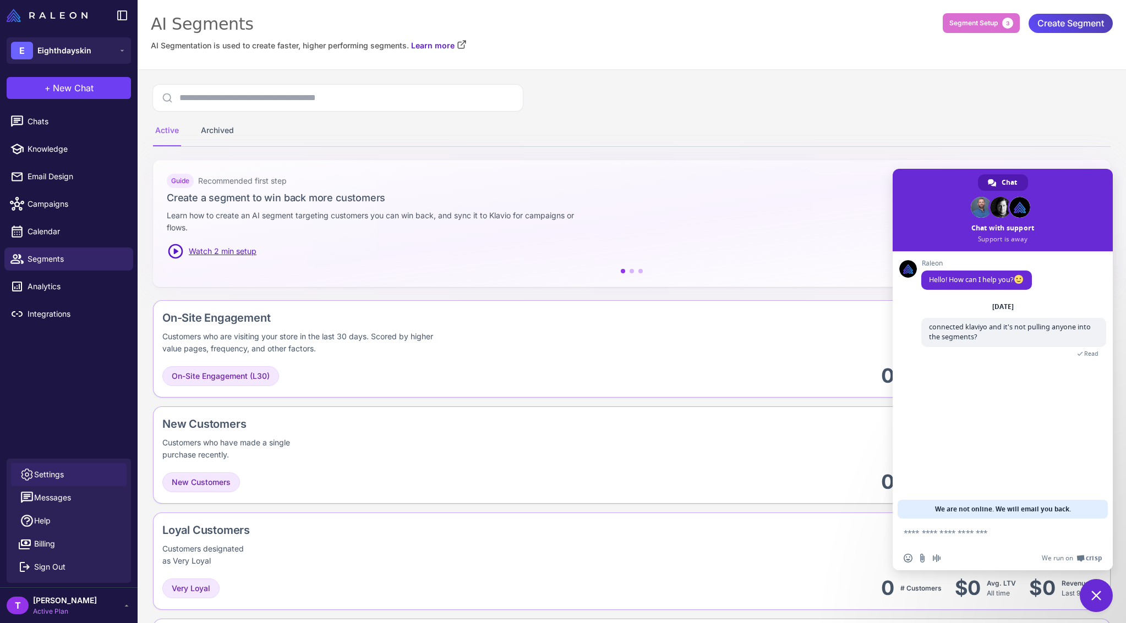
click at [56, 475] on span "Settings" at bounding box center [49, 475] width 30 height 12
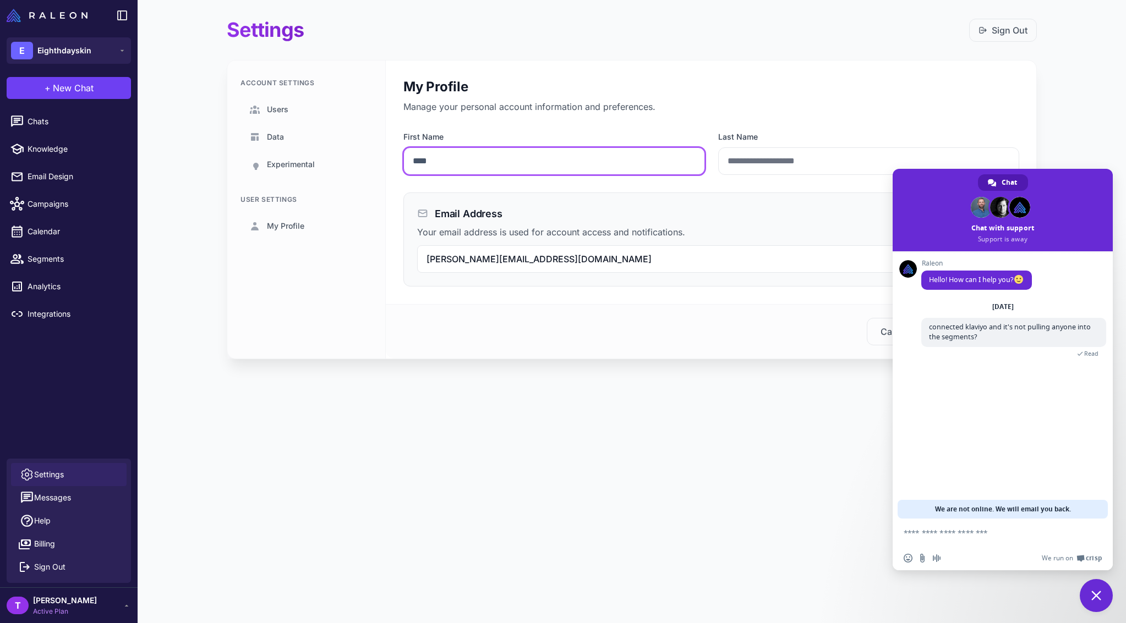
drag, startPoint x: 506, startPoint y: 155, endPoint x: 500, endPoint y: 158, distance: 6.9
click at [505, 155] on input "****" at bounding box center [554, 161] width 302 height 28
drag, startPoint x: 470, startPoint y: 159, endPoint x: 354, endPoint y: 158, distance: 116.6
click at [354, 158] on div "Account Settings Users Data Experimental User Settings My Profile My Profile Ma…" at bounding box center [631, 210] width 809 height 298
click at [1100, 608] on span "Close chat" at bounding box center [1095, 595] width 33 height 33
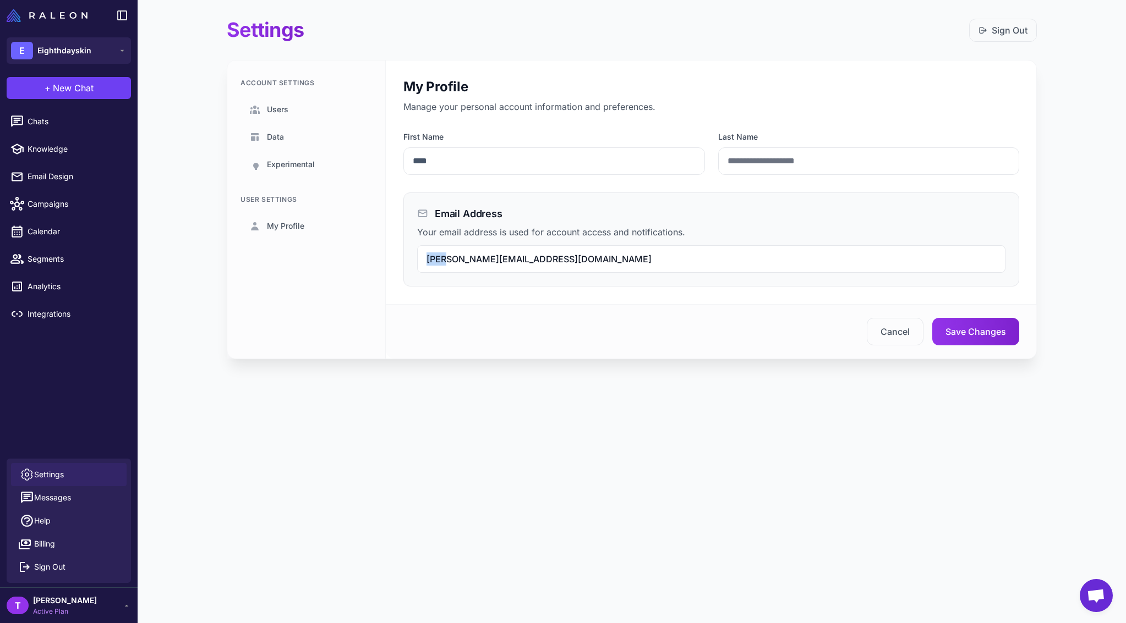
drag, startPoint x: 444, startPoint y: 263, endPoint x: 383, endPoint y: 265, distance: 61.1
click at [383, 265] on div "Account Settings Users Data Experimental User Settings My Profile My Profile Ma…" at bounding box center [631, 210] width 809 height 298
drag, startPoint x: 462, startPoint y: 347, endPoint x: 473, endPoint y: 360, distance: 17.2
click at [462, 347] on div "Cancel Save Changes" at bounding box center [711, 332] width 651 height 54
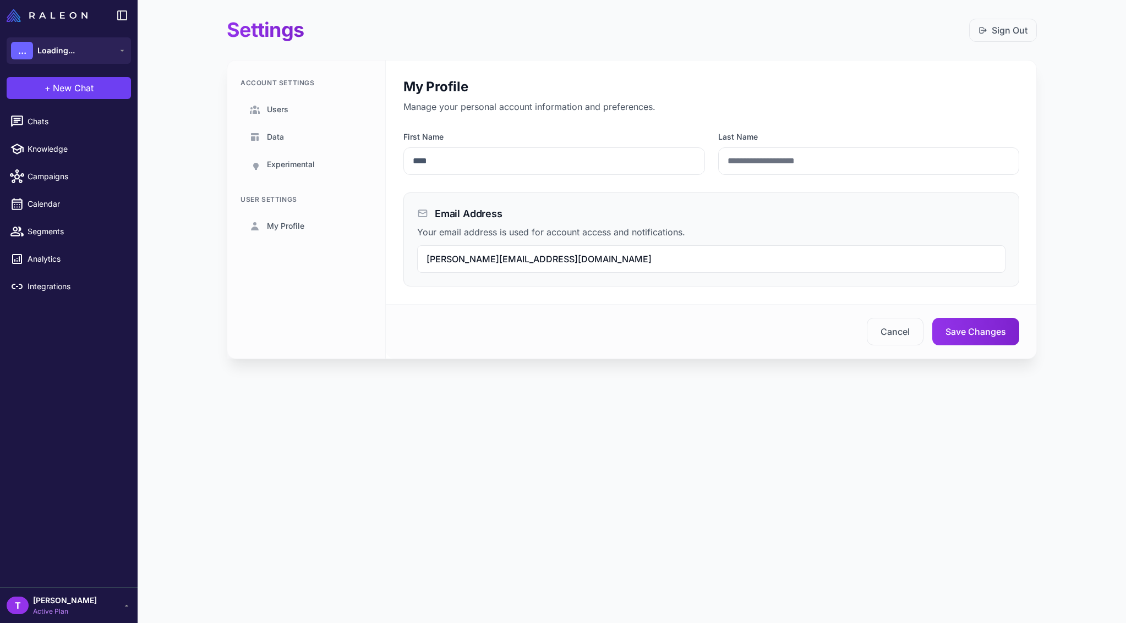
click at [474, 259] on span "[PERSON_NAME][EMAIL_ADDRESS][DOMAIN_NAME]" at bounding box center [538, 259] width 225 height 11
click at [440, 264] on span "[PERSON_NAME][EMAIL_ADDRESS][DOMAIN_NAME]" at bounding box center [538, 259] width 225 height 11
drag, startPoint x: 446, startPoint y: 261, endPoint x: 416, endPoint y: 264, distance: 29.9
click at [417, 264] on div "[PERSON_NAME][EMAIL_ADDRESS][DOMAIN_NAME]" at bounding box center [711, 259] width 588 height 28
drag, startPoint x: 562, startPoint y: 313, endPoint x: 599, endPoint y: 326, distance: 38.8
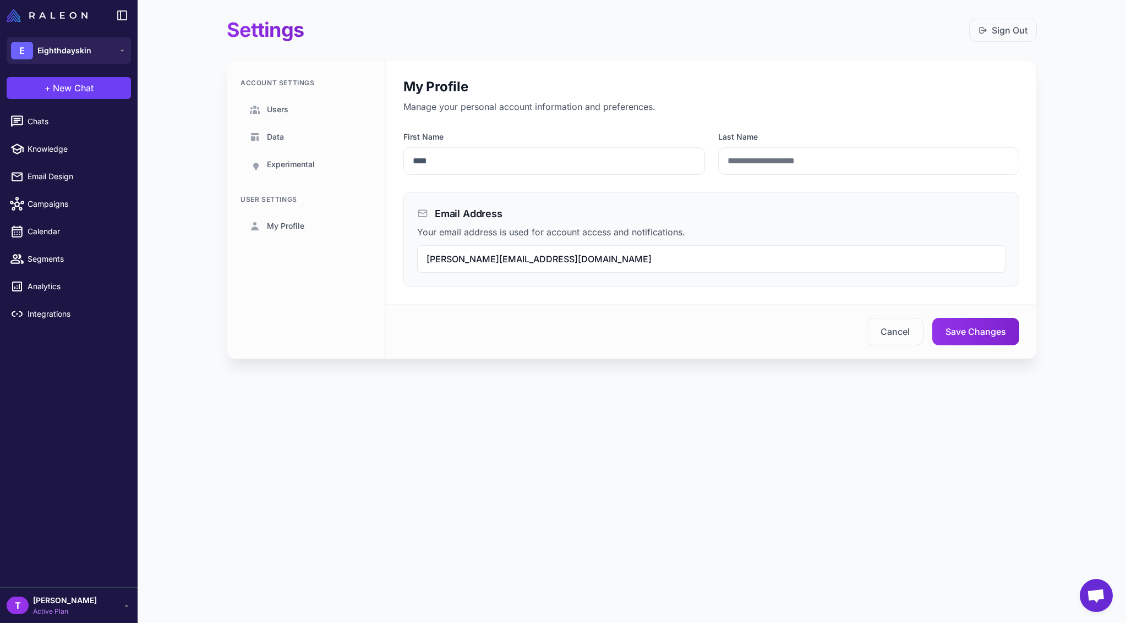
click at [562, 313] on div "Cancel Save Changes" at bounding box center [711, 332] width 651 height 54
click at [436, 271] on div "[PERSON_NAME][EMAIL_ADDRESS][DOMAIN_NAME]" at bounding box center [711, 259] width 588 height 28
drag, startPoint x: 444, startPoint y: 261, endPoint x: 415, endPoint y: 265, distance: 29.4
click at [430, 262] on span "[PERSON_NAME][EMAIL_ADDRESS][DOMAIN_NAME]" at bounding box center [538, 259] width 225 height 11
click at [415, 265] on div "Email Address Your email address is used for account access and notifications. …" at bounding box center [711, 240] width 616 height 94
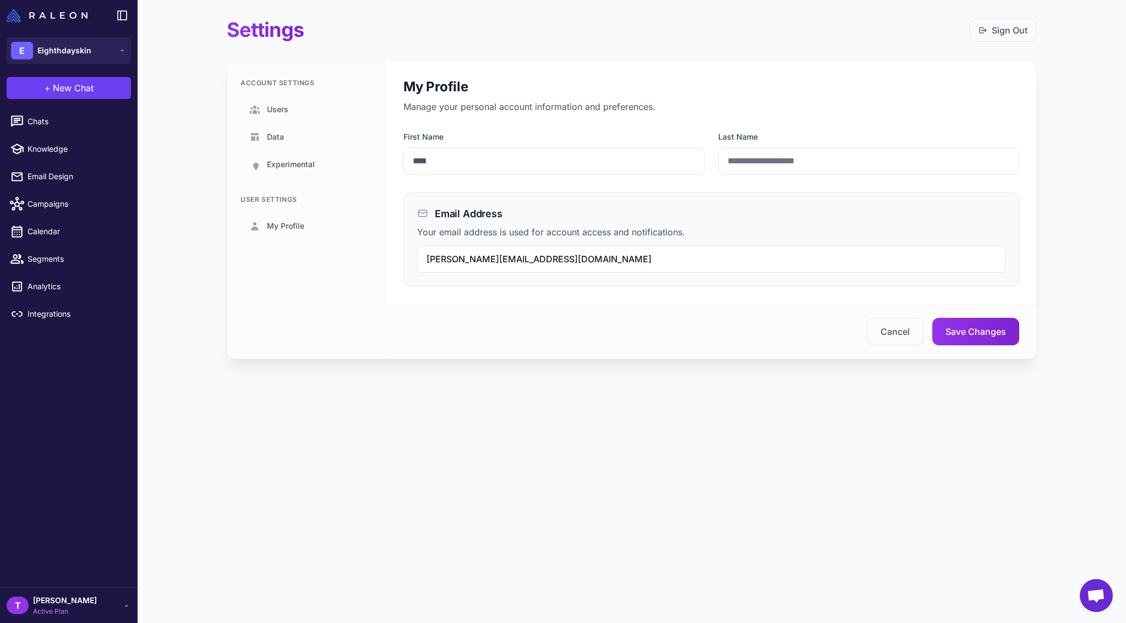
click at [443, 260] on span "[PERSON_NAME][EMAIL_ADDRESS][DOMAIN_NAME]" at bounding box center [538, 259] width 225 height 11
drag, startPoint x: 437, startPoint y: 261, endPoint x: 410, endPoint y: 263, distance: 27.0
click at [410, 262] on div "Email Address Your email address is used for account access and notifications. …" at bounding box center [711, 240] width 616 height 94
drag, startPoint x: 443, startPoint y: 258, endPoint x: 449, endPoint y: 260, distance: 5.7
click at [443, 258] on span "[PERSON_NAME][EMAIL_ADDRESS][DOMAIN_NAME]" at bounding box center [538, 259] width 225 height 11
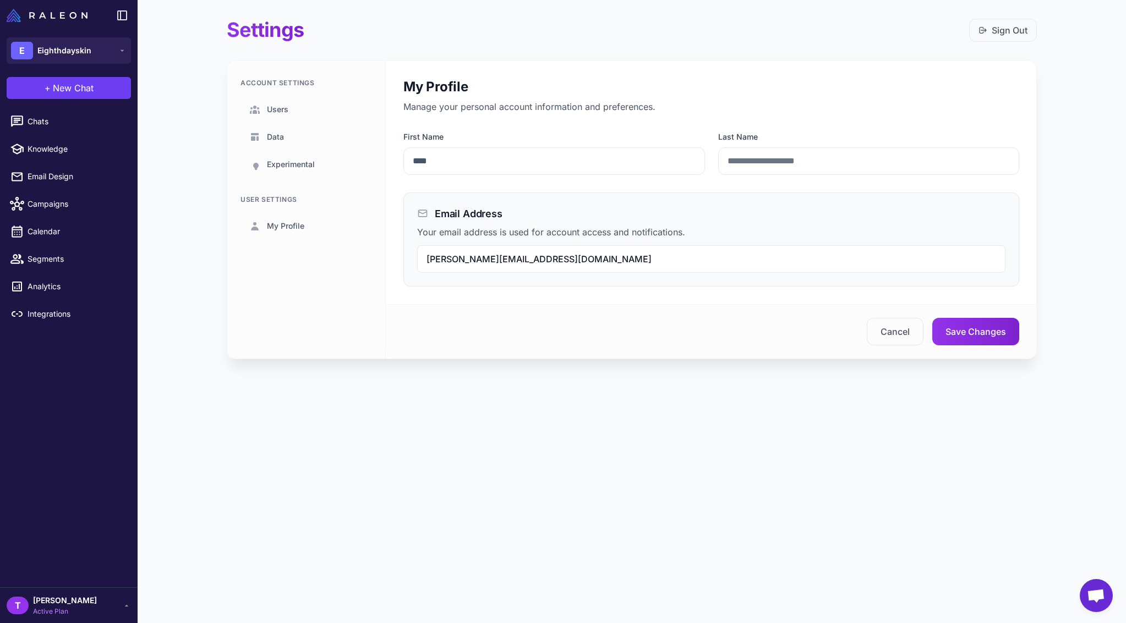
click at [246, 387] on div "Settings Sign Out Account Settings Users Data Experimental User Settings My Pro…" at bounding box center [631, 197] width 845 height 394
click at [453, 267] on div "[PERSON_NAME][EMAIL_ADDRESS][DOMAIN_NAME]" at bounding box center [711, 259] width 588 height 28
click at [443, 261] on span "[PERSON_NAME][EMAIL_ADDRESS][DOMAIN_NAME]" at bounding box center [538, 259] width 225 height 11
click at [445, 260] on span "[PERSON_NAME][EMAIL_ADDRESS][DOMAIN_NAME]" at bounding box center [538, 259] width 225 height 11
drag, startPoint x: 445, startPoint y: 260, endPoint x: 420, endPoint y: 260, distance: 24.8
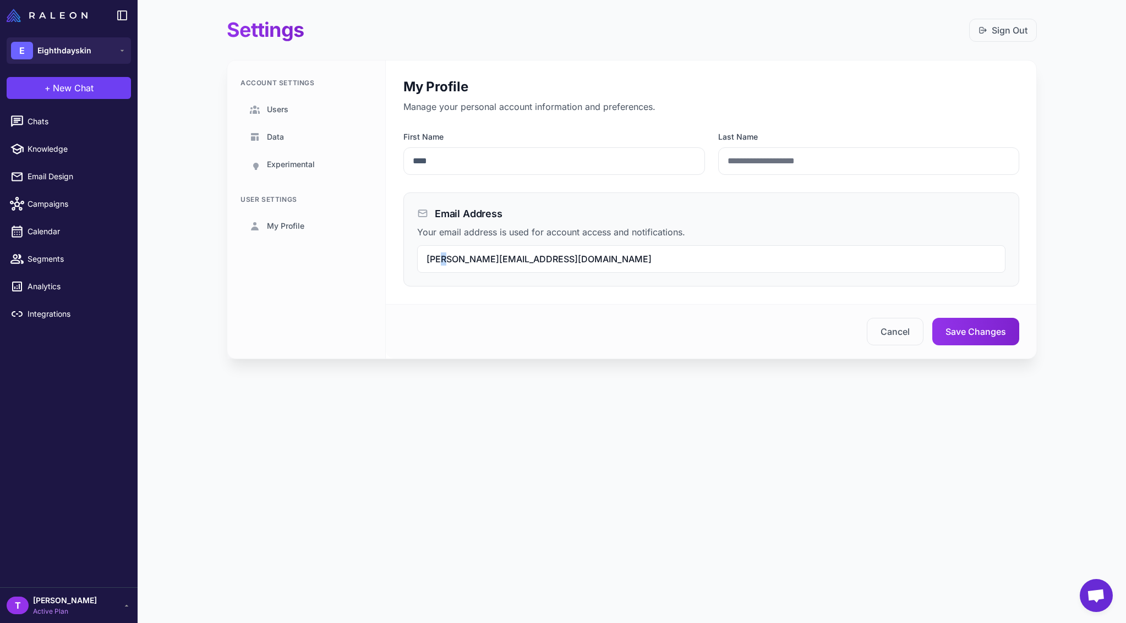
click at [427, 259] on span "[PERSON_NAME][EMAIL_ADDRESS][DOMAIN_NAME]" at bounding box center [538, 259] width 225 height 11
click at [891, 320] on button "Cancel" at bounding box center [895, 332] width 57 height 28
click at [64, 131] on link "Chats" at bounding box center [68, 121] width 129 height 23
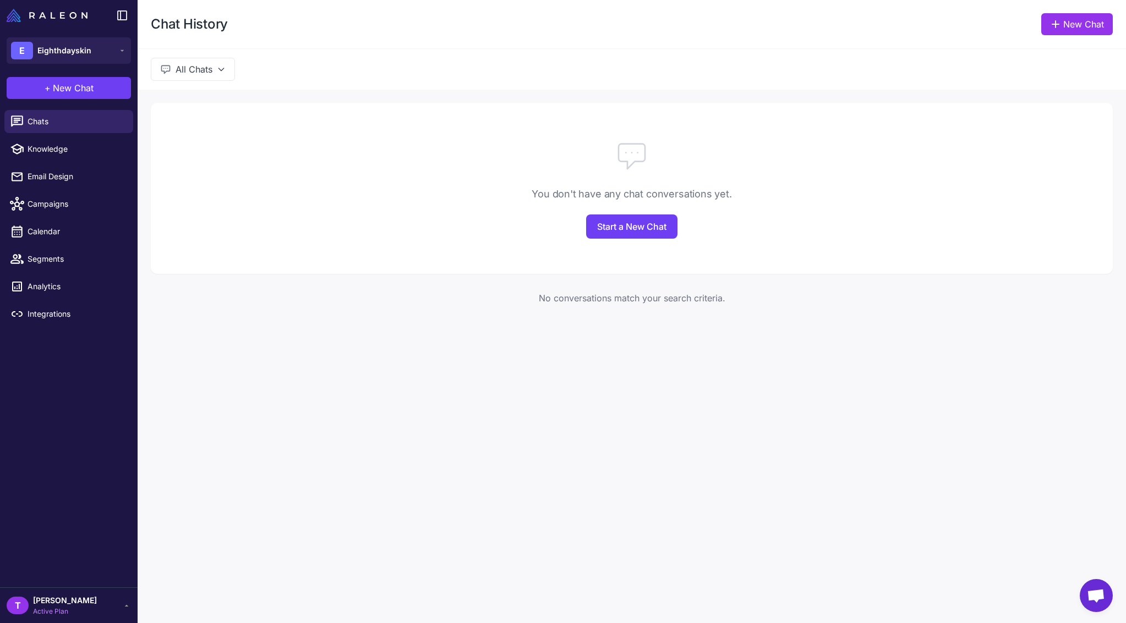
click at [76, 190] on li "Email Design" at bounding box center [69, 204] width 138 height 28
click at [74, 171] on span "Email Design" at bounding box center [76, 177] width 97 height 12
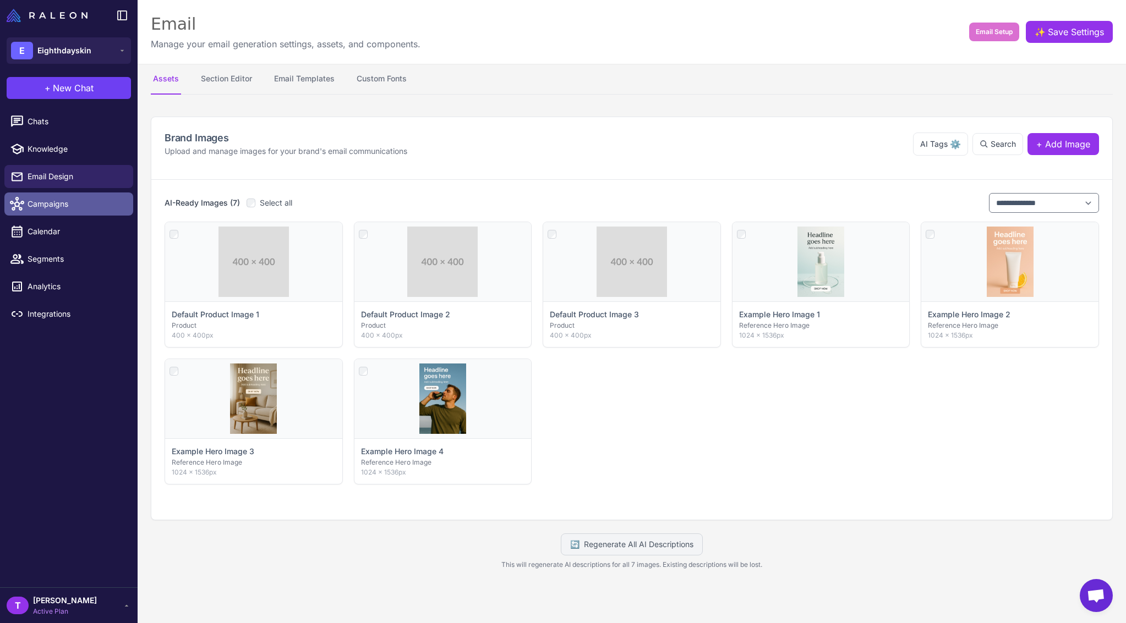
click at [69, 197] on link "Campaigns" at bounding box center [68, 204] width 129 height 23
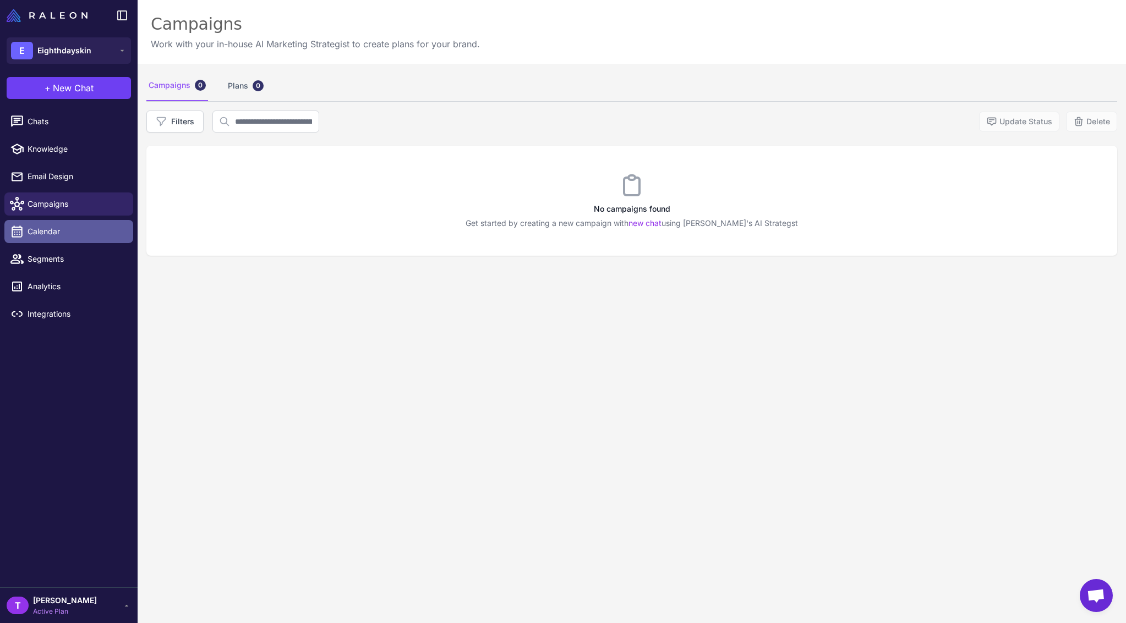
click at [68, 232] on span "Calendar" at bounding box center [76, 232] width 97 height 12
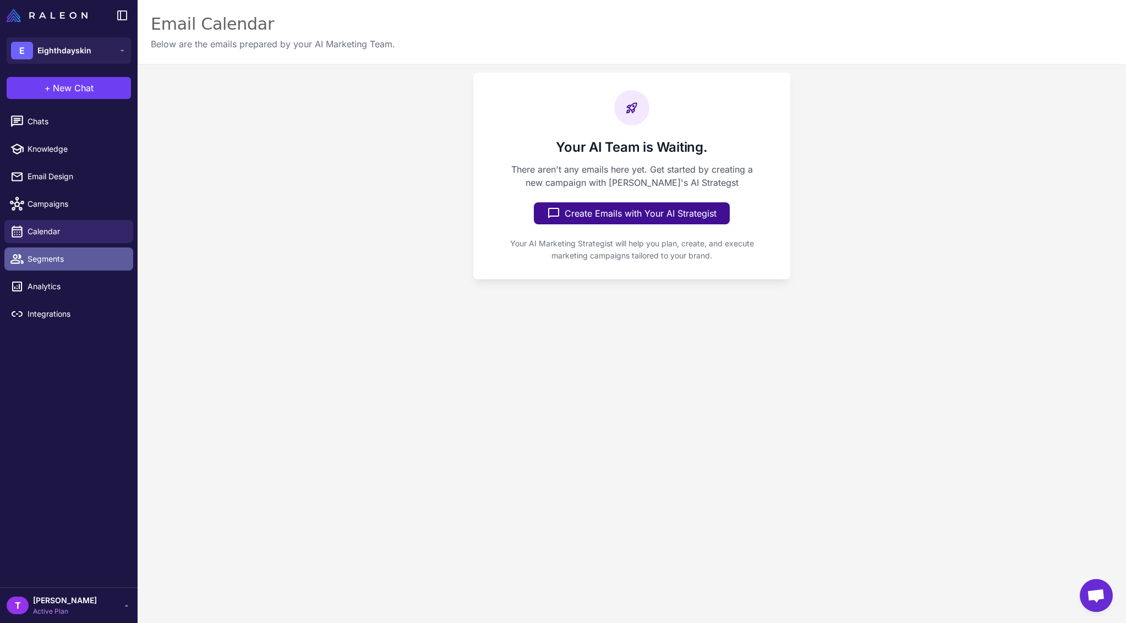
click at [47, 263] on span "Segments" at bounding box center [76, 259] width 97 height 12
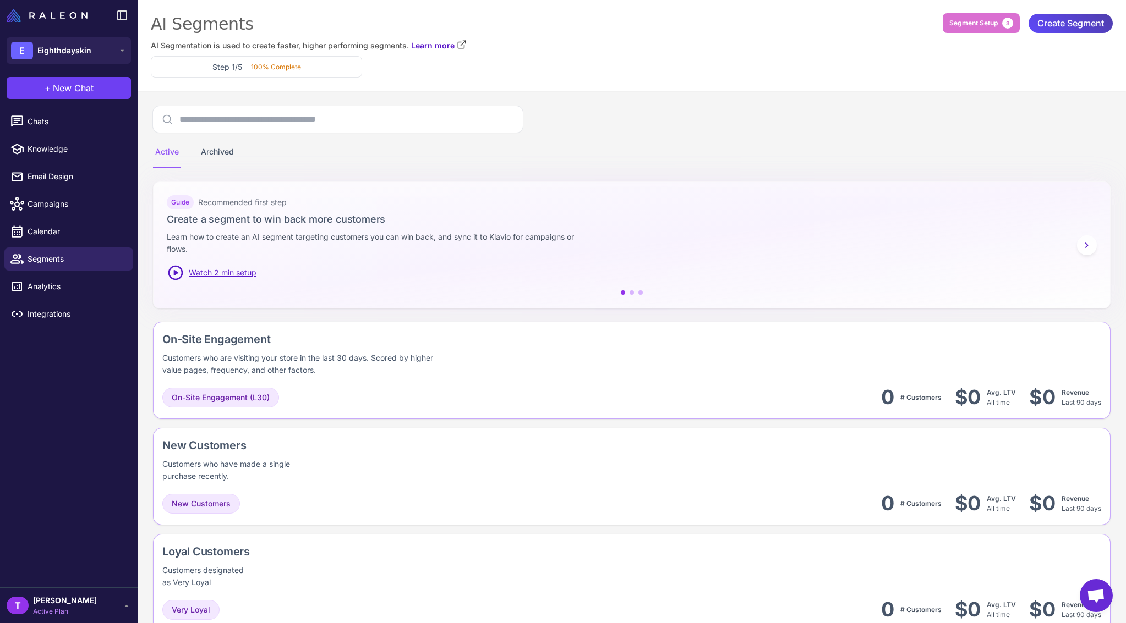
click at [81, 600] on div "T tony Active Plan" at bounding box center [69, 606] width 124 height 22
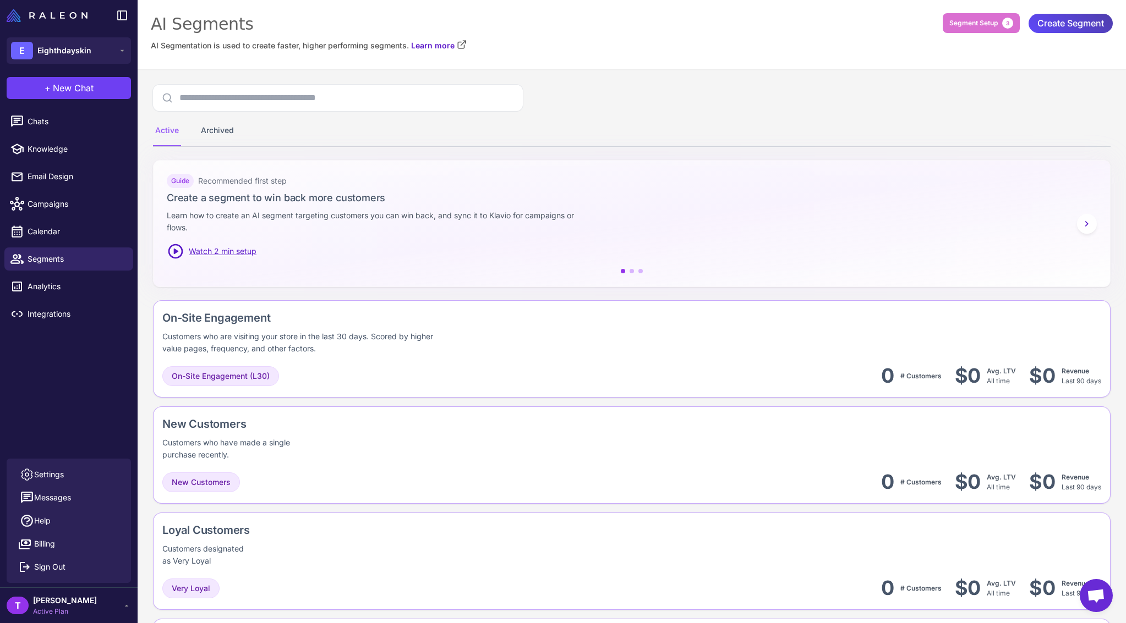
click at [75, 602] on div "T tony Active Plan" at bounding box center [69, 606] width 124 height 22
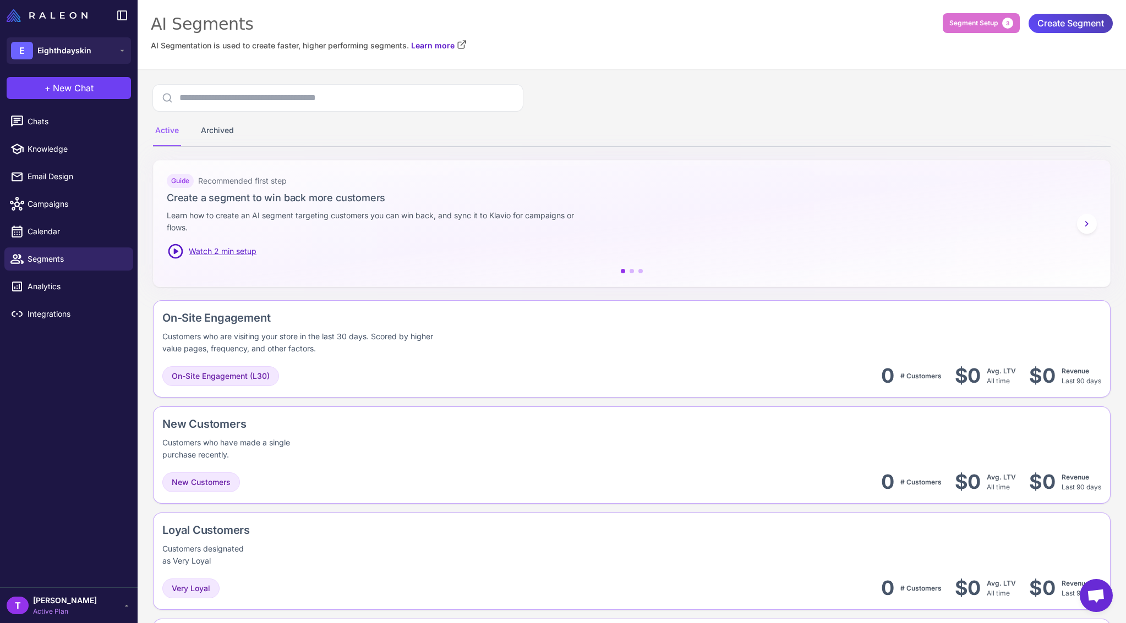
click at [75, 593] on div "T tony Active Plan" at bounding box center [69, 606] width 138 height 36
click at [60, 598] on span "[PERSON_NAME]" at bounding box center [65, 601] width 64 height 12
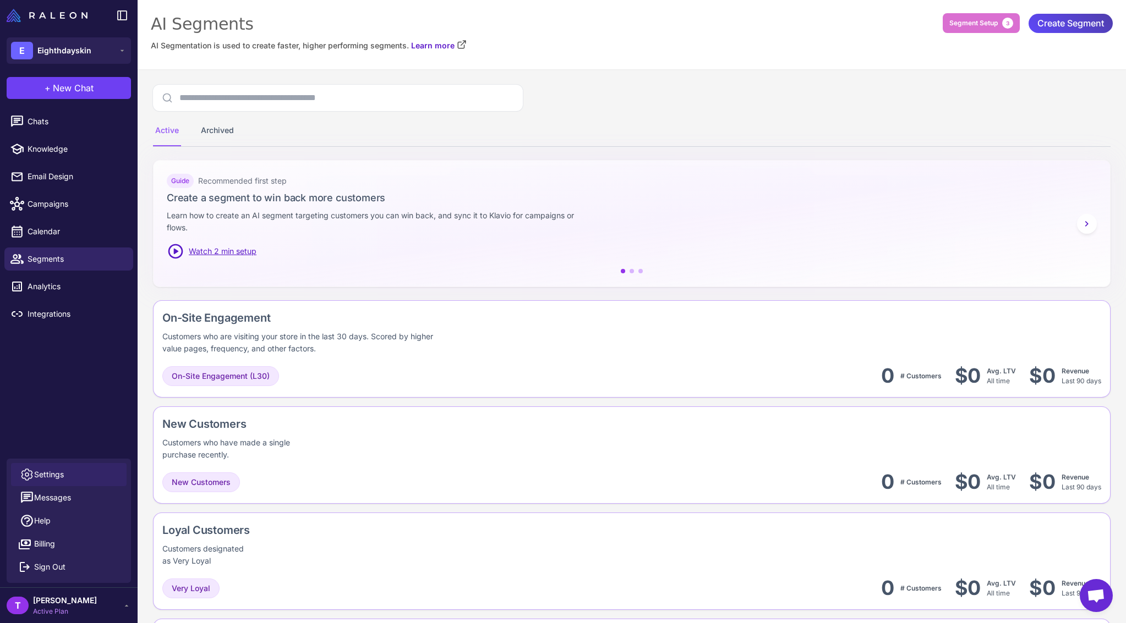
click at [67, 477] on link "Settings" at bounding box center [69, 474] width 116 height 23
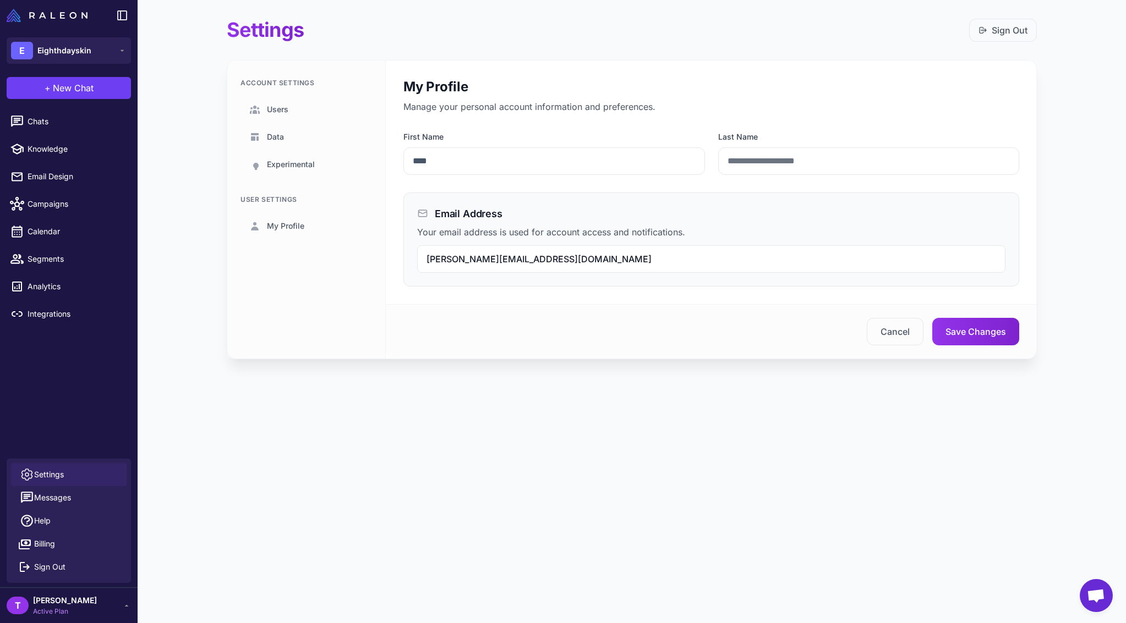
click at [450, 260] on span "tony@eighthdayskin.com" at bounding box center [538, 259] width 225 height 11
click at [436, 261] on span "tony@eighthdayskin.com" at bounding box center [538, 259] width 225 height 11
click at [443, 260] on span "tony@eighthdayskin.com" at bounding box center [538, 259] width 225 height 11
drag, startPoint x: 445, startPoint y: 261, endPoint x: 417, endPoint y: 265, distance: 28.4
click at [417, 265] on div "tony@eighthdayskin.com" at bounding box center [711, 259] width 588 height 28
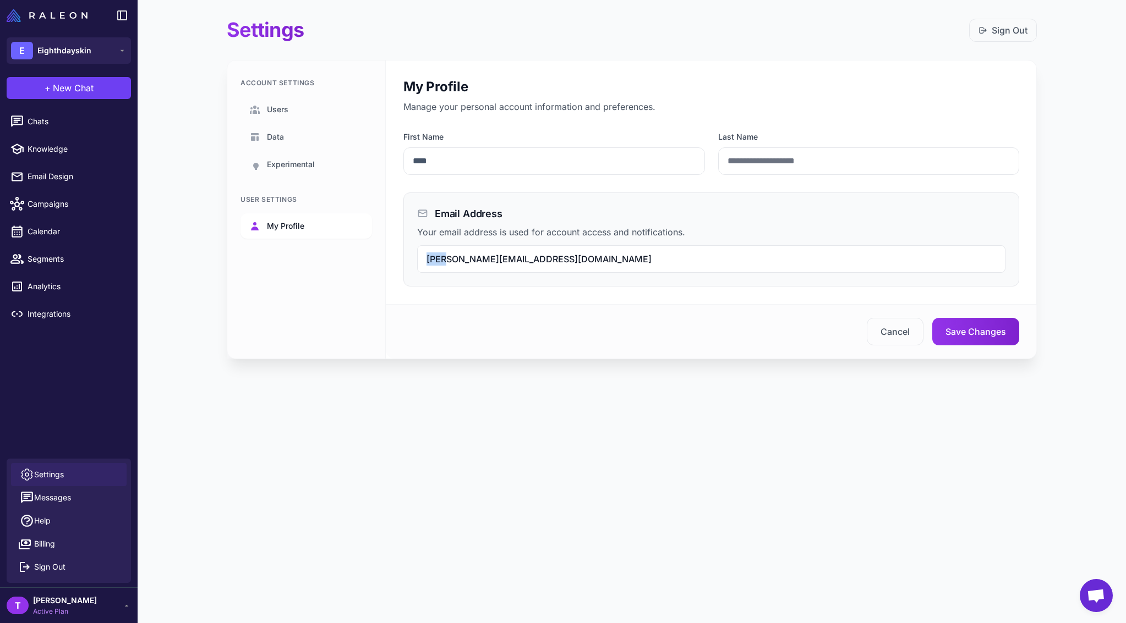
click at [278, 217] on link "My Profile" at bounding box center [305, 225] width 131 height 25
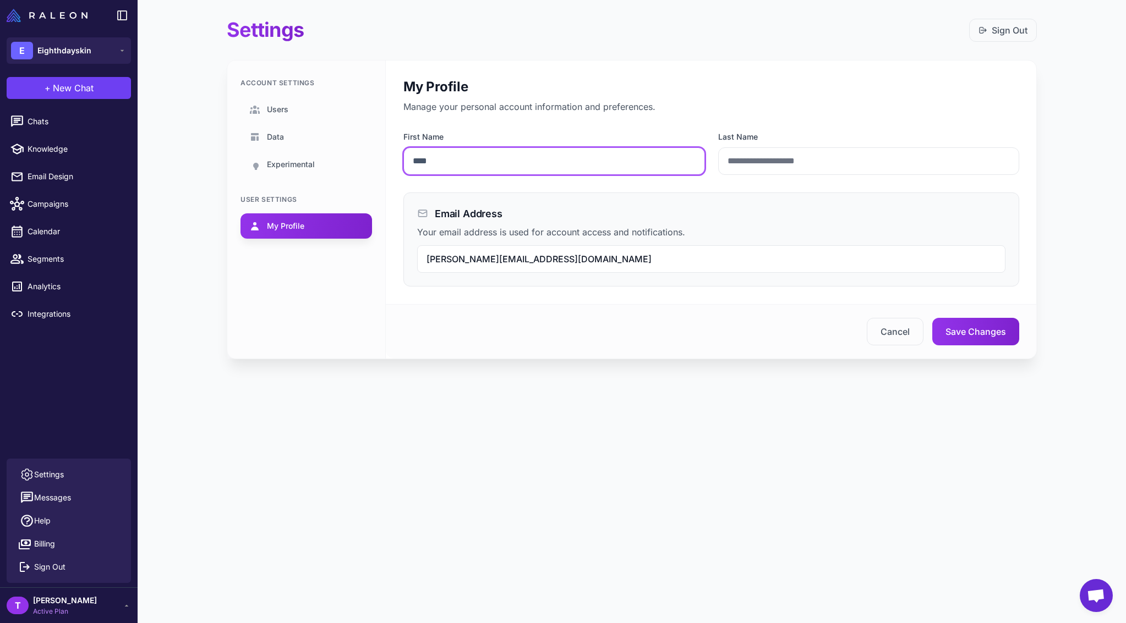
click at [479, 163] on input "****" at bounding box center [554, 161] width 302 height 28
click at [312, 112] on link "Users" at bounding box center [305, 109] width 131 height 25
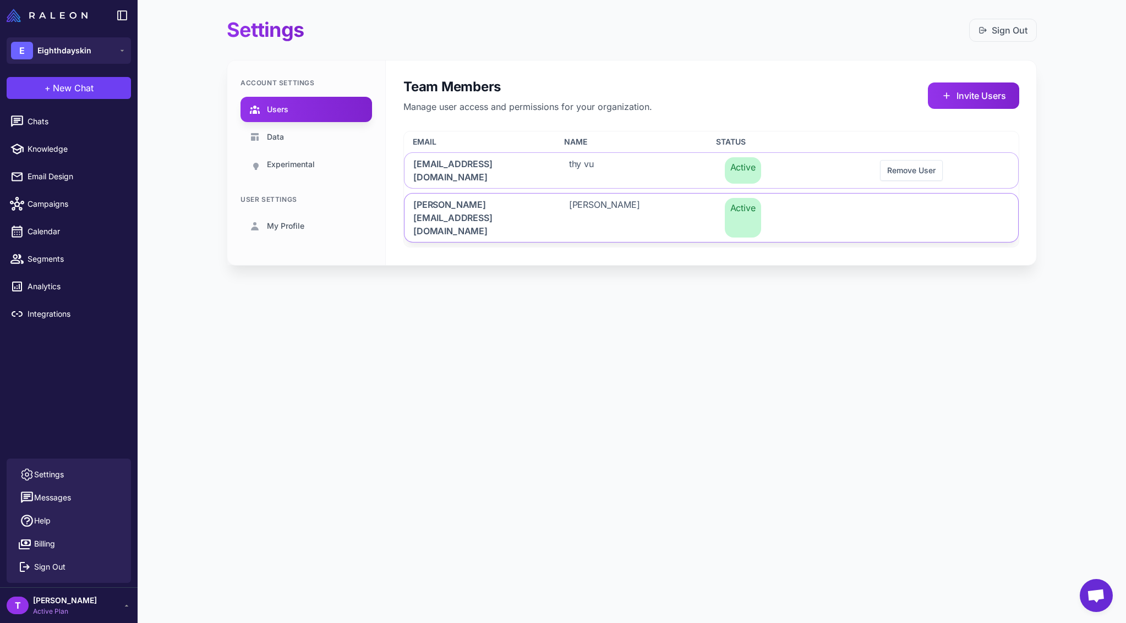
click at [642, 199] on div "tony null" at bounding box center [633, 218] width 147 height 48
click at [736, 99] on div "Team Members Manage user access and permissions for your organization. Invite U…" at bounding box center [711, 95] width 616 height 35
click at [525, 199] on div "tony@eighthdayskin.com" at bounding box center [477, 218] width 147 height 48
click at [443, 199] on span "tony@eighthdayskin.com" at bounding box center [477, 218] width 129 height 40
click at [286, 233] on link "My Profile" at bounding box center [305, 225] width 131 height 25
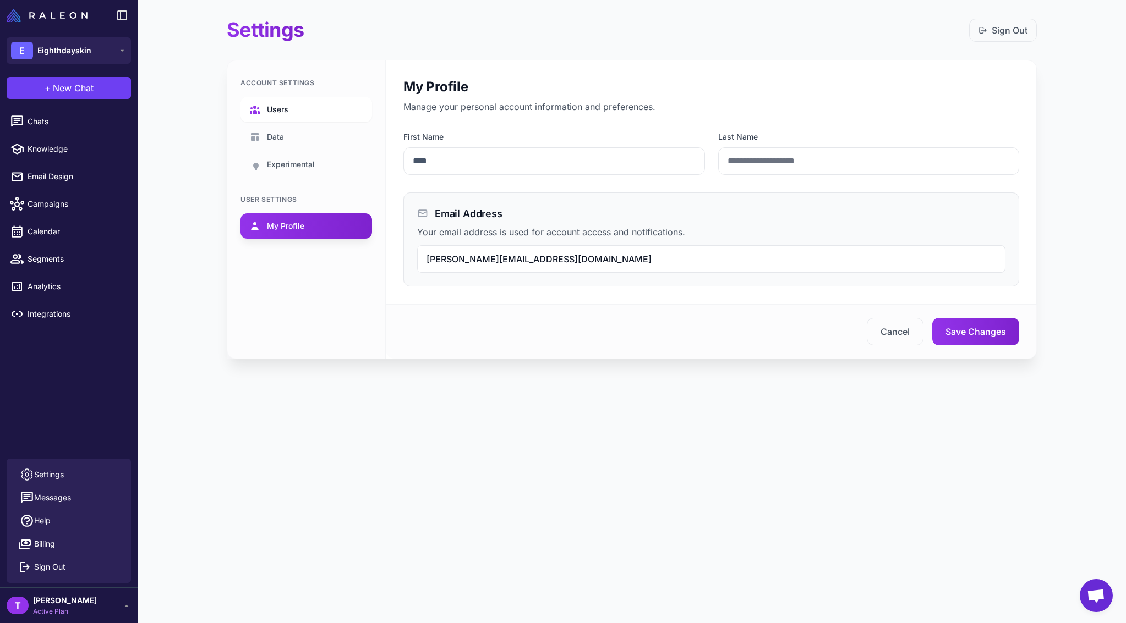
click at [300, 114] on link "Users" at bounding box center [305, 109] width 131 height 25
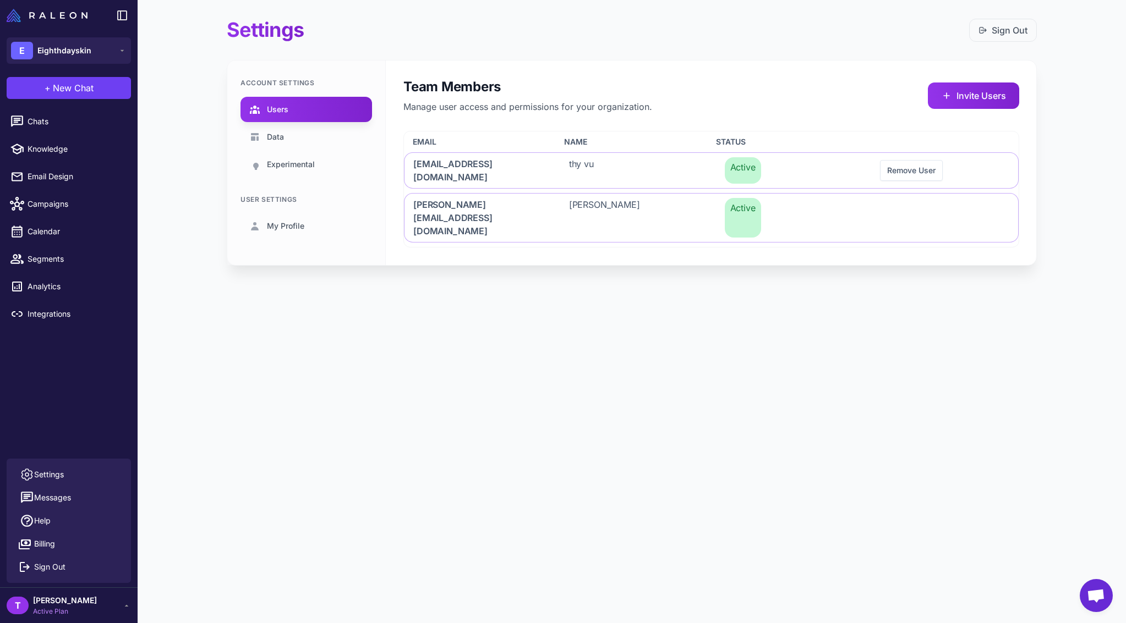
click at [682, 94] on div "Team Members Manage user access and permissions for your organization. Invite U…" at bounding box center [711, 95] width 616 height 35
click at [777, 169] on div "Active" at bounding box center [789, 170] width 147 height 35
click at [783, 81] on div "Team Members Manage user access and permissions for your organization. Invite U…" at bounding box center [711, 95] width 616 height 35
click at [509, 203] on span "tony@eighthdayskin.com" at bounding box center [477, 218] width 129 height 40
click at [668, 76] on div "Team Members Manage user access and permissions for your organization. Invite U…" at bounding box center [711, 163] width 651 height 205
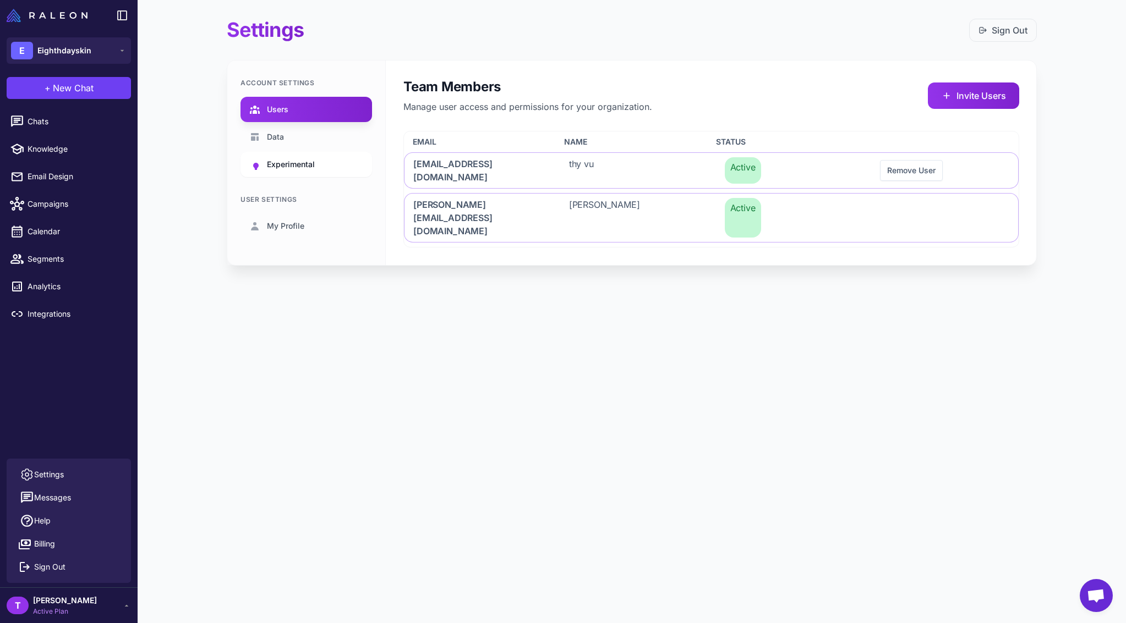
click at [304, 154] on link "Experimental" at bounding box center [305, 164] width 131 height 25
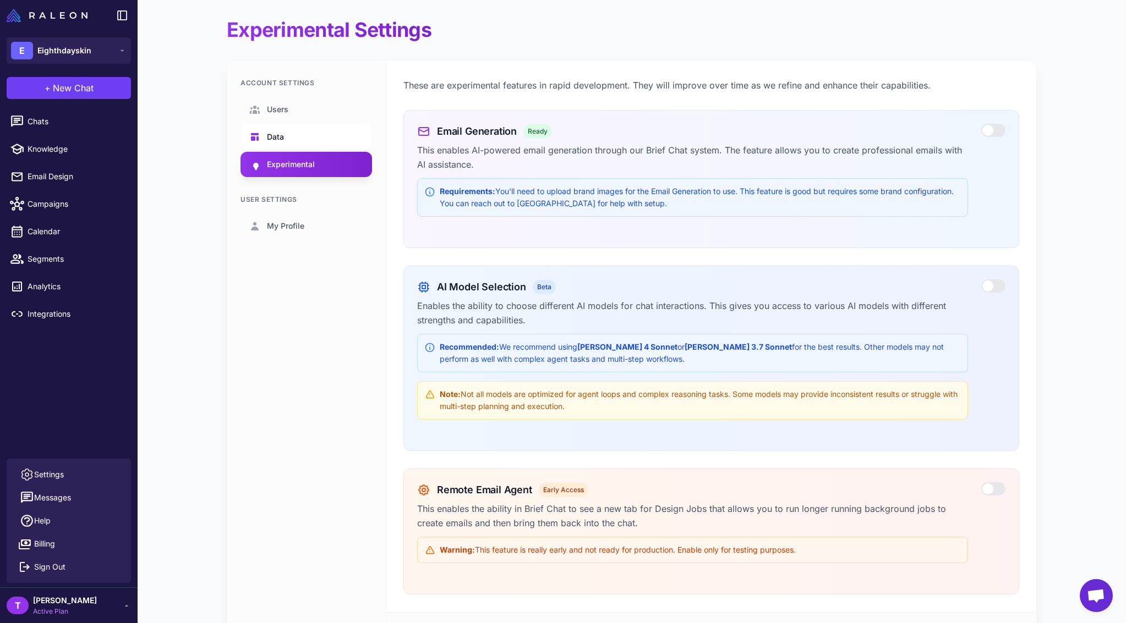
click at [304, 135] on link "Data" at bounding box center [305, 136] width 131 height 25
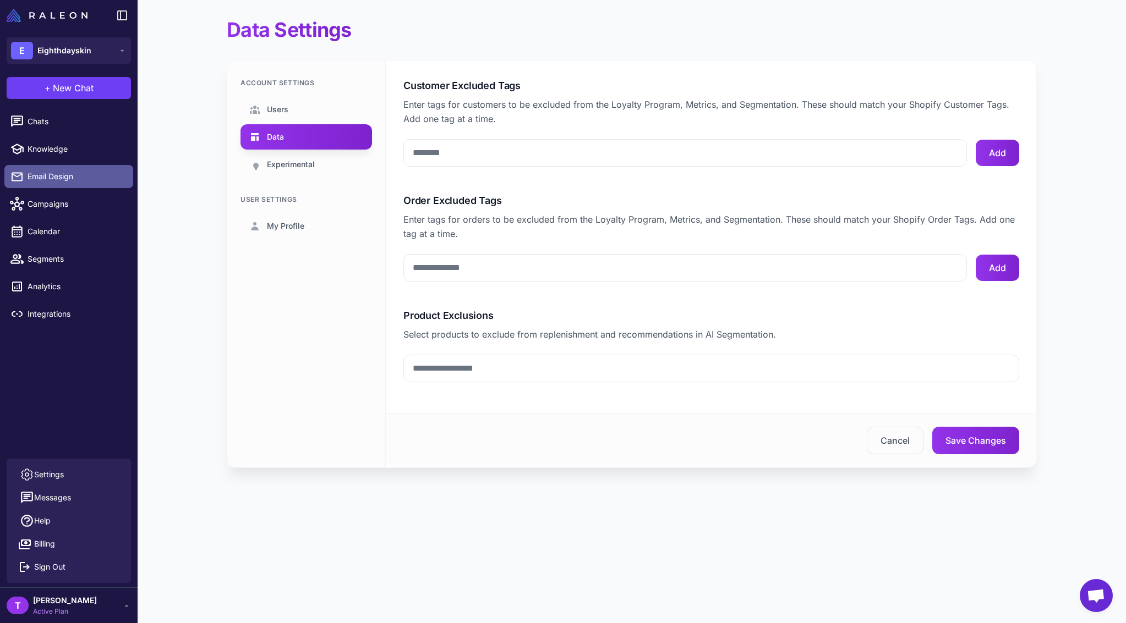
click at [73, 171] on span "Email Design" at bounding box center [76, 177] width 97 height 12
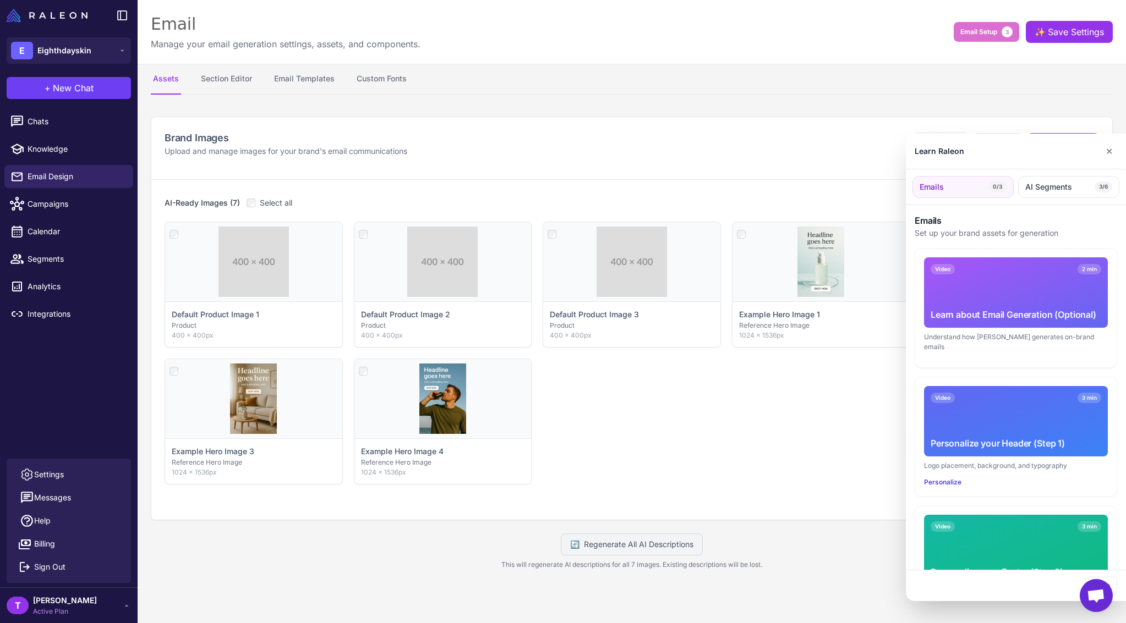
click at [661, 81] on div at bounding box center [563, 311] width 1126 height 623
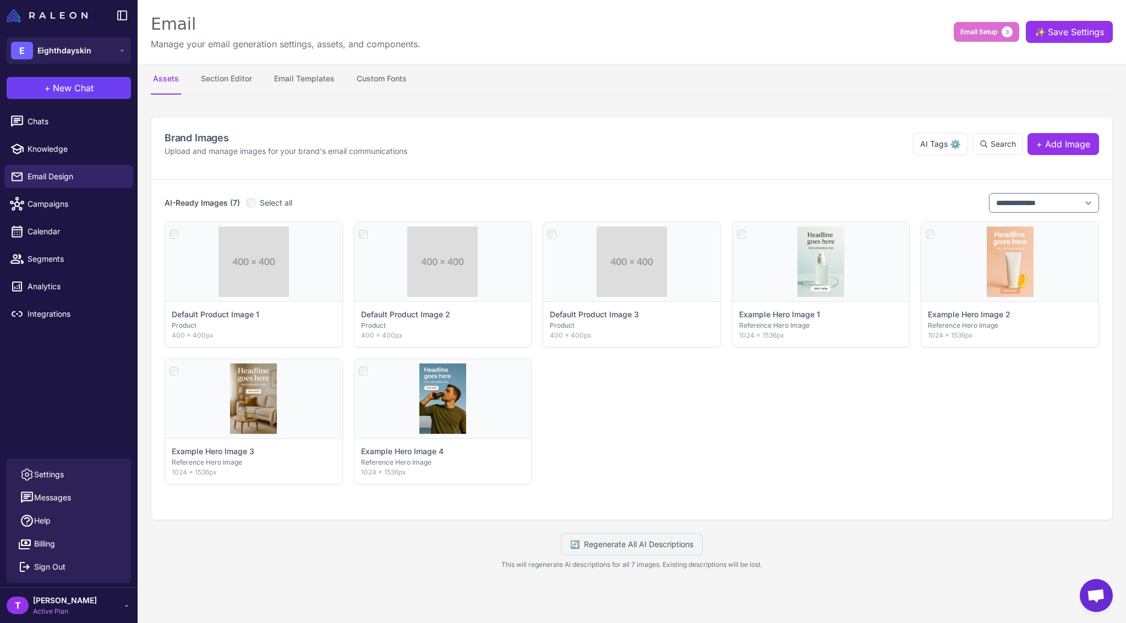
drag, startPoint x: 34, startPoint y: 227, endPoint x: 42, endPoint y: 218, distance: 11.7
click at [34, 227] on span "Calendar" at bounding box center [76, 232] width 97 height 12
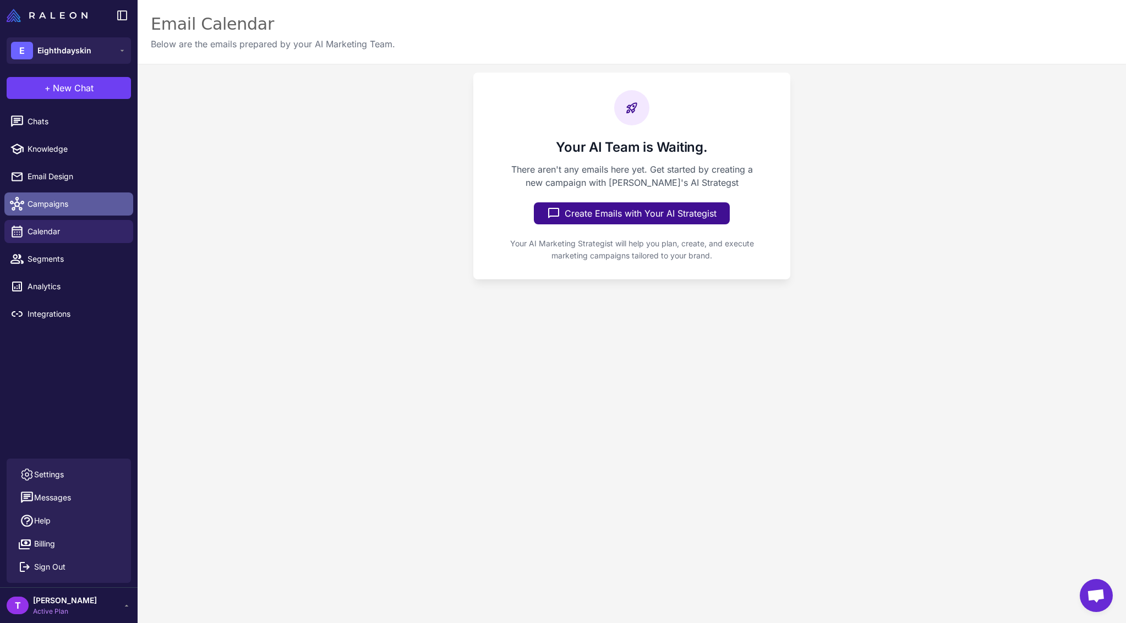
click at [48, 205] on span "Campaigns" at bounding box center [76, 204] width 97 height 12
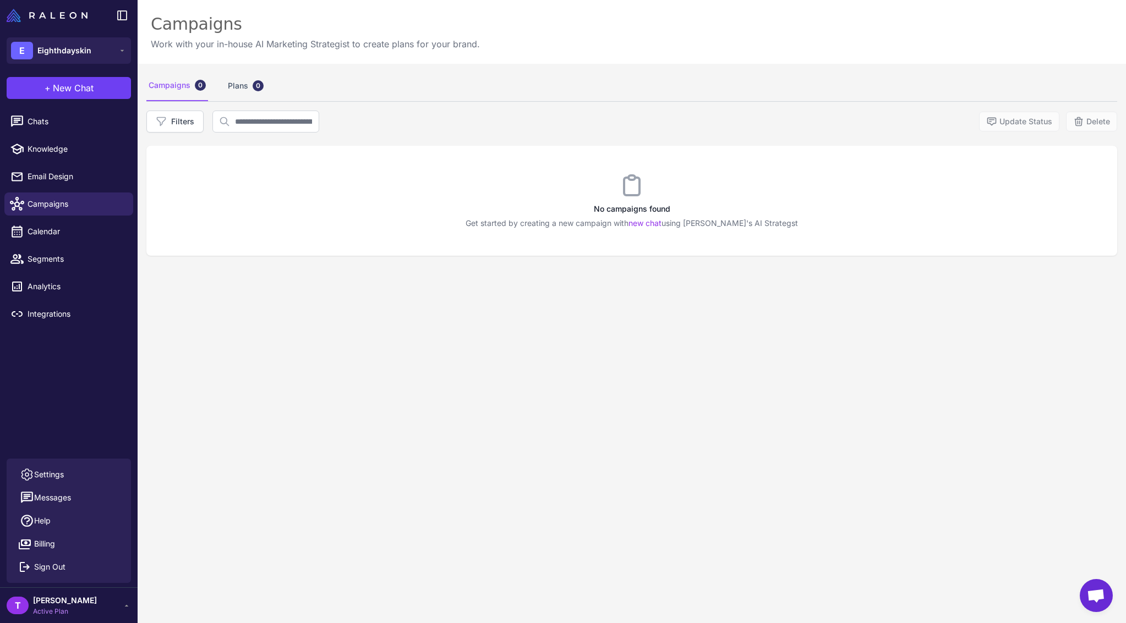
click at [71, 273] on li "Segments" at bounding box center [69, 287] width 138 height 28
click at [64, 253] on span "Segments" at bounding box center [76, 259] width 97 height 12
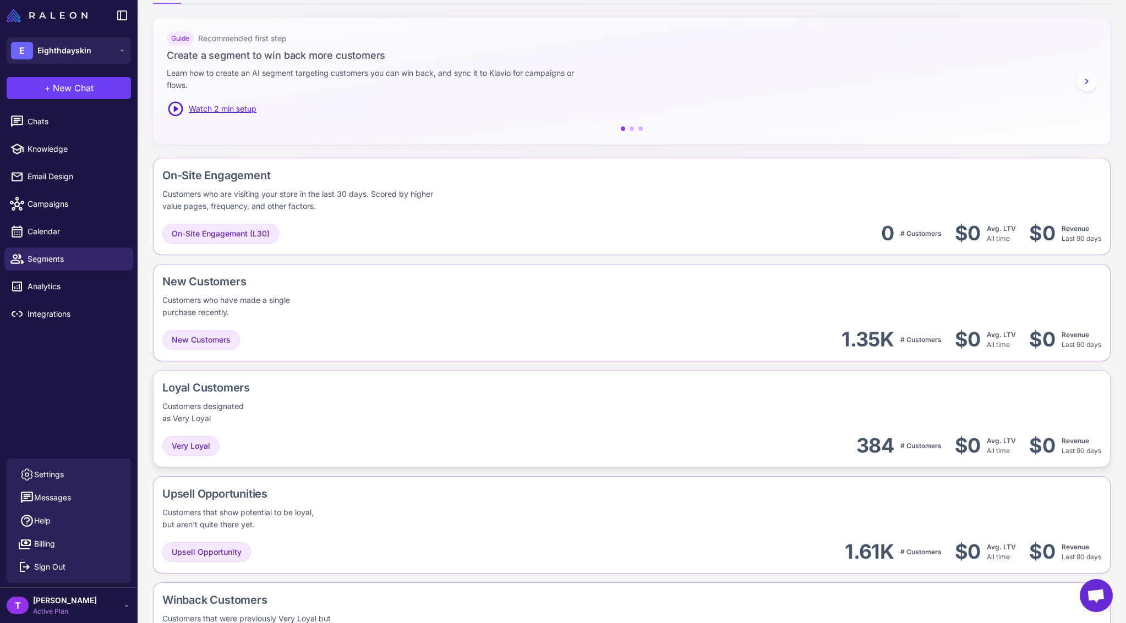
scroll to position [380, 0]
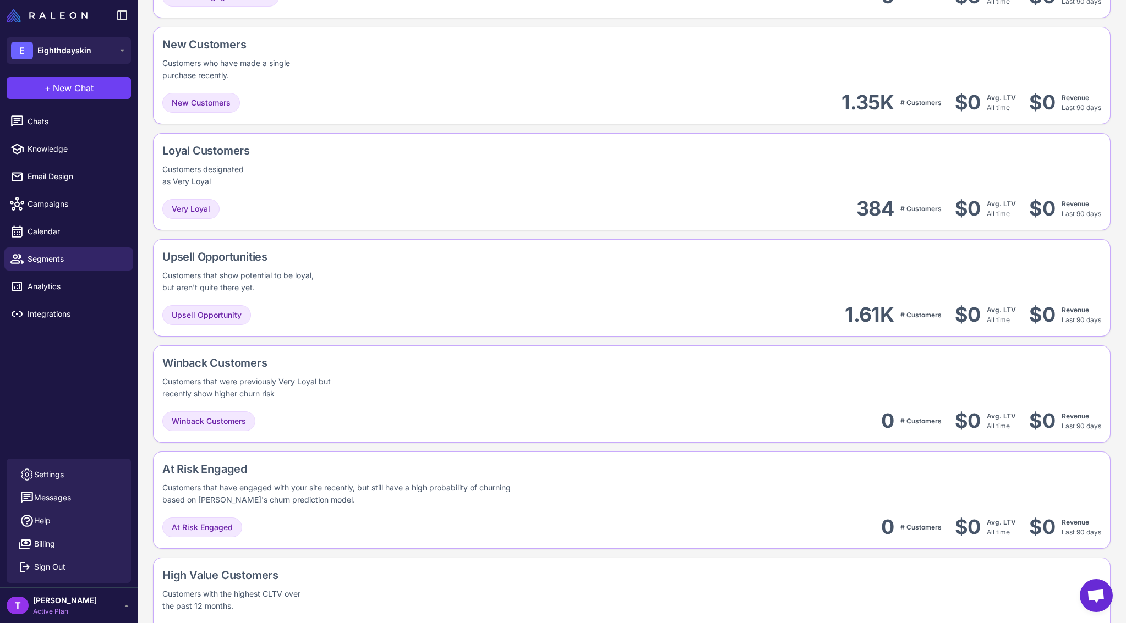
click at [113, 594] on div "T tony Active Plan" at bounding box center [69, 606] width 138 height 36
click at [102, 605] on div "T tony Active Plan" at bounding box center [69, 606] width 124 height 22
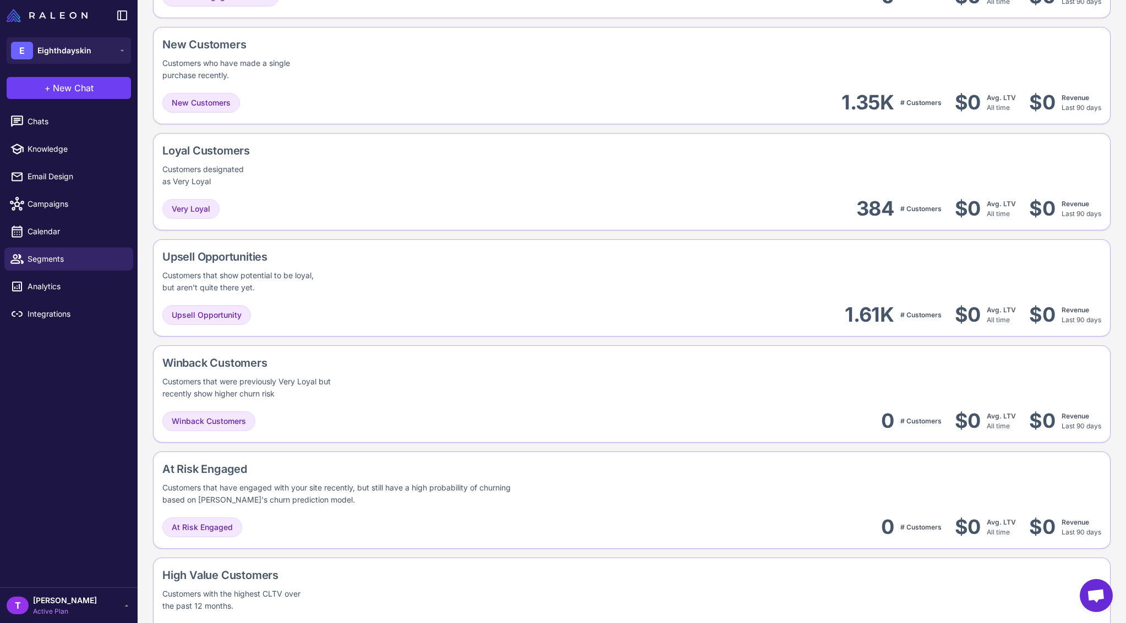
click at [107, 610] on div "T tony Active Plan" at bounding box center [69, 606] width 124 height 22
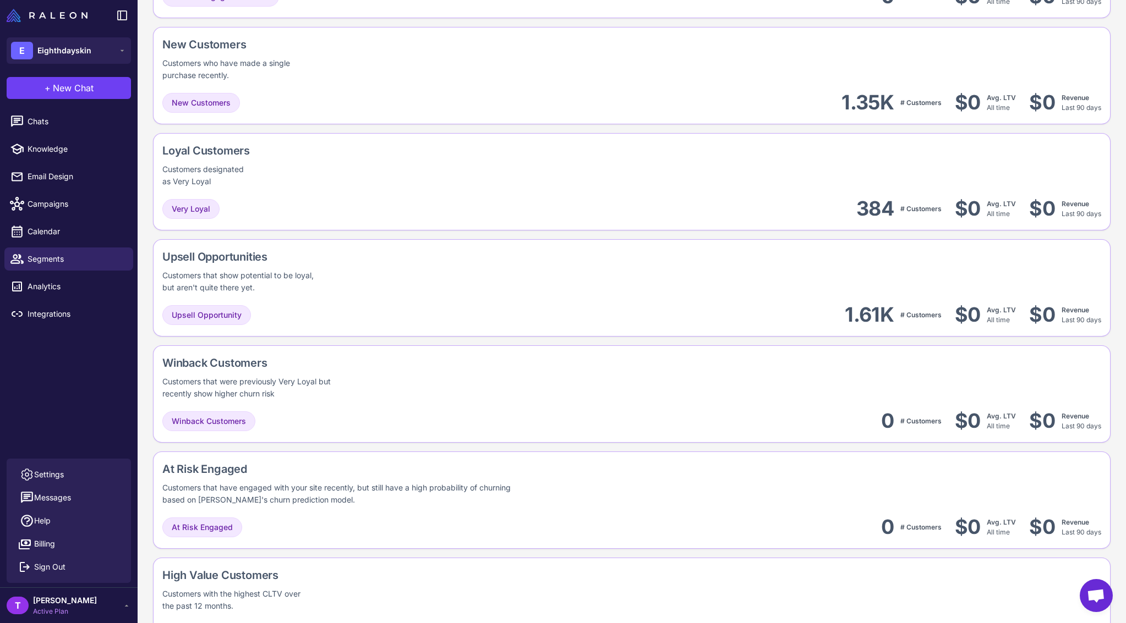
drag, startPoint x: 88, startPoint y: 615, endPoint x: 101, endPoint y: 612, distance: 12.8
click at [89, 615] on div "T tony Active Plan" at bounding box center [69, 606] width 124 height 22
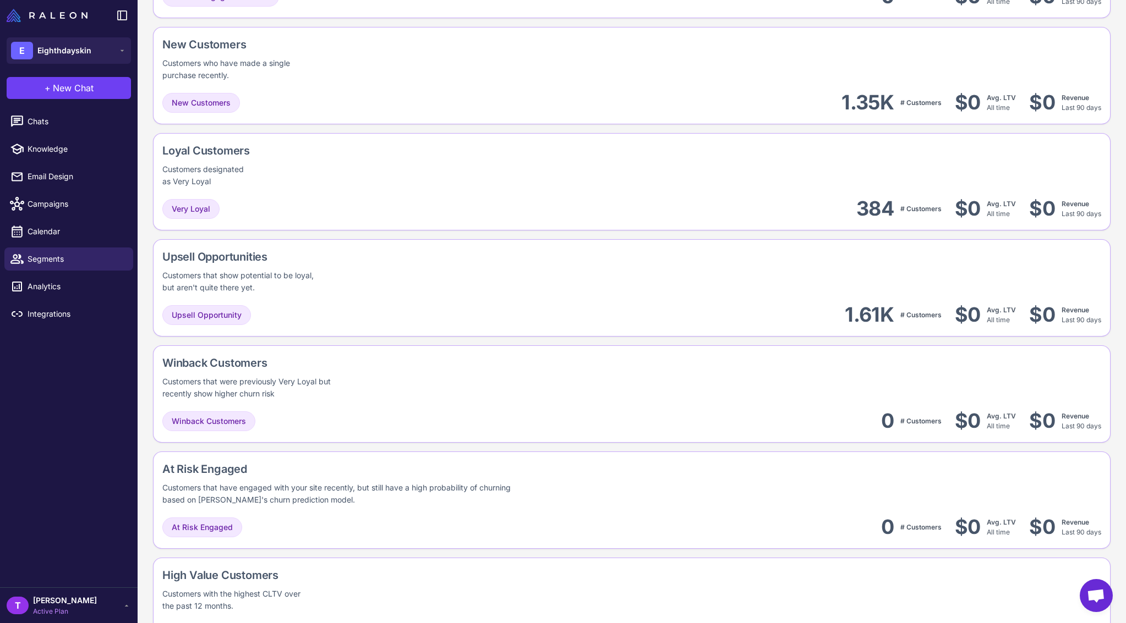
click at [116, 601] on div "T tony Active Plan" at bounding box center [69, 606] width 124 height 22
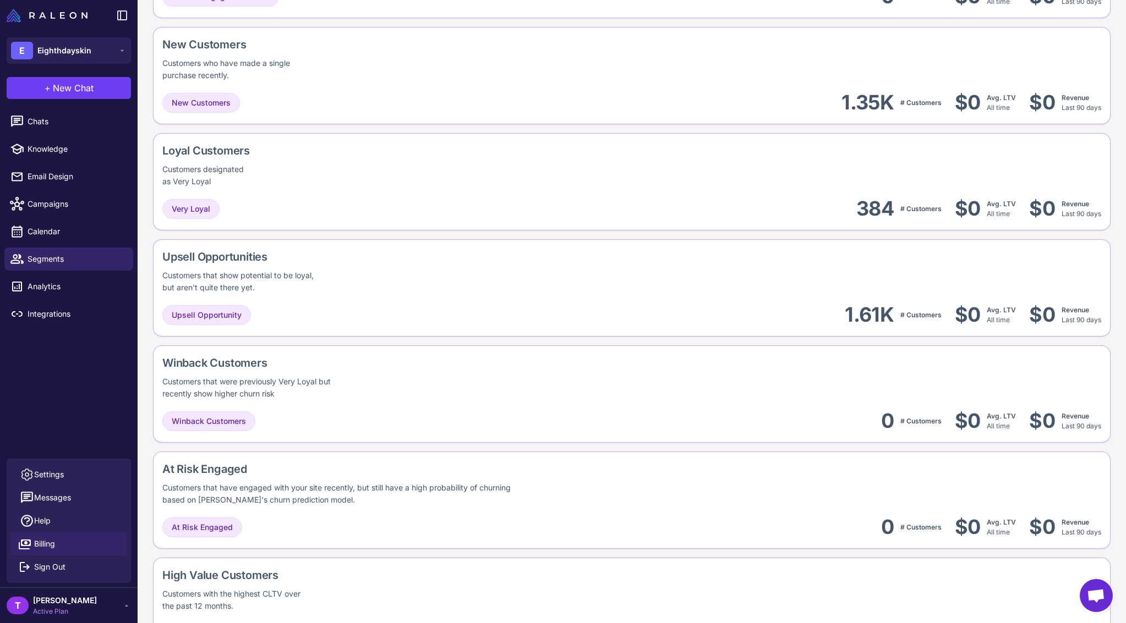
click at [78, 540] on link "Billing" at bounding box center [69, 544] width 116 height 23
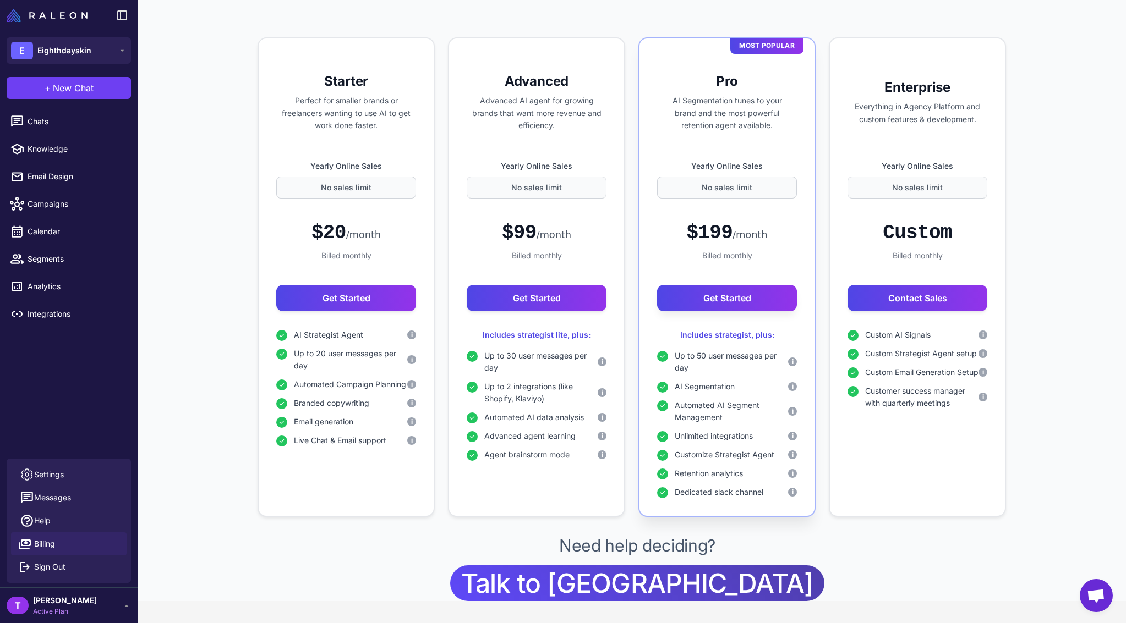
select select
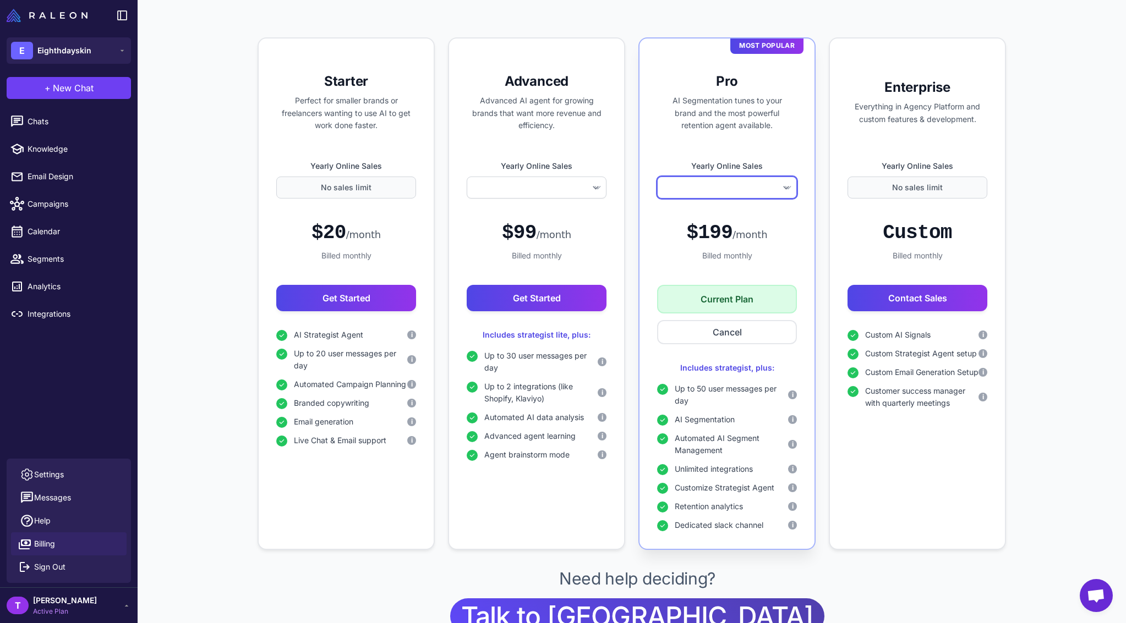
click at [746, 187] on select "**********" at bounding box center [727, 188] width 140 height 22
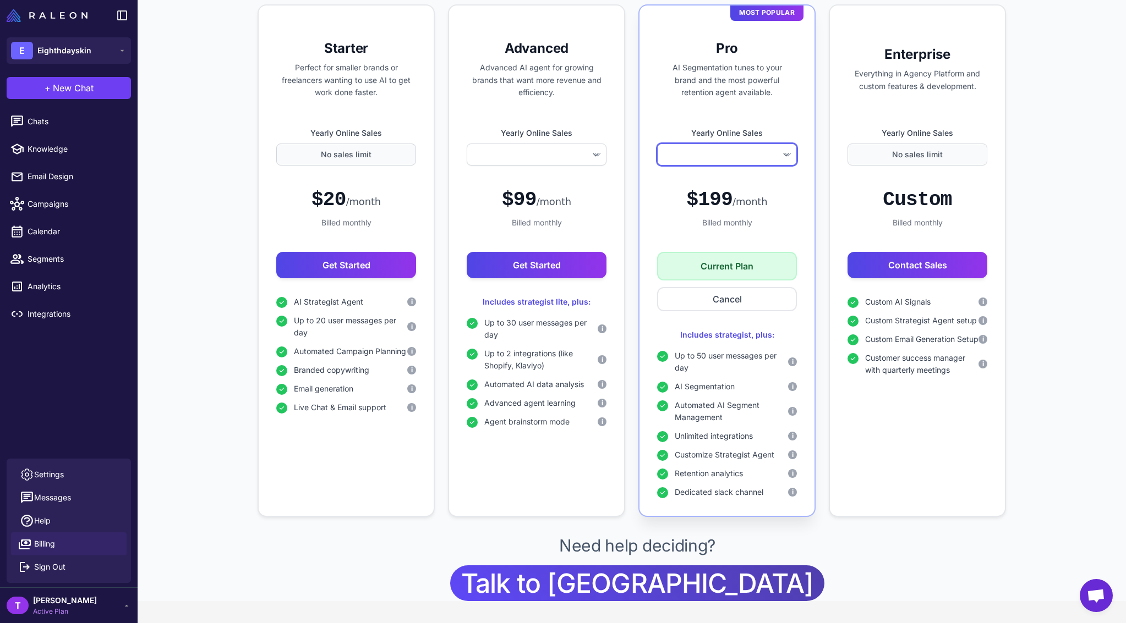
click at [771, 159] on select "**********" at bounding box center [727, 155] width 140 height 22
click at [780, 150] on select "**********" at bounding box center [727, 155] width 140 height 22
click at [157, 171] on div "**********" at bounding box center [632, 260] width 988 height 513
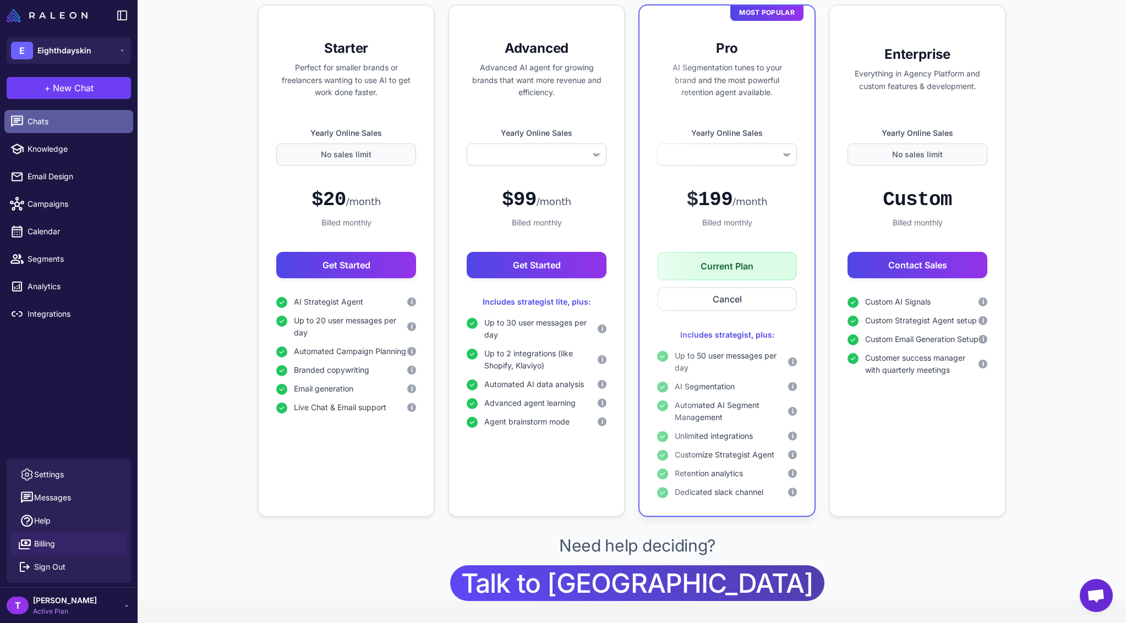
select select
click at [42, 118] on span "Chats" at bounding box center [76, 122] width 97 height 12
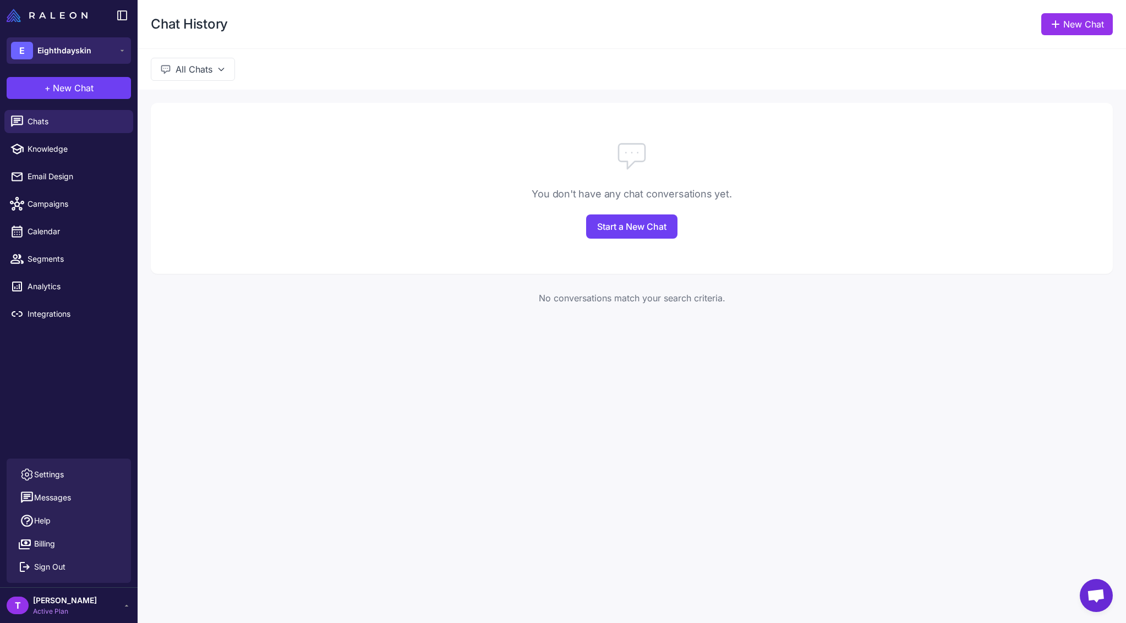
click at [100, 46] on button "E Eighthdayskin" at bounding box center [69, 50] width 124 height 26
click at [101, 58] on button "E Eighthdayskin" at bounding box center [69, 50] width 124 height 26
click at [78, 204] on span "Campaigns" at bounding box center [76, 204] width 97 height 12
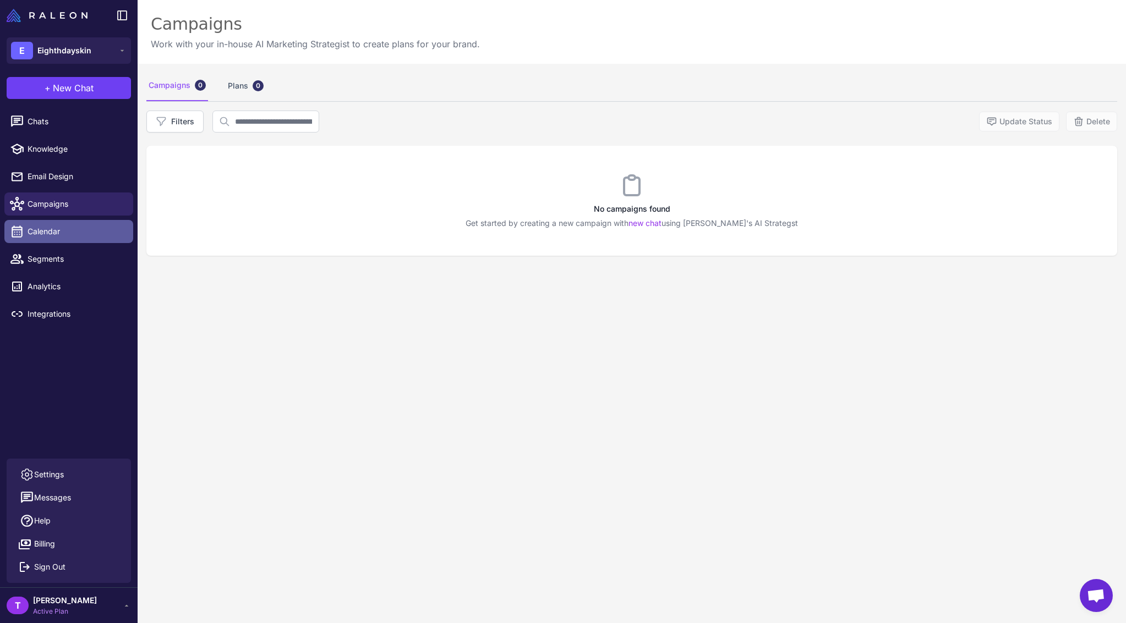
click at [67, 235] on span "Calendar" at bounding box center [76, 232] width 97 height 12
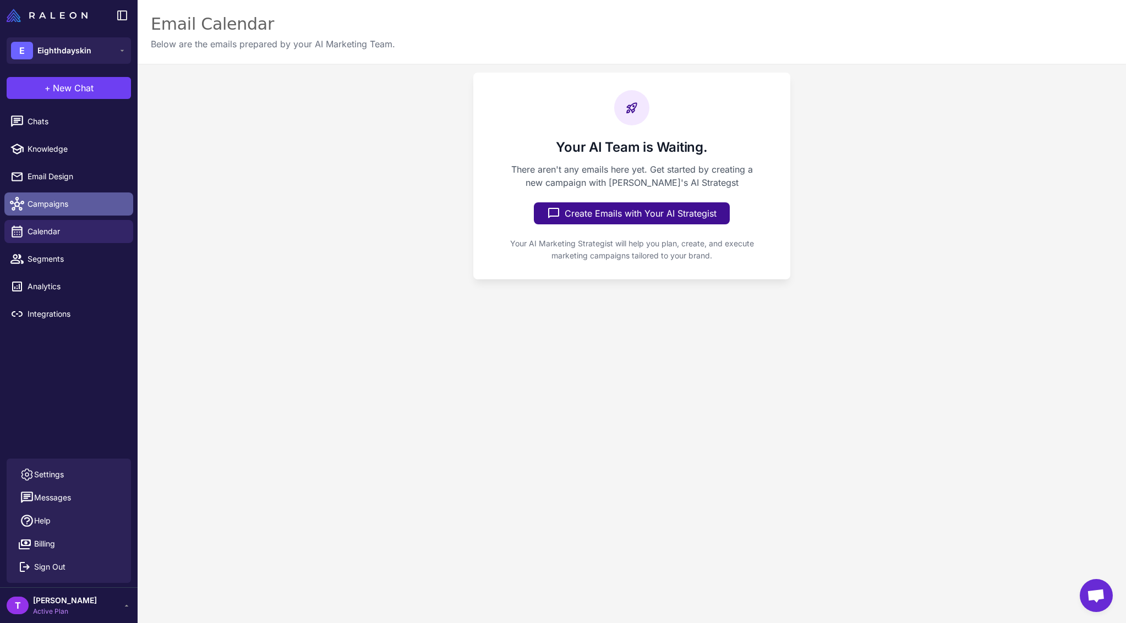
click at [69, 205] on span "Campaigns" at bounding box center [76, 204] width 97 height 12
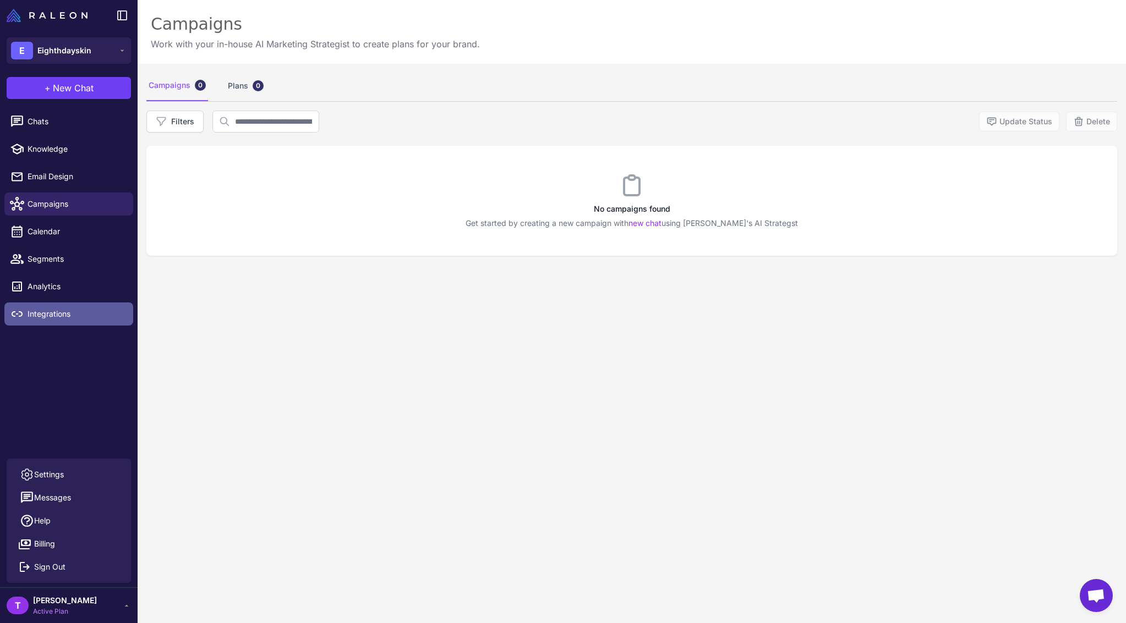
scroll to position [14, 0]
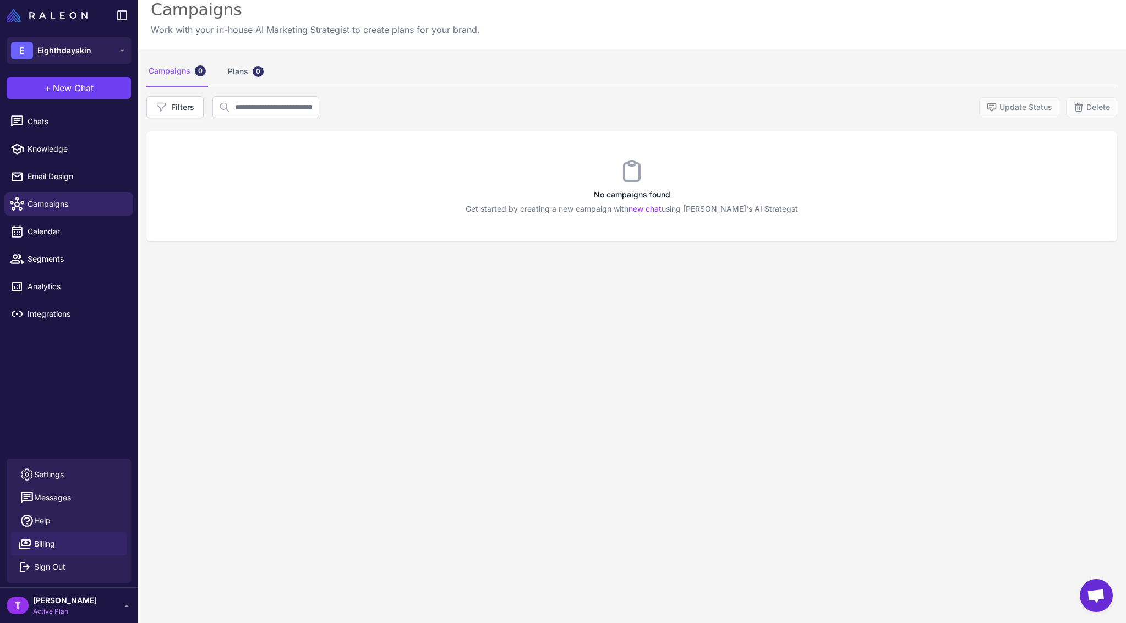
click at [51, 544] on span "Billing" at bounding box center [44, 544] width 21 height 12
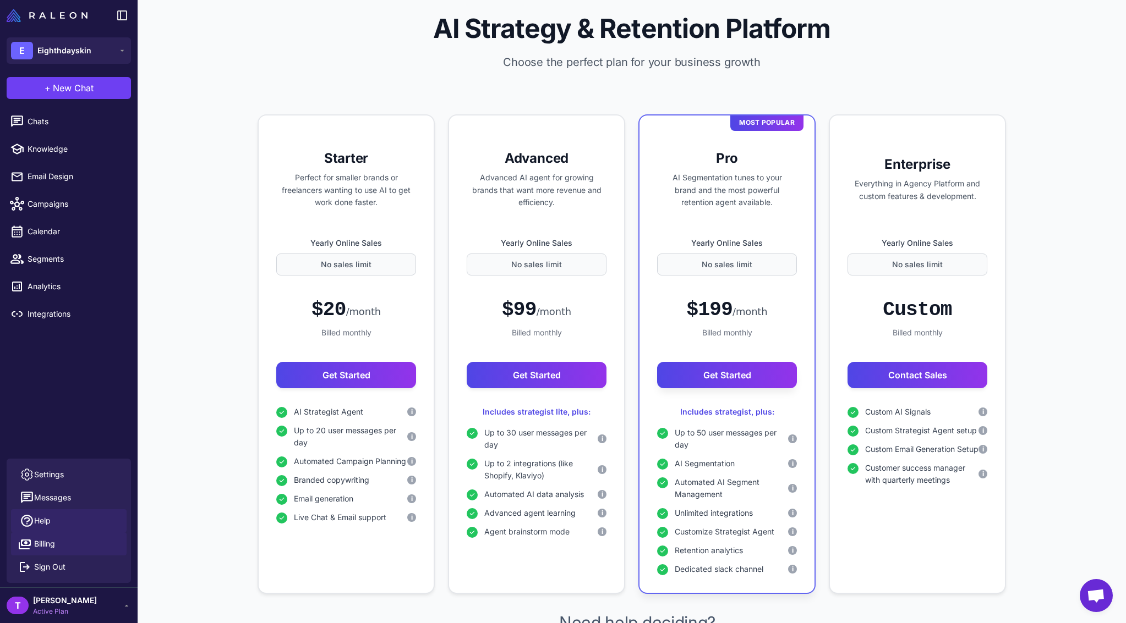
select select
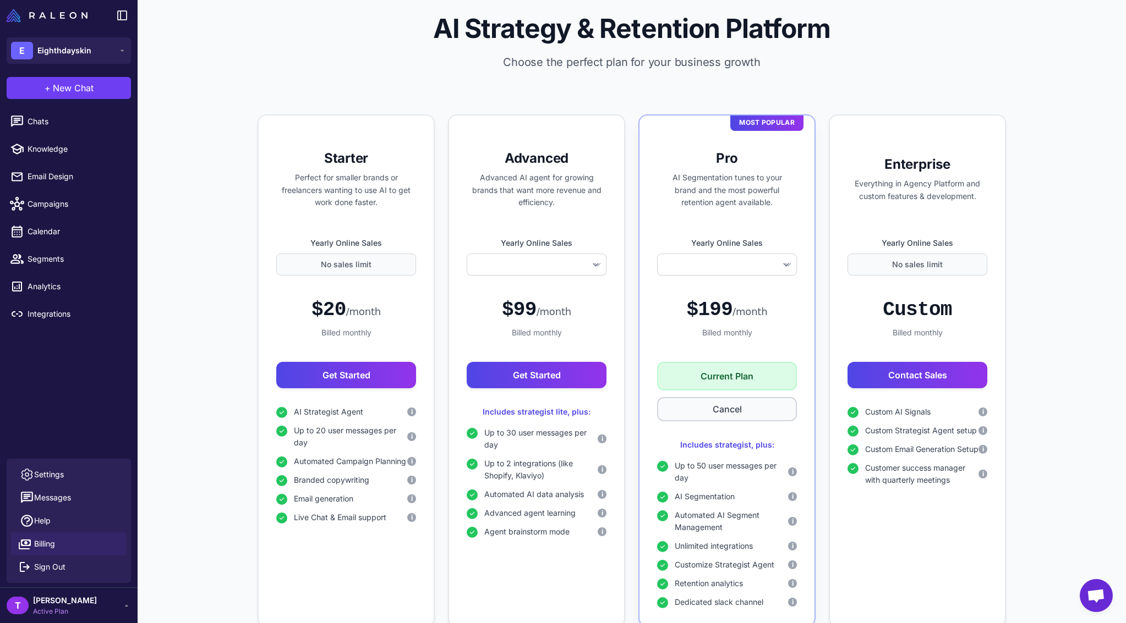
scroll to position [53, 0]
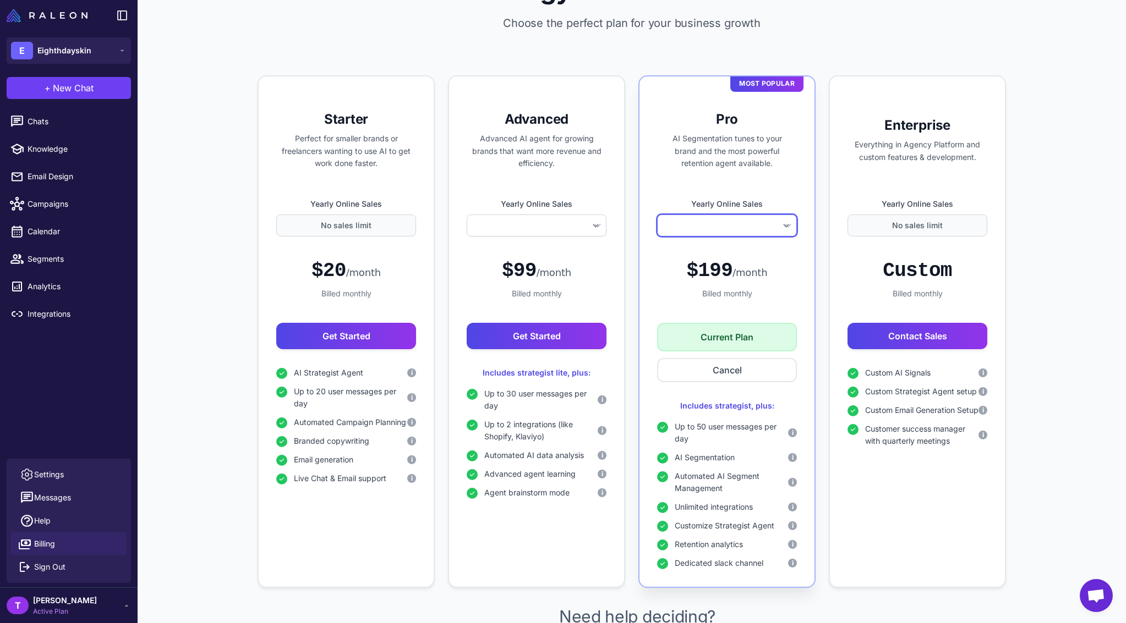
click at [748, 228] on select "**********" at bounding box center [727, 226] width 140 height 22
click at [759, 227] on select "**********" at bounding box center [727, 226] width 140 height 22
click at [711, 231] on select "**********" at bounding box center [727, 226] width 140 height 22
select select
click at [72, 119] on span "Chats" at bounding box center [76, 122] width 97 height 12
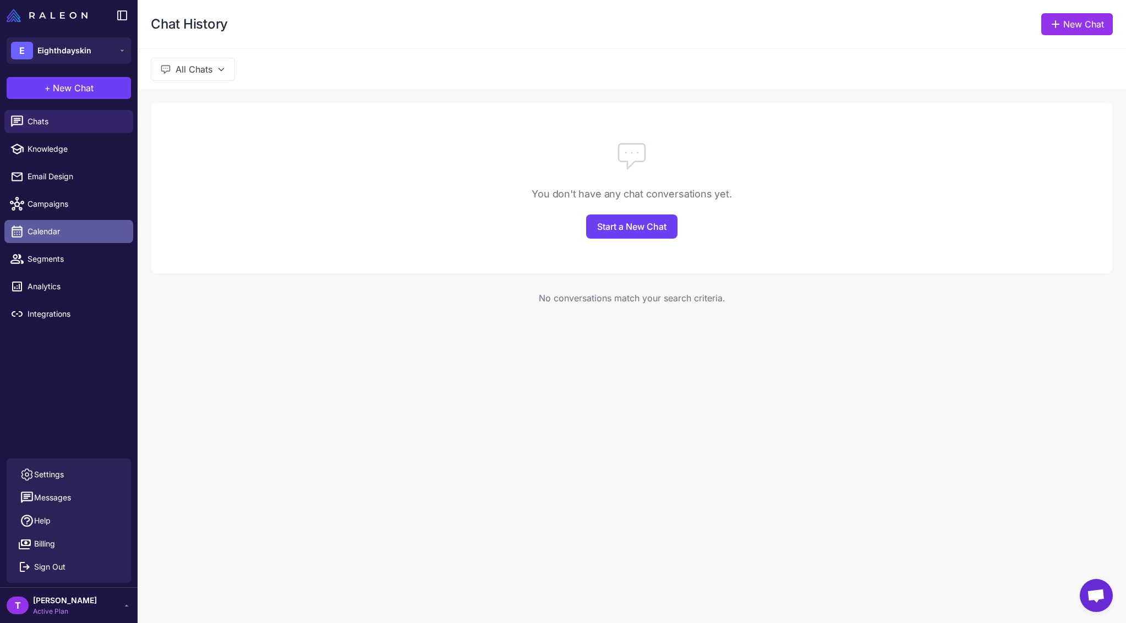
click at [45, 230] on span "Calendar" at bounding box center [76, 232] width 97 height 12
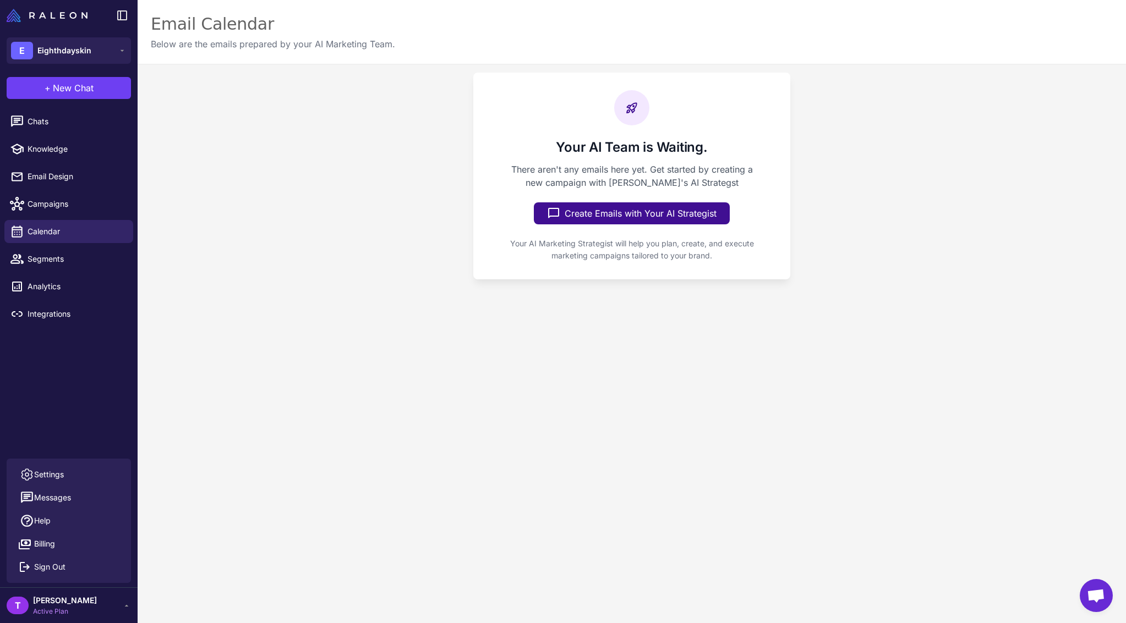
drag, startPoint x: 305, startPoint y: 154, endPoint x: 310, endPoint y: 150, distance: 6.2
click at [306, 154] on div "Your AI Team is Waiting. There aren't any emails here yet. Get started by creat…" at bounding box center [632, 176] width 988 height 224
drag, startPoint x: 671, startPoint y: 98, endPoint x: 584, endPoint y: 101, distance: 87.0
click at [671, 98] on div "Your AI Team is Waiting. There aren't any emails here yet. Get started by creat…" at bounding box center [631, 176] width 317 height 207
click at [70, 183] on link "Email Design" at bounding box center [68, 176] width 129 height 23
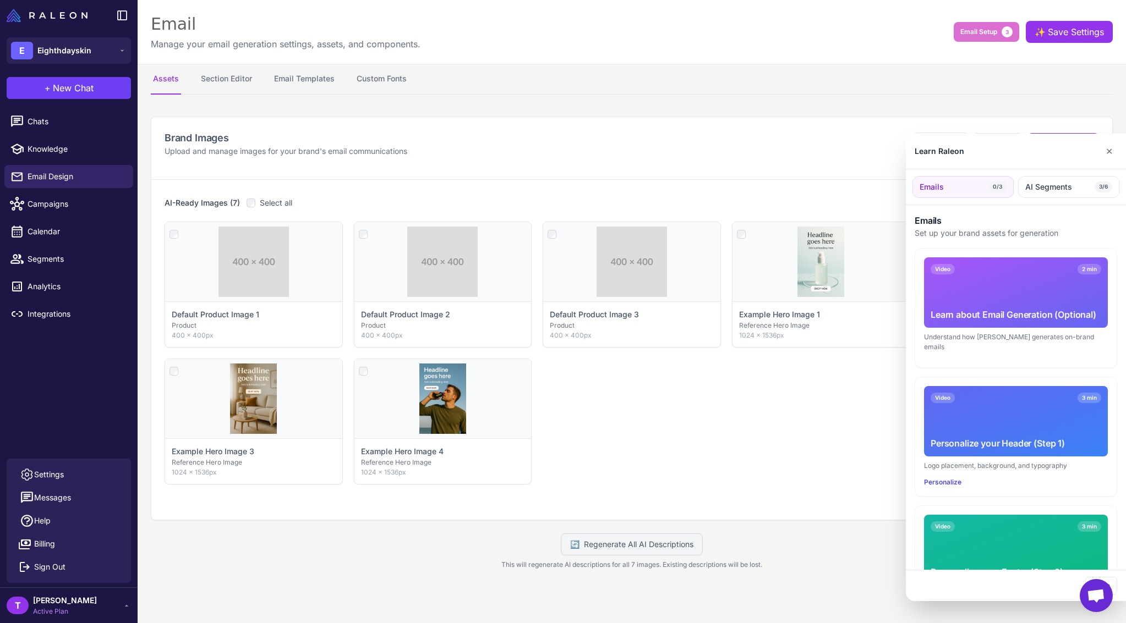
click at [62, 210] on div at bounding box center [563, 311] width 1126 height 623
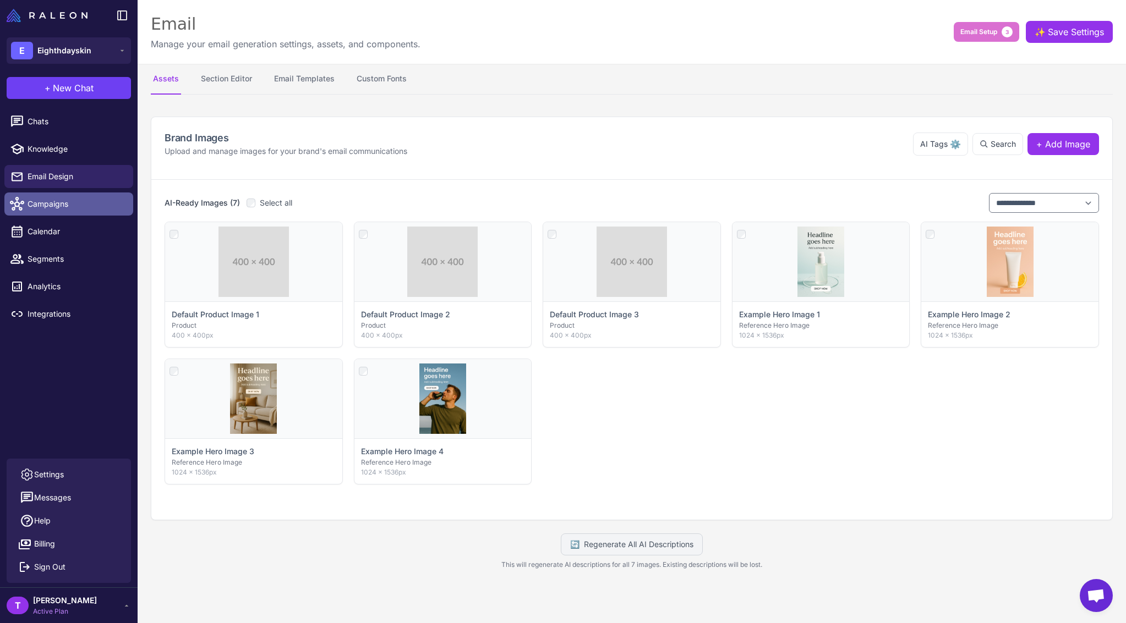
click at [58, 206] on span "Campaigns" at bounding box center [76, 204] width 97 height 12
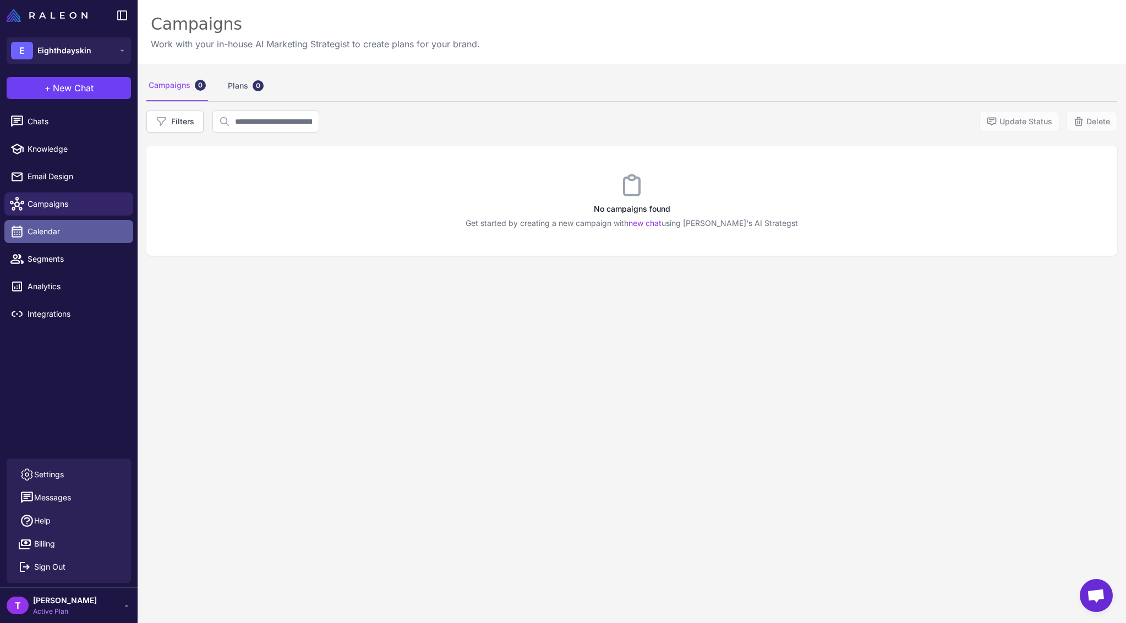
click at [67, 222] on link "Calendar" at bounding box center [68, 231] width 129 height 23
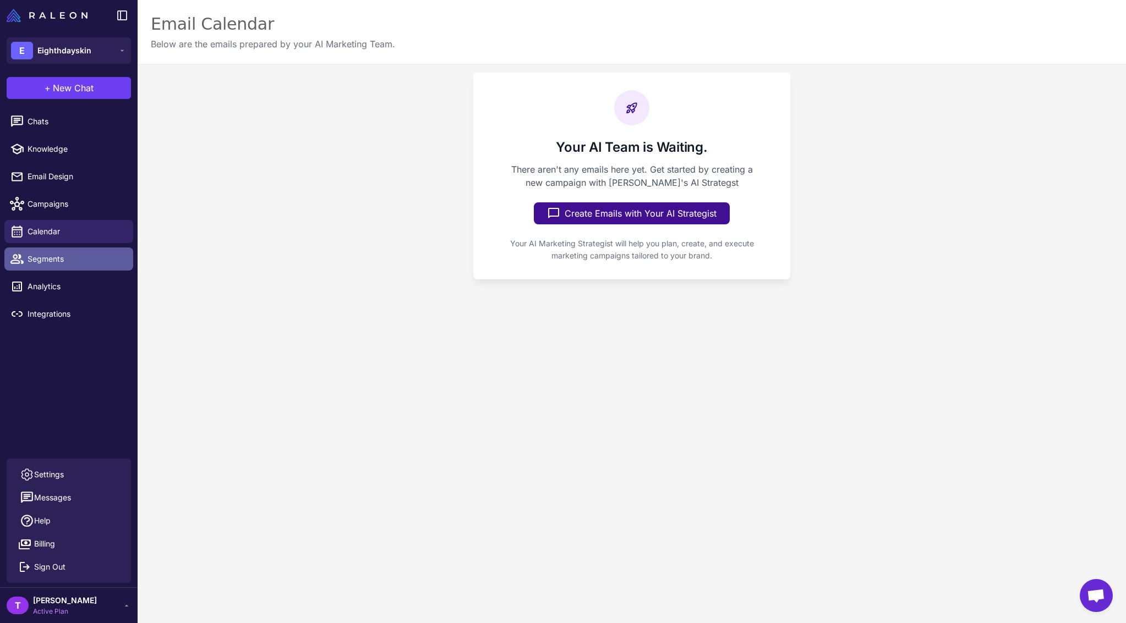
click at [61, 259] on span "Segments" at bounding box center [76, 259] width 97 height 12
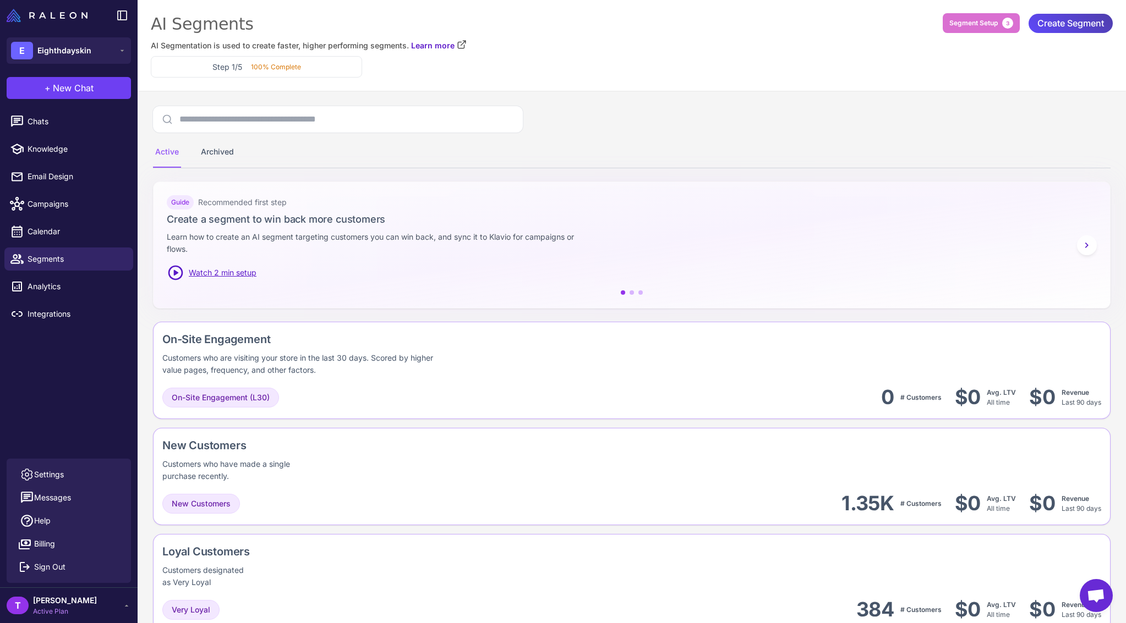
click at [81, 605] on div "T tony Active Plan" at bounding box center [69, 606] width 124 height 22
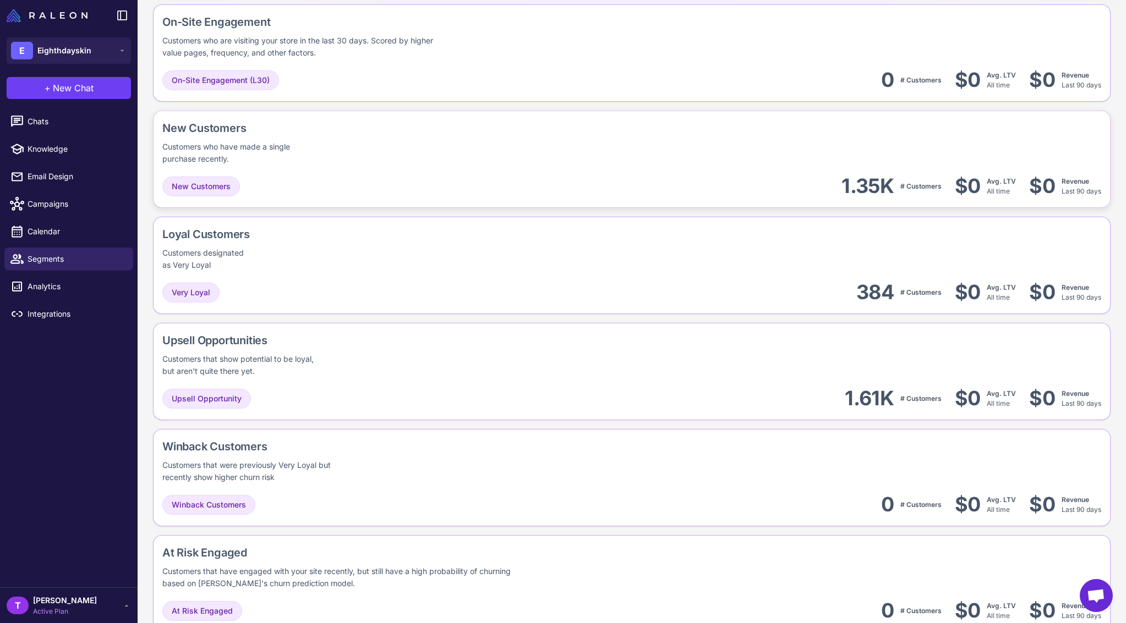
scroll to position [136, 0]
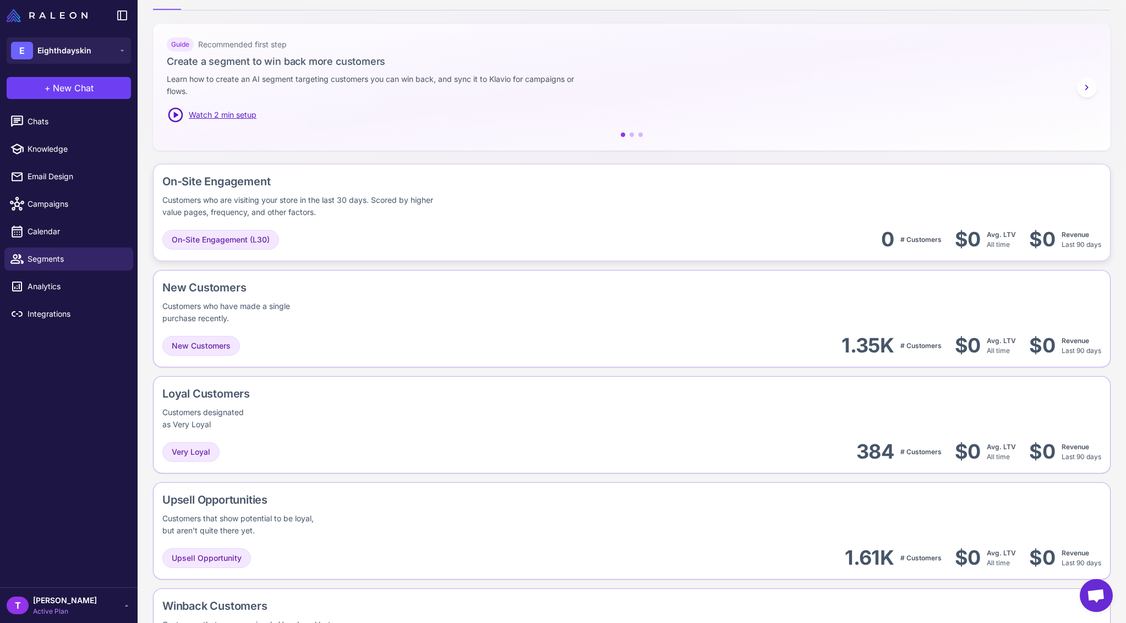
click at [487, 235] on div "On-Site Engagement (L30) 0 # Customers $0 Avg. LTV All time $0 Revenue Last 90 …" at bounding box center [631, 239] width 939 height 25
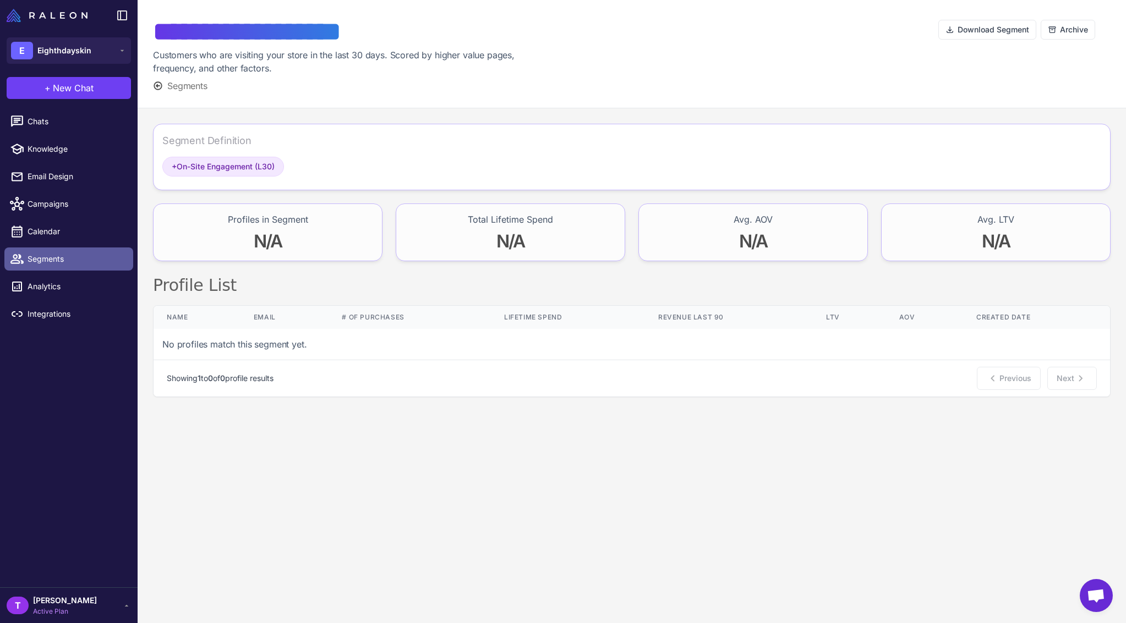
click at [68, 256] on span "Segments" at bounding box center [76, 259] width 97 height 12
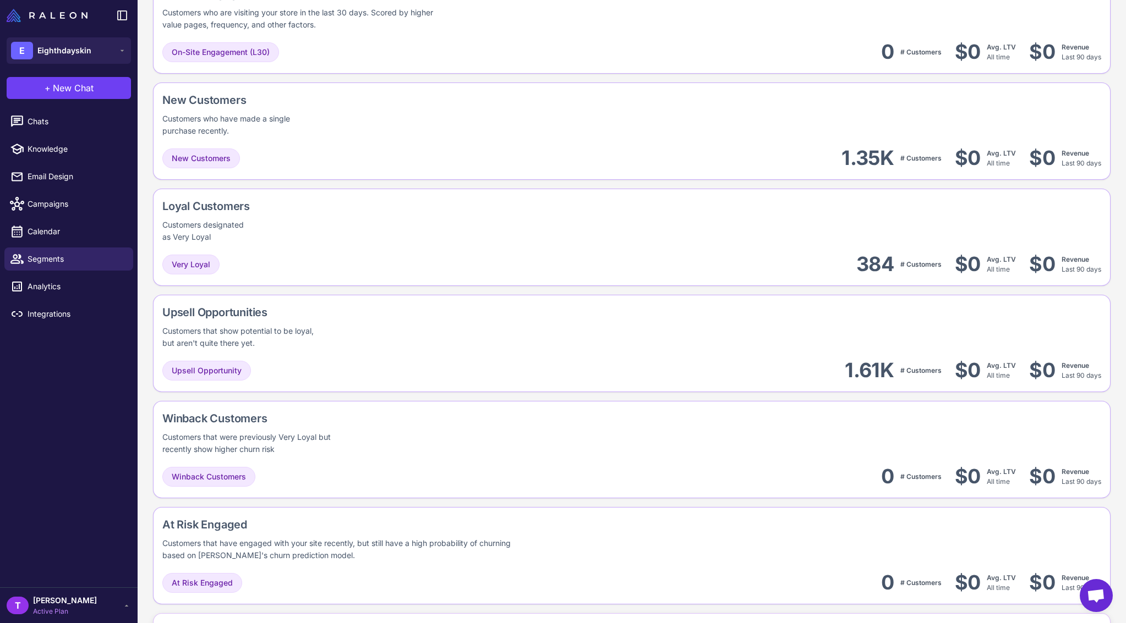
scroll to position [397, 0]
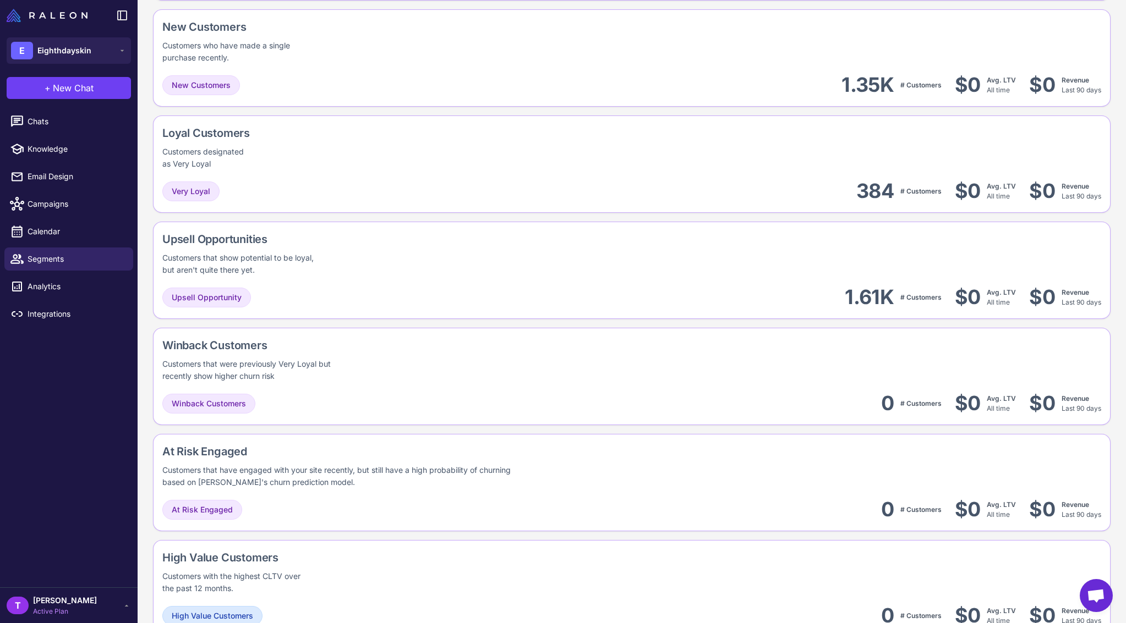
click at [84, 606] on div "T tony Active Plan" at bounding box center [69, 606] width 124 height 22
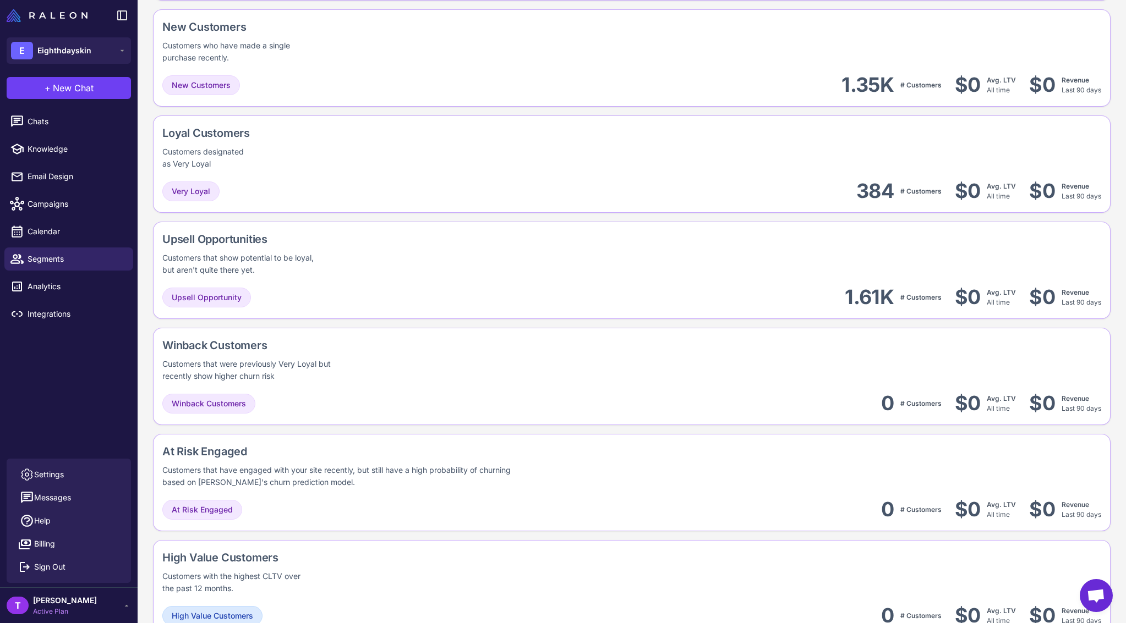
click at [1108, 590] on span "Open chat" at bounding box center [1095, 595] width 33 height 33
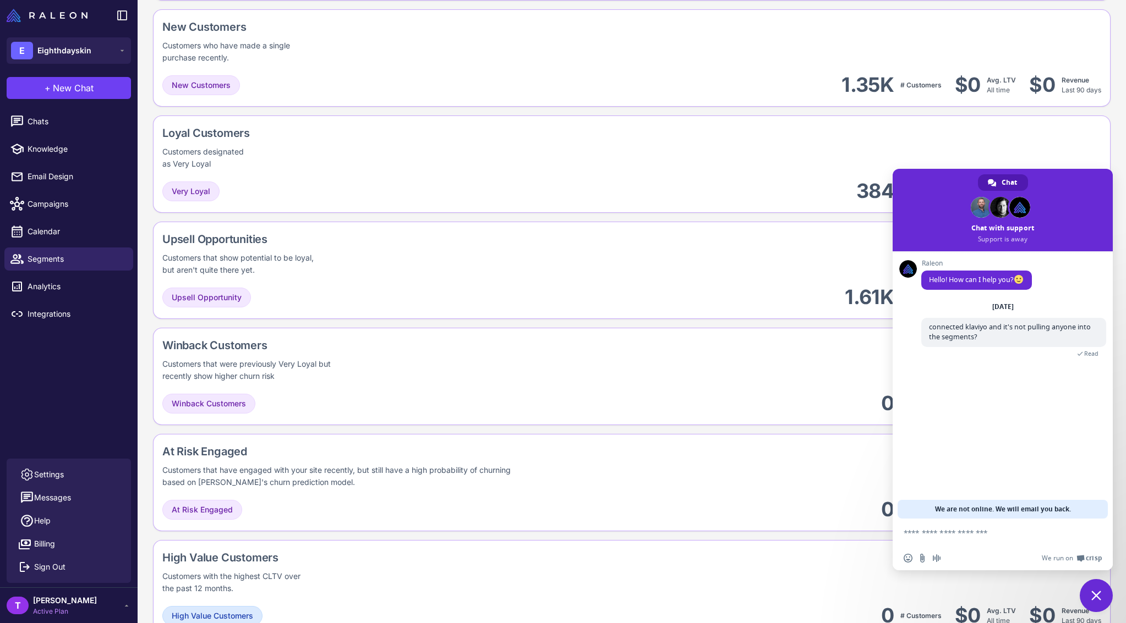
click at [1104, 590] on span "Close chat" at bounding box center [1095, 595] width 33 height 33
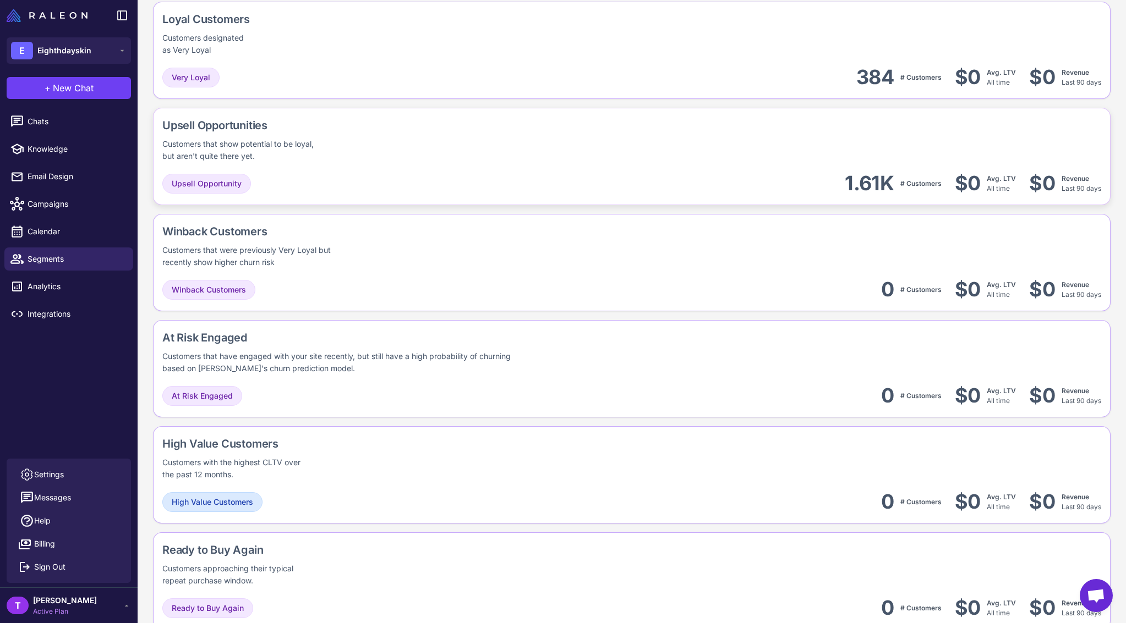
scroll to position [264, 0]
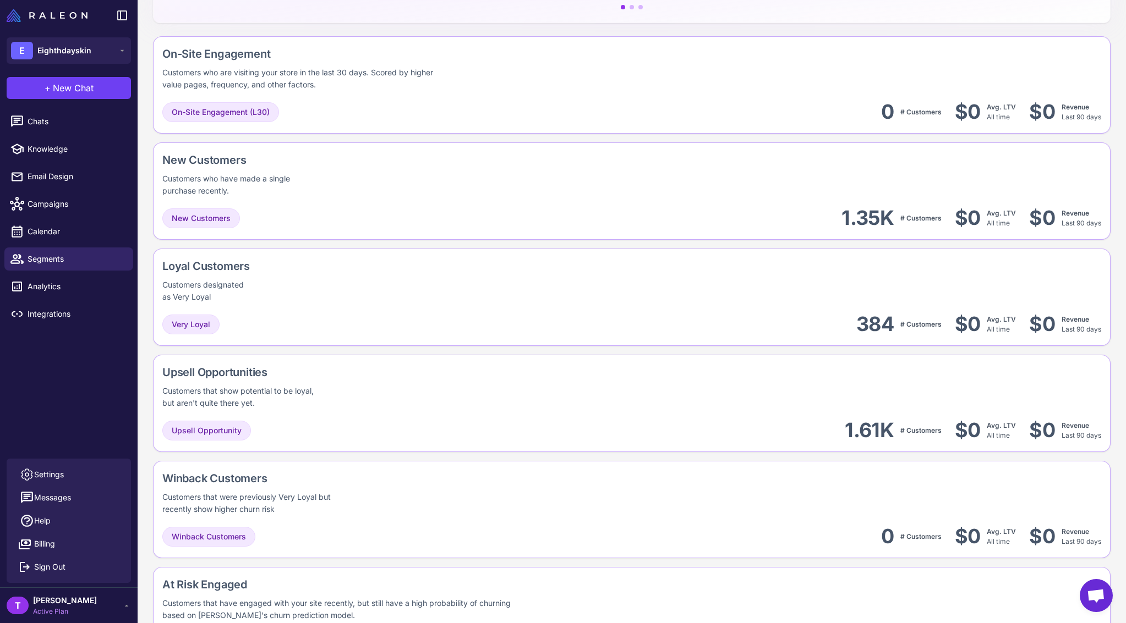
click at [107, 610] on div "T tony Active Plan" at bounding box center [69, 606] width 124 height 22
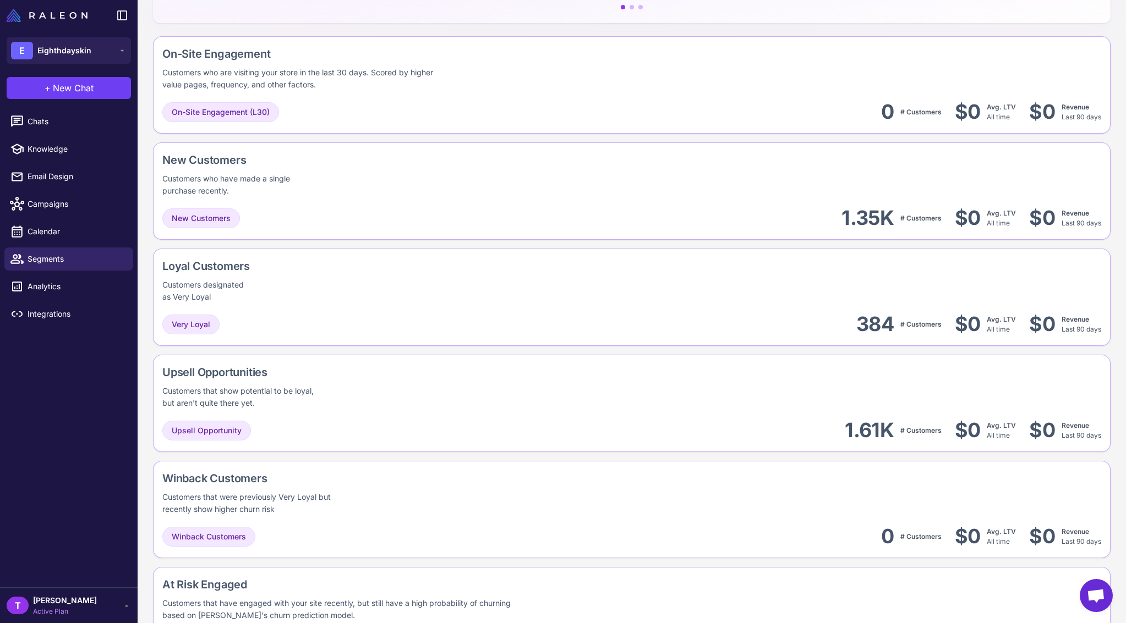
click at [105, 601] on div "T tony Active Plan" at bounding box center [69, 606] width 124 height 22
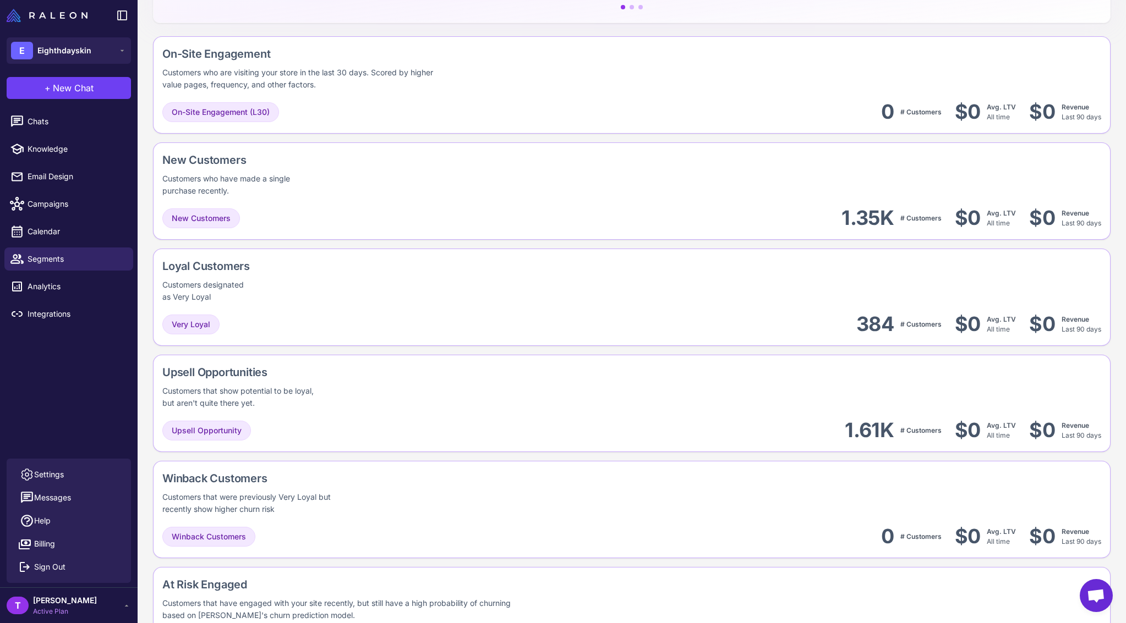
click at [106, 404] on div "Chats Knowledge Email Design Campaigns Calendar Segments Analytics Integrations" at bounding box center [69, 282] width 138 height 353
click at [80, 484] on link "Settings" at bounding box center [69, 474] width 116 height 23
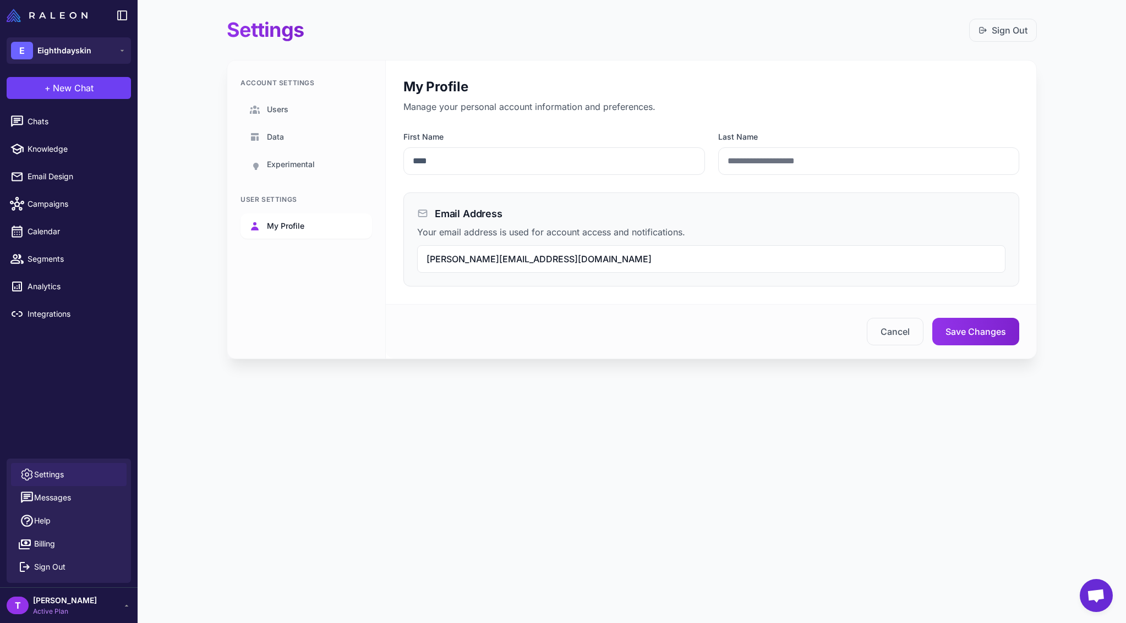
click at [315, 220] on link "My Profile" at bounding box center [305, 225] width 131 height 25
click at [312, 106] on link "Users" at bounding box center [305, 109] width 131 height 25
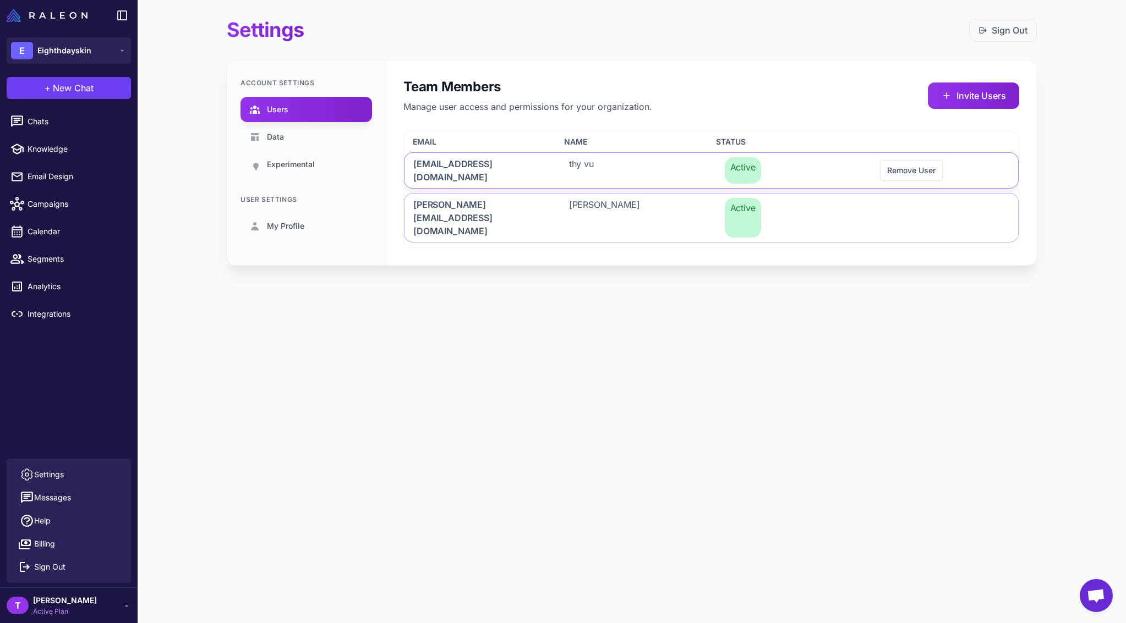
click at [478, 173] on span "thy@eighthdayskin.com" at bounding box center [477, 170] width 129 height 26
click at [479, 206] on span "tony@eighthdayskin.com" at bounding box center [477, 218] width 129 height 40
click at [477, 202] on span "tony@eighthdayskin.com" at bounding box center [477, 218] width 129 height 40
click at [721, 76] on div "Team Members Manage user access and permissions for your organization. Invite U…" at bounding box center [711, 163] width 651 height 205
click at [288, 225] on span "My Profile" at bounding box center [285, 226] width 37 height 12
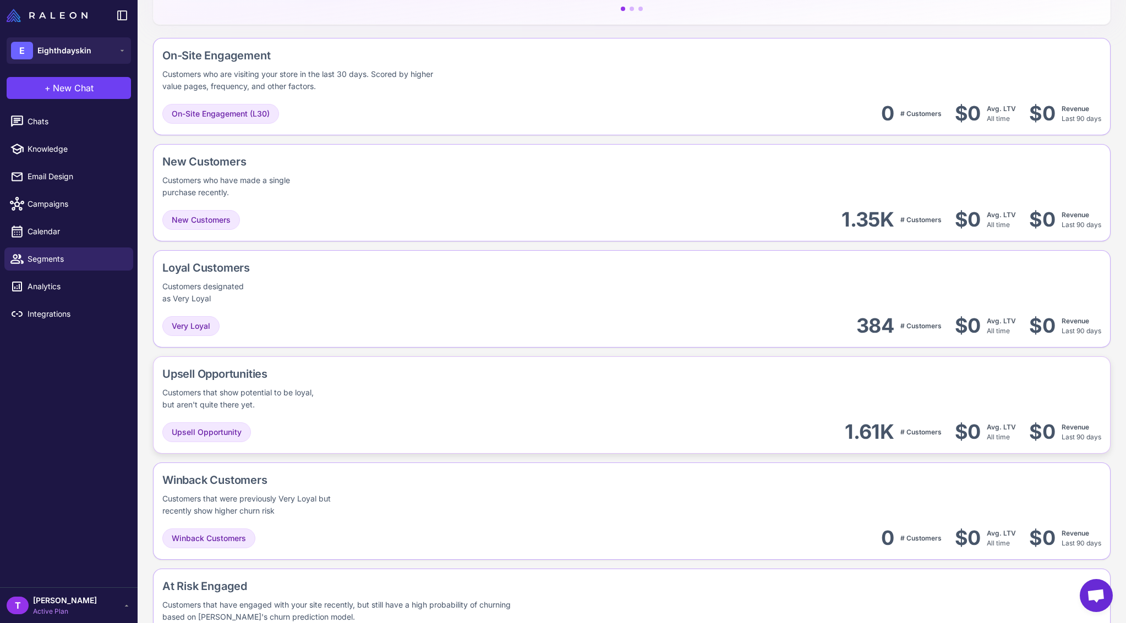
scroll to position [171, 0]
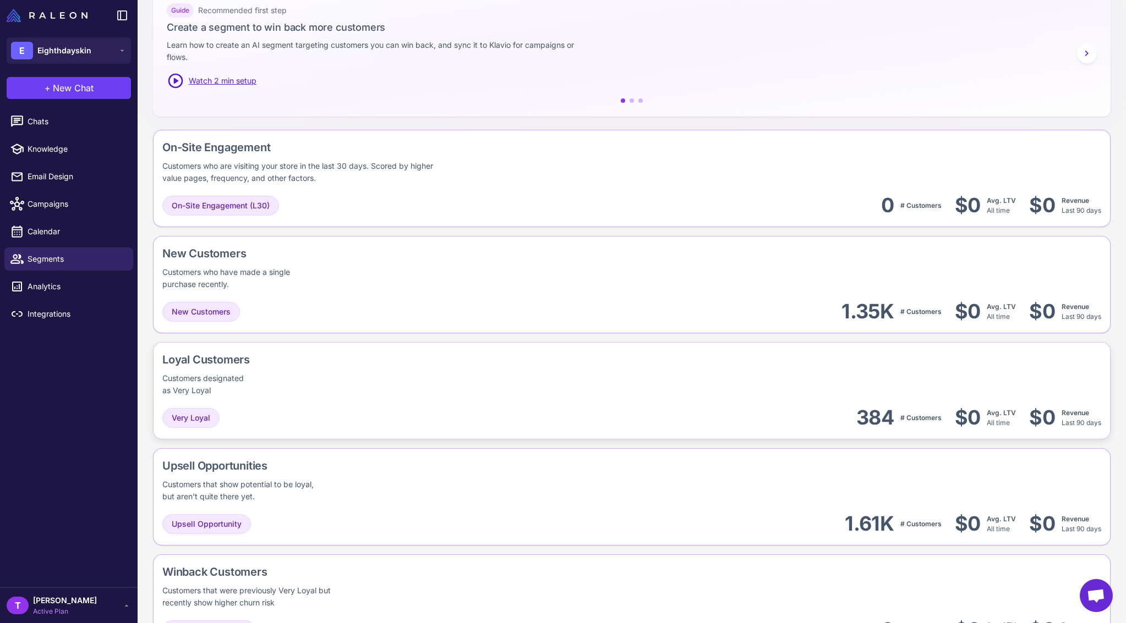
click at [485, 370] on div "Loyal Customers Customers designated as Very Loyal" at bounding box center [631, 374] width 939 height 45
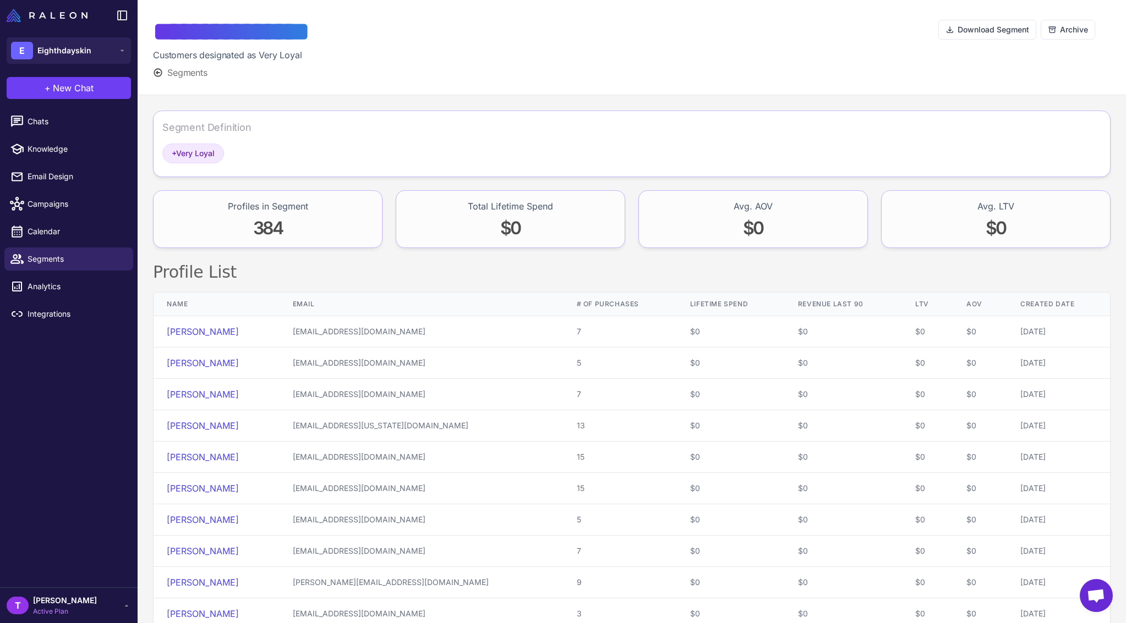
click at [754, 67] on div at bounding box center [650, 47] width 576 height 64
click at [187, 69] on span "Segments" at bounding box center [187, 72] width 40 height 13
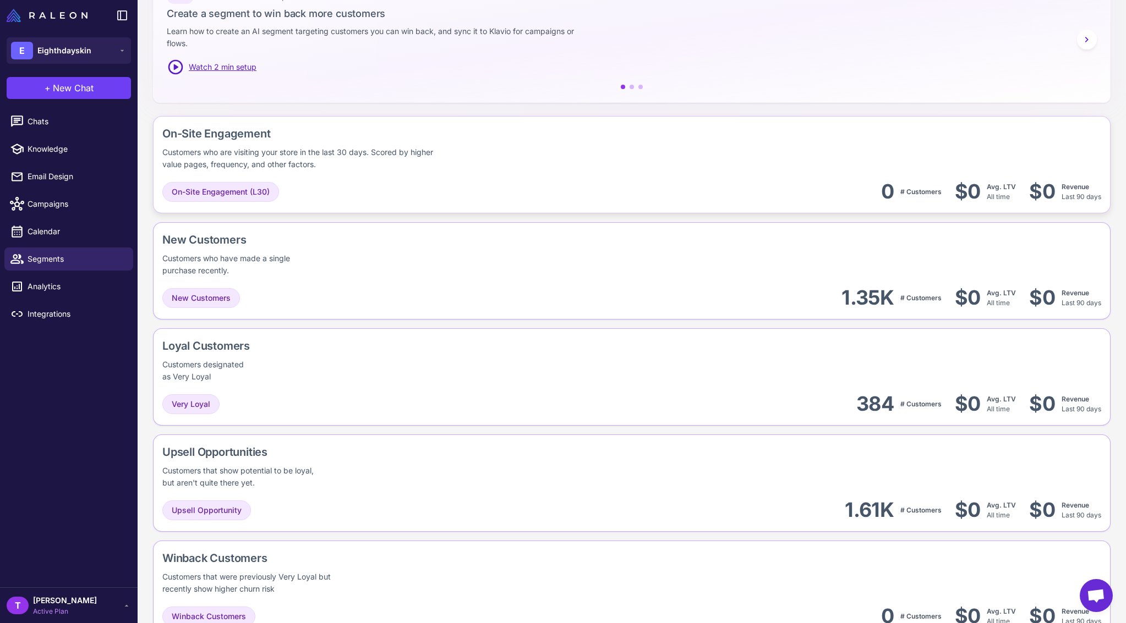
scroll to position [191, 0]
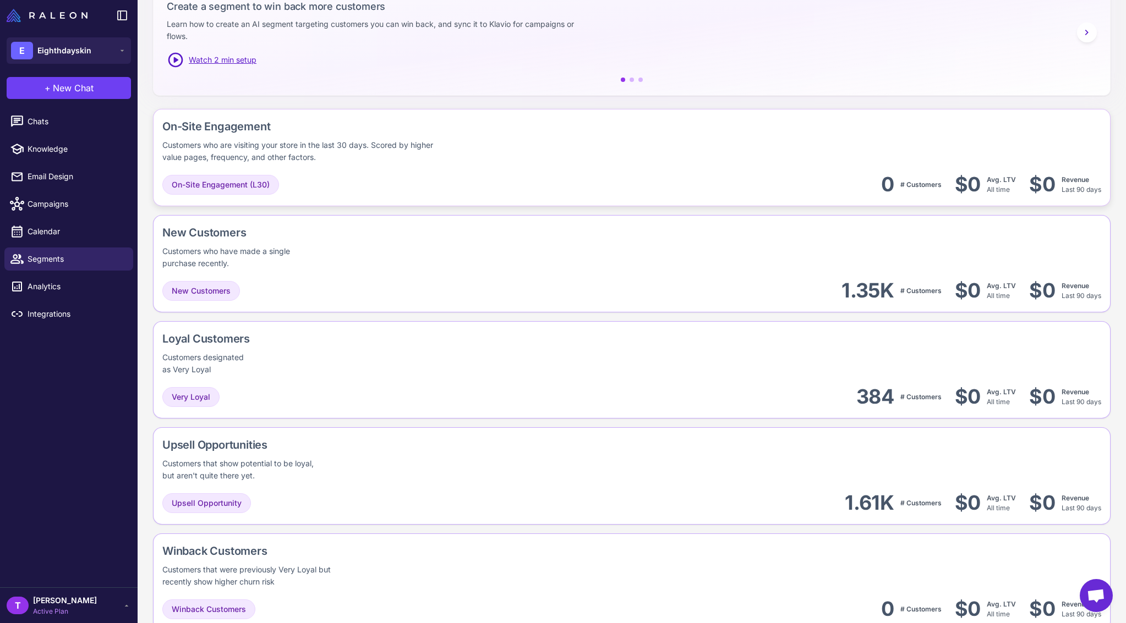
click at [512, 180] on div "On-Site Engagement (L30) 0 # Customers $0 Avg. LTV All time $0 Revenue Last 90 …" at bounding box center [631, 184] width 939 height 25
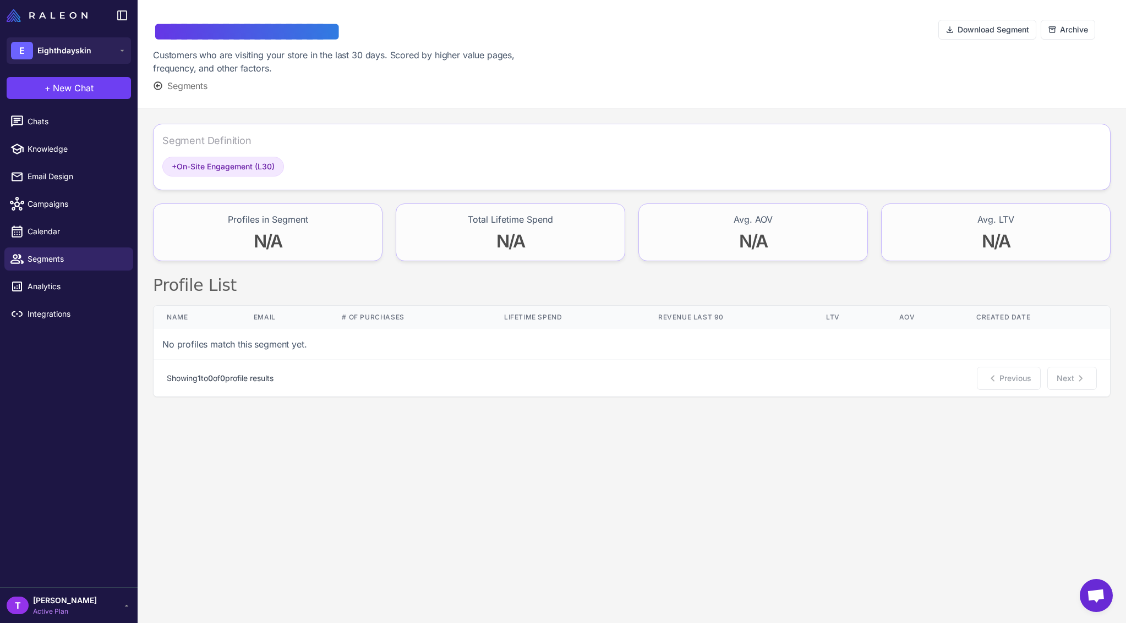
click at [184, 86] on span "Segments" at bounding box center [187, 85] width 40 height 13
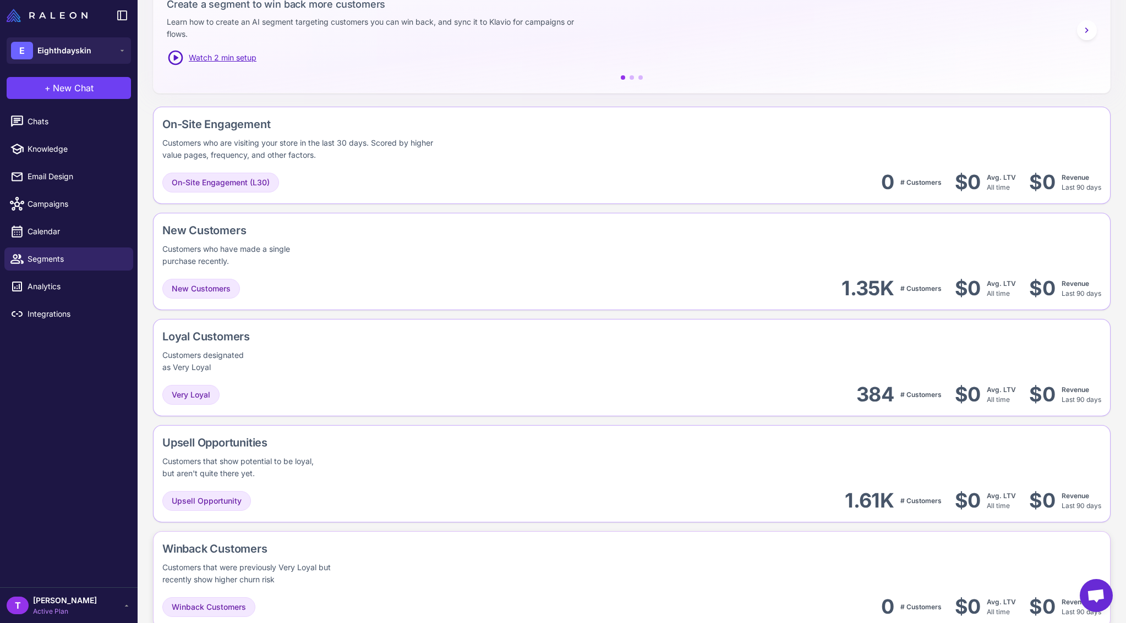
scroll to position [330, 0]
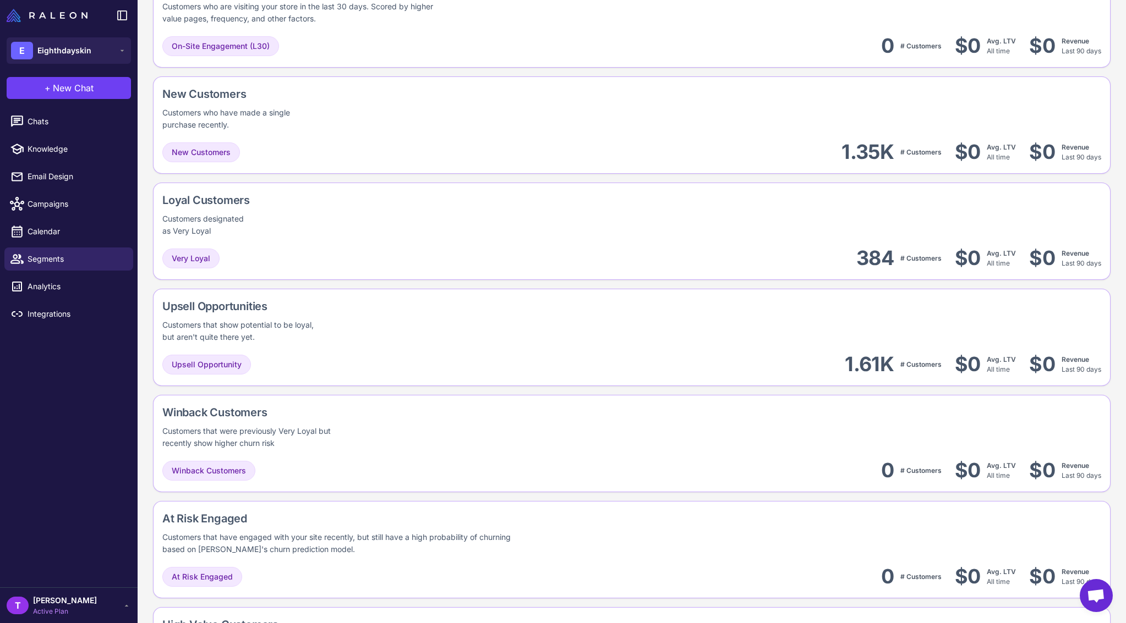
click at [721, 360] on div "Upsell Opportunity 1.61K # Customers $0 Avg. LTV All time $0 Revenue Last 90 da…" at bounding box center [631, 364] width 939 height 25
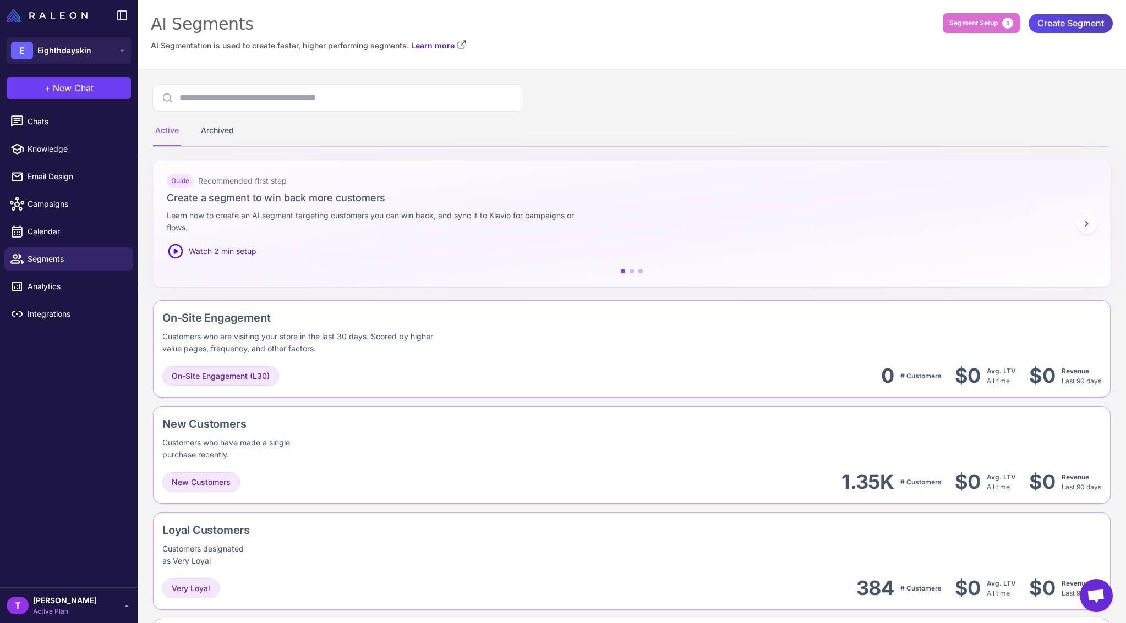
click at [721, 360] on content "AI Segments AI Segmentation is used to create faster, higher performing segment…" at bounding box center [632, 311] width 988 height 623
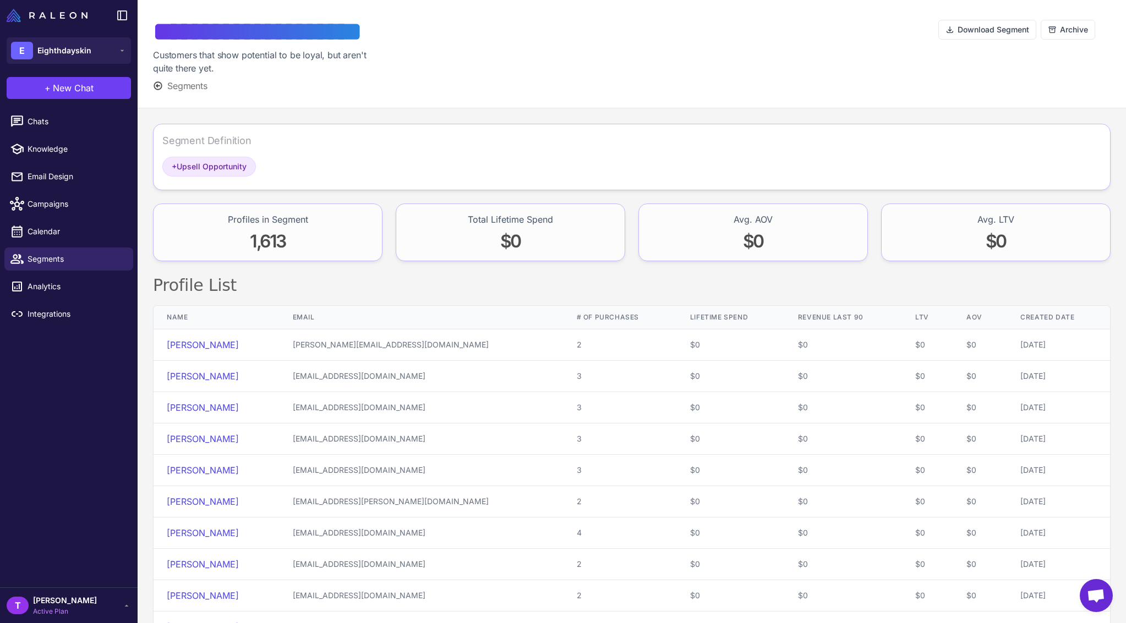
click at [189, 89] on span "Segments" at bounding box center [187, 85] width 40 height 13
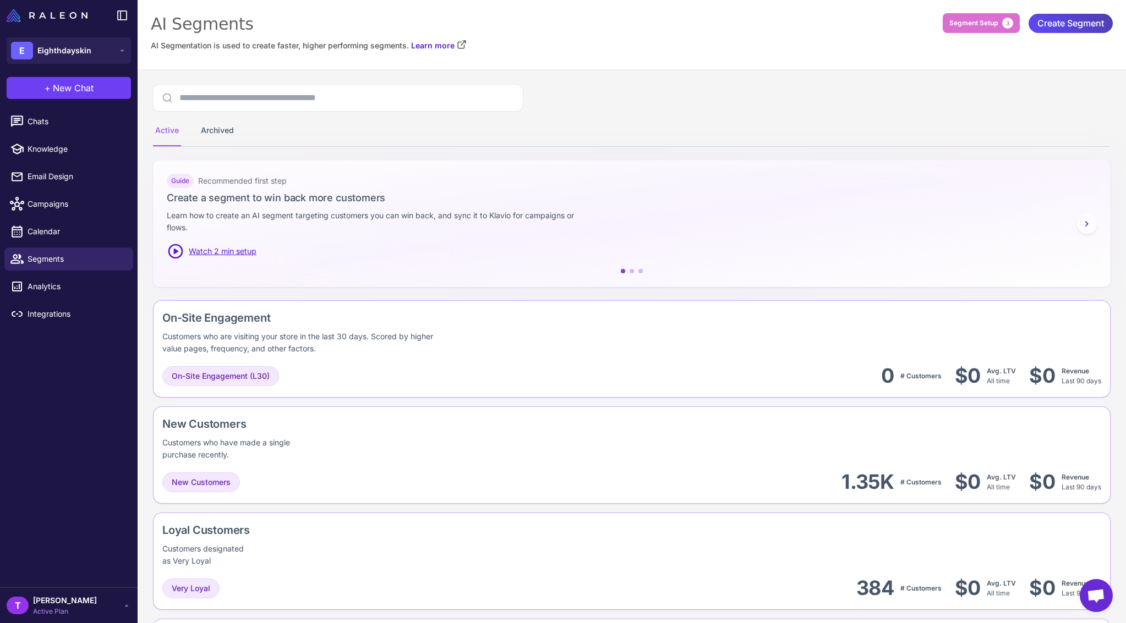
click at [659, 117] on div "Active Archived" at bounding box center [631, 131] width 957 height 31
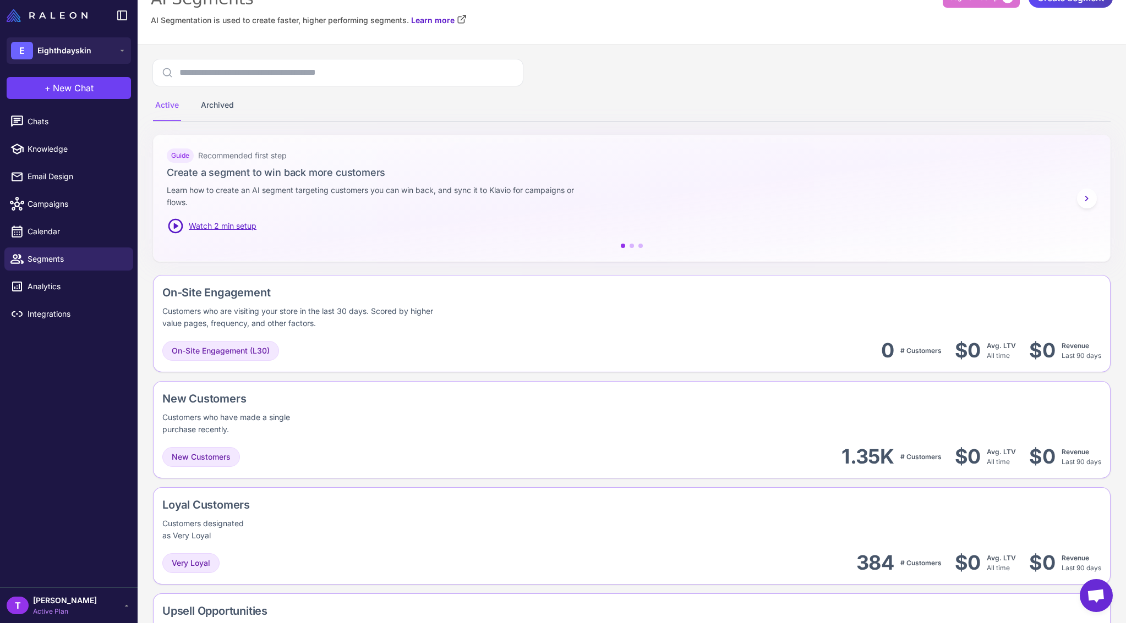
click at [730, 92] on div "Active Archived" at bounding box center [631, 105] width 957 height 31
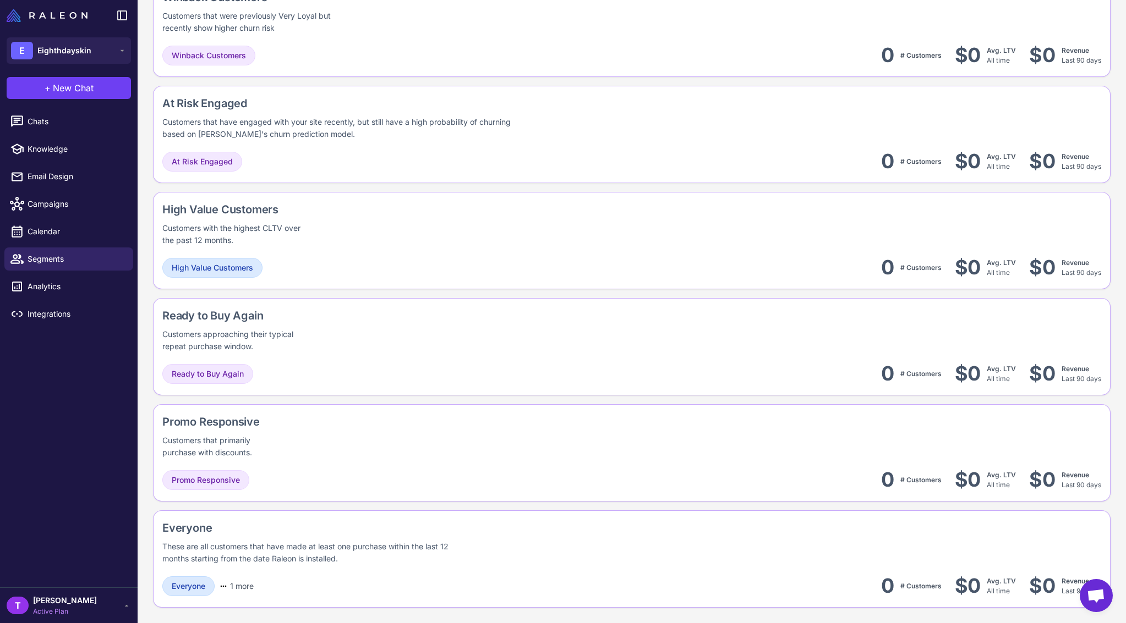
scroll to position [518, 0]
click at [347, 414] on div "Promo Responsive Customers that primarily purchase with discounts." at bounding box center [631, 436] width 939 height 45
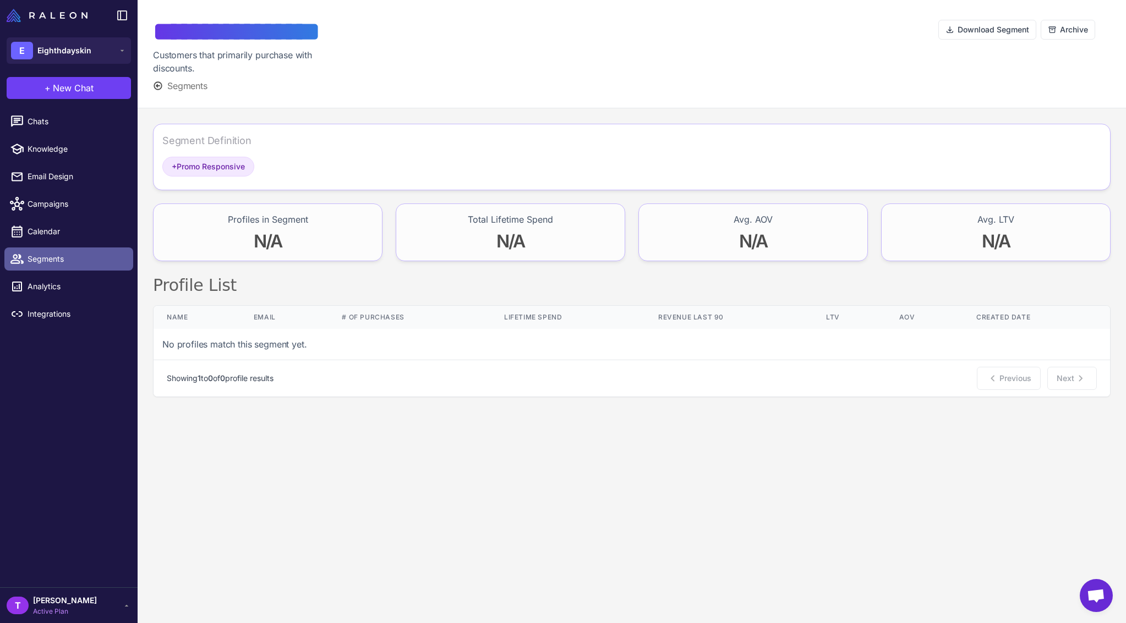
click at [60, 254] on span "Segments" at bounding box center [76, 259] width 97 height 12
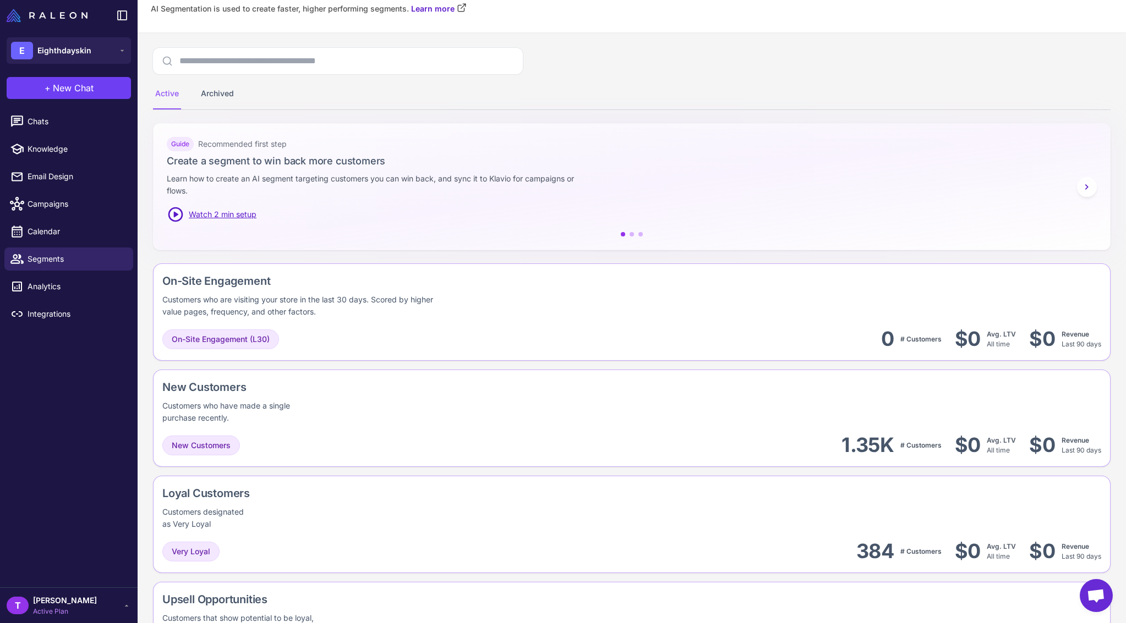
scroll to position [51, 0]
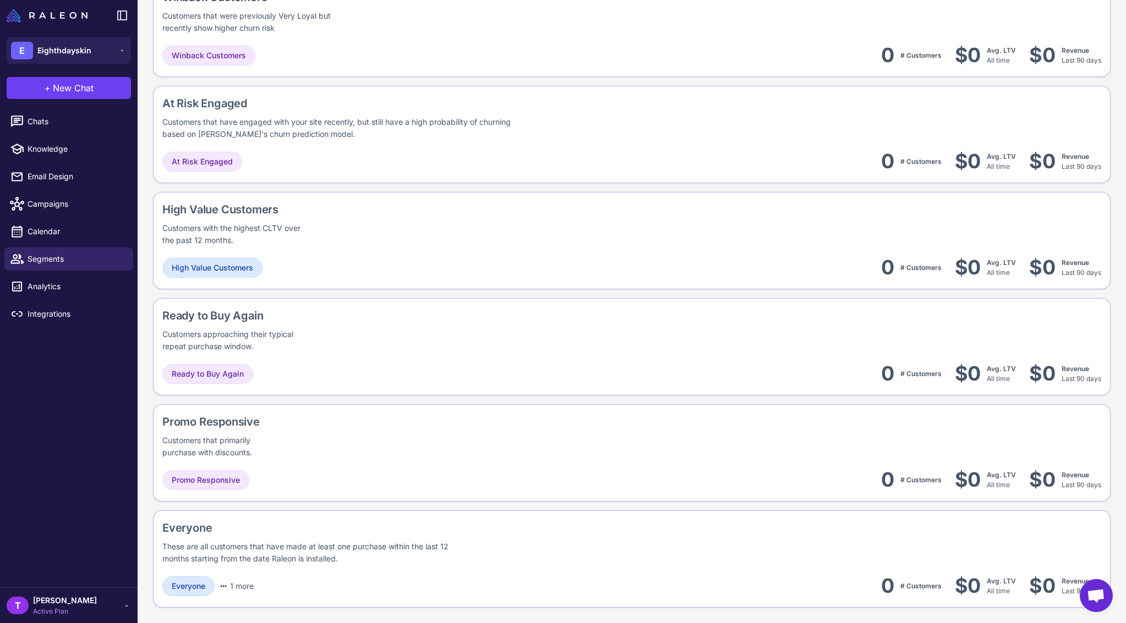
scroll to position [538, 0]
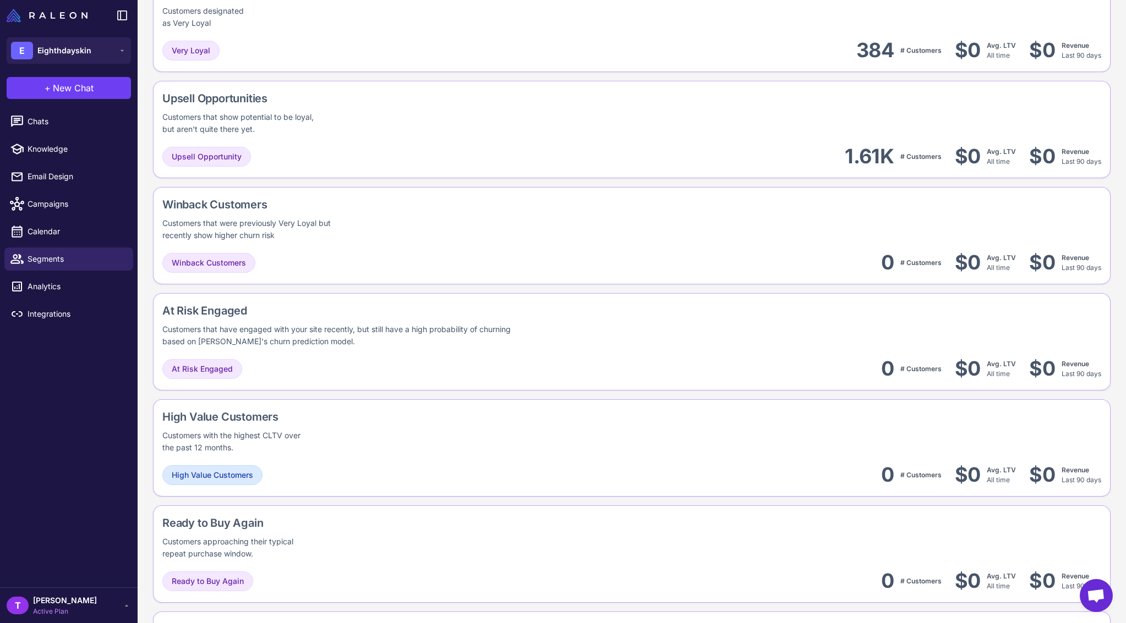
drag, startPoint x: 1092, startPoint y: 600, endPoint x: 1094, endPoint y: 591, distance: 9.6
click at [1092, 600] on span "Open chat" at bounding box center [1096, 596] width 18 height 15
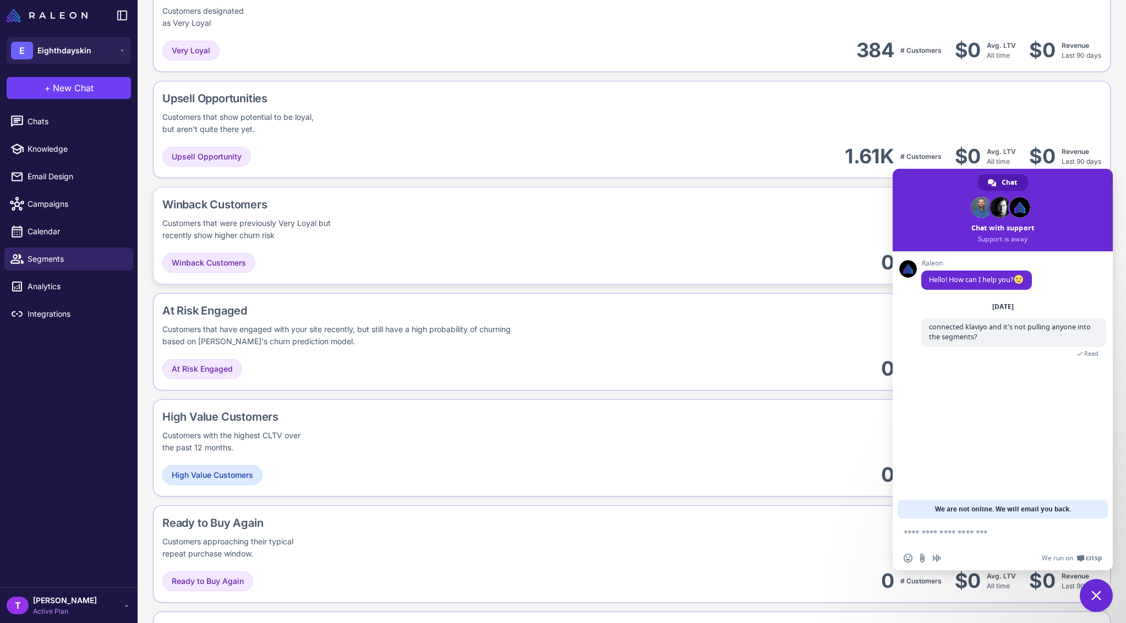
scroll to position [746, 0]
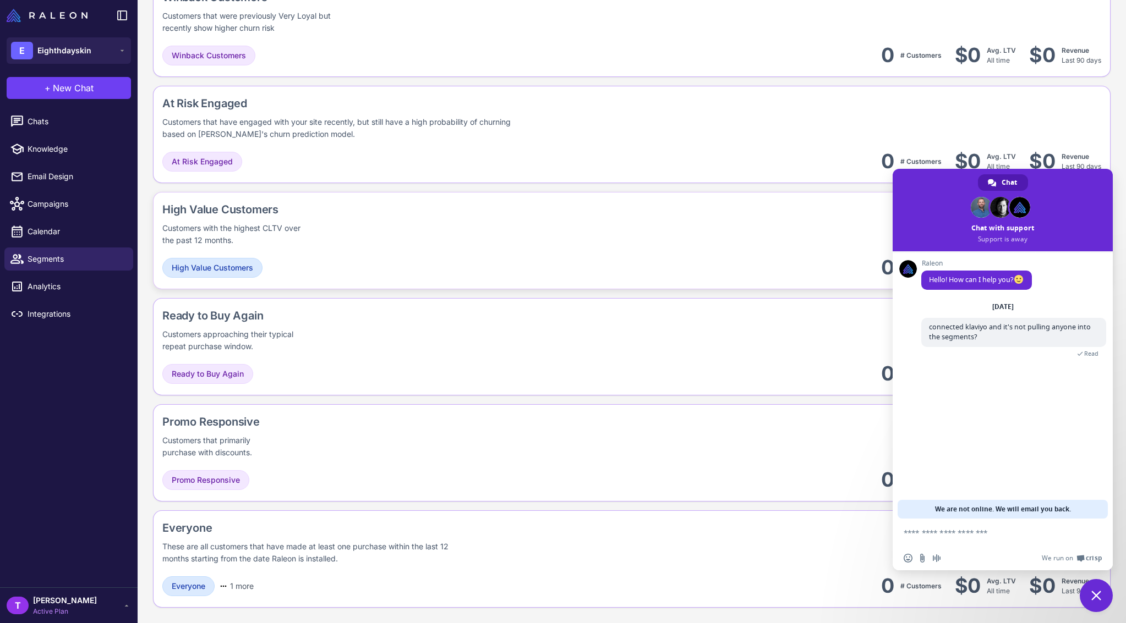
click at [697, 202] on div "High Value Customers Customers with the highest CLTV over the past 12 months." at bounding box center [631, 223] width 939 height 45
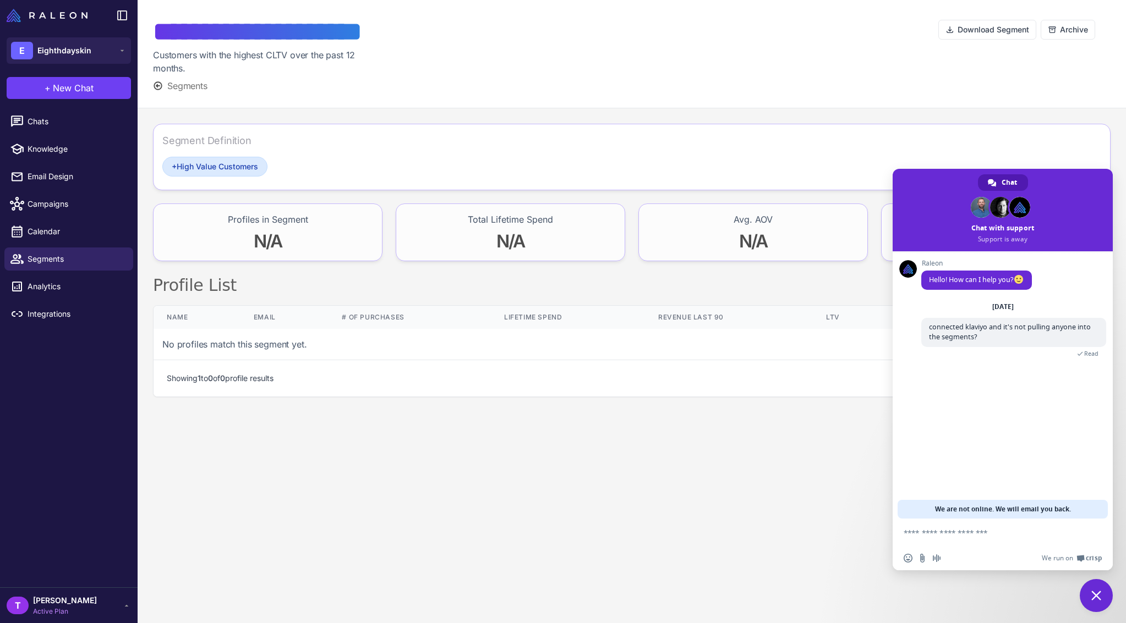
click at [1080, 591] on span "Close chat" at bounding box center [1095, 595] width 33 height 33
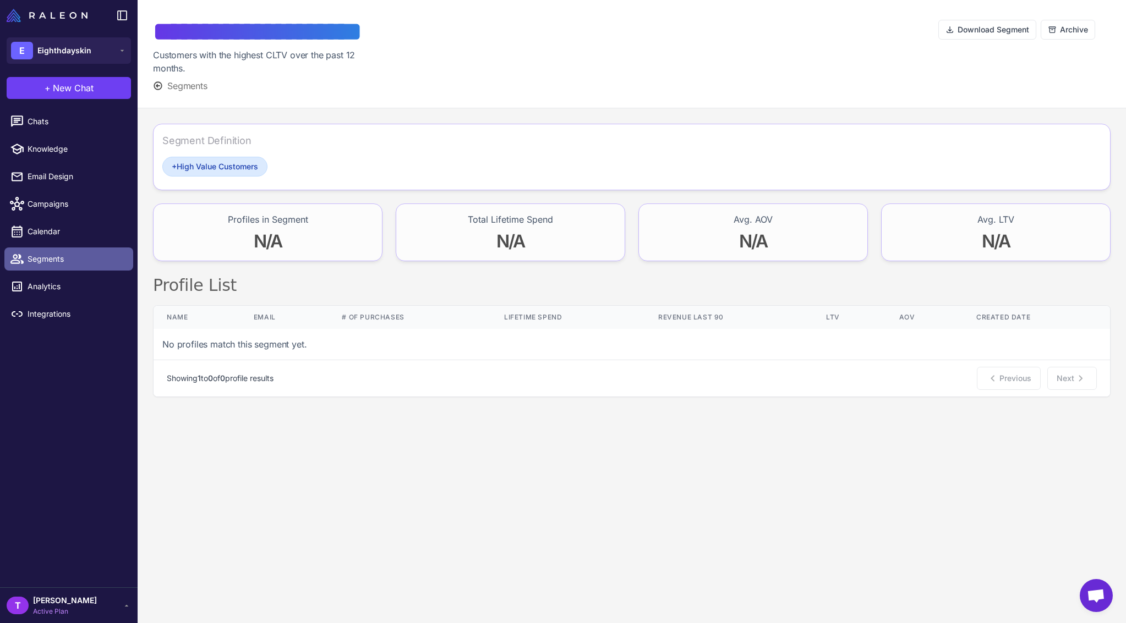
click at [102, 257] on span "Segments" at bounding box center [76, 259] width 97 height 12
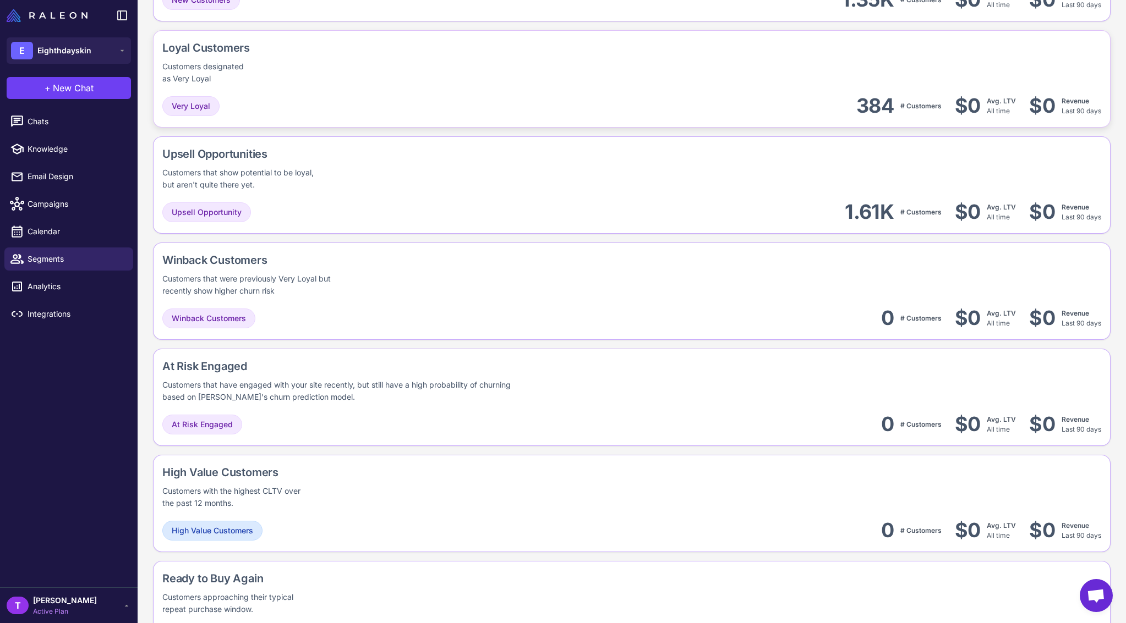
scroll to position [514, 0]
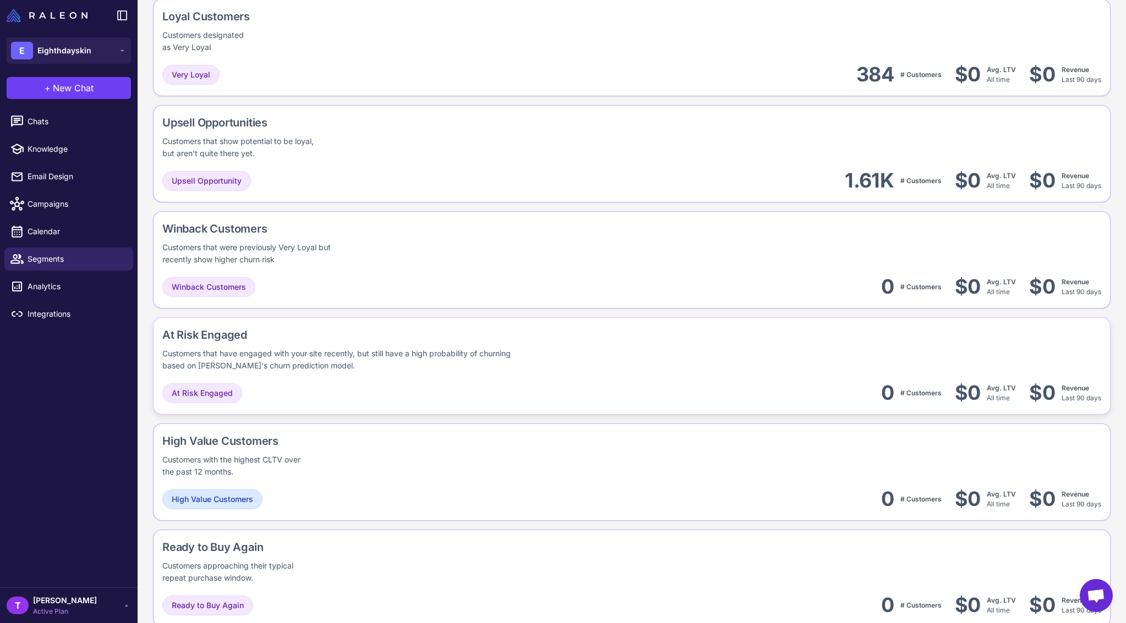
click at [477, 352] on div "Customers that have engaged with your site recently, but still have a high prob…" at bounding box center [343, 360] width 362 height 24
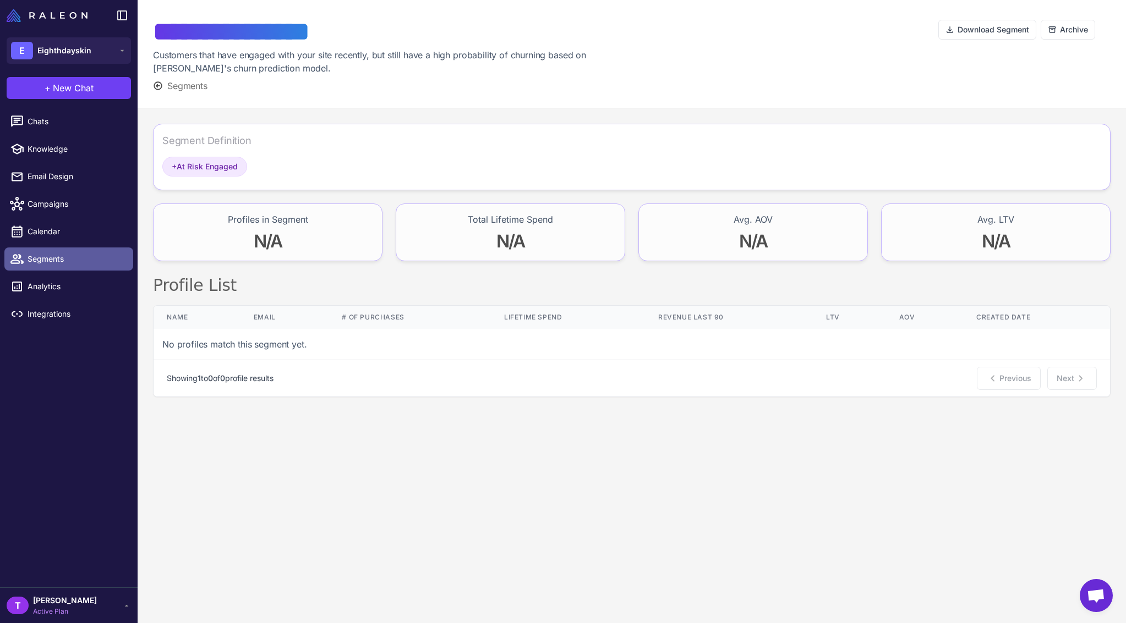
click at [42, 260] on span "Segments" at bounding box center [76, 259] width 97 height 12
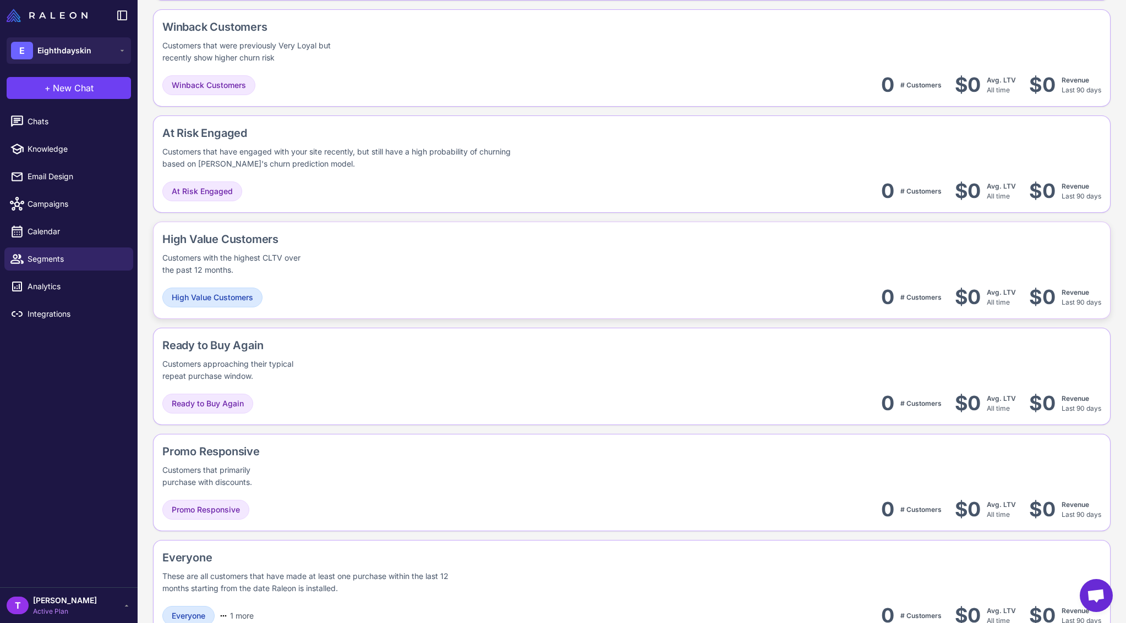
scroll to position [746, 0]
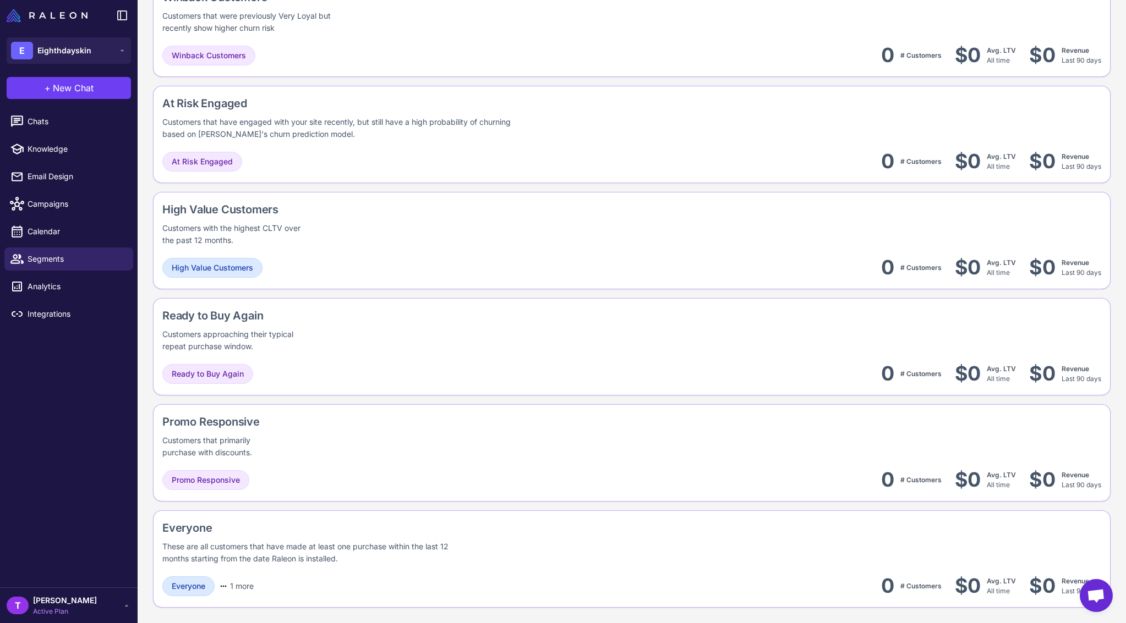
click at [598, 297] on div "On-Site Engagement Customers who are visiting your store in the last 30 days. S…" at bounding box center [631, 81] width 957 height 1053
click at [481, 337] on div "Ready to Buy Again Customers approaching their typical repeat purchase window." at bounding box center [631, 330] width 939 height 45
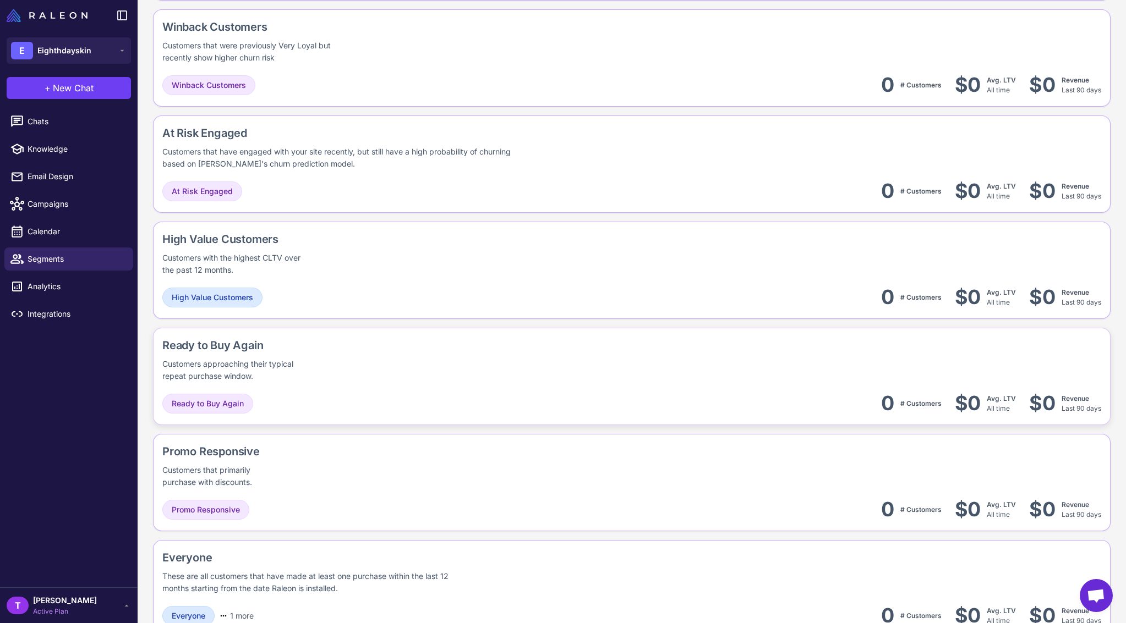
scroll to position [746, 0]
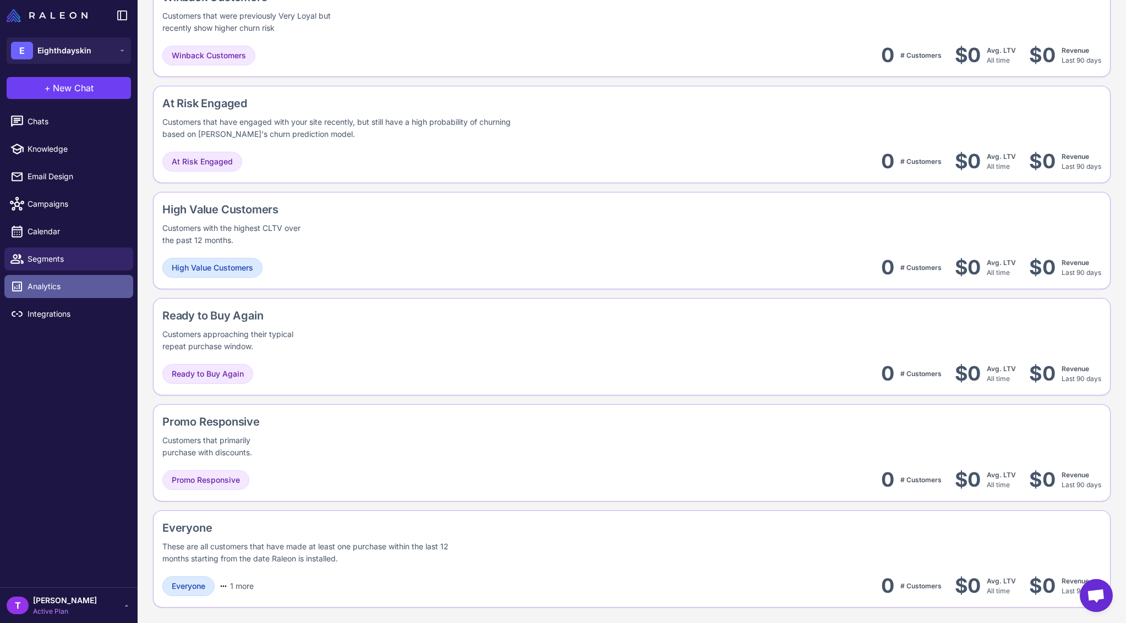
click at [60, 281] on span "Analytics" at bounding box center [76, 287] width 97 height 12
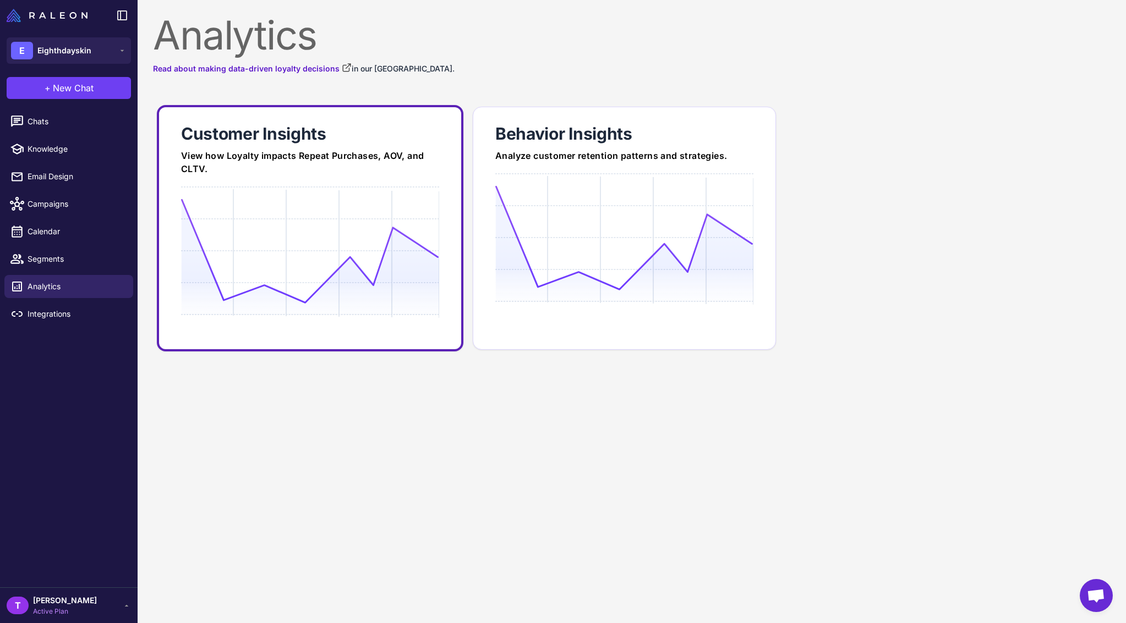
click at [352, 268] on icon at bounding box center [309, 251] width 257 height 105
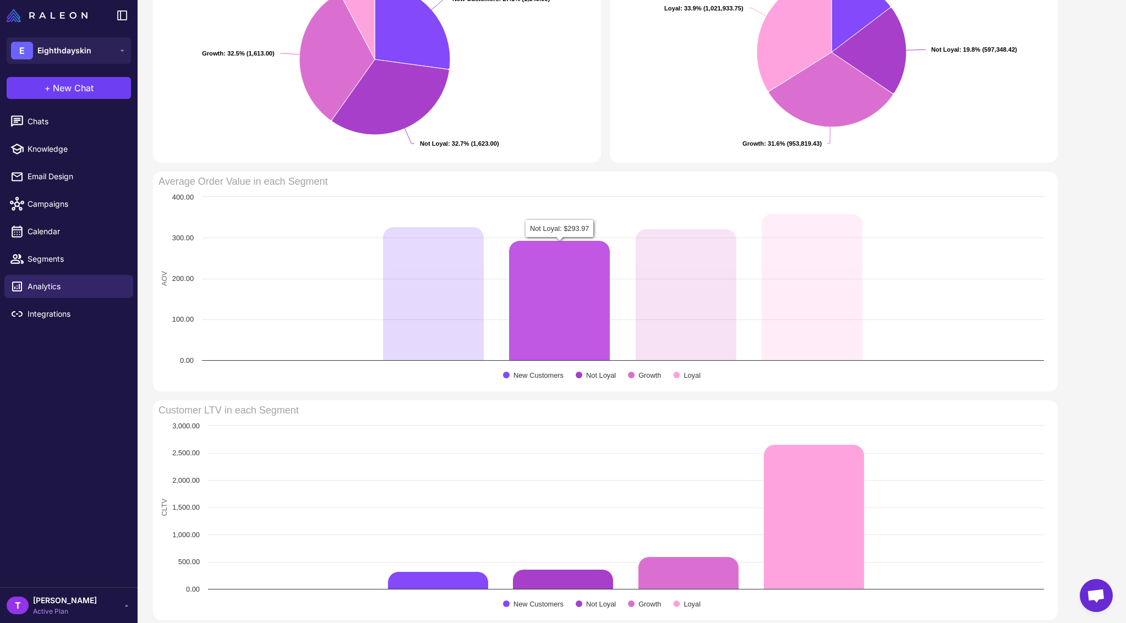
scroll to position [490, 0]
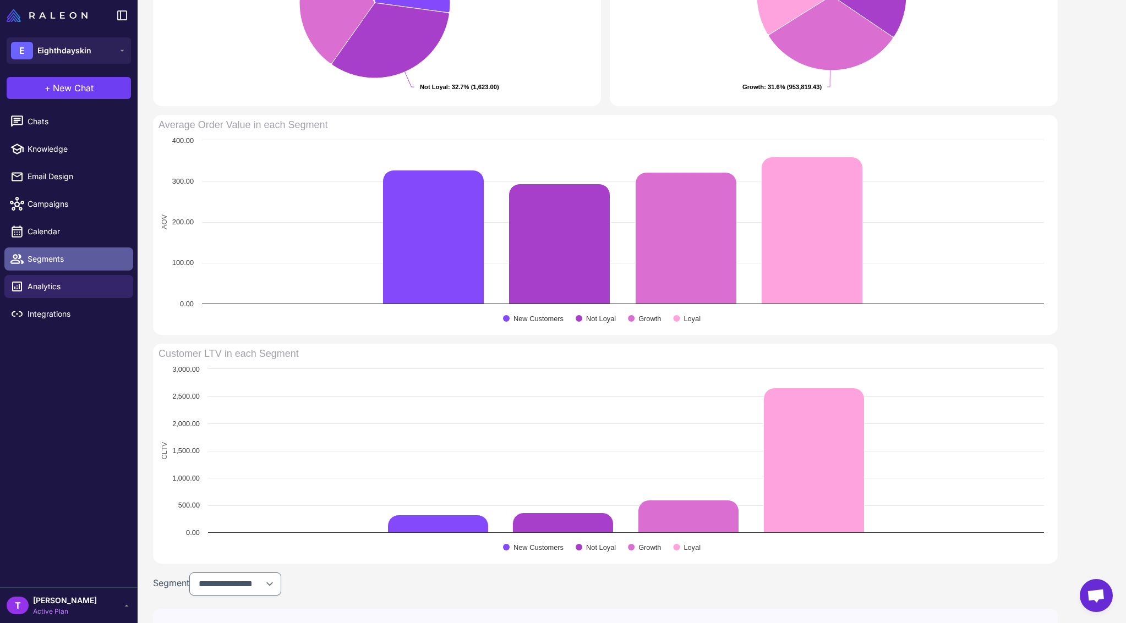
click at [40, 255] on span "Segments" at bounding box center [76, 259] width 97 height 12
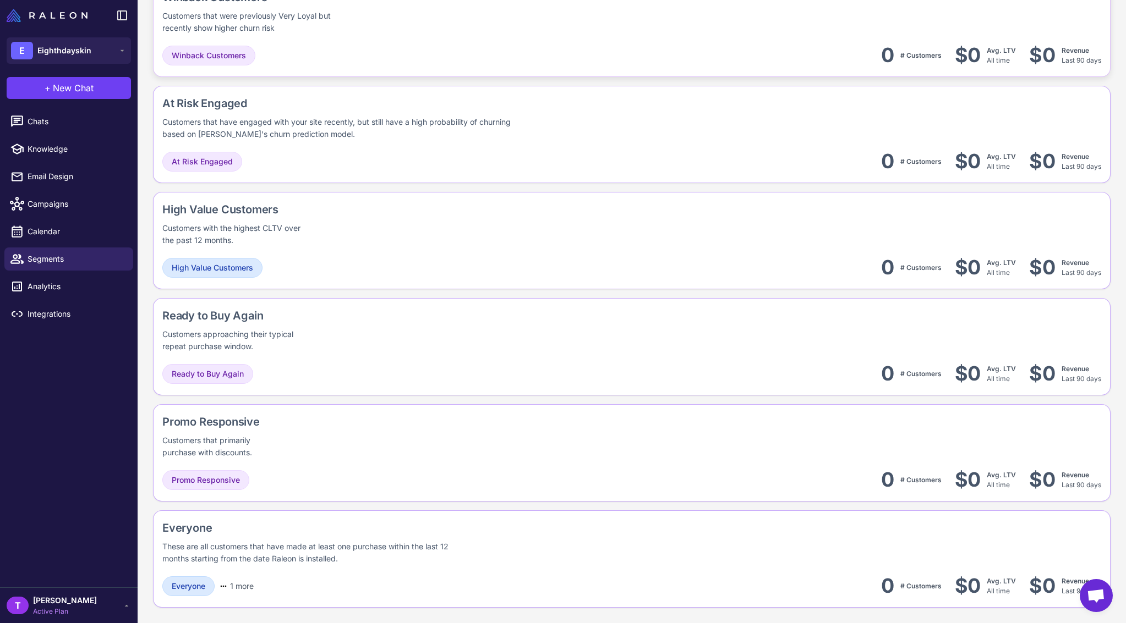
scroll to position [612, 0]
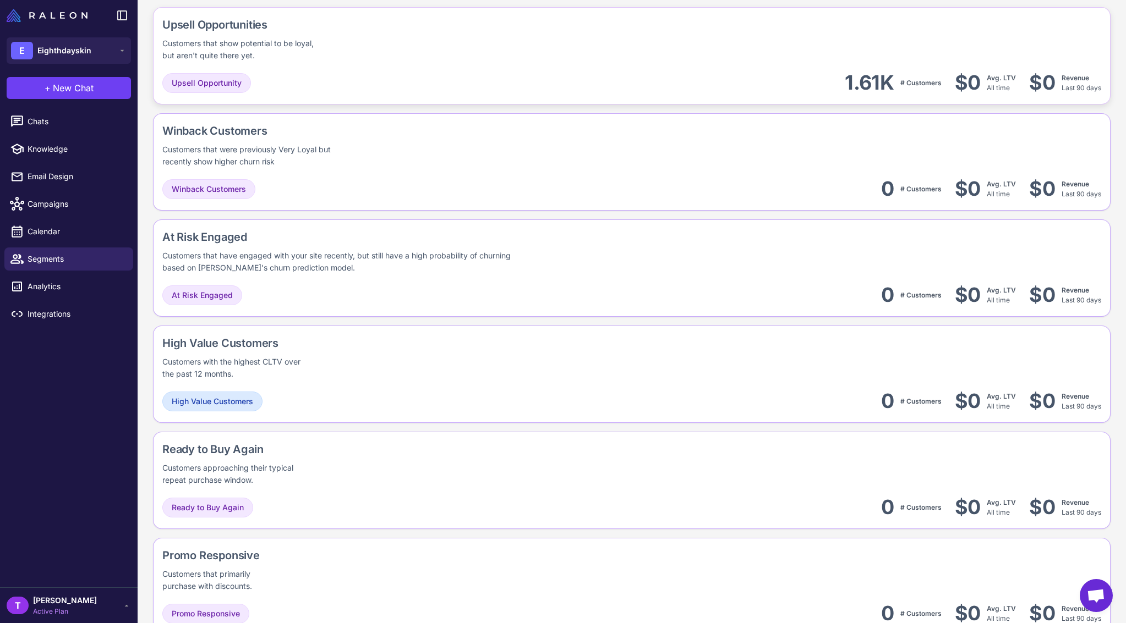
click at [744, 113] on div "Upsell Opportunities Customers that show potential to be loyal, but aren't quit…" at bounding box center [631, 161] width 957 height 97
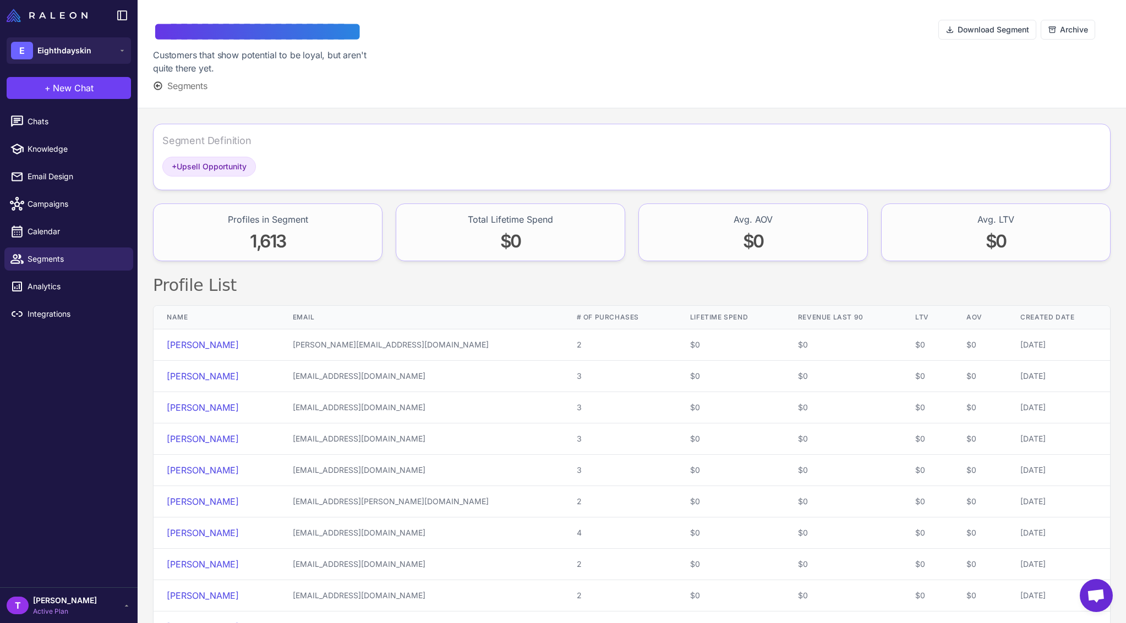
drag, startPoint x: 856, startPoint y: 95, endPoint x: 841, endPoint y: 96, distance: 14.9
click at [854, 95] on div "**********" at bounding box center [632, 54] width 988 height 108
click at [182, 90] on span "Segments" at bounding box center [187, 85] width 40 height 13
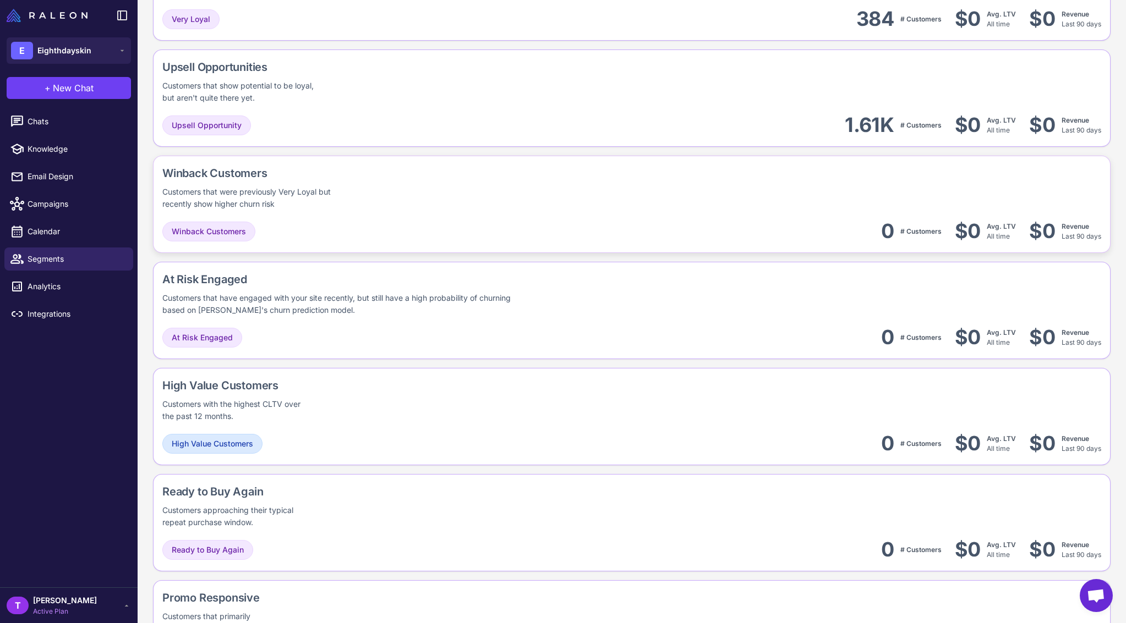
scroll to position [376, 0]
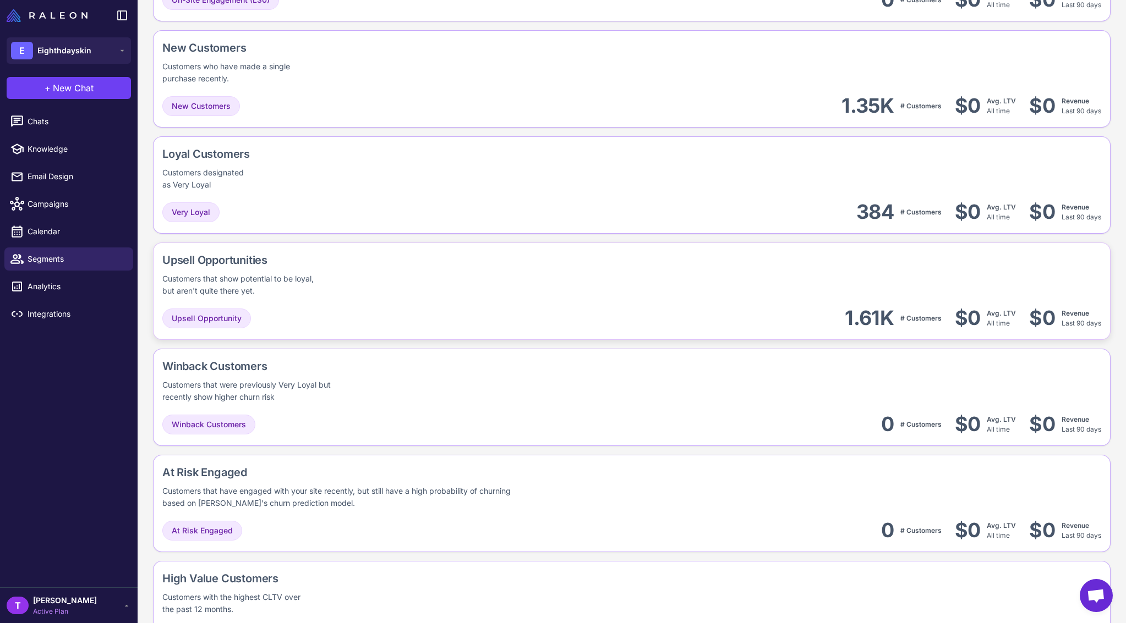
click at [641, 306] on div "Upsell Opportunity 1.61K # Customers $0 Avg. LTV All time $0 Revenue Last 90 da…" at bounding box center [631, 318] width 939 height 25
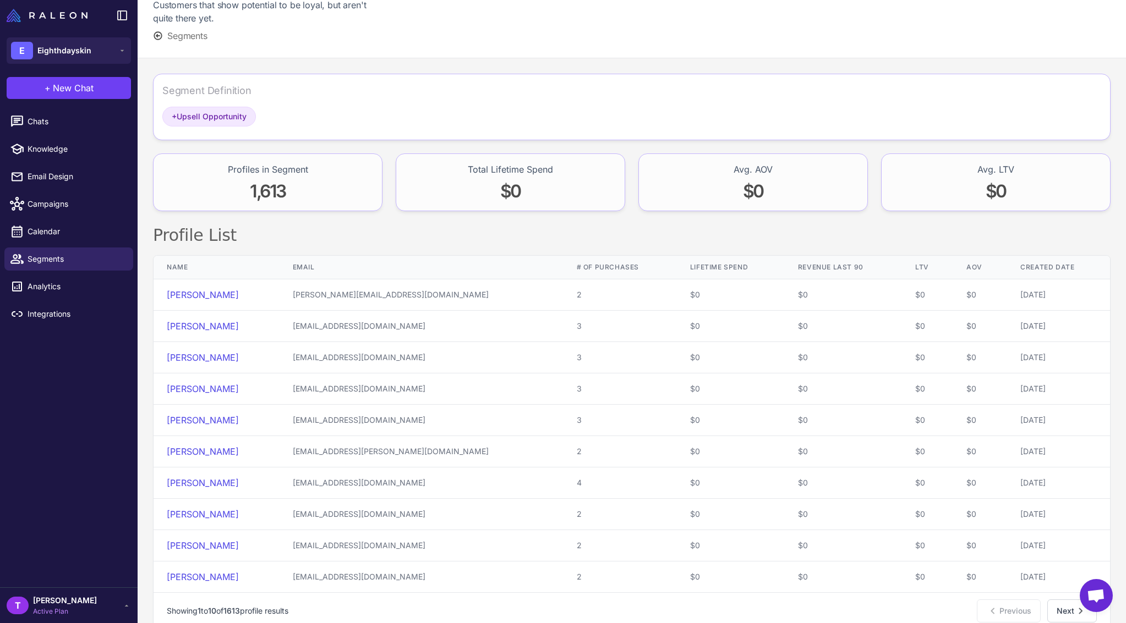
scroll to position [72, 0]
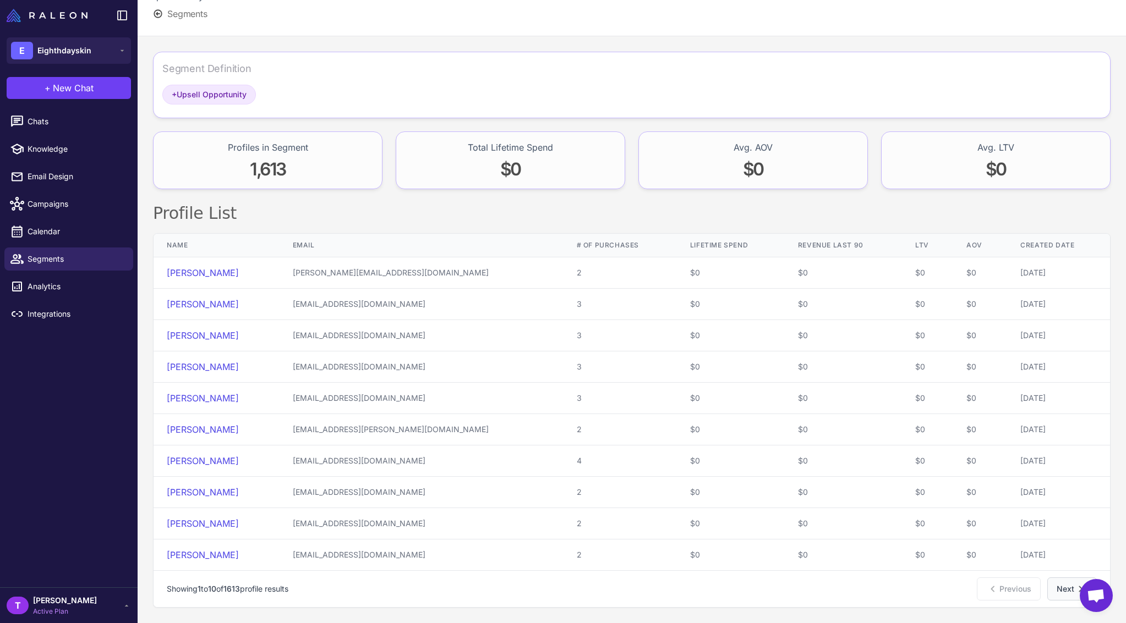
click at [1060, 592] on button "Next" at bounding box center [1072, 589] width 50 height 23
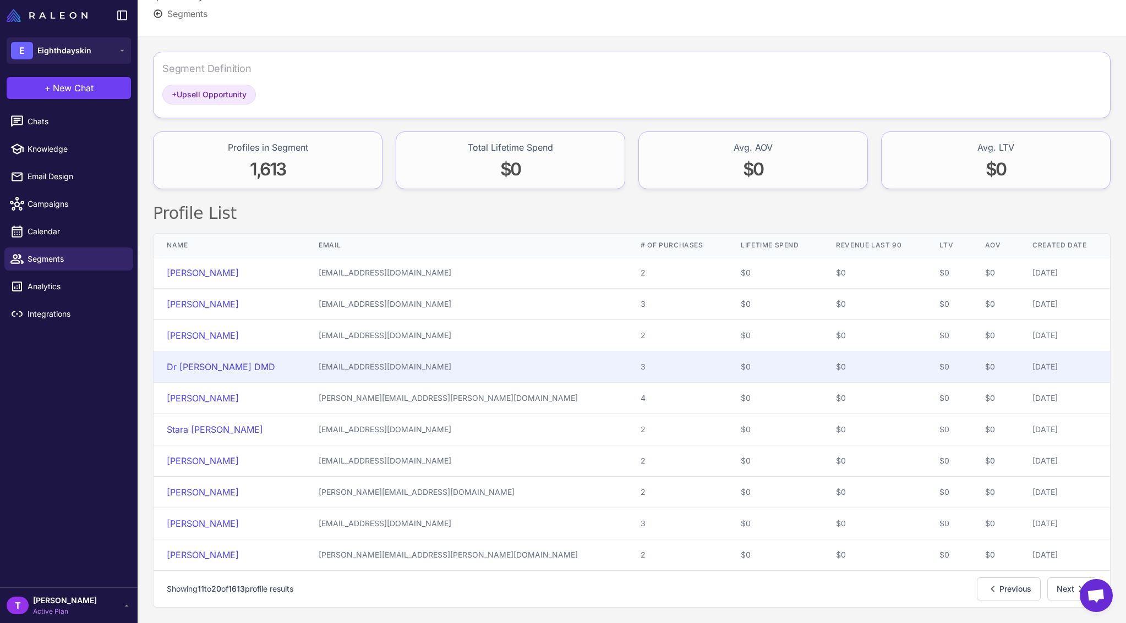
scroll to position [0, 0]
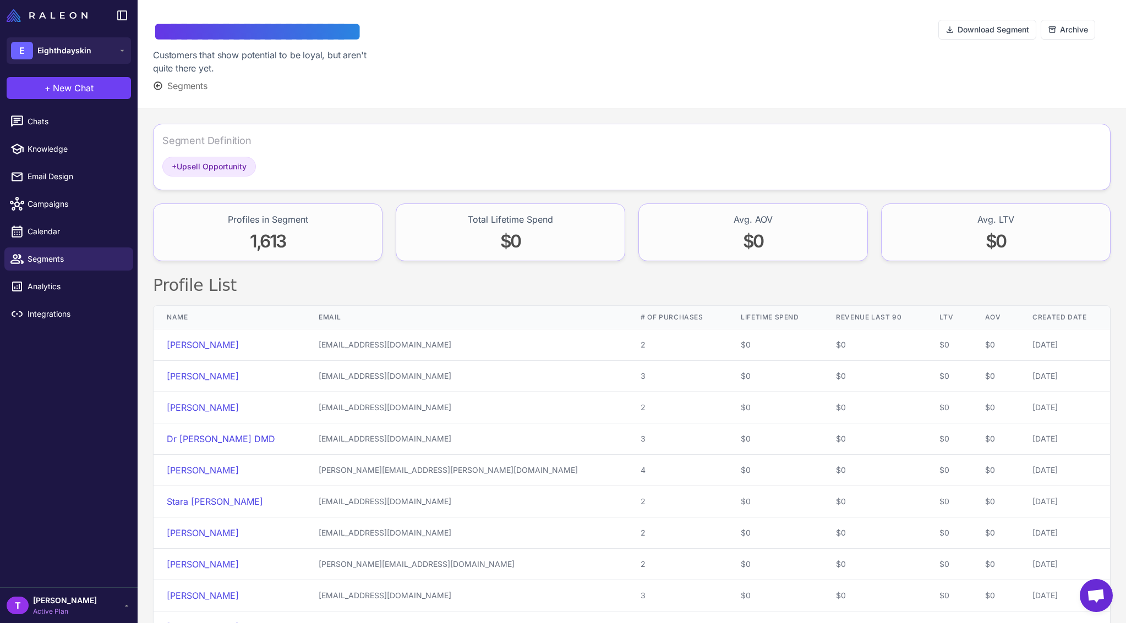
click at [490, 263] on div "Segment Definition + Upsell Opportunity Profiles in Segment 1,613 Total Lifetim…" at bounding box center [632, 401] width 988 height 587
click at [61, 263] on span "Segments" at bounding box center [76, 259] width 97 height 12
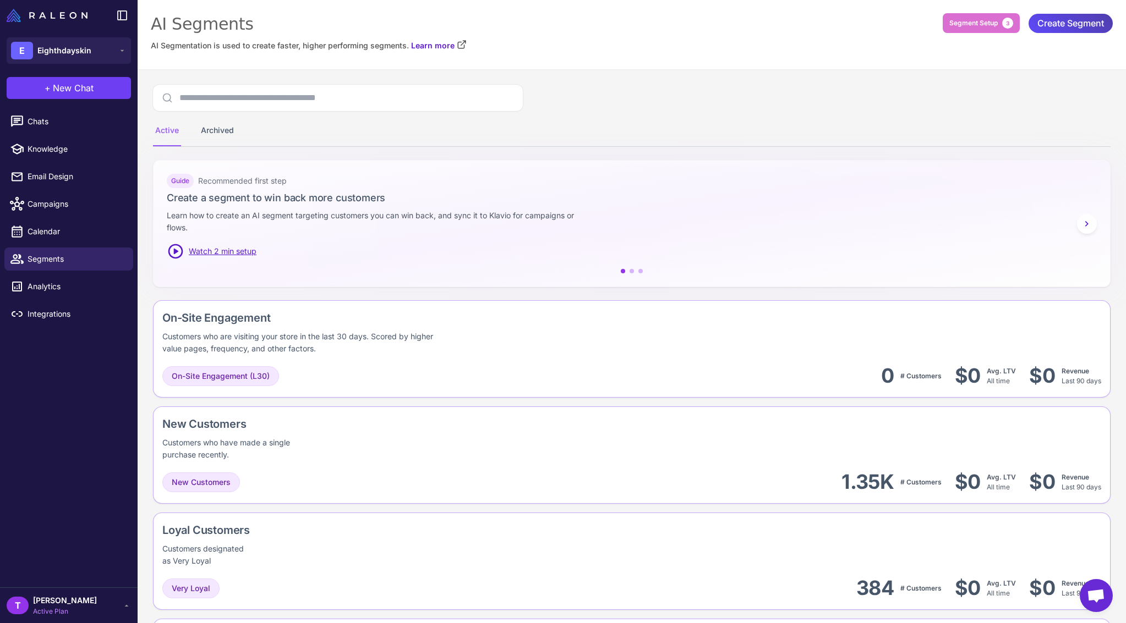
scroll to position [20, 0]
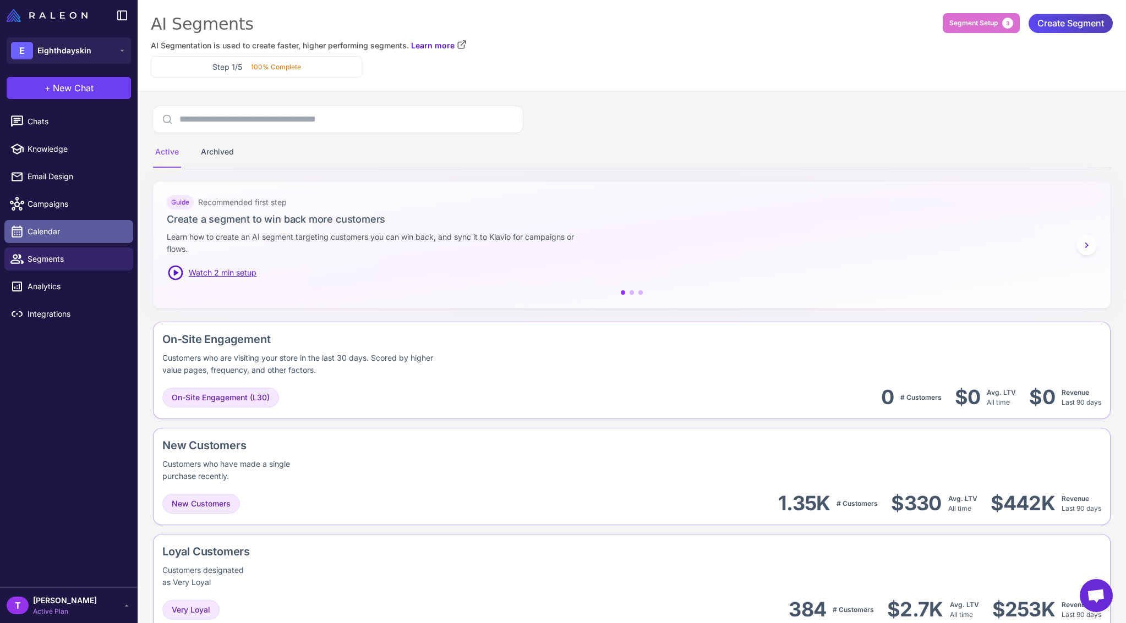
click at [58, 227] on span "Calendar" at bounding box center [76, 232] width 97 height 12
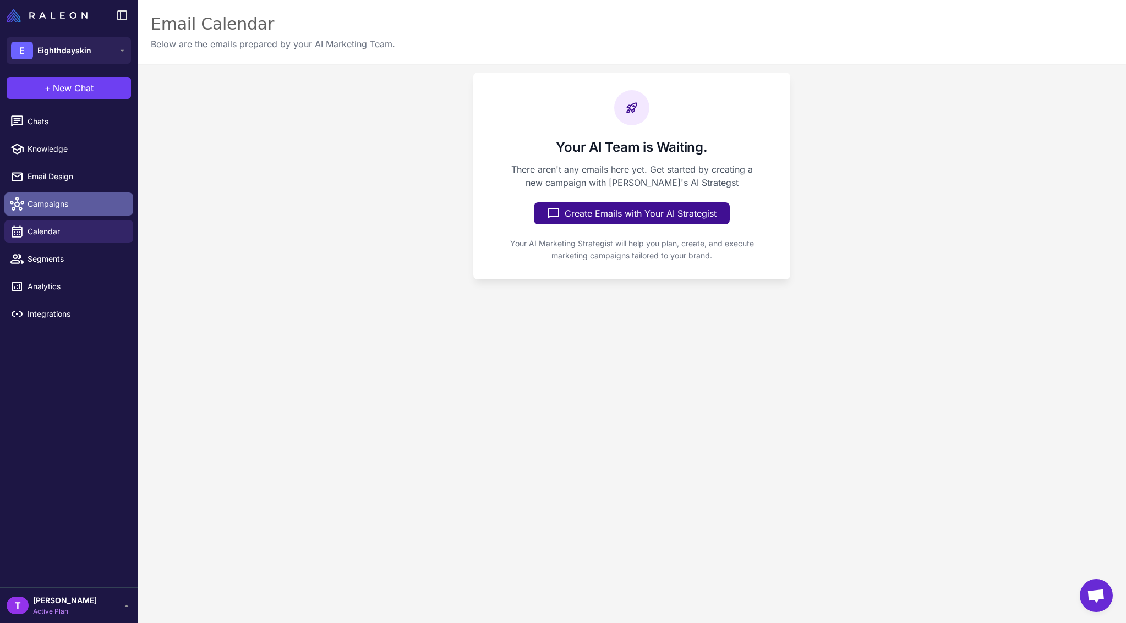
click at [56, 204] on span "Campaigns" at bounding box center [76, 204] width 97 height 12
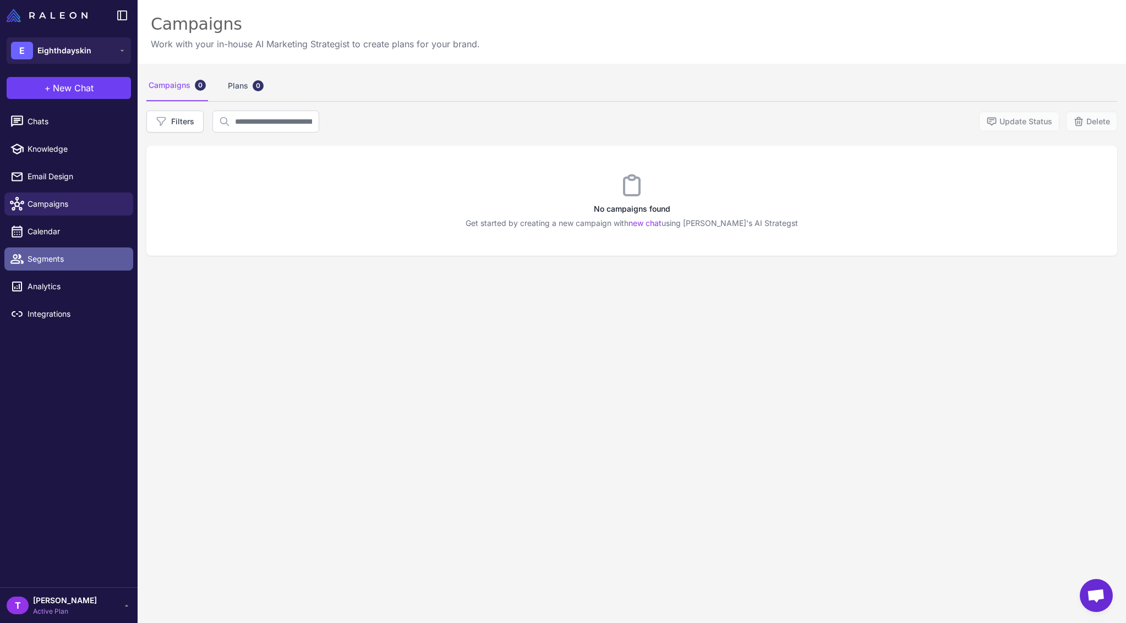
click at [40, 264] on span "Segments" at bounding box center [76, 259] width 97 height 12
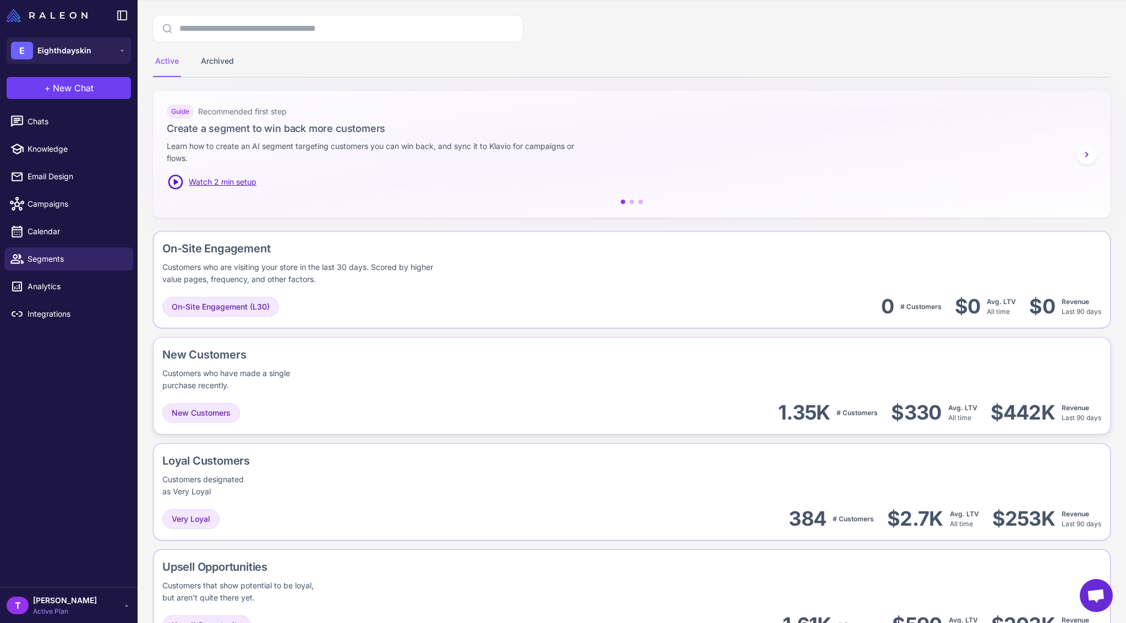
scroll to position [228, 0]
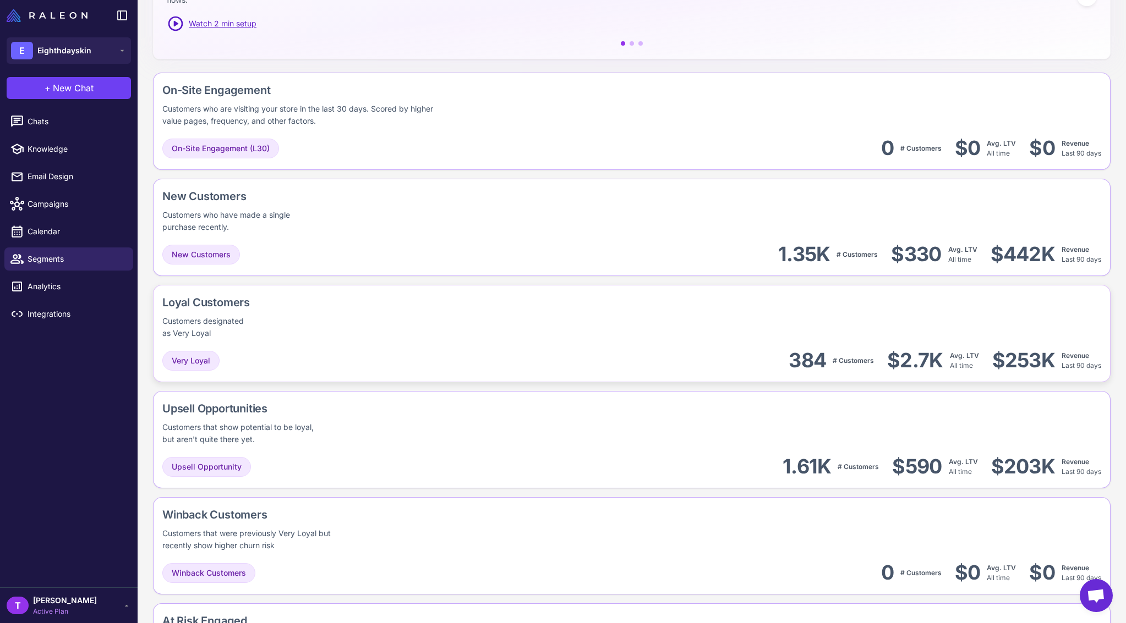
click at [693, 334] on div "Loyal Customers Customers designated as Very Loyal" at bounding box center [631, 316] width 939 height 45
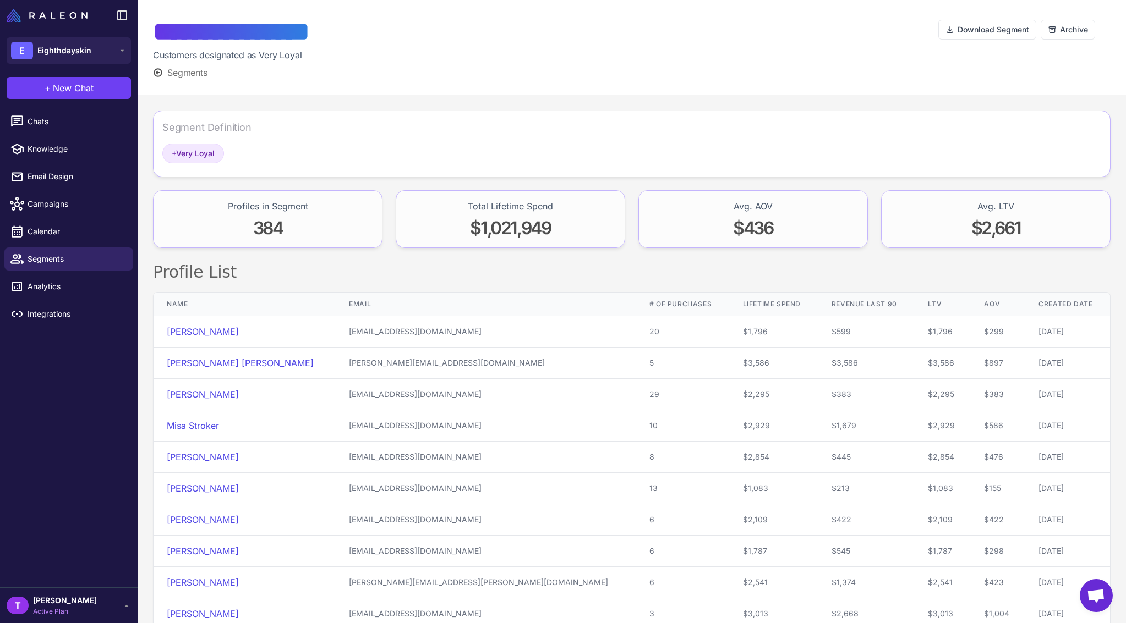
click at [998, 66] on div "Download Segment Archive" at bounding box center [1024, 47] width 172 height 64
click at [194, 156] on span "+ Very Loyal" at bounding box center [193, 153] width 43 height 12
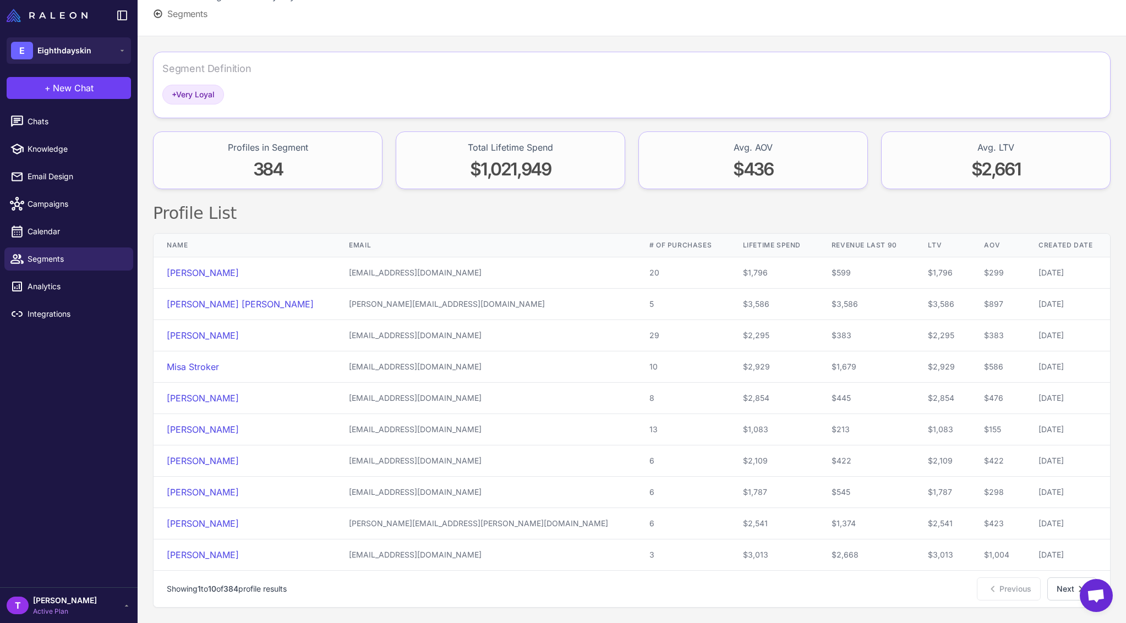
drag, startPoint x: 201, startPoint y: 155, endPoint x: 233, endPoint y: 1, distance: 157.2
click at [91, 261] on span "Segments" at bounding box center [76, 259] width 97 height 12
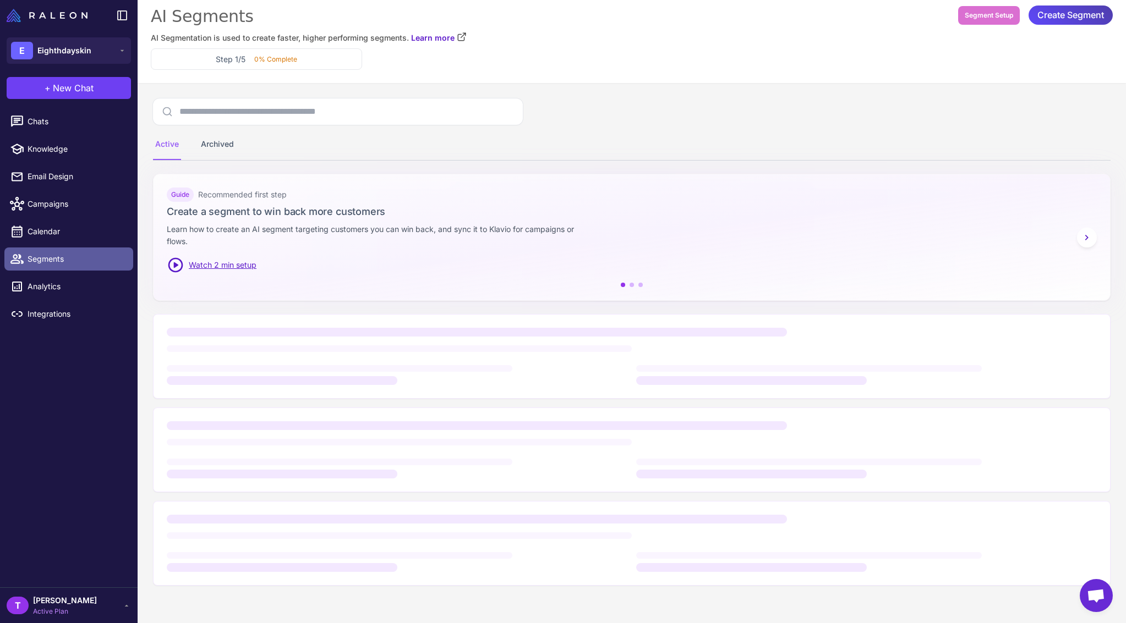
click at [74, 257] on span "Segments" at bounding box center [76, 259] width 97 height 12
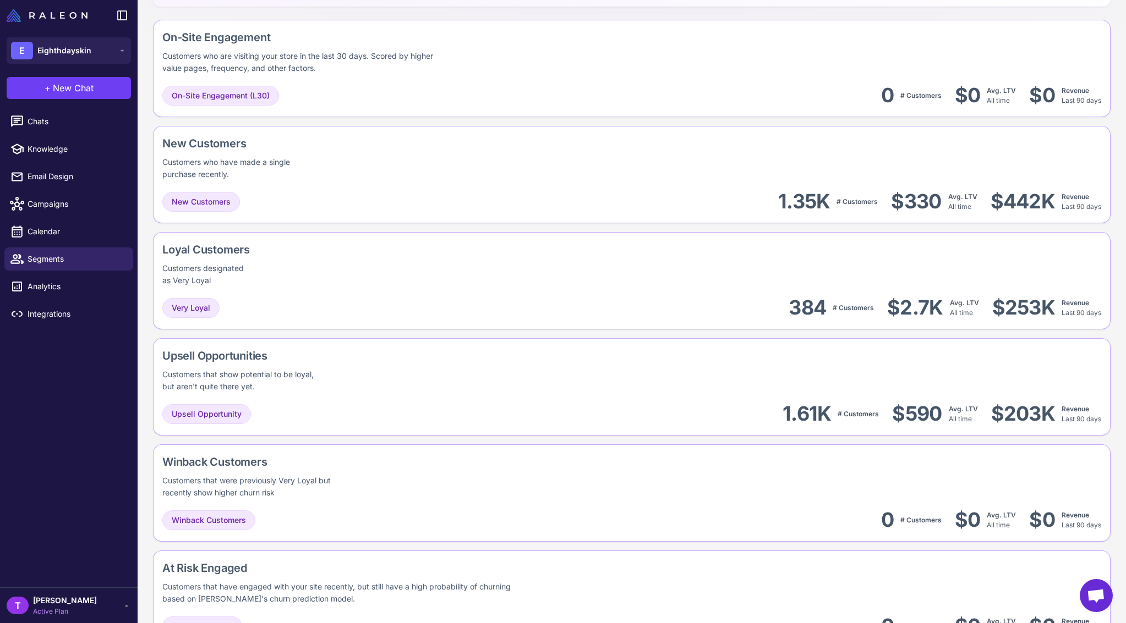
scroll to position [97, 0]
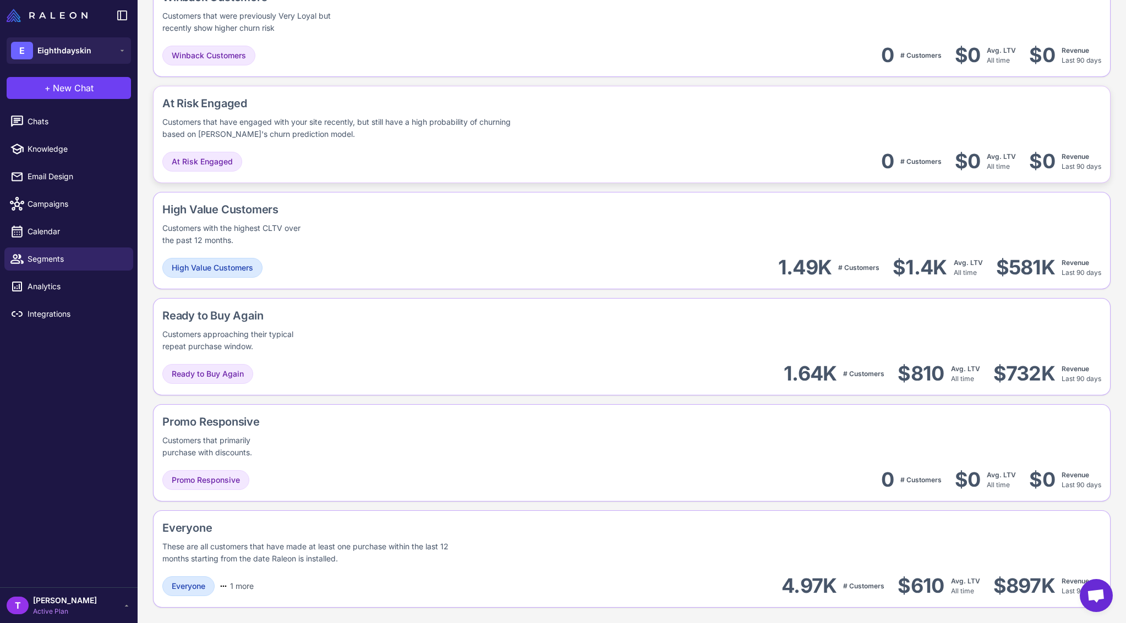
scroll to position [692, 0]
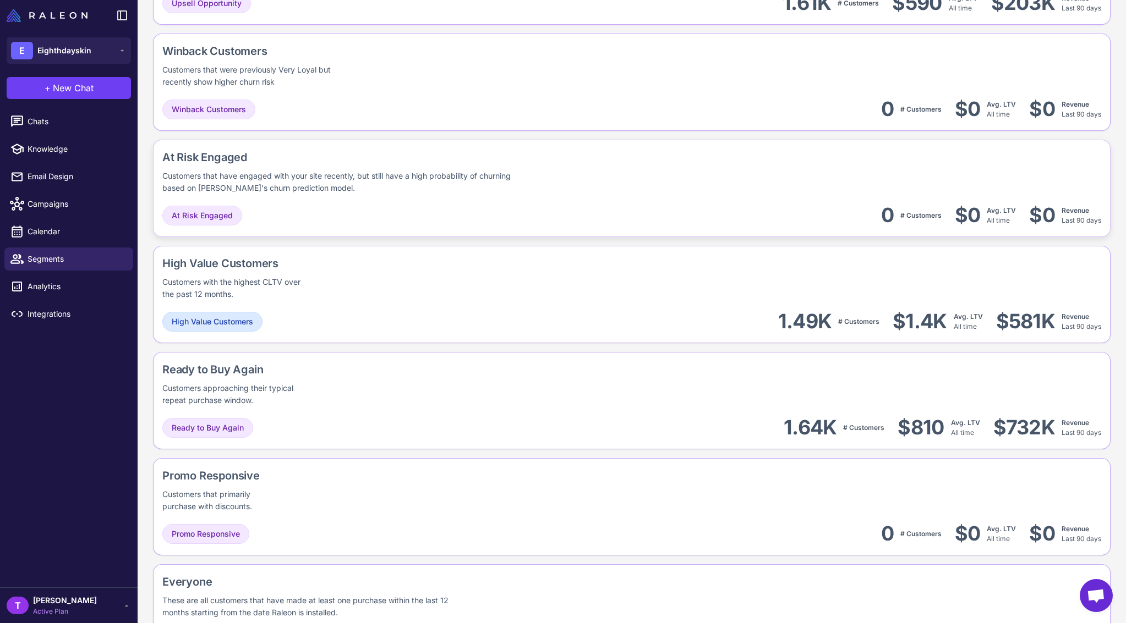
click at [648, 151] on div "At Risk Engaged" at bounding box center [433, 157] width 543 height 17
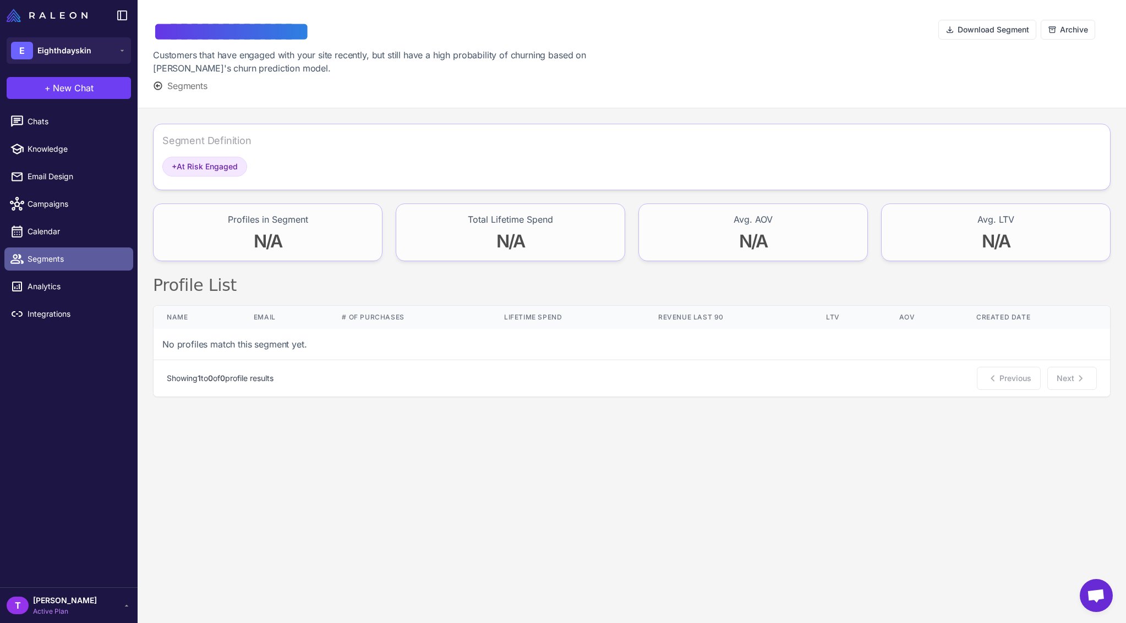
click at [54, 265] on link "Segments" at bounding box center [68, 259] width 129 height 23
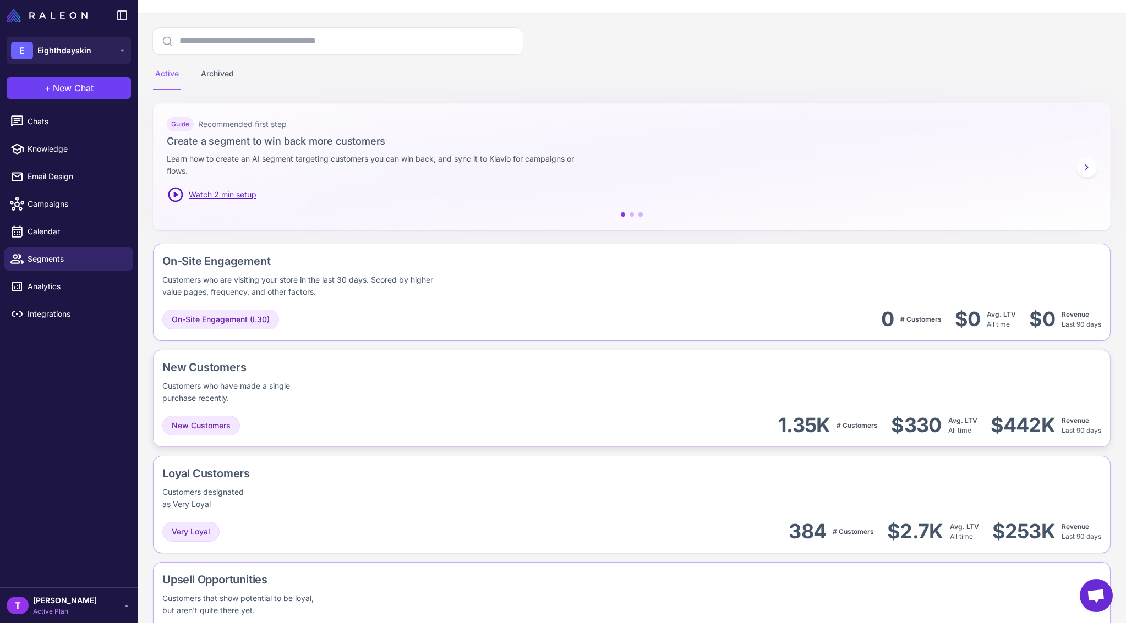
scroll to position [327, 0]
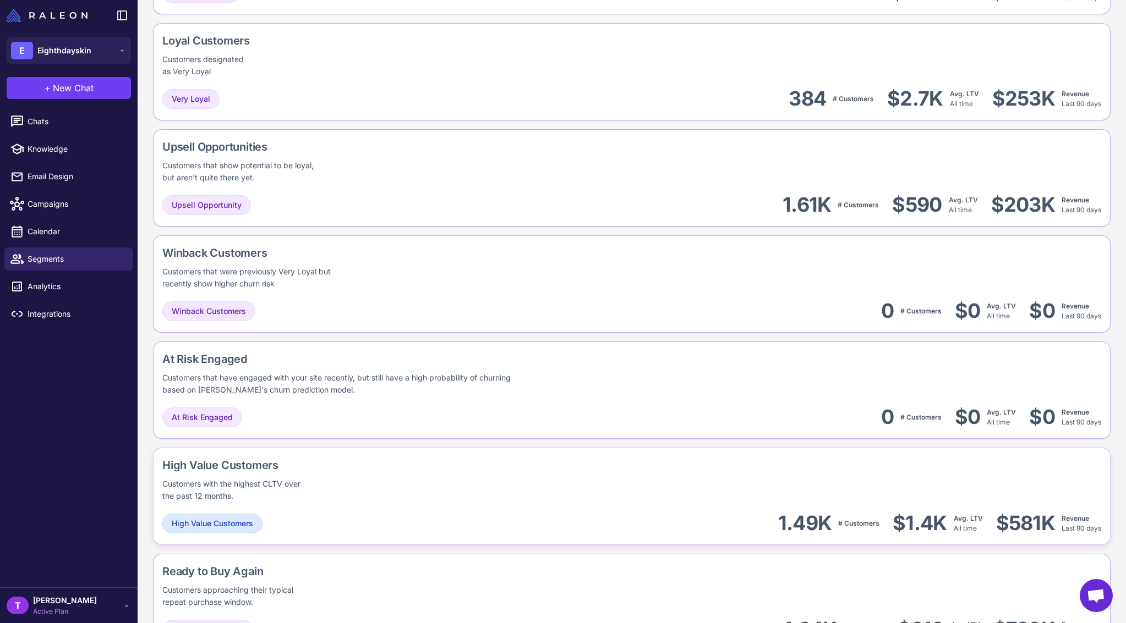
scroll to position [589, 0]
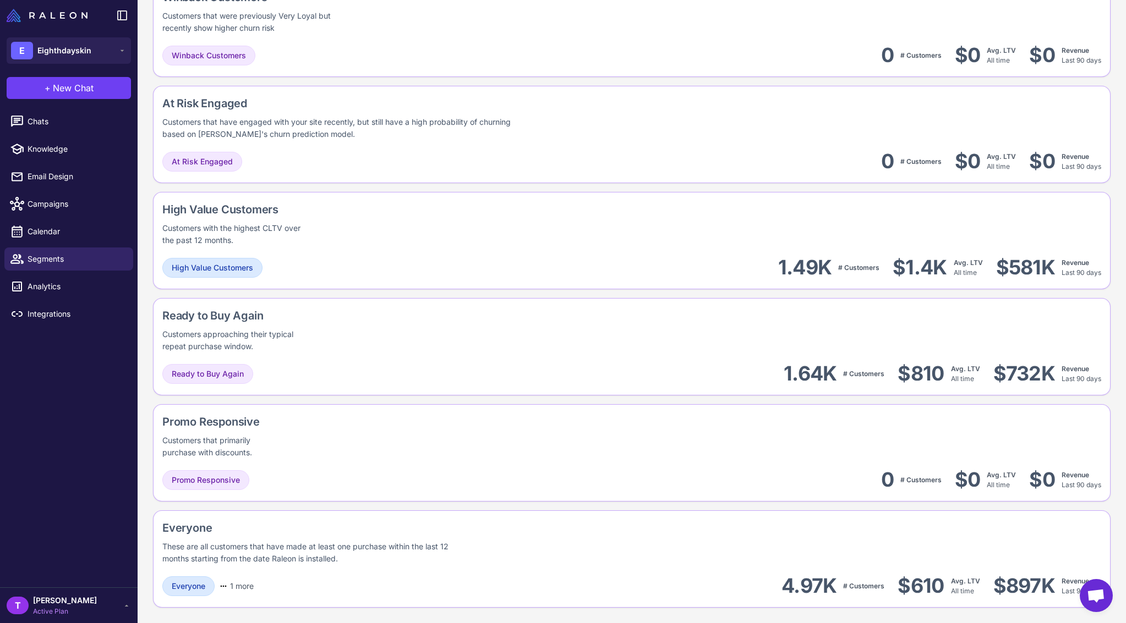
scroll to position [746, 0]
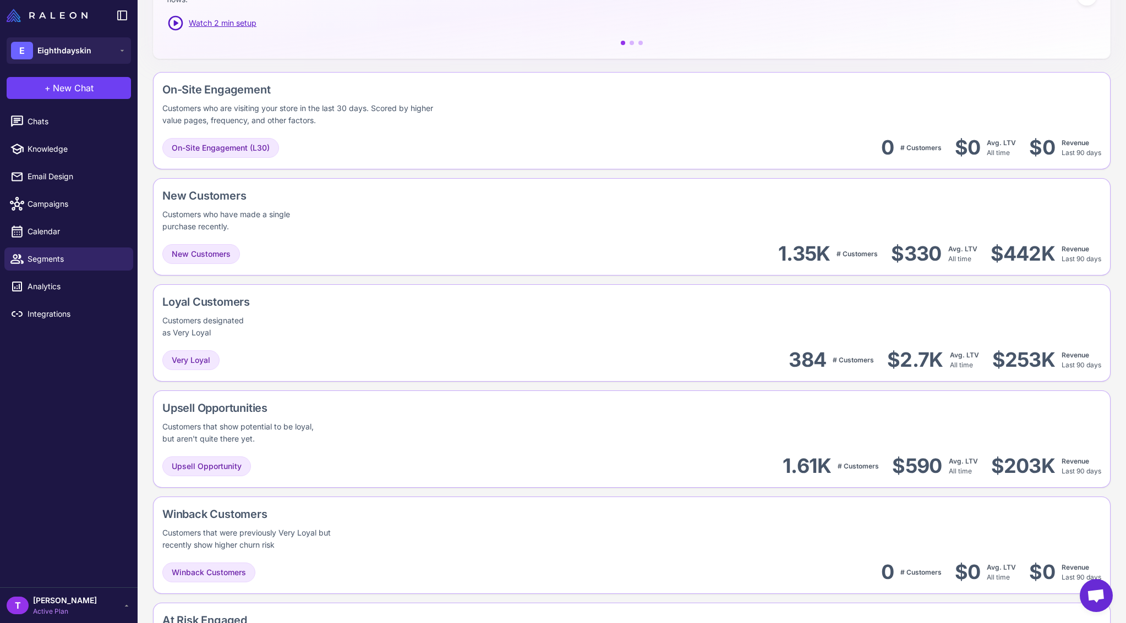
scroll to position [94, 0]
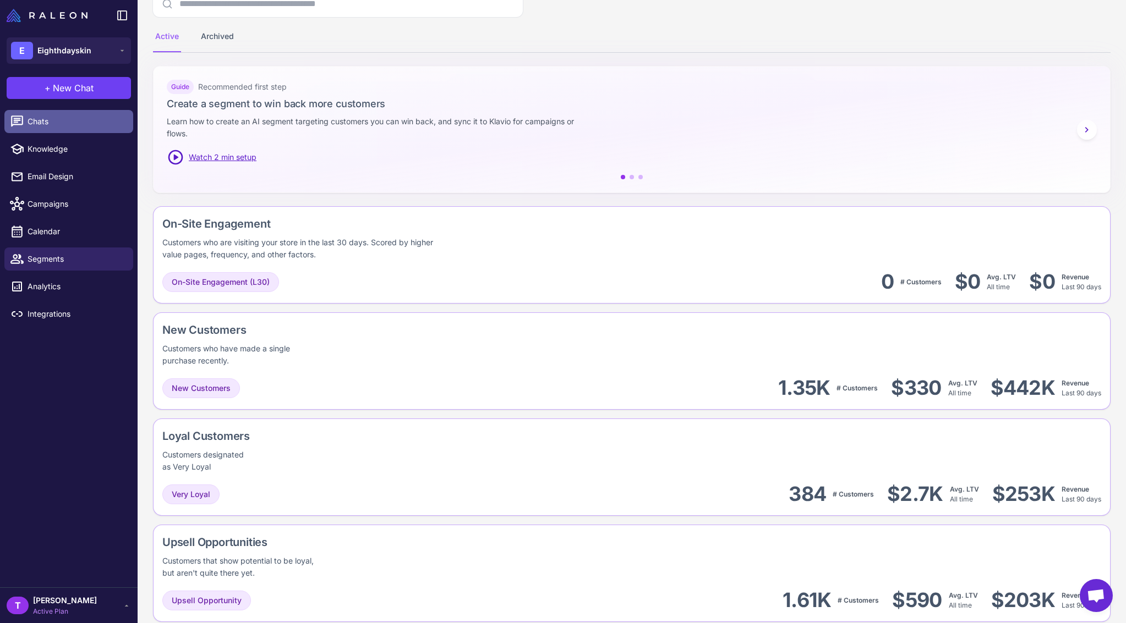
click at [72, 131] on link "Chats" at bounding box center [68, 121] width 129 height 23
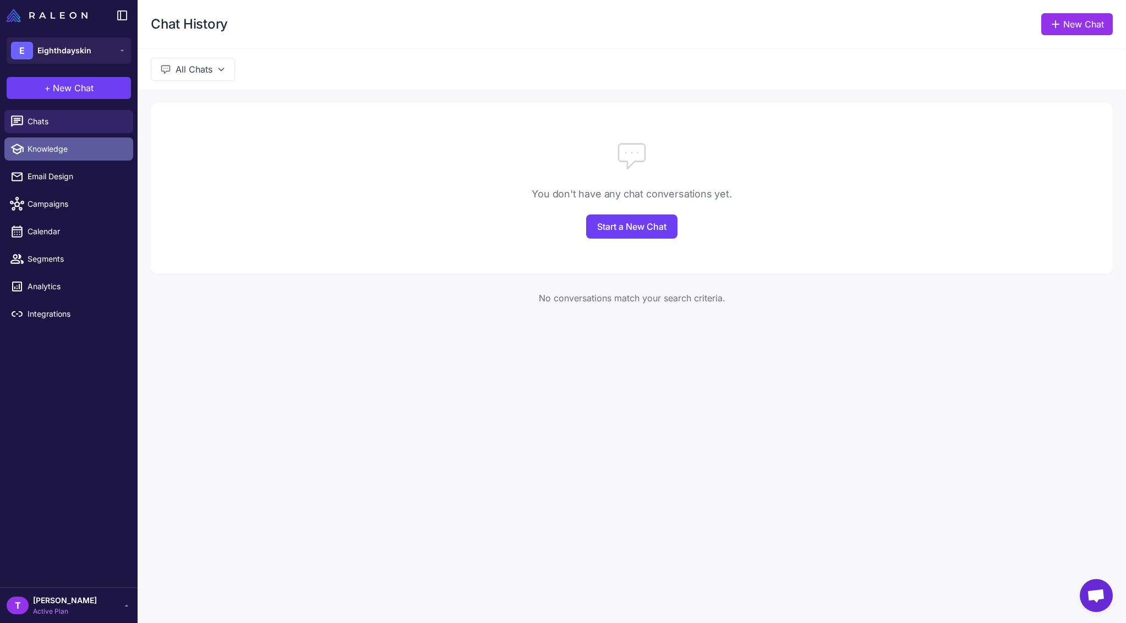
click at [74, 148] on span "Knowledge" at bounding box center [76, 149] width 97 height 12
select select
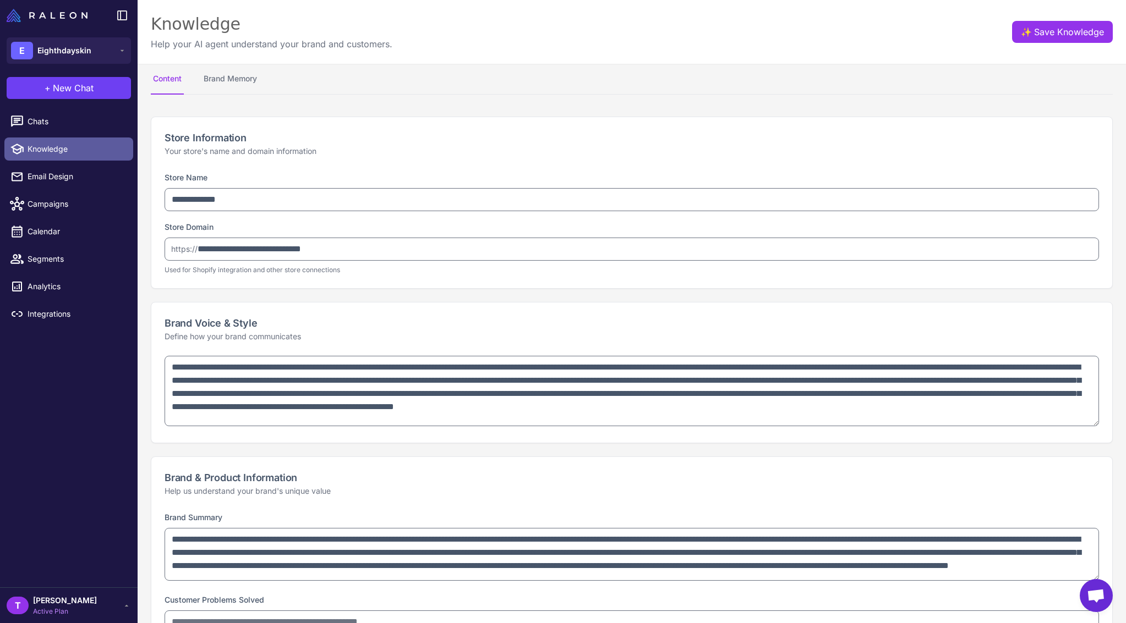
type textarea "**********"
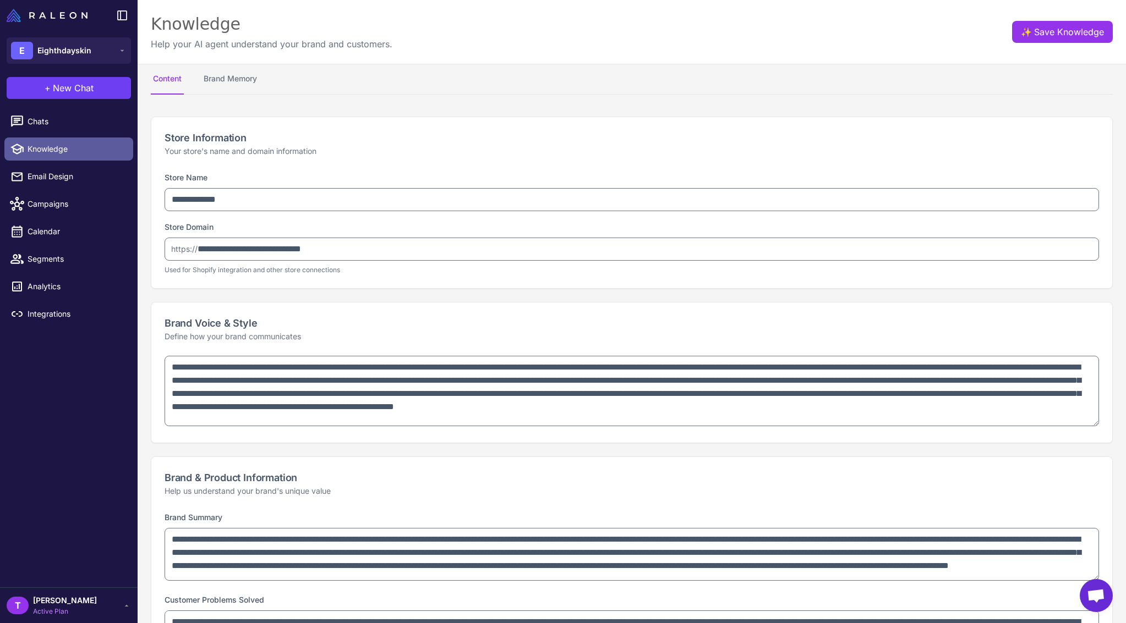
select select "***"
type textarea "**********"
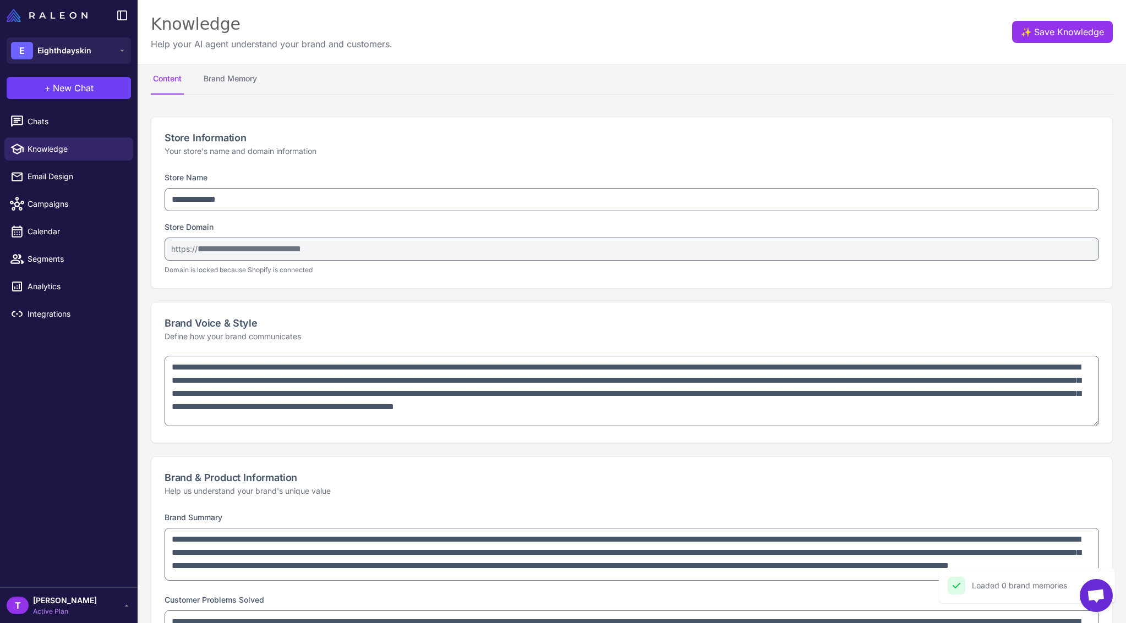
click at [61, 602] on span "[PERSON_NAME]" at bounding box center [65, 601] width 64 height 12
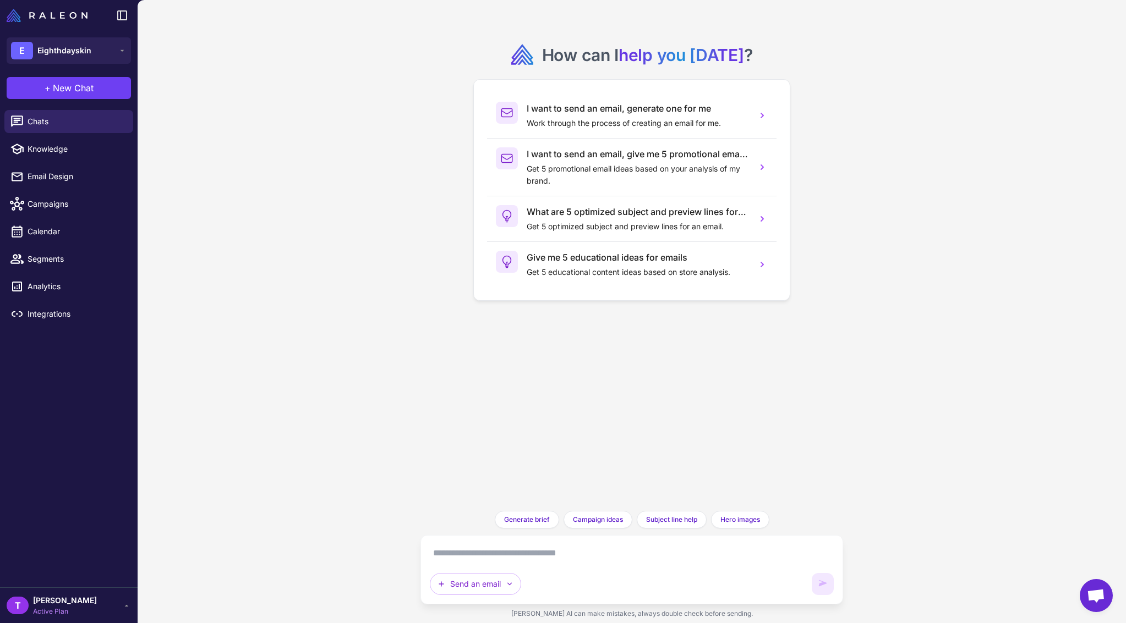
click at [106, 601] on div "T [PERSON_NAME] Active Plan" at bounding box center [69, 606] width 124 height 22
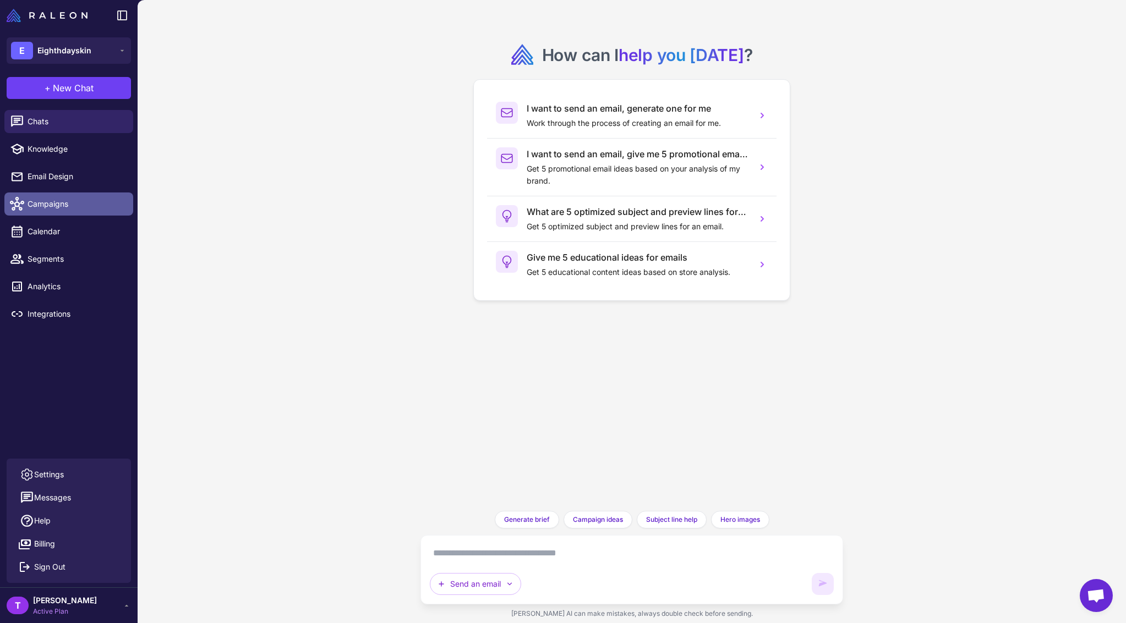
click at [70, 205] on span "Campaigns" at bounding box center [76, 204] width 97 height 12
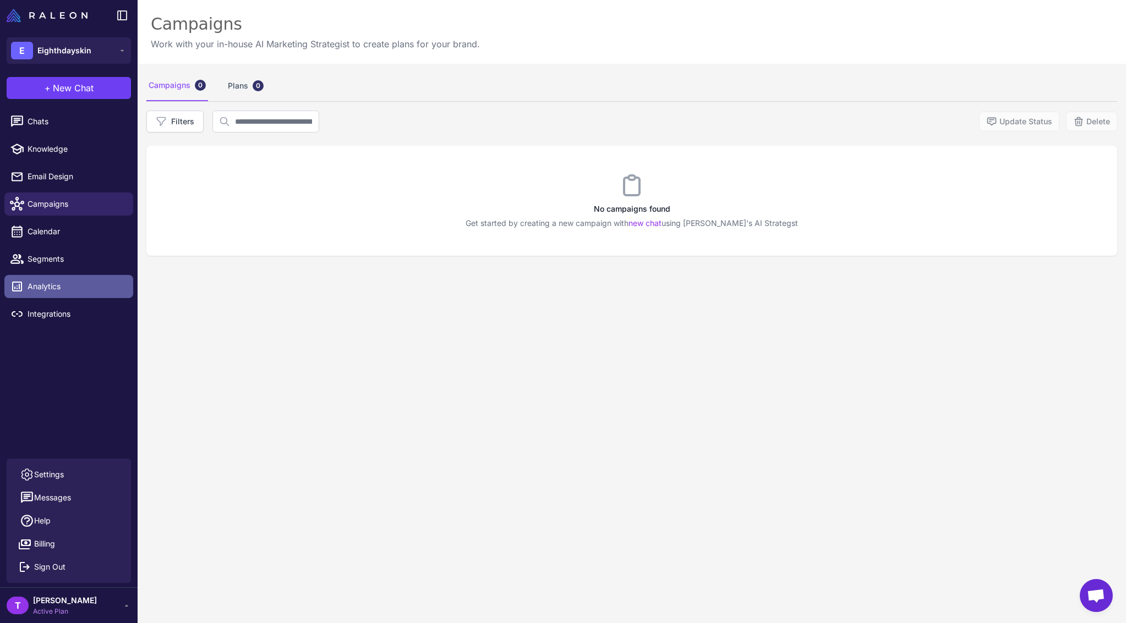
click at [52, 284] on span "Analytics" at bounding box center [76, 287] width 97 height 12
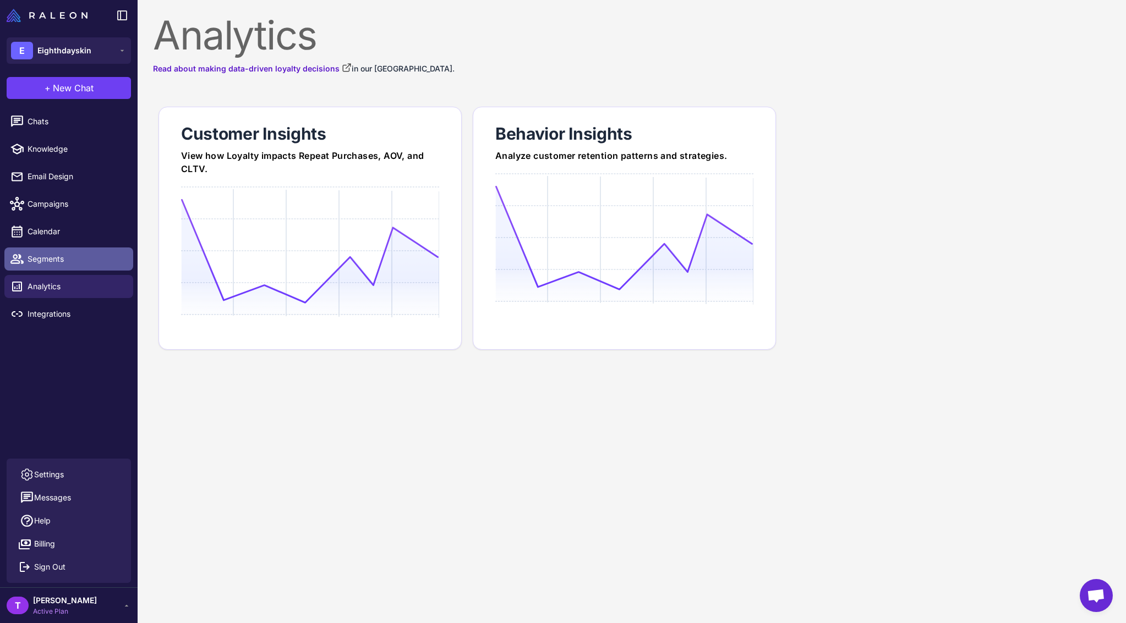
click at [53, 265] on span "Segments" at bounding box center [76, 259] width 97 height 12
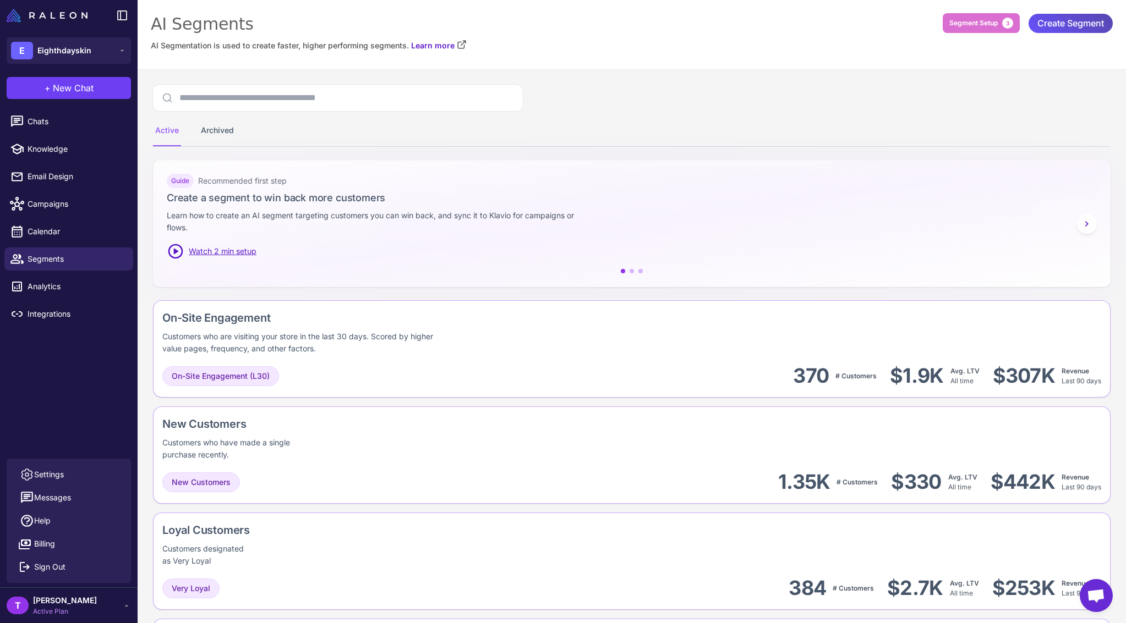
click at [1072, 28] on span "Create Segment" at bounding box center [1070, 23] width 67 height 19
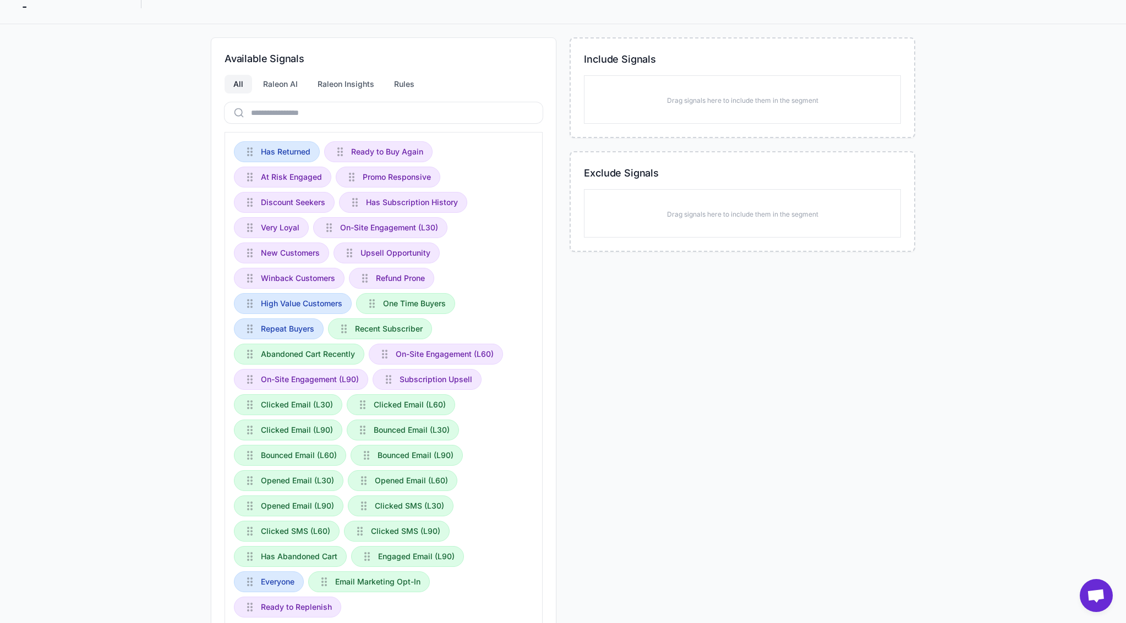
scroll to position [145, 0]
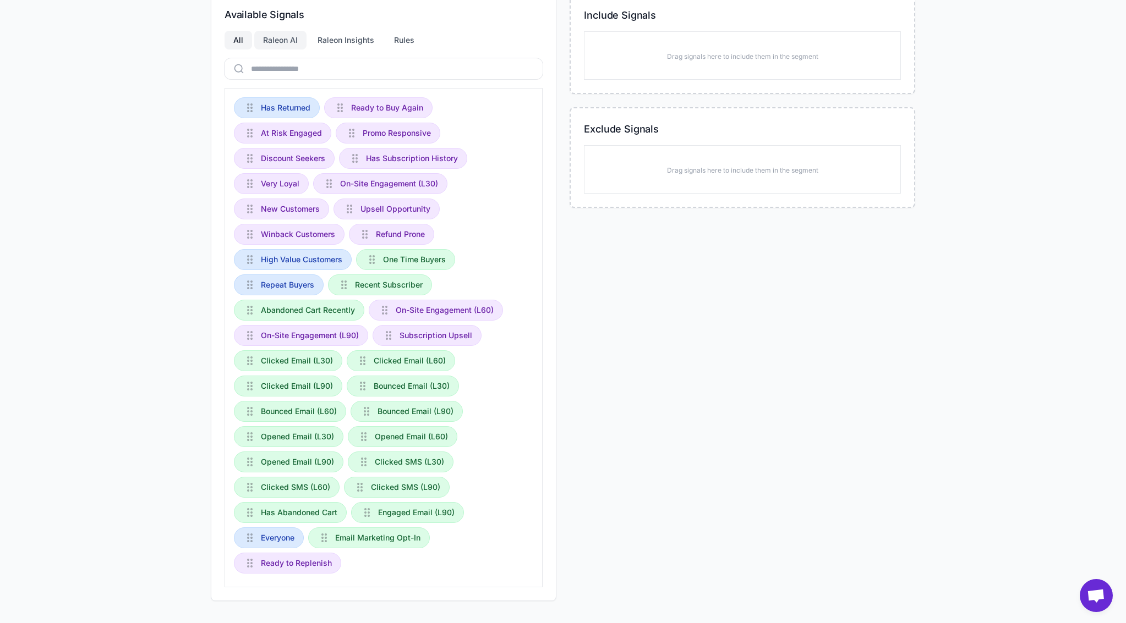
click at [290, 44] on div "Raleon AI" at bounding box center [280, 40] width 52 height 19
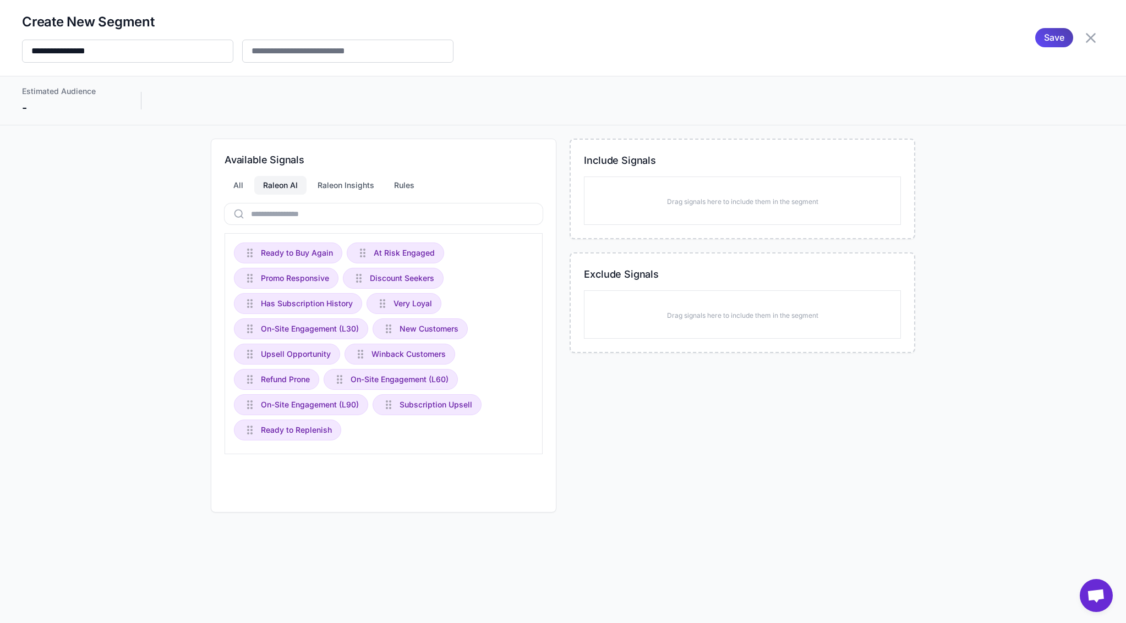
scroll to position [0, 0]
click at [244, 188] on div "All" at bounding box center [238, 185] width 28 height 19
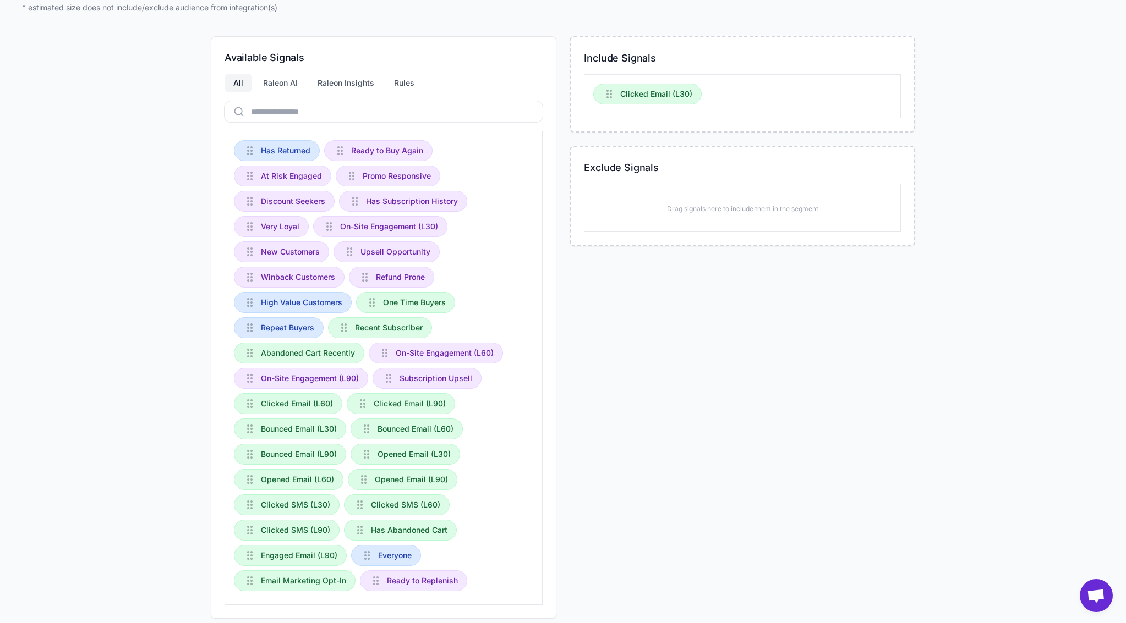
scroll to position [134, 0]
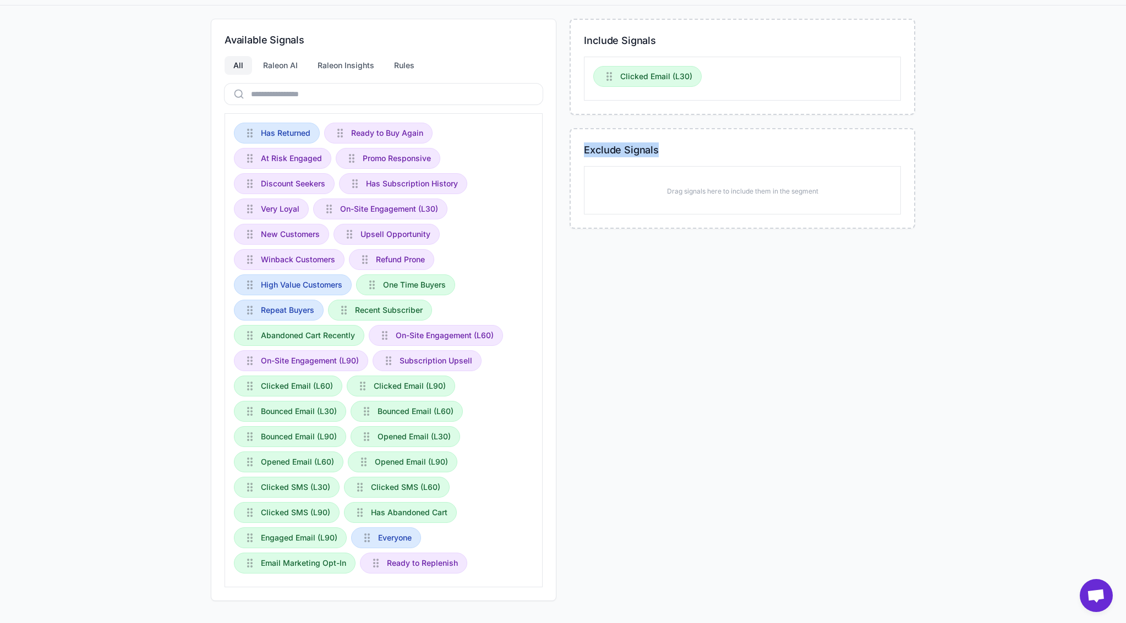
drag, startPoint x: 758, startPoint y: 124, endPoint x: 763, endPoint y: 117, distance: 8.6
click at [763, 119] on div "Include Signals Clicked Email (L30) Exclude Signals Drag signals here to includ…" at bounding box center [742, 310] width 346 height 583
drag, startPoint x: 741, startPoint y: 83, endPoint x: 627, endPoint y: 112, distance: 117.7
click at [700, 85] on div "Include Signals Clicked Email (L30)" at bounding box center [742, 67] width 346 height 96
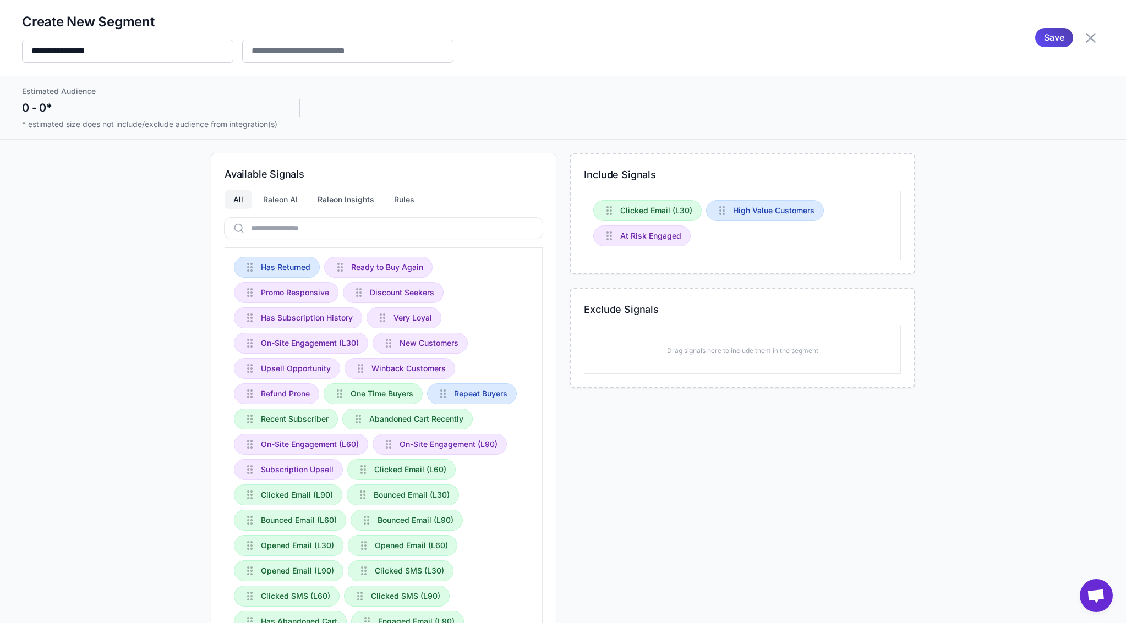
scroll to position [14, 0]
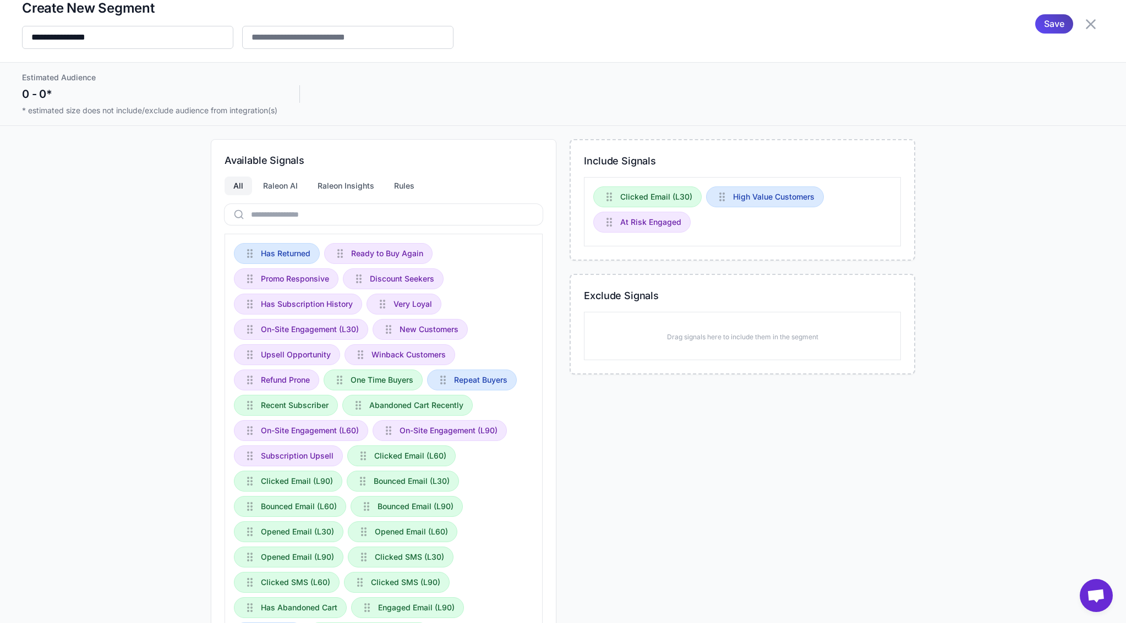
click at [1077, 21] on button at bounding box center [1090, 24] width 26 height 26
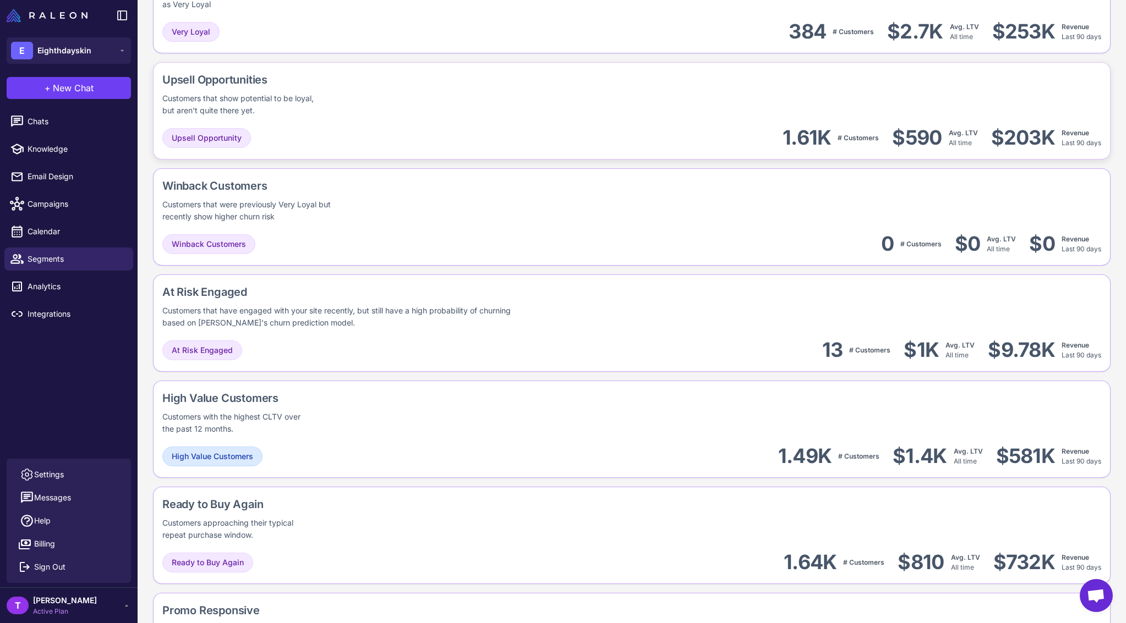
scroll to position [564, 0]
